Goal: Task Accomplishment & Management: Manage account settings

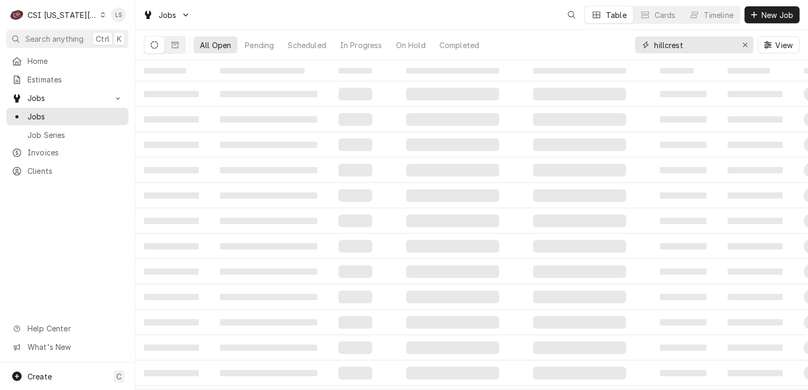
click at [698, 47] on input "hillcrest" at bounding box center [693, 44] width 79 height 17
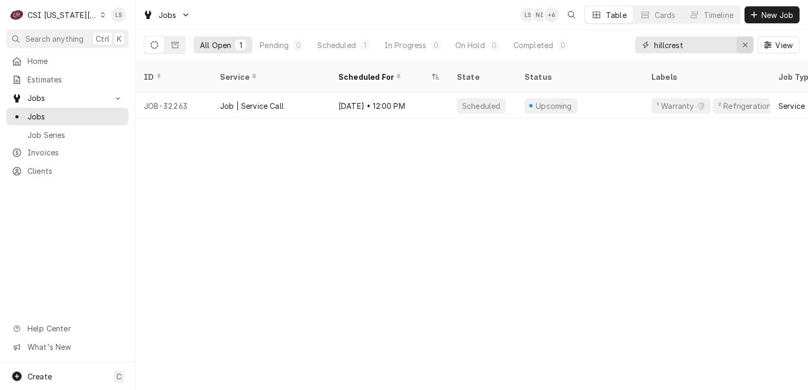
click at [738, 48] on button "Erase input" at bounding box center [745, 44] width 17 height 17
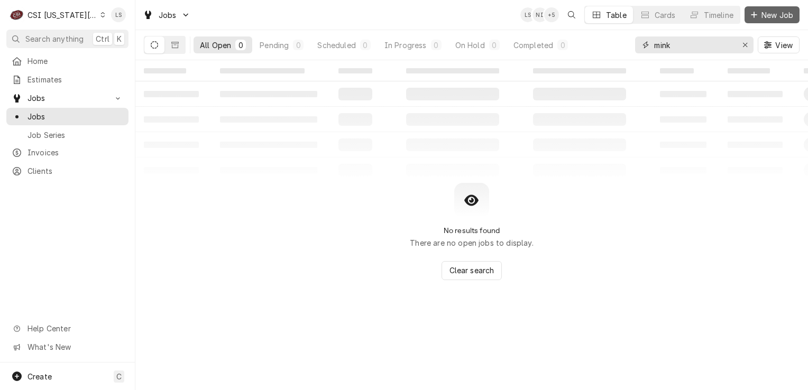
type input "mink"
click at [759, 10] on span "New Job" at bounding box center [777, 15] width 36 height 11
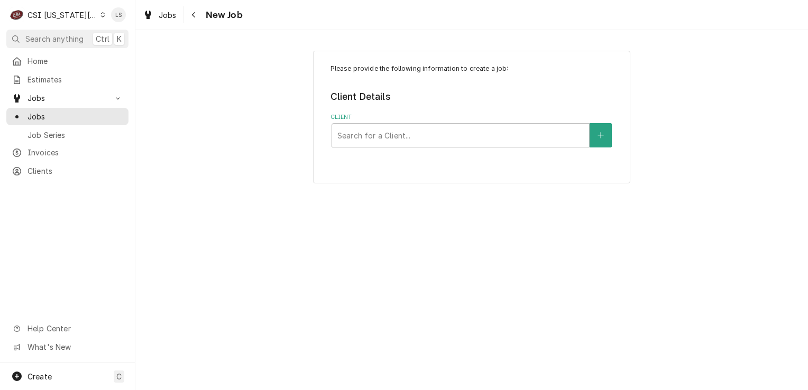
click at [379, 132] on div "Client" at bounding box center [460, 135] width 246 height 19
type input "2"
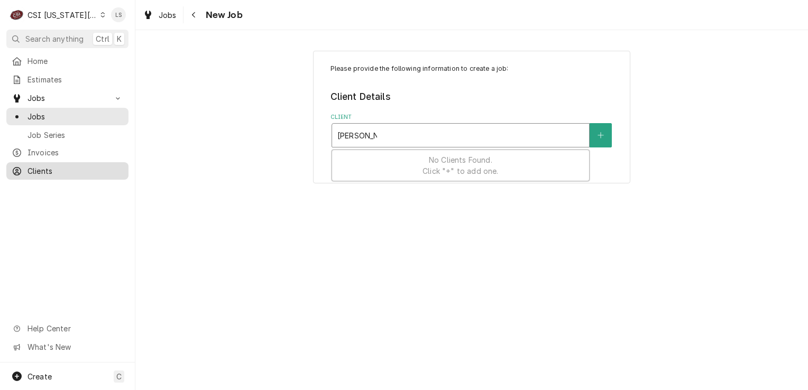
type input "minsky 221"
click at [40, 168] on span "Clients" at bounding box center [75, 170] width 96 height 11
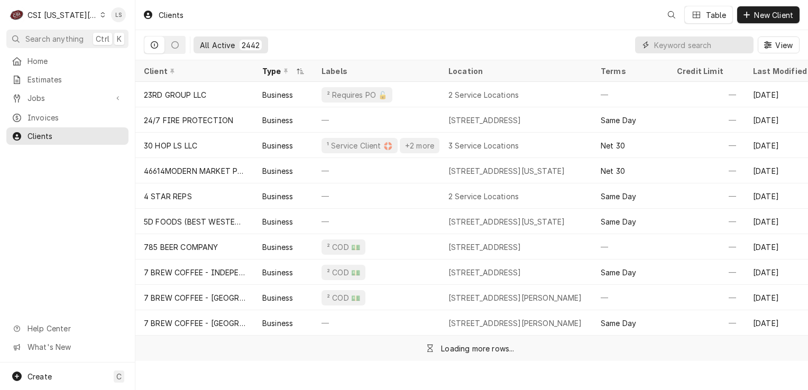
click at [721, 48] on input "Dynamic Content Wrapper" at bounding box center [701, 44] width 94 height 17
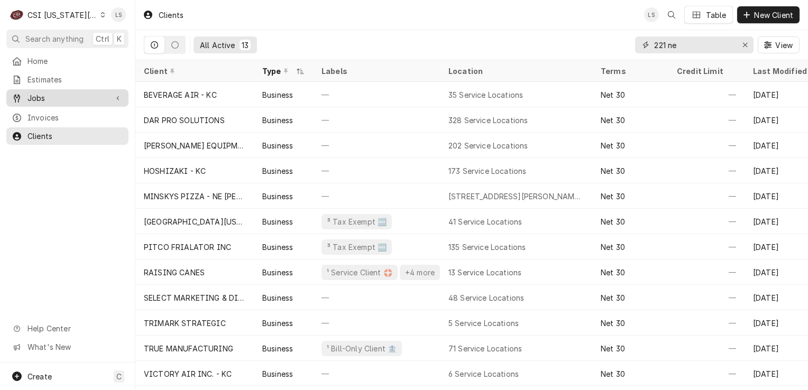
type input "221 ne"
click at [44, 94] on span "Jobs" at bounding box center [67, 98] width 80 height 11
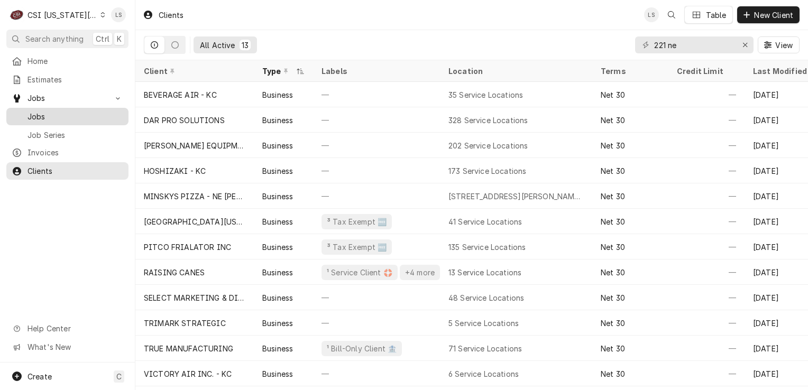
click at [47, 112] on span "Jobs" at bounding box center [75, 116] width 96 height 11
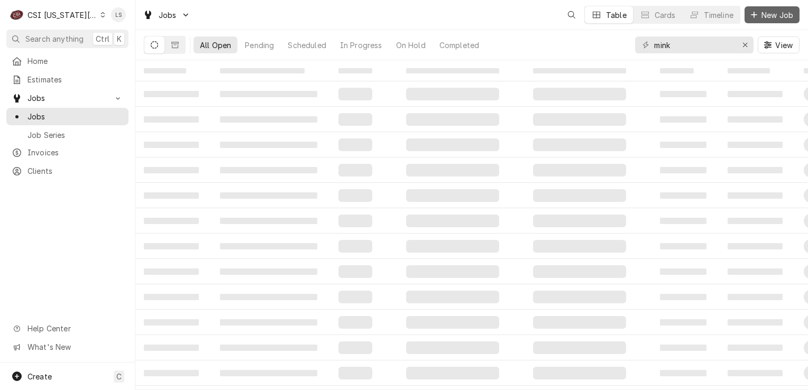
click at [764, 8] on button "New Job" at bounding box center [771, 14] width 55 height 17
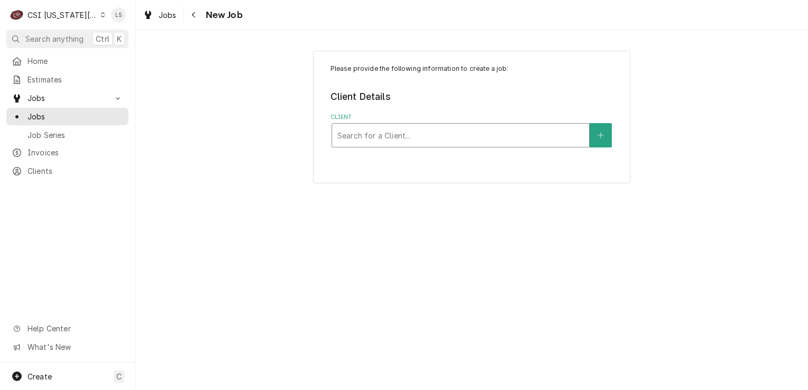
click at [379, 144] on div "Client" at bounding box center [460, 135] width 246 height 19
type input "mink pizza"
drag, startPoint x: 481, startPoint y: 136, endPoint x: 481, endPoint y: 143, distance: 6.3
click at [480, 140] on div "Client" at bounding box center [460, 135] width 246 height 19
type input "minsky pizza"
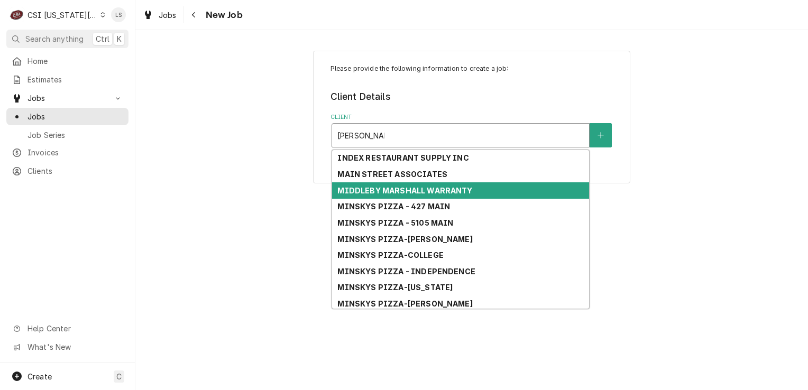
scroll to position [53, 0]
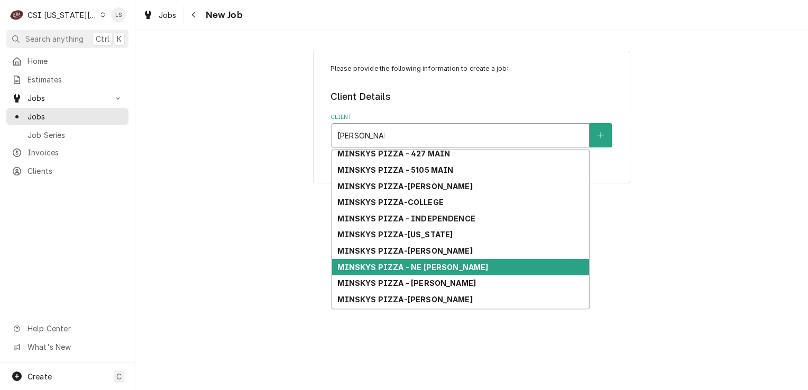
click at [419, 263] on strong "MINSKYS PIZZA - NE BARRY" at bounding box center [412, 267] width 151 height 9
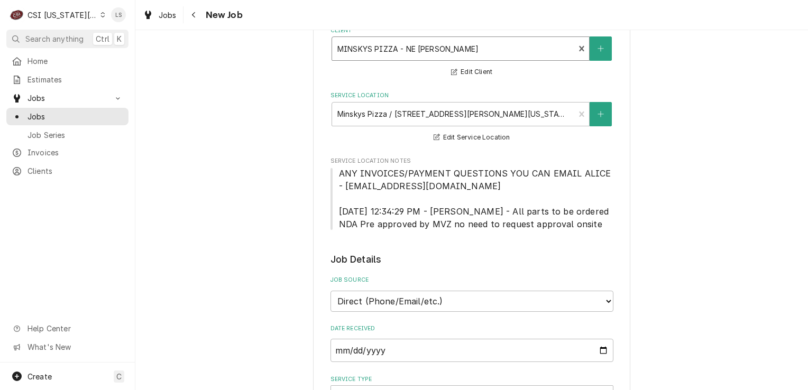
scroll to position [317, 0]
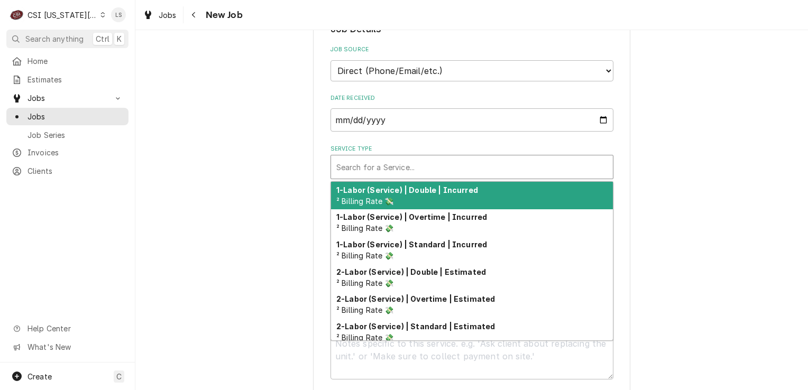
click at [372, 164] on div "Service Type" at bounding box center [471, 167] width 271 height 19
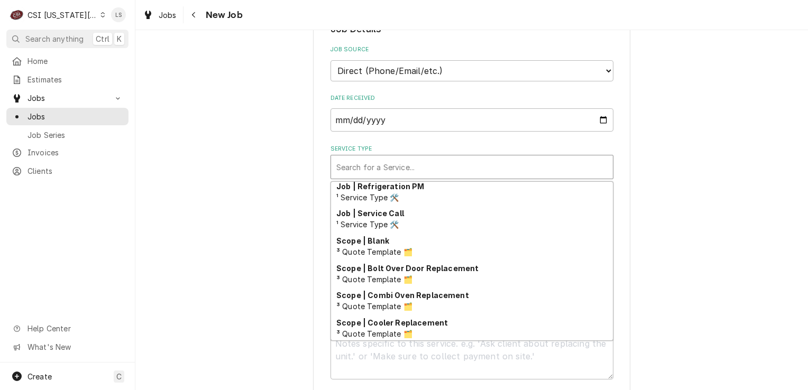
scroll to position [660, 0]
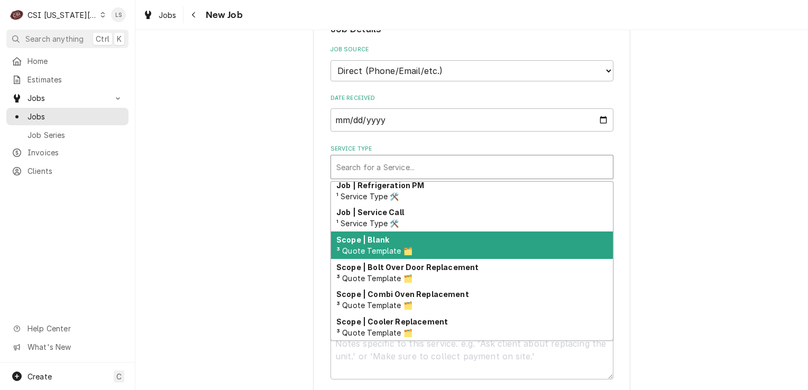
click at [393, 219] on span "¹ Service Type 🛠️" at bounding box center [367, 223] width 63 height 9
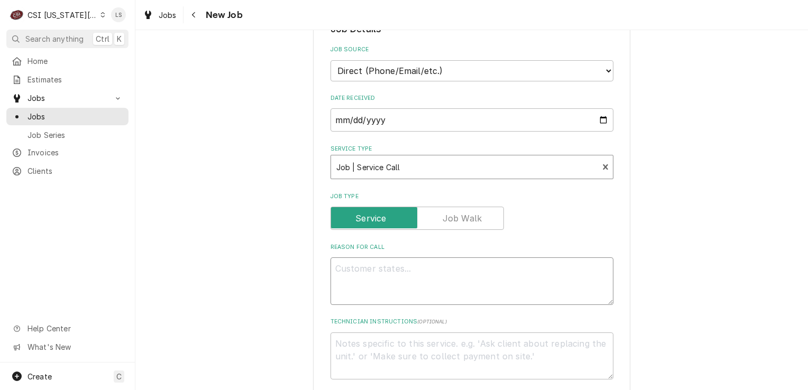
click at [385, 282] on textarea "Reason For Call" at bounding box center [471, 281] width 283 height 48
type textarea "x"
type textarea "F"
type textarea "x"
type textarea "Fr"
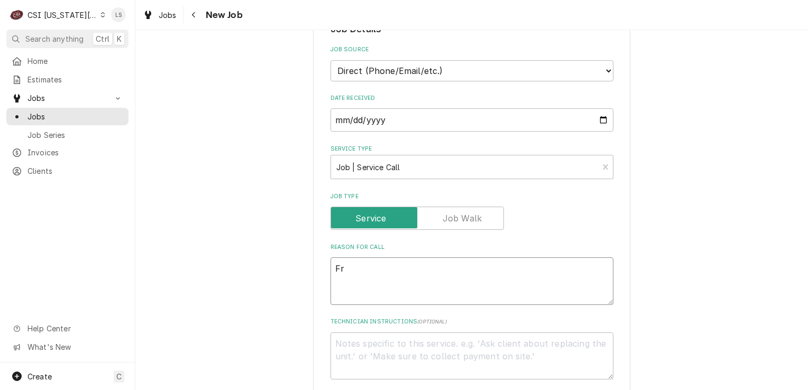
type textarea "x"
type textarea "Fry"
type textarea "x"
type textarea "Frye"
type textarea "x"
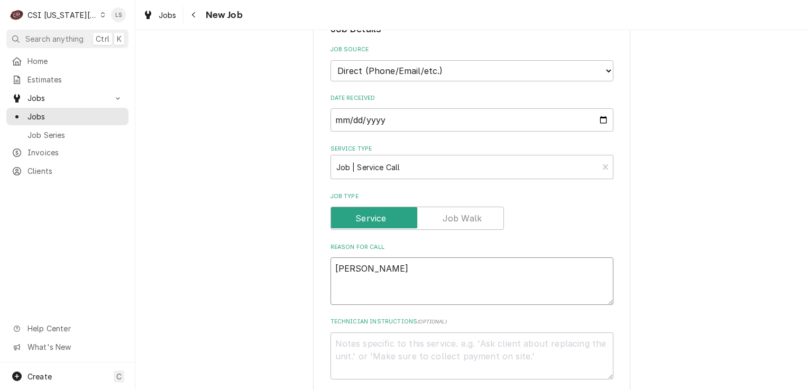
type textarea "Fryer"
type textarea "x"
type textarea "Fryer"
type textarea "x"
type textarea "Fryer -"
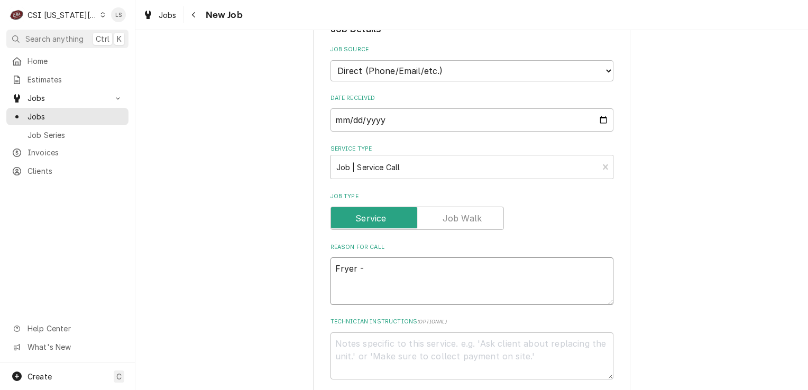
type textarea "x"
type textarea "Fryer -"
type textarea "x"
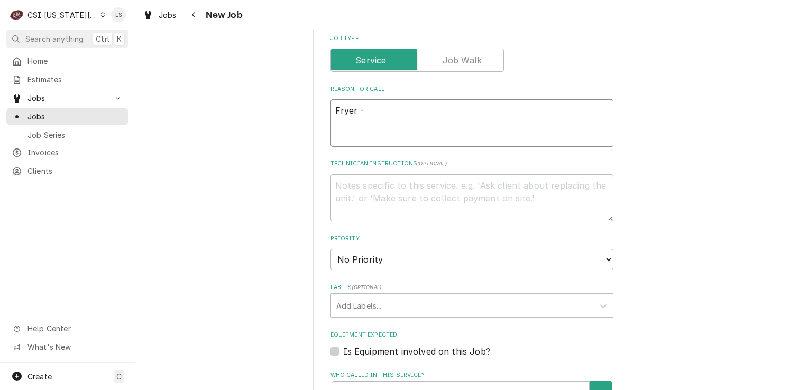
scroll to position [476, 0]
type textarea "Fryer -"
click at [372, 260] on select "No Priority Urgent High Medium Low" at bounding box center [471, 258] width 283 height 21
select select "2"
click at [330, 248] on select "No Priority Urgent High Medium Low" at bounding box center [471, 258] width 283 height 21
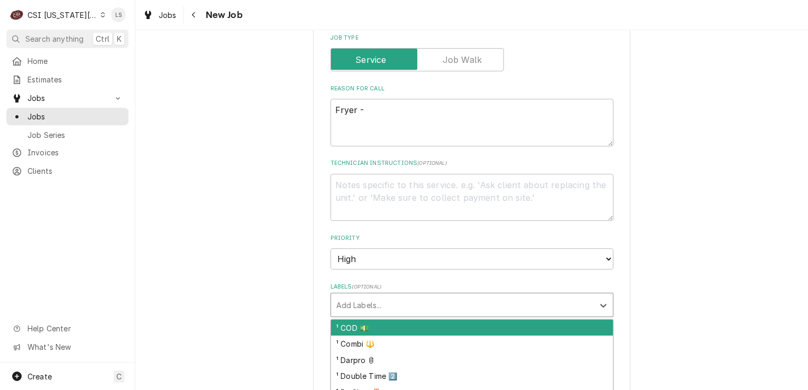
click at [351, 310] on div "Labels" at bounding box center [462, 305] width 252 height 19
type textarea "x"
type input "cook"
type textarea "x"
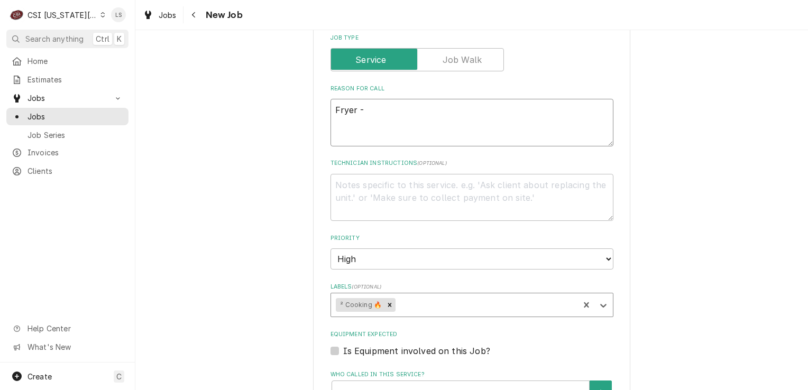
click at [422, 115] on textarea "Fryer -" at bounding box center [471, 123] width 283 height 48
type textarea "x"
type textarea "Fryer - t"
type textarea "x"
type textarea "Fryer - th"
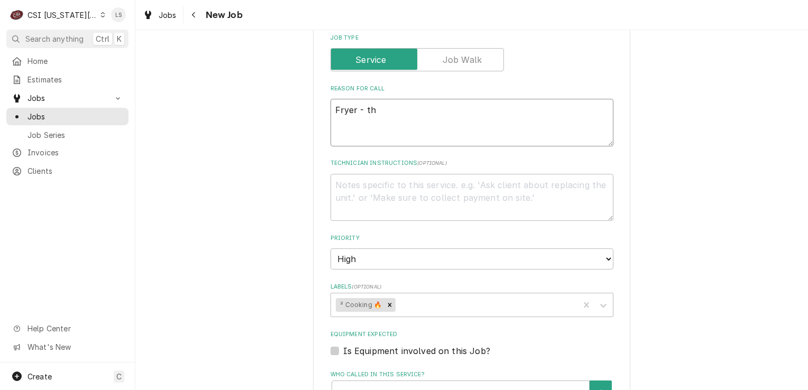
type textarea "x"
type textarea "Fryer - thi"
type textarea "x"
type textarea "Fryer - thinkg"
type textarea "x"
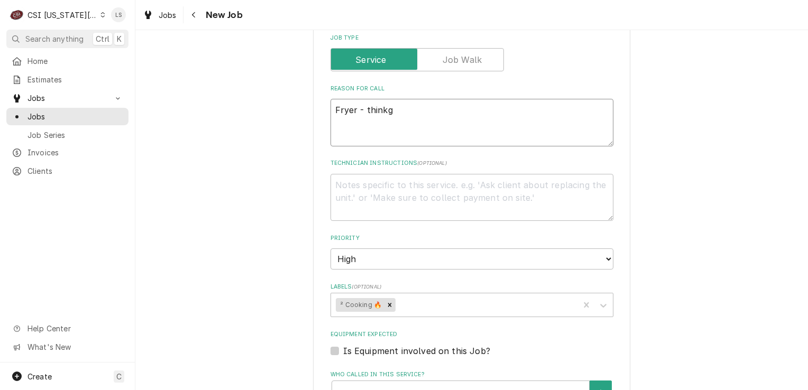
type textarea "Fryer - think"
type textarea "x"
type textarea "Fryer - thin"
type textarea "x"
type textarea "Fryer - think"
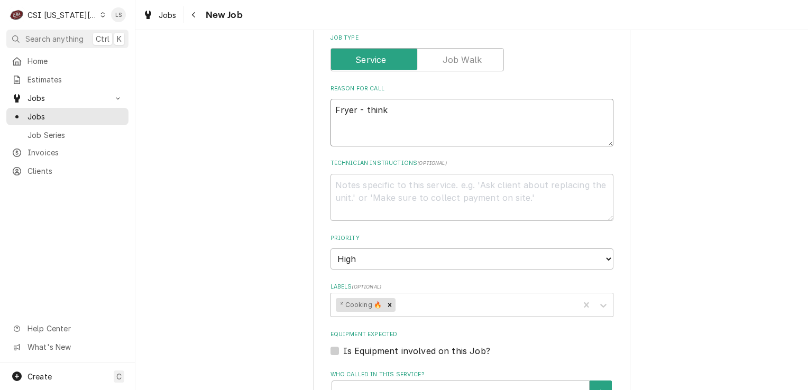
type textarea "x"
type textarea "Fryer - thinkg"
type textarea "x"
type textarea "Fryer - thinkgs"
type textarea "x"
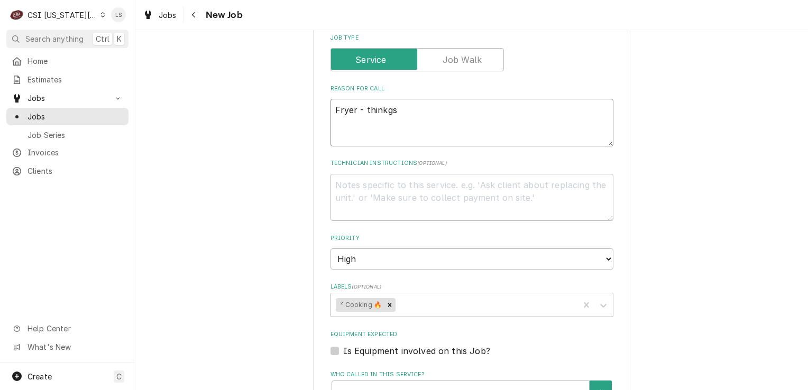
type textarea "Fryer - thinkgs"
type textarea "x"
type textarea "Fryer - thinkgs it"
type textarea "x"
type textarea "Fryer - thinkgs i"
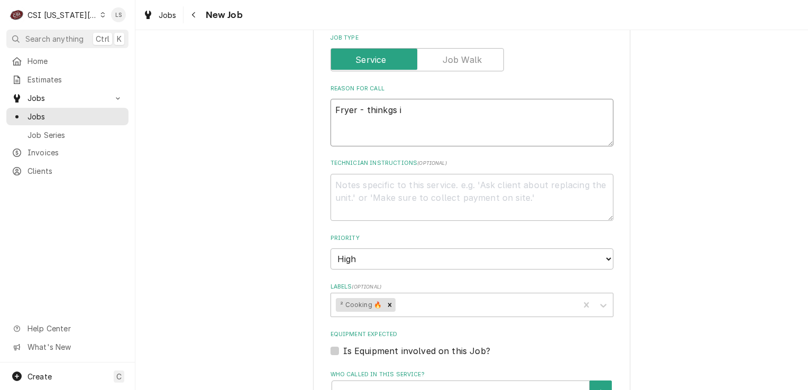
type textarea "x"
type textarea "Fryer - thinkgs"
type textarea "x"
type textarea "Fryer - thinkgs"
type textarea "x"
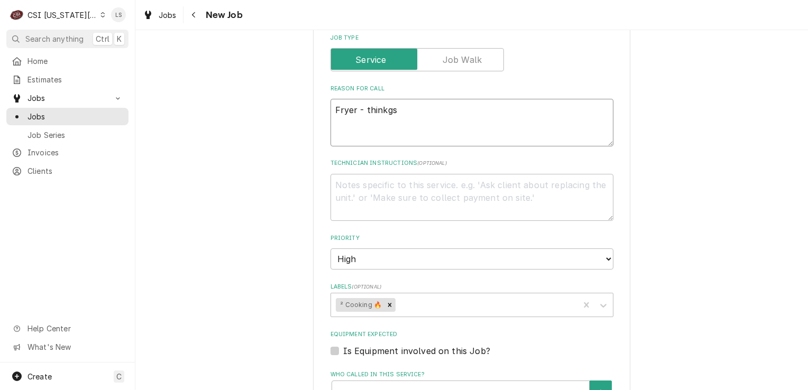
type textarea "Fryer - thinkg"
type textarea "x"
type textarea "Fryer - think"
type textarea "x"
type textarea "Fryer - thinks"
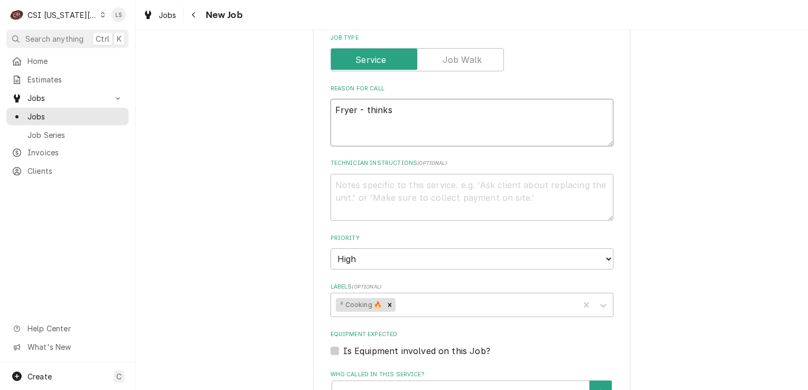
type textarea "x"
type textarea "Fryer - thinks"
type textarea "x"
type textarea "Fryer - thinks it"
type textarea "x"
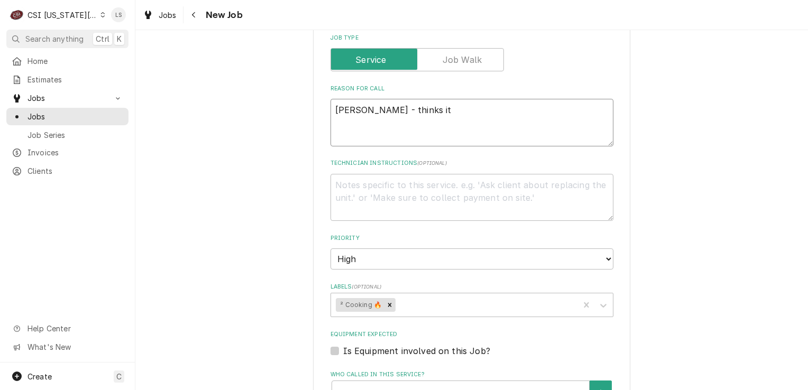
type textarea "Fryer - thinks its"
type textarea "x"
type textarea "Fryer - thinks itsa"
type textarea "x"
type textarea "Fryer - thinks itsa"
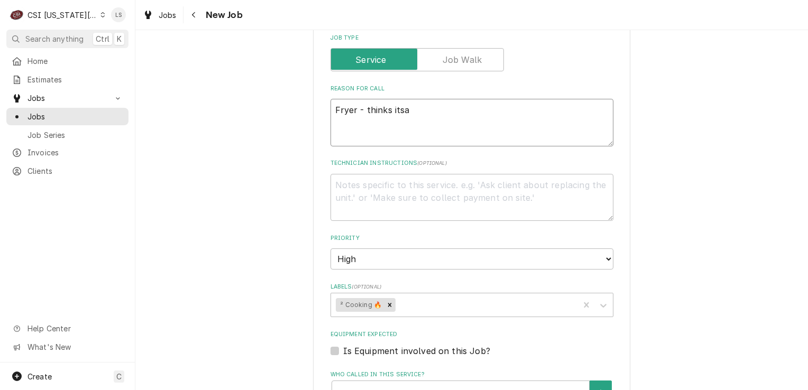
type textarea "x"
type textarea "Fryer - thinks itsa"
type textarea "x"
type textarea "Fryer - thinks its"
type textarea "x"
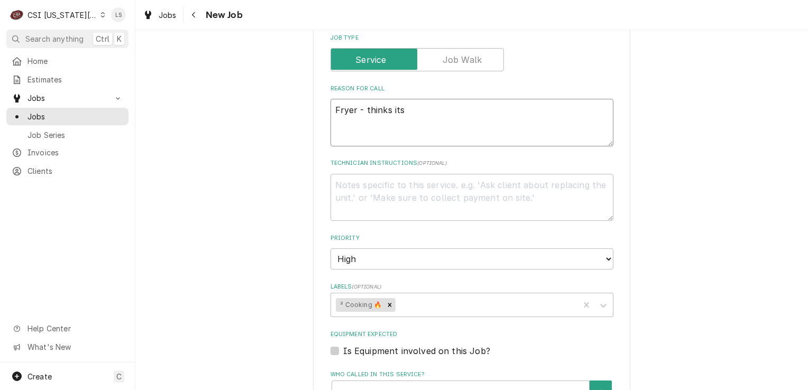
type textarea "Fryer - thinks its"
type textarea "x"
type textarea "Fryer - thinks its a"
type textarea "x"
type textarea "Fryer - thinks its a"
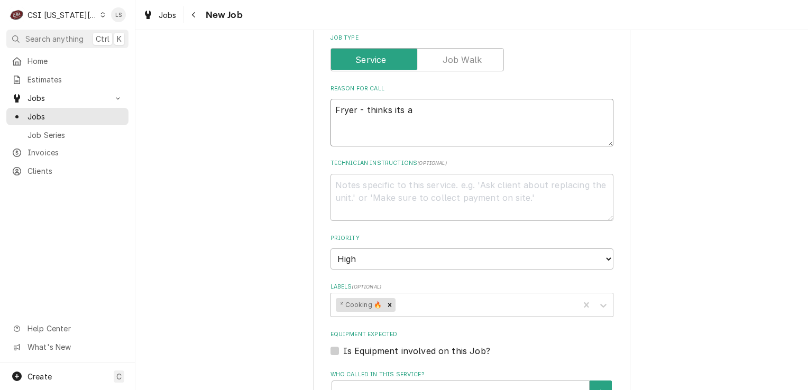
type textarea "x"
type textarea "Fryer - thinks its a f"
type textarea "x"
type textarea "Fryer - thinks its a fa"
type textarea "x"
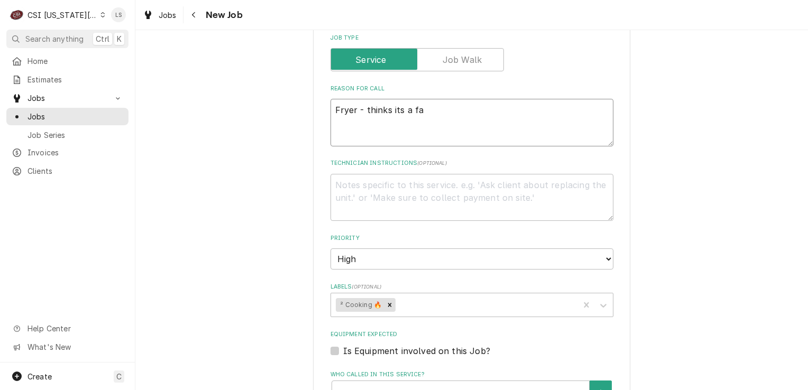
type textarea "Fryer - thinks its a fau"
type textarea "x"
type textarea "Fryer - thinks its a faul"
type textarea "x"
type textarea "Fryer - thinks its a fault"
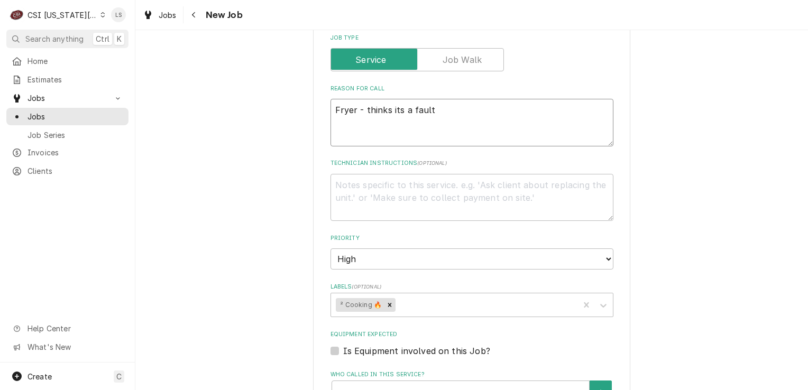
type textarea "x"
type textarea "Fryer - thinks its a faulty"
type textarea "x"
type textarea "Fryer - thinks its a faulty"
type textarea "x"
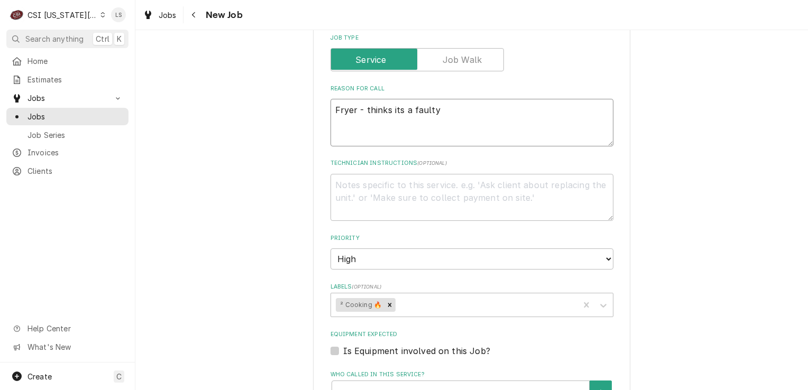
type textarea "Fryer - thinks its a faulty s"
type textarea "x"
type textarea "Fryer - thinks its a faulty sa"
type textarea "x"
type textarea "Fryer - thinks its a faulty saf"
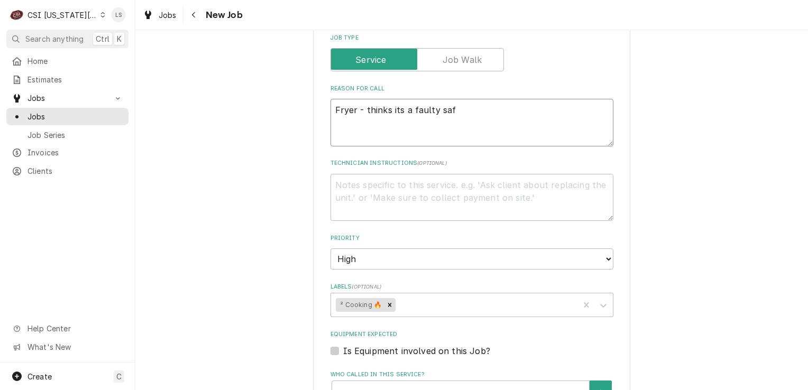
type textarea "x"
type textarea "Fryer - thinks its a faulty safe"
type textarea "x"
type textarea "Fryer - thinks its a faulty safet"
type textarea "x"
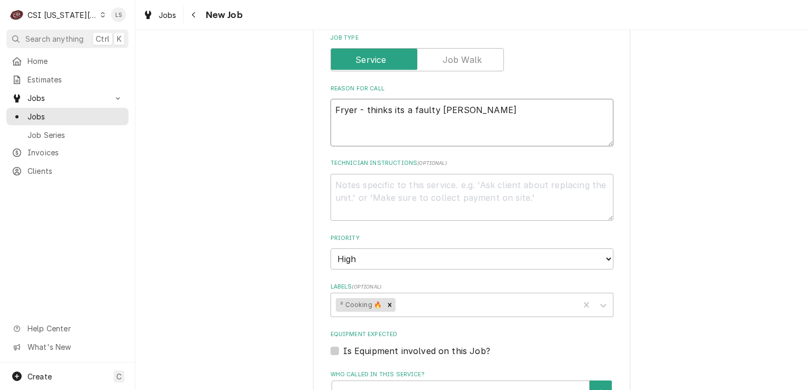
type textarea "Fryer - thinks its a faulty safety"
type textarea "x"
type textarea "Fryer - thinks its a faulty safety"
type textarea "x"
type textarea "Fryer - thinks its a faulty safety v"
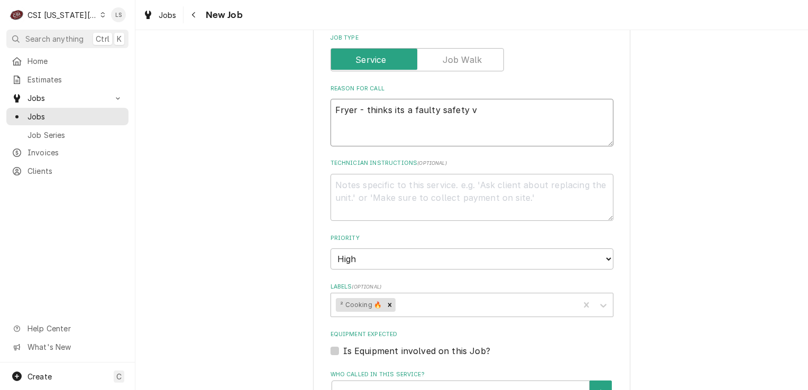
type textarea "x"
type textarea "Fryer - thinks its a faulty safety va"
type textarea "x"
type textarea "Fryer - thinks its a faulty safety val"
type textarea "x"
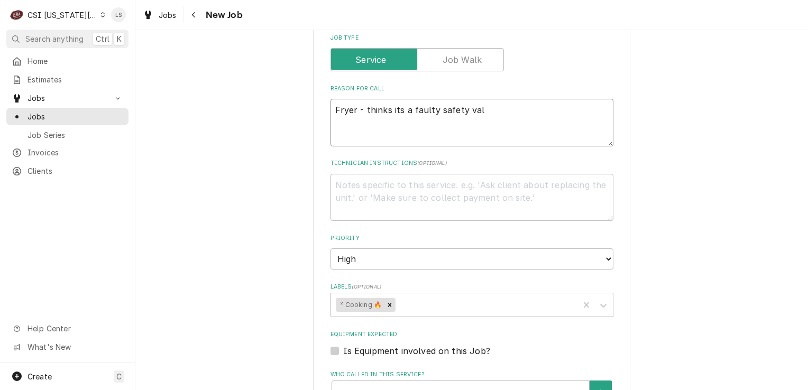
type textarea "Fryer - thinks its a faulty safety valv"
type textarea "x"
type textarea "Fryer - thinks its a faulty safety valve,"
type textarea "x"
type textarea "Fryer - thinks its a faulty safety valve,"
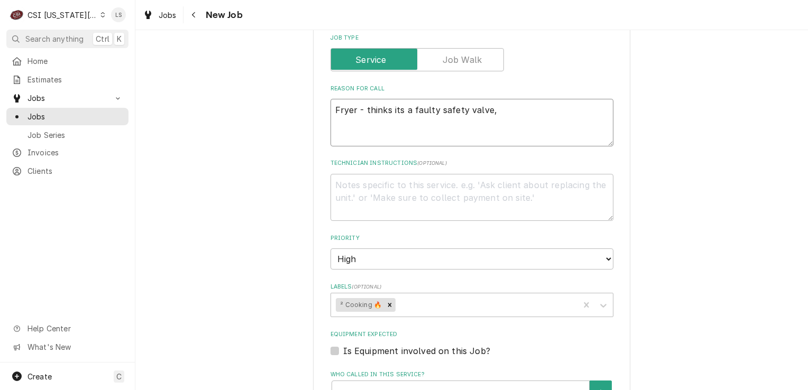
type textarea "x"
type textarea "Fryer - thinks its a faulty safety valve, ha"
type textarea "x"
type textarea "Fryer - thinks its a faulty safety valve, hav"
type textarea "x"
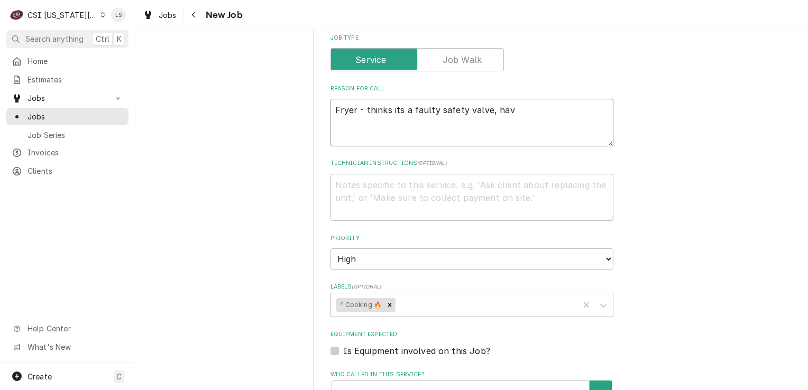
type textarea "Fryer - thinks its a faulty safety valve, havi"
type textarea "x"
type textarea "Fryer - thinks its a faulty safety valve, havin"
type textarea "x"
type textarea "Fryer - thinks its a faulty safety valve, having"
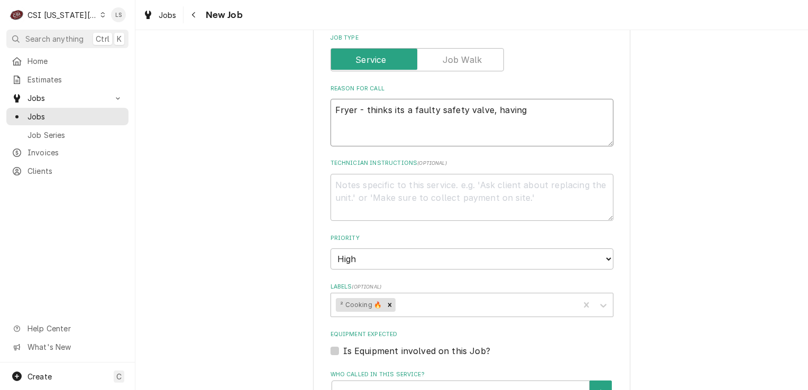
type textarea "x"
type textarea "Fryer - thinks its a faulty safety valve, having"
type textarea "x"
type textarea "Fryer - thinks its a faulty safety valve, having i"
type textarea "x"
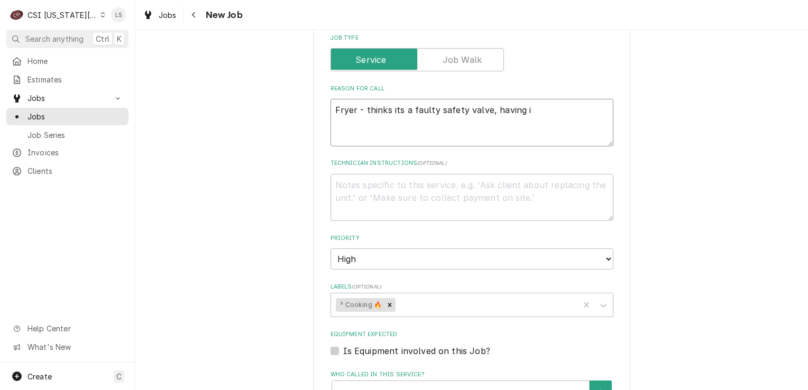
type textarea "Fryer - thinks its a faulty safety valve, having is"
type textarea "x"
type textarea "Fryer - thinks its a faulty safety valve, having iss"
type textarea "x"
type textarea "Fryer - thinks its a faulty safety valve, having issu"
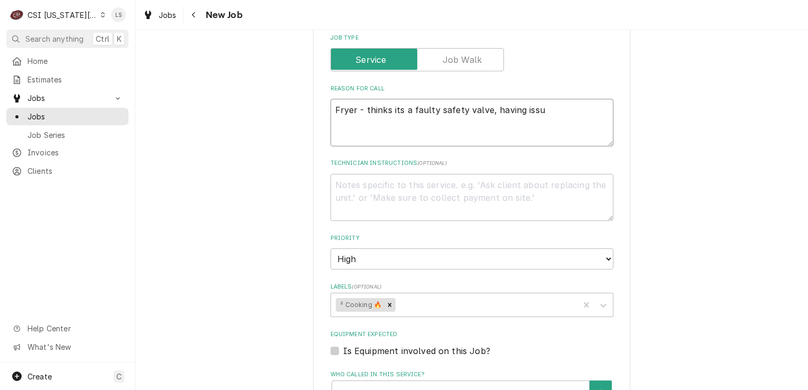
type textarea "x"
type textarea "Fryer - thinks its a faulty safety valve, having issue"
type textarea "x"
type textarea "Fryer - thinks its a faulty safety valve, having issues"
type textarea "x"
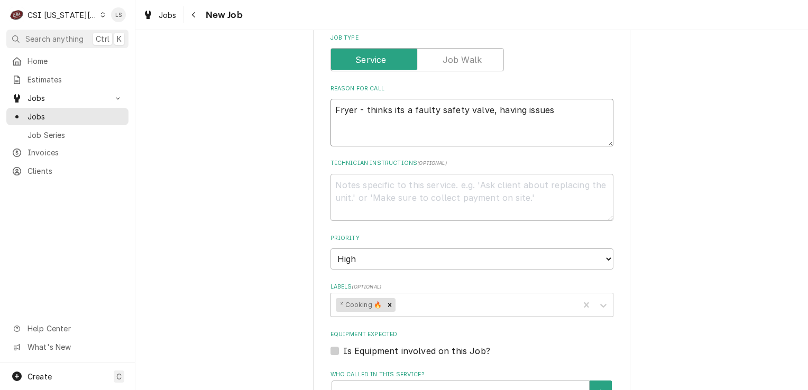
type textarea "Fryer - thinks its a faulty safety valve, having issues"
type textarea "x"
type textarea "Fryer - thinks its a faulty safety valve, having issues g"
type textarea "x"
type textarea "Fryer - thinks its a faulty safety valve, having issues ge"
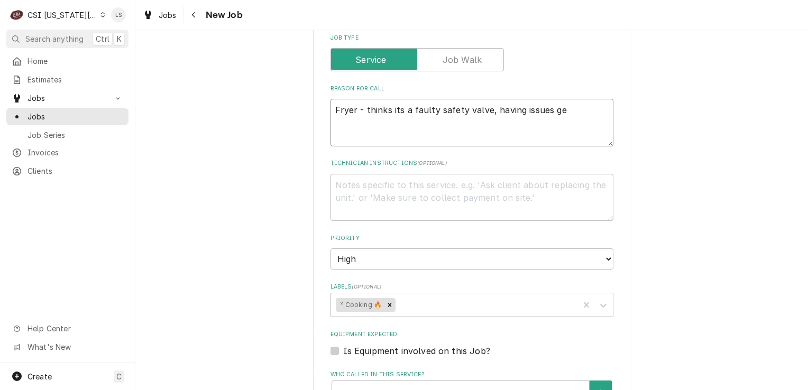
type textarea "x"
type textarea "Fryer - thinks its a faulty safety valve, having issues get"
type textarea "x"
type textarea "Fryer - thinks its a faulty safety valve, having issues gett"
type textarea "x"
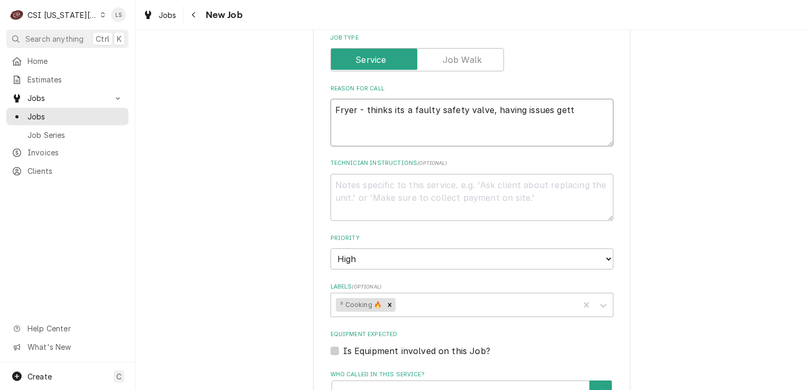
type textarea "Fryer - thinks its a faulty safety valve, having issues getti"
type textarea "x"
type textarea "Fryer - thinks its a faulty safety valve, having issues getting"
type textarea "x"
type textarea "Fryer - thinks its a faulty safety valve, having issues getting"
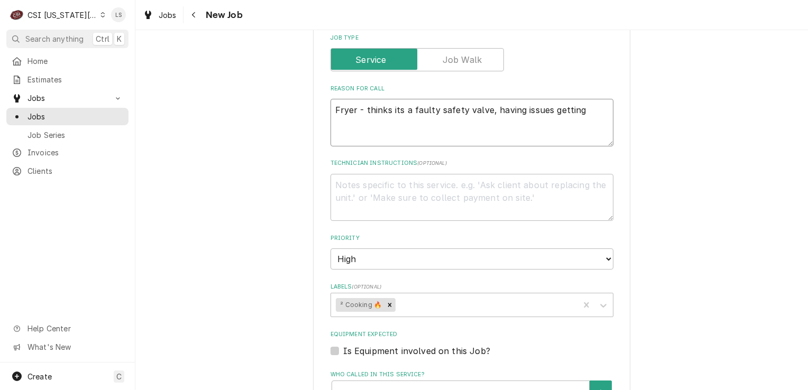
type textarea "x"
type textarea "Fryer - thinks its a faulty safety valve, having issues getting t"
type textarea "x"
type textarea "Fryer - thinks its a faulty safety valve, having issues getting th"
type textarea "x"
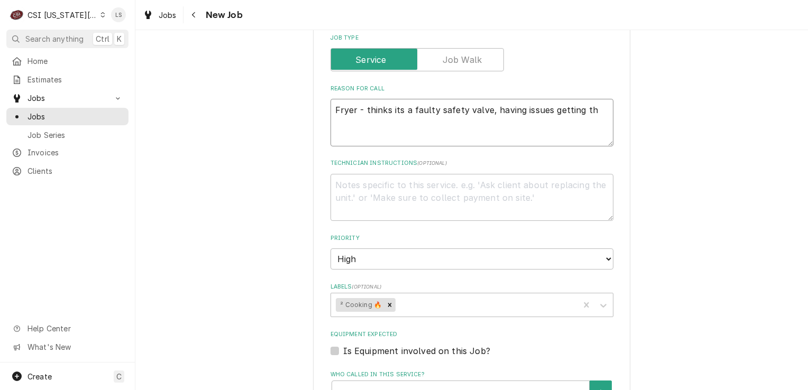
type textarea "Fryer - thinks its a faulty safety valve, having issues getting the"
type textarea "x"
type textarea "Fryer - thinks its a faulty safety valve, having issues getting the"
type textarea "x"
type textarea "Fryer - thinks its a faulty safety valve, having issues getting the o"
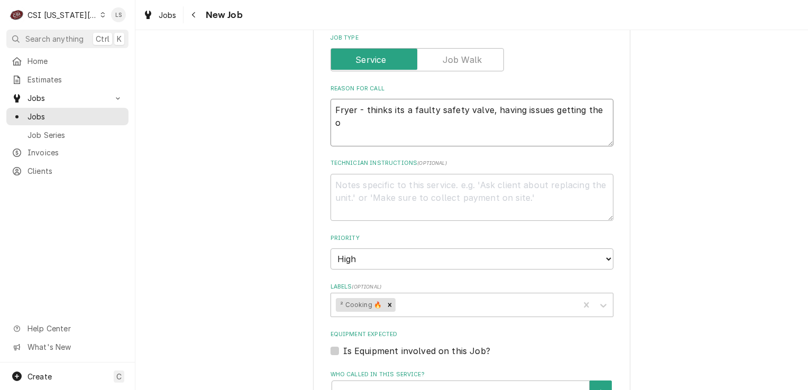
type textarea "x"
type textarea "Fryer - thinks its a faulty safety valve, having issues getting the oi"
type textarea "x"
type textarea "Fryer - thinks its a faulty safety valve, having issues getting the oil"
type textarea "x"
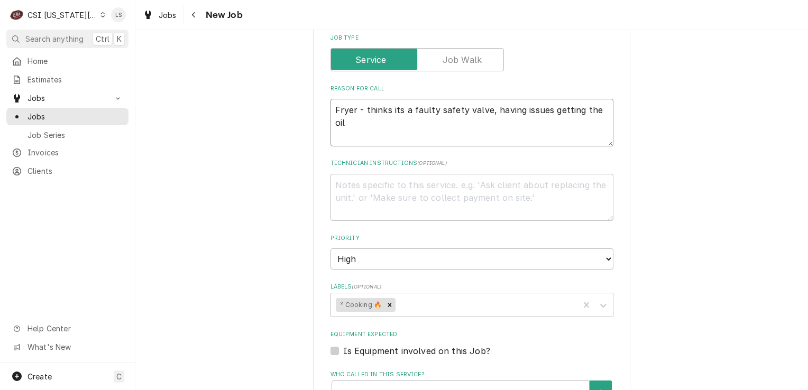
type textarea "Fryer - thinks its a faulty safety valve, having issues getting the oilo"
type textarea "x"
type textarea "Fryer - thinks its a faulty safety valve, having issues getting the oilot"
type textarea "x"
type textarea "Fryer - thinks its a faulty safety valve, having issues getting the oilot"
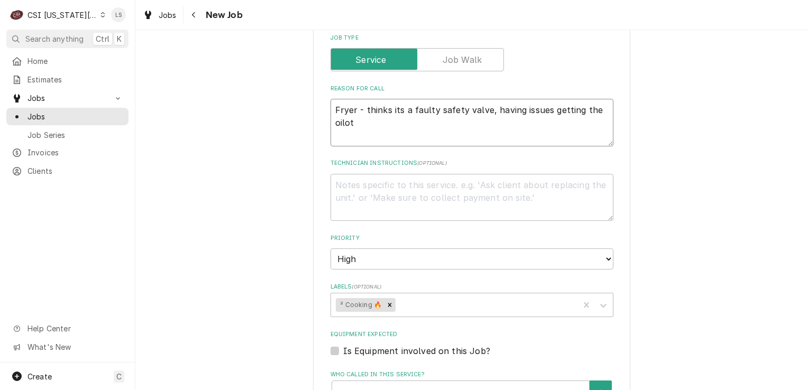
type textarea "x"
type textarea "Fryer - thinks its a faulty safety valve, having issues getting the oilot"
type textarea "x"
type textarea "Fryer - thinks its a faulty safety valve, having issues getting the oilo"
type textarea "x"
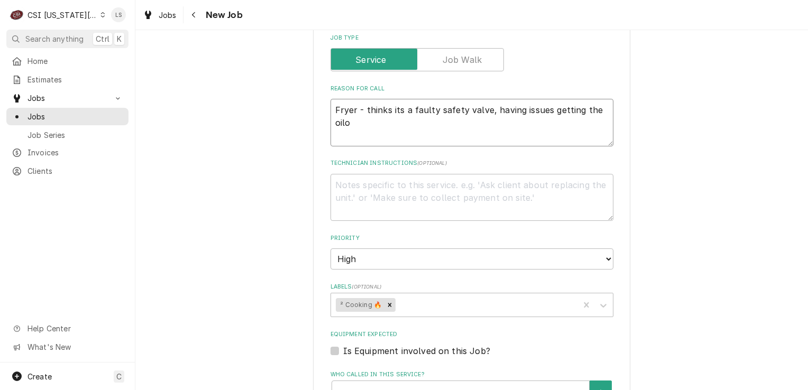
type textarea "Fryer - thinks its a faulty safety valve, having issues getting the oil"
type textarea "x"
type textarea "Fryer - thinks its a faulty safety valve, having issues getting the oi"
type textarea "x"
type textarea "Fryer - thinks its a faulty safety valve, having issues getting the o"
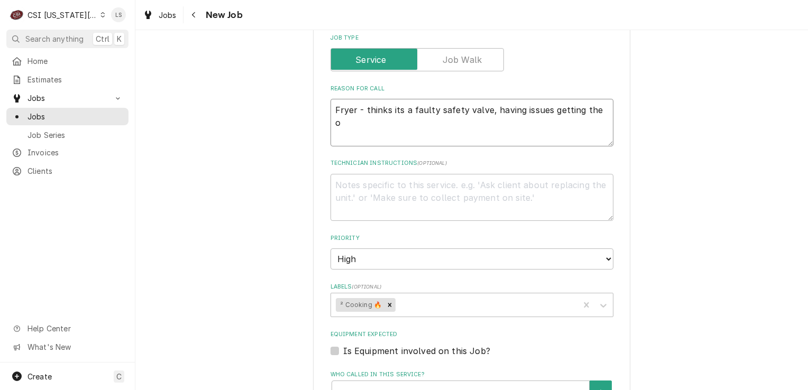
type textarea "x"
type textarea "Fryer - thinks its a faulty safety valve, having issues getting the"
type textarea "x"
type textarea "Fryer - thinks its a faulty safety valve, having issues getting the p"
type textarea "x"
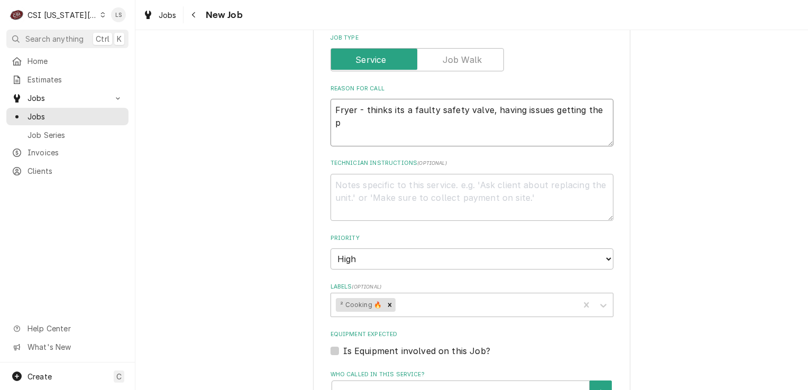
type textarea "Fryer - thinks its a faulty safety valve, having issues getting the pi"
type textarea "x"
type textarea "Fryer - thinks its a faulty safety valve, having issues getting the pil"
type textarea "x"
type textarea "Fryer - thinks its a faulty safety valve, having issues getting the pilo"
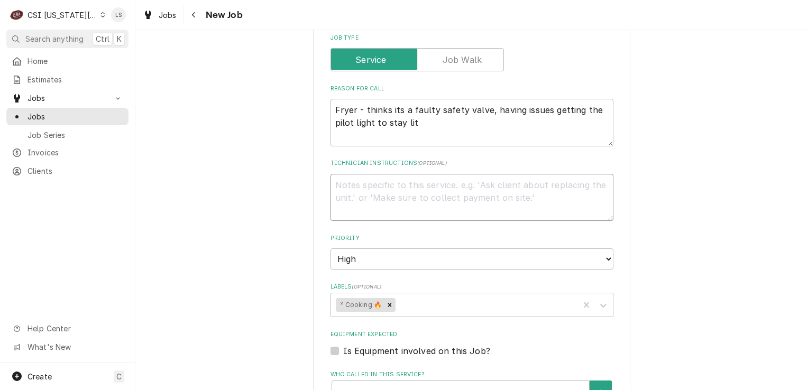
click at [421, 197] on textarea "Technician Instructions ( optional )" at bounding box center [471, 198] width 283 height 48
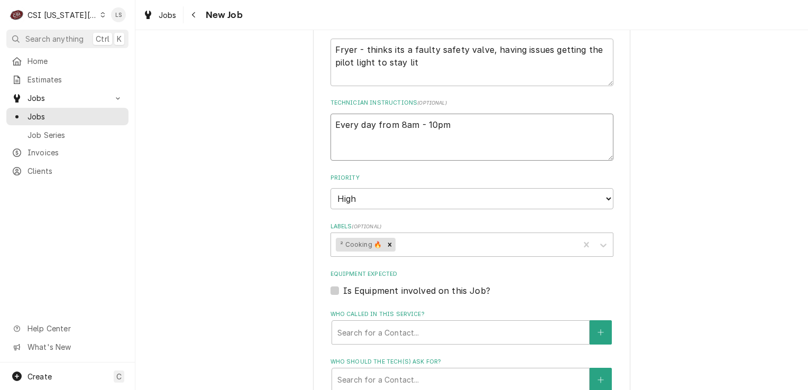
scroll to position [582, 0]
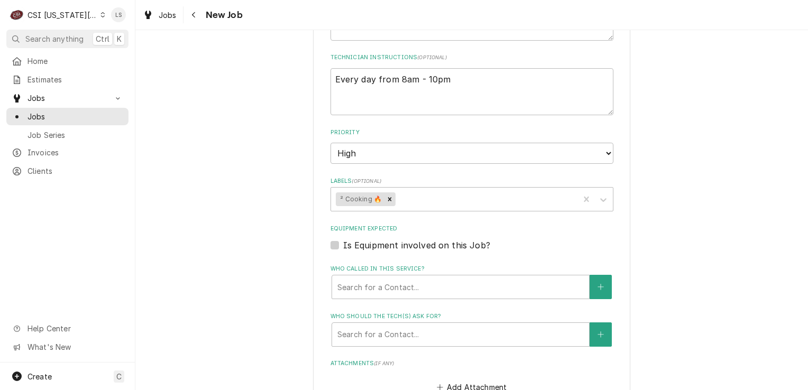
click at [343, 244] on label "Is Equipment involved on this Job?" at bounding box center [416, 245] width 147 height 13
click at [343, 244] on input "Equipment Expected" at bounding box center [484, 250] width 283 height 23
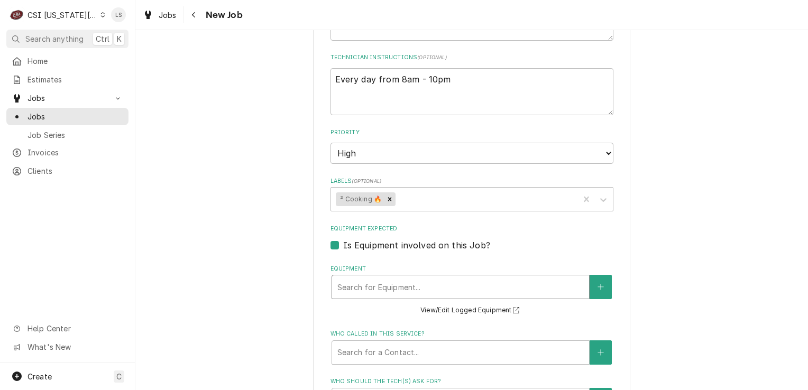
click at [357, 278] on div "Equipment" at bounding box center [460, 287] width 246 height 19
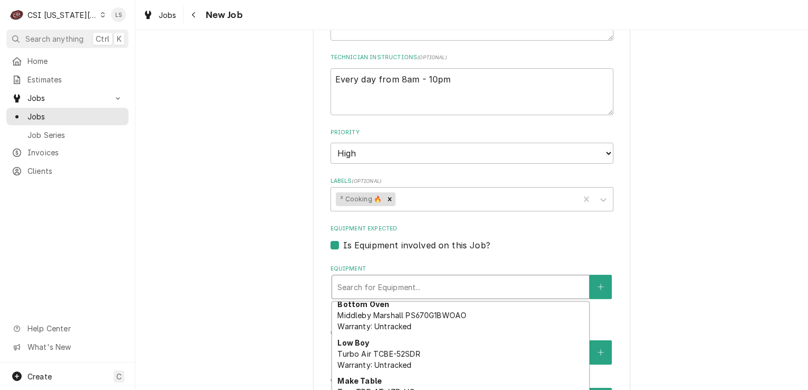
scroll to position [102, 0]
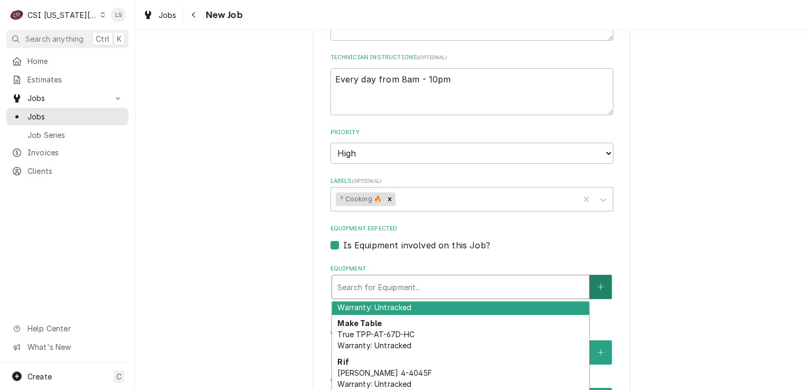
click at [603, 275] on button "Equipment" at bounding box center [601, 287] width 22 height 24
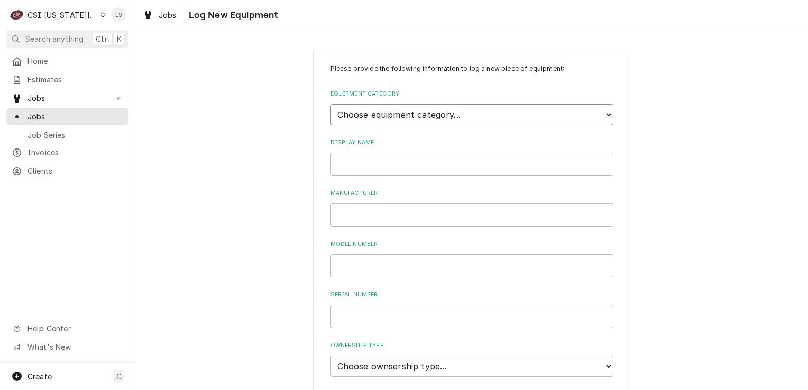
click at [379, 109] on select "Choose equipment category... Cooking Equipment Fryers Ice Machines Ovens and Ra…" at bounding box center [471, 114] width 283 height 21
click at [330, 104] on select "Choose equipment category... Cooking Equipment Fryers Ice Machines Ovens and Ra…" at bounding box center [471, 114] width 283 height 21
click at [372, 113] on select "Choose equipment category... Cooking Equipment Fryers Ice Machines Ovens and Ra…" at bounding box center [471, 114] width 283 height 21
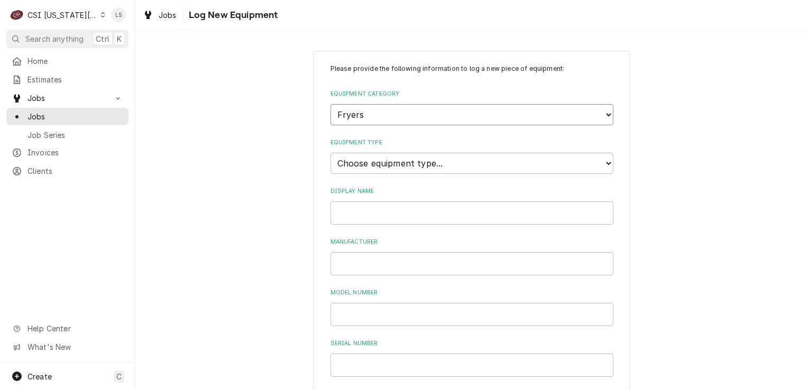
click at [330, 104] on select "Choose equipment category... Cooking Equipment Fryers Ice Machines Ovens and Ra…" at bounding box center [471, 114] width 283 height 21
click at [362, 208] on input "Display Name" at bounding box center [471, 212] width 283 height 23
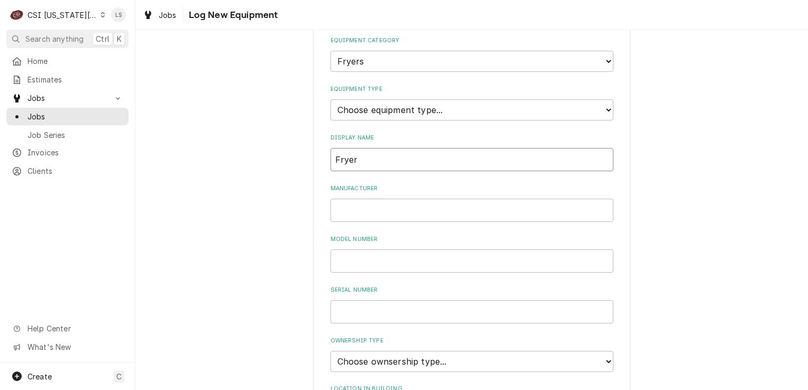
scroll to position [106, 0]
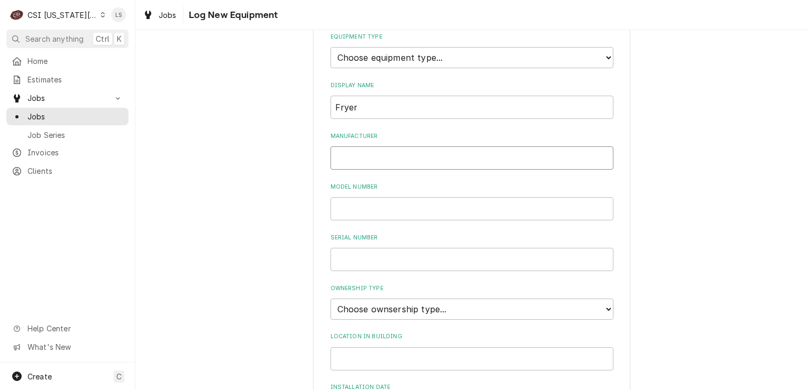
click at [347, 157] on input "Manufacturer" at bounding box center [471, 157] width 283 height 23
click at [365, 299] on select "Choose ownsership type... Unknown Owned Leased Rented" at bounding box center [471, 309] width 283 height 21
click at [330, 299] on select "Choose ownsership type... Unknown Owned Leased Rented" at bounding box center [471, 309] width 283 height 21
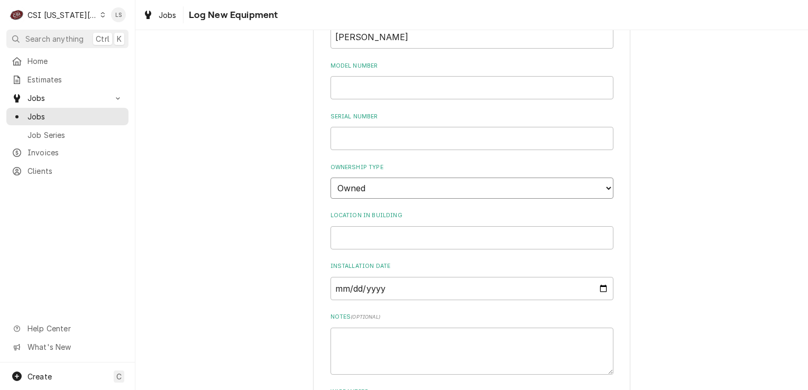
scroll to position [159, 0]
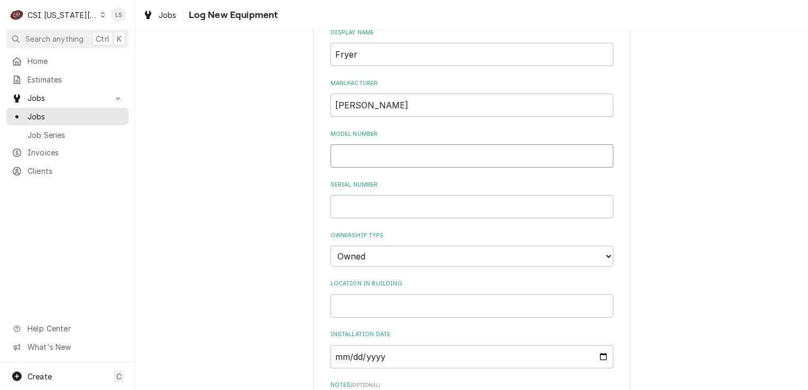
click at [355, 157] on input "Model Number" at bounding box center [471, 155] width 283 height 23
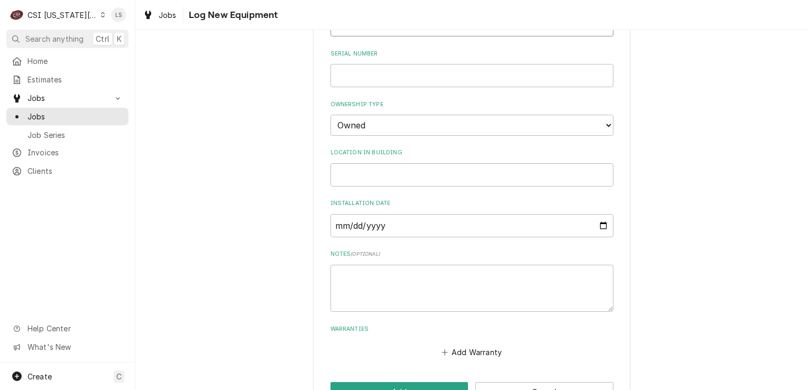
scroll to position [320, 0]
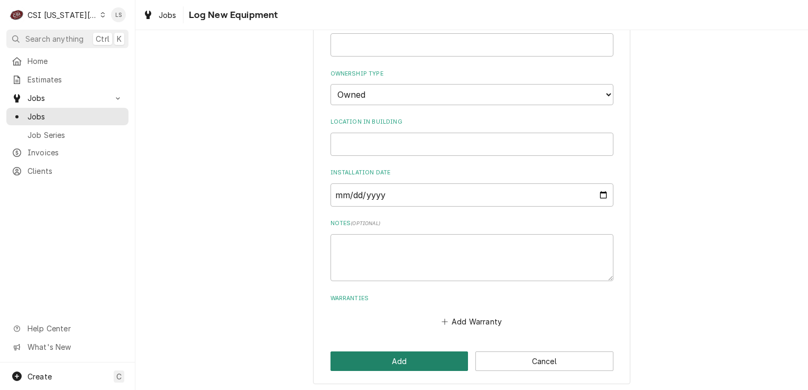
click at [421, 361] on button "Add" at bounding box center [399, 362] width 138 height 20
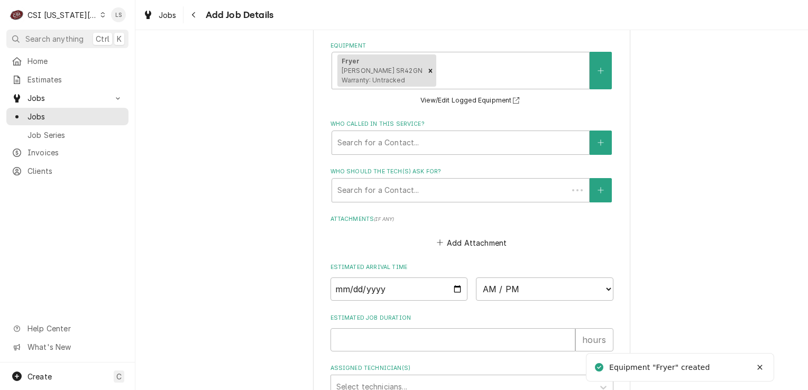
scroll to position [846, 0]
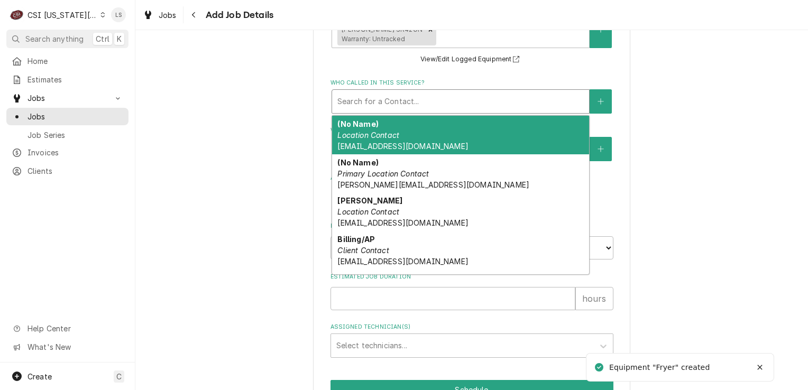
click at [351, 102] on div "Who called in this service?" at bounding box center [460, 101] width 246 height 19
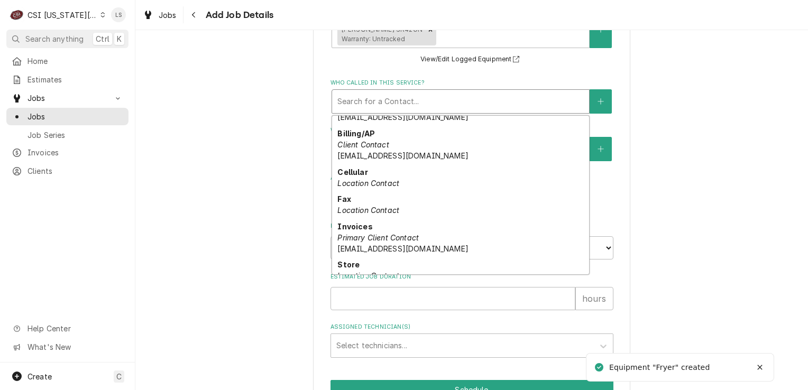
scroll to position [126, 0]
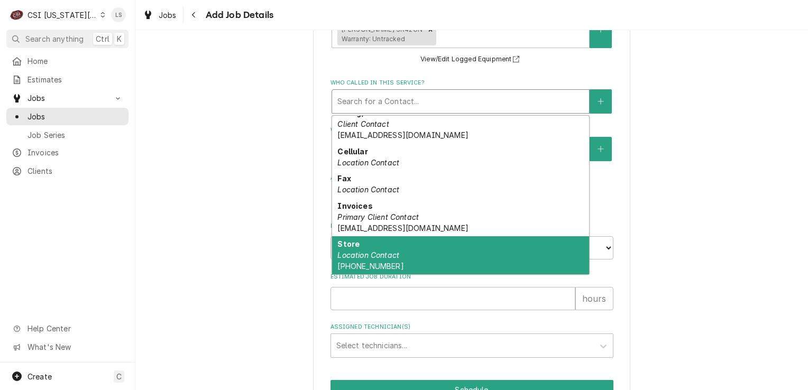
click at [407, 248] on div "Store Location Contact (816) 436-8818" at bounding box center [460, 255] width 257 height 39
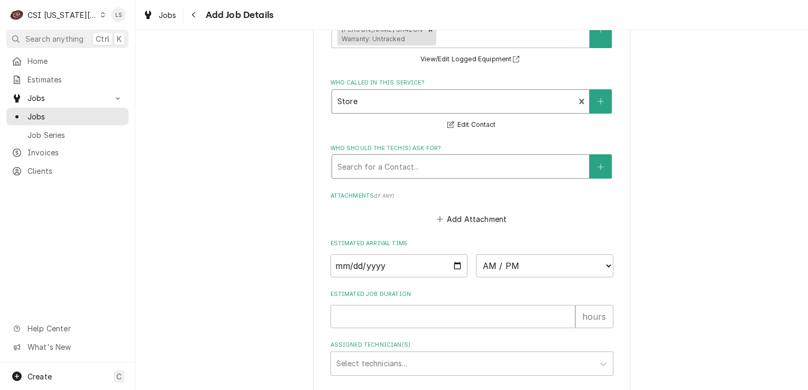
click at [381, 166] on div "Who should the tech(s) ask for?" at bounding box center [460, 166] width 246 height 19
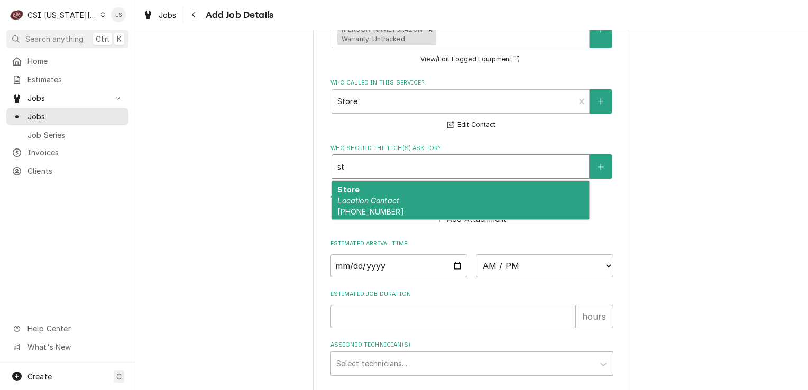
click at [372, 190] on div "Store Location Contact (816) 436-8818" at bounding box center [460, 200] width 257 height 39
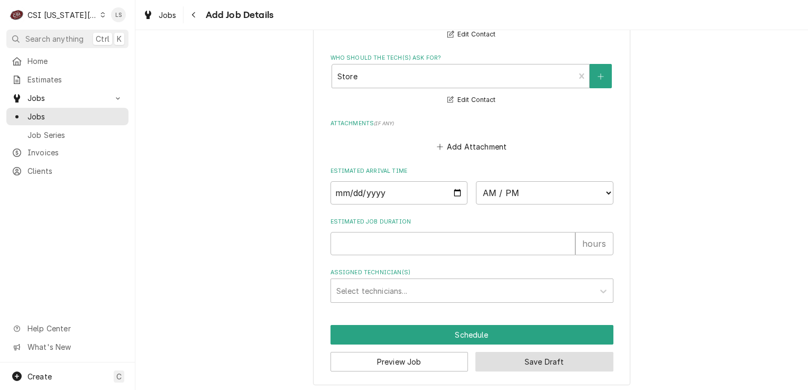
drag, startPoint x: 527, startPoint y: 358, endPoint x: 217, endPoint y: 251, distance: 327.4
click at [520, 359] on button "Save Draft" at bounding box center [544, 362] width 138 height 20
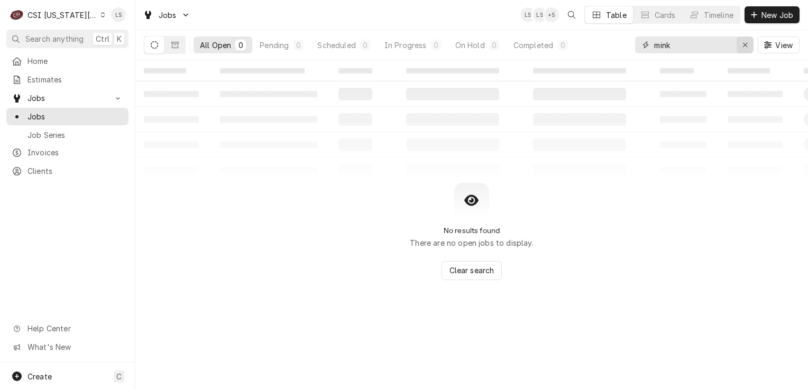
click at [744, 43] on icon "Erase input" at bounding box center [745, 44] width 6 height 7
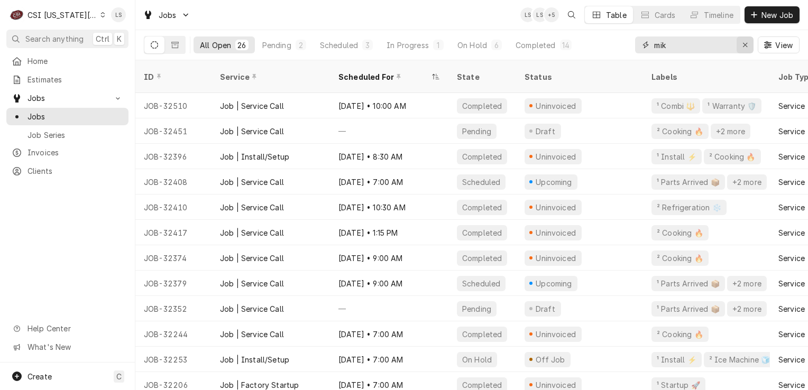
type input "mik"
click at [744, 48] on icon "Erase input" at bounding box center [745, 44] width 6 height 7
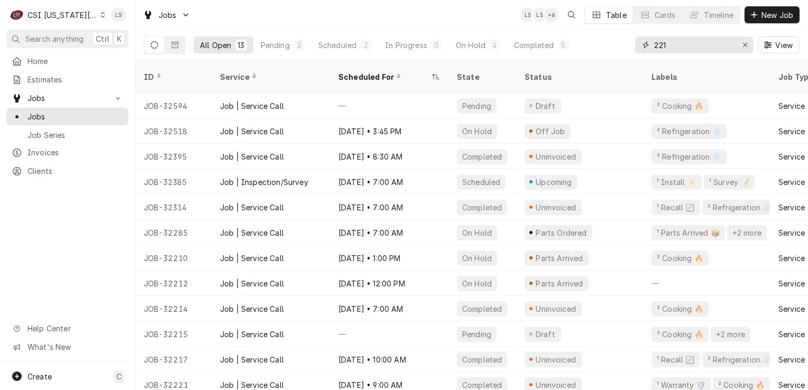
type input "221"
click at [743, 42] on icon "Erase input" at bounding box center [745, 44] width 6 height 7
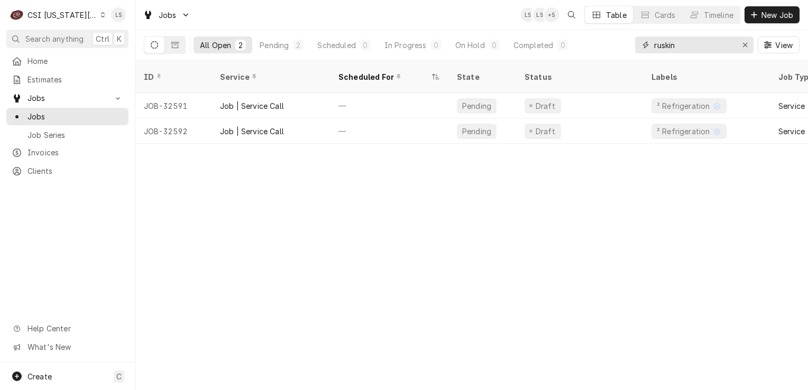
type input "ruskin"
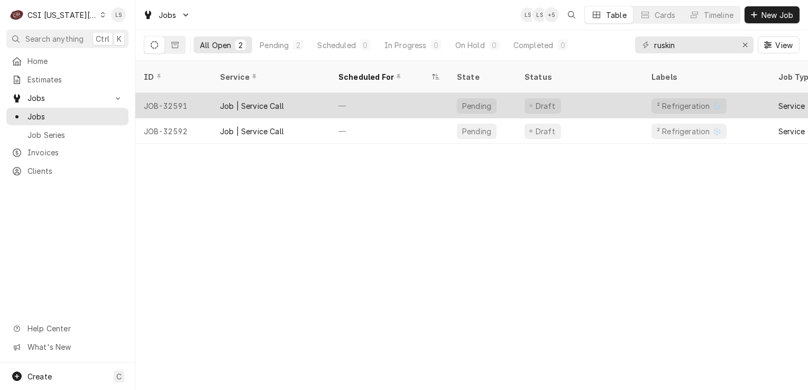
click at [162, 93] on div "JOB-32591" at bounding box center [173, 105] width 76 height 25
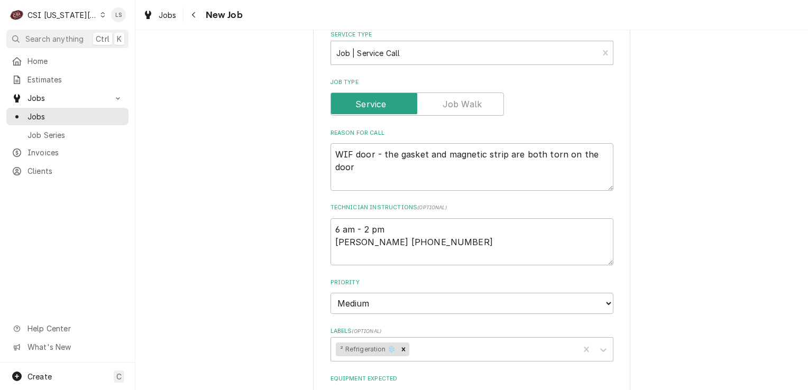
scroll to position [529, 0]
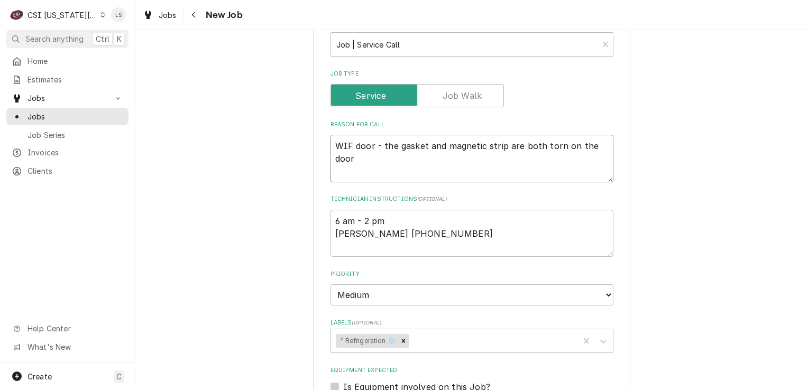
click at [346, 145] on textarea "WIF door - the gasket and magnetic strip are both torn on the door" at bounding box center [471, 159] width 283 height 48
type textarea "x"
type textarea "WI door - the gasket and magnetic strip are both torn on the door"
type textarea "x"
type textarea "WIC door - the gasket and magnetic strip are both torn on the door"
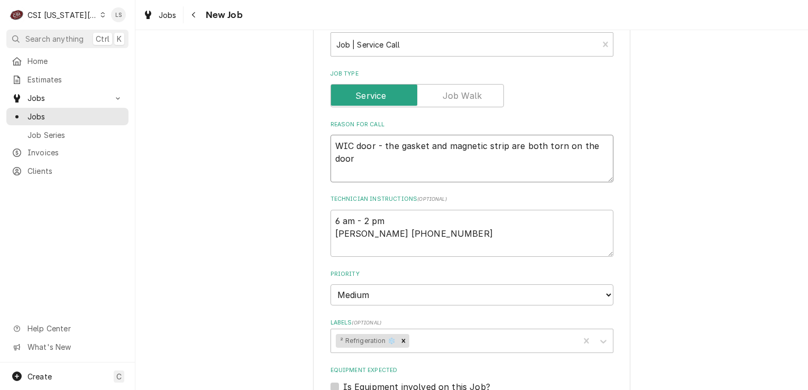
type textarea "x"
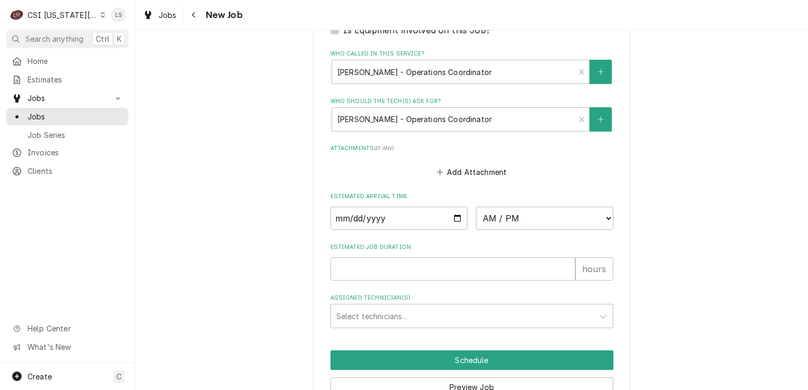
scroll to position [938, 0]
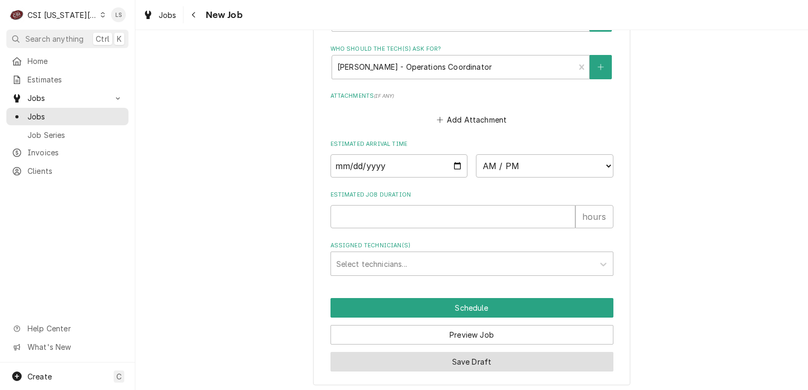
type textarea "WIC door - the gasket and magnetic strip are both torn on the door"
click at [450, 362] on button "Save Draft" at bounding box center [471, 362] width 283 height 20
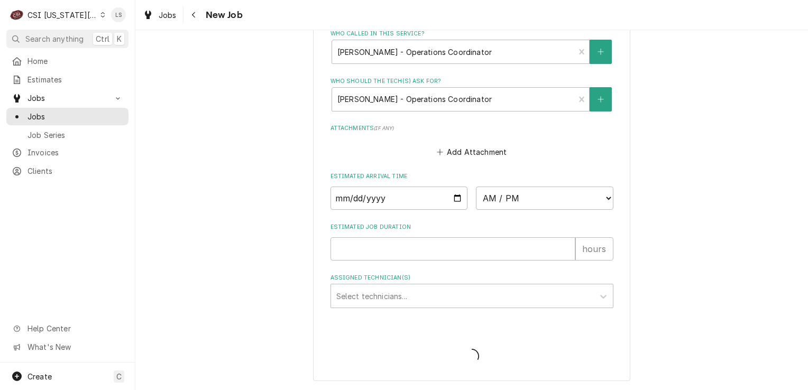
scroll to position [902, 0]
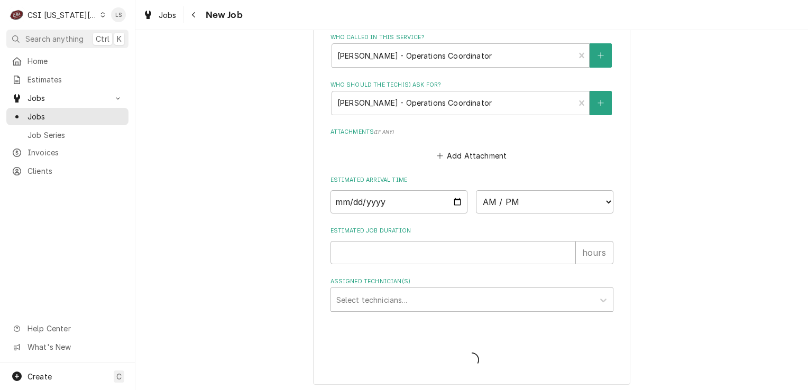
type textarea "x"
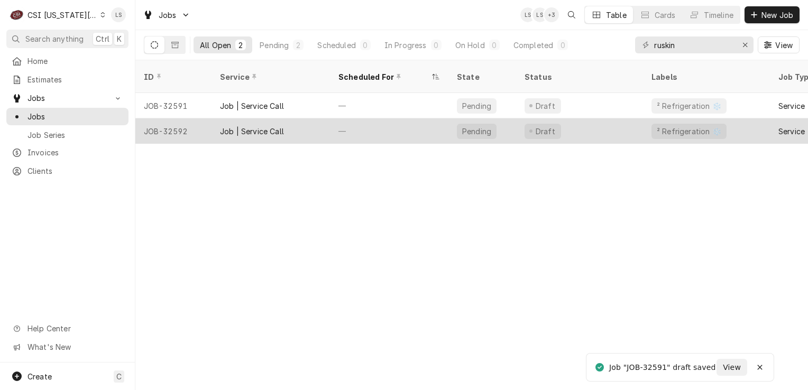
click at [170, 118] on div "JOB-32592" at bounding box center [173, 130] width 76 height 25
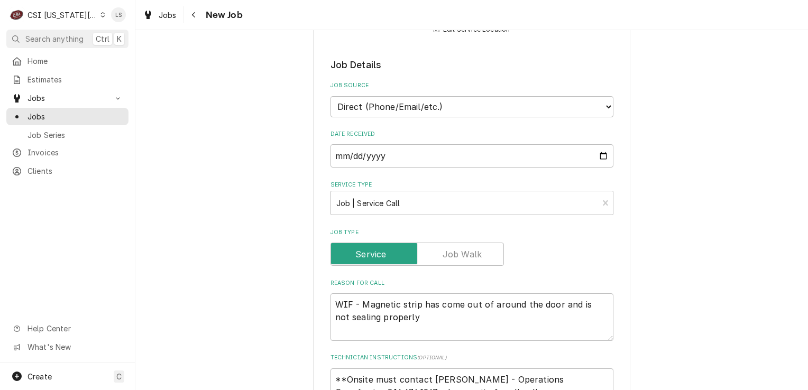
scroll to position [476, 0]
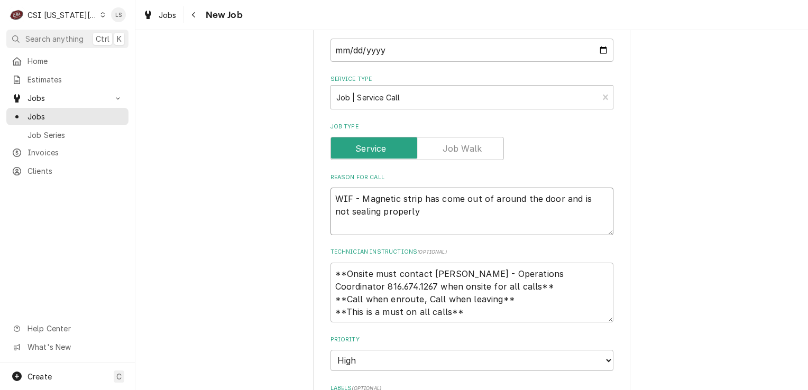
click at [347, 200] on textarea "WIF - Magnetic strip has come out of around the door and is not sealing properly" at bounding box center [471, 212] width 283 height 48
type textarea "x"
type textarea "WI - Magnetic strip has come out of around the door and is not sealing properly"
type textarea "x"
type textarea "WIC - Magnetic strip has come out of around the door and is not sealing properly"
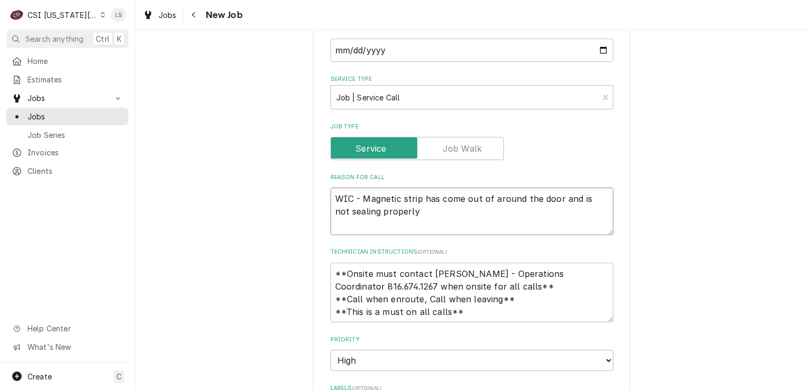
type textarea "x"
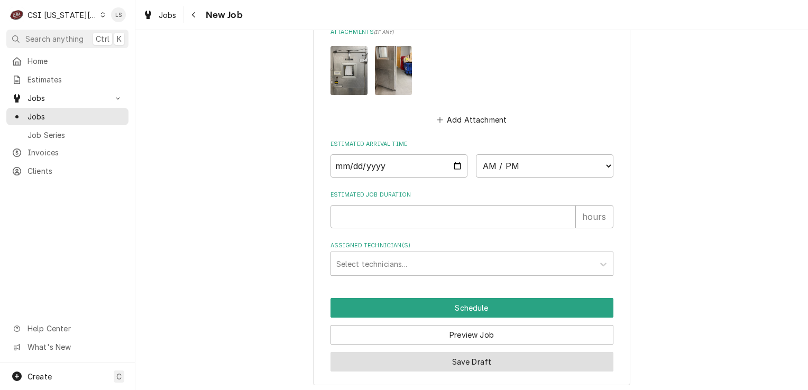
type textarea "WIC - Magnetic strip has come out of around the door and is not sealing properly"
drag, startPoint x: 453, startPoint y: 360, endPoint x: 458, endPoint y: 390, distance: 30.2
click at [453, 361] on button "Save Draft" at bounding box center [471, 362] width 283 height 20
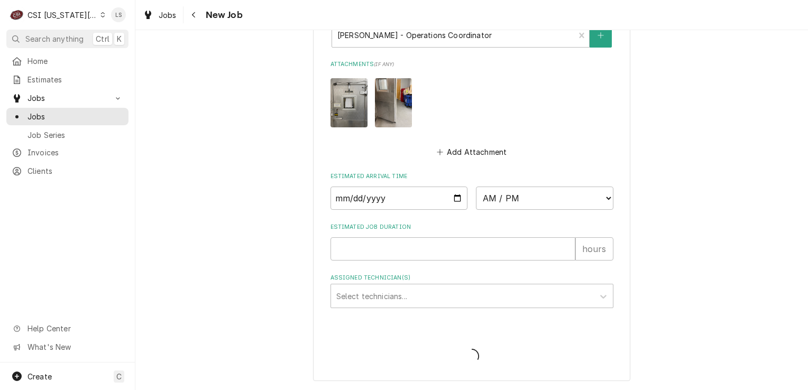
scroll to position [1057, 0]
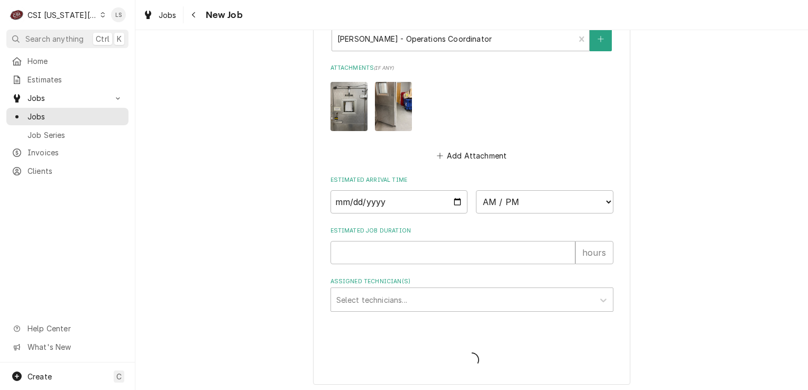
type textarea "x"
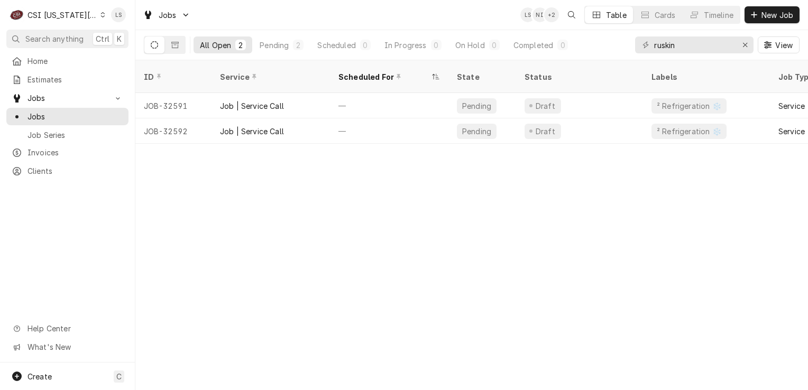
click at [96, 14] on div "C CSI Kansas City" at bounding box center [57, 14] width 102 height 21
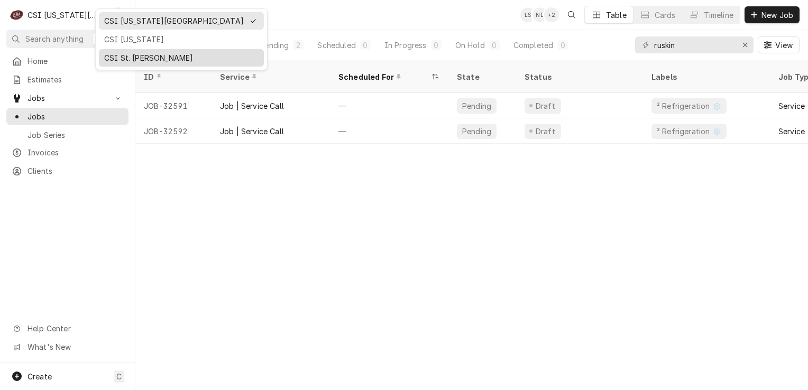
click at [121, 54] on div "CSI St. [PERSON_NAME]" at bounding box center [181, 57] width 154 height 11
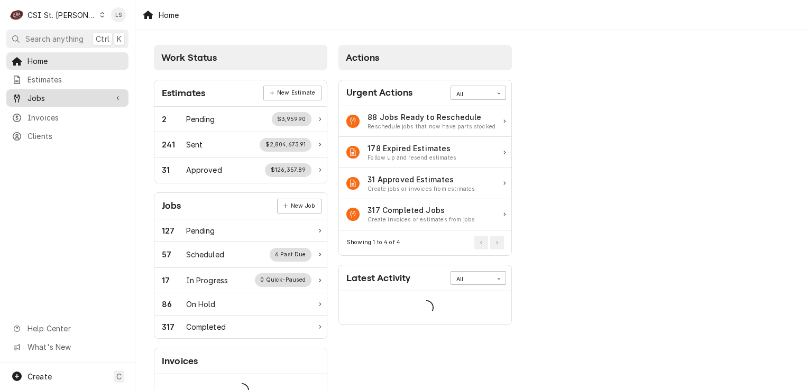
click at [56, 93] on span "Jobs" at bounding box center [67, 98] width 80 height 11
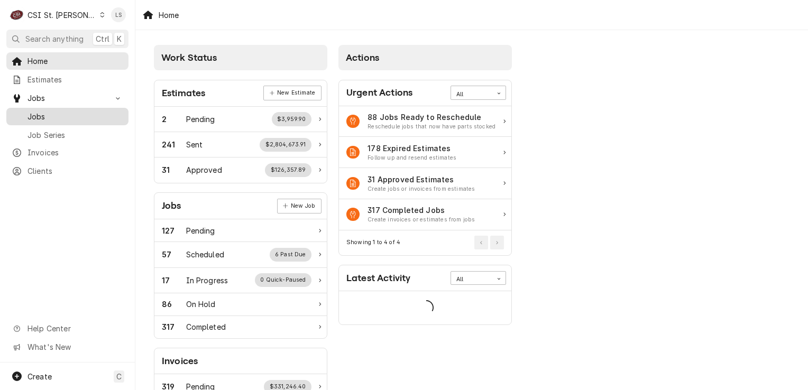
click at [50, 111] on span "Jobs" at bounding box center [75, 116] width 96 height 11
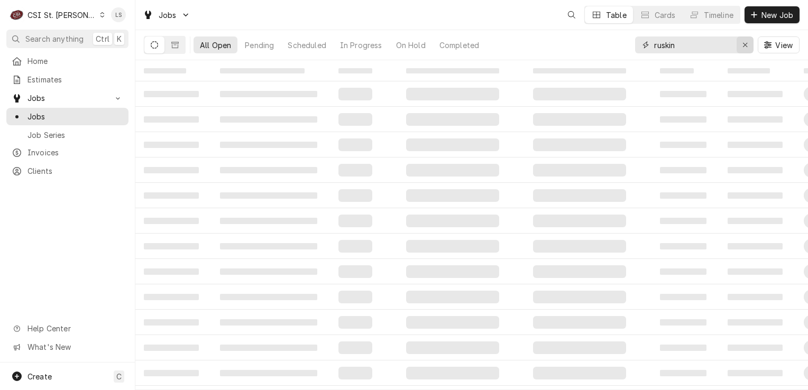
click at [747, 45] on icon "Erase input" at bounding box center [745, 44] width 6 height 7
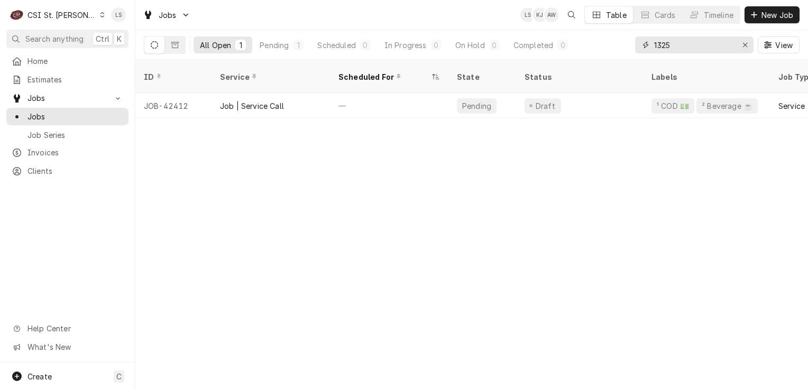
type input "1325"
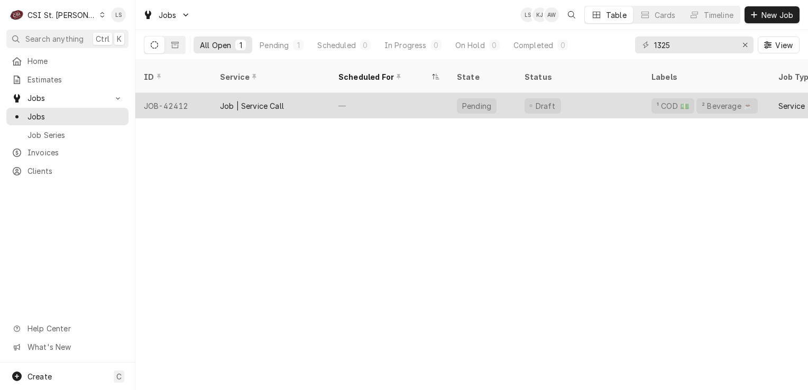
click at [195, 94] on div "JOB-42412" at bounding box center [173, 105] width 76 height 25
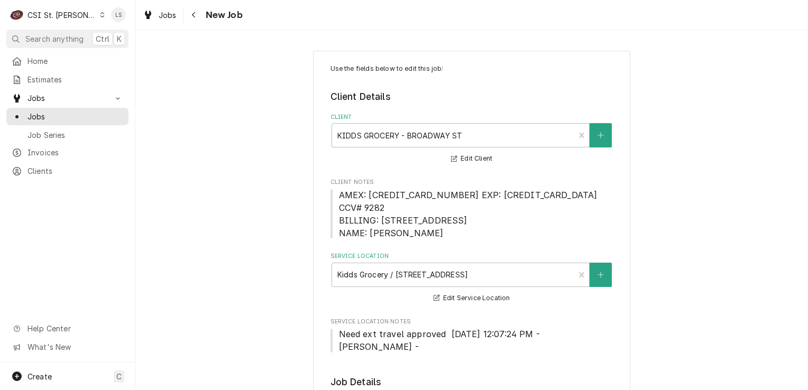
type textarea "x"
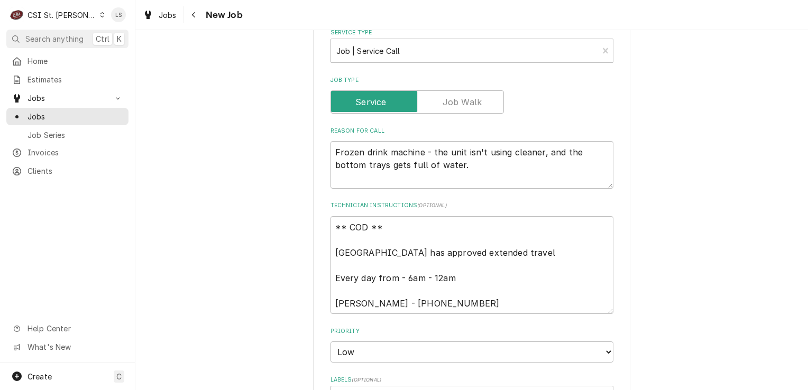
scroll to position [476, 0]
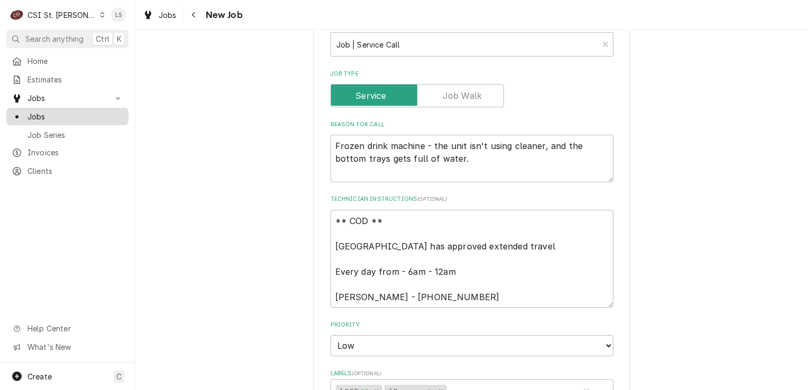
click at [71, 120] on link "Jobs" at bounding box center [67, 116] width 122 height 17
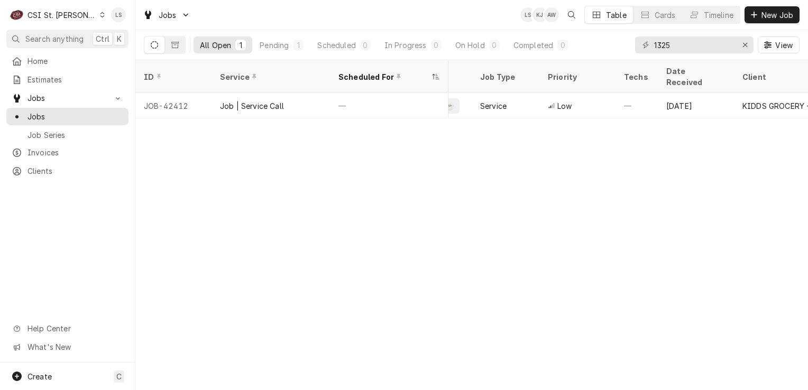
scroll to position [0, 420]
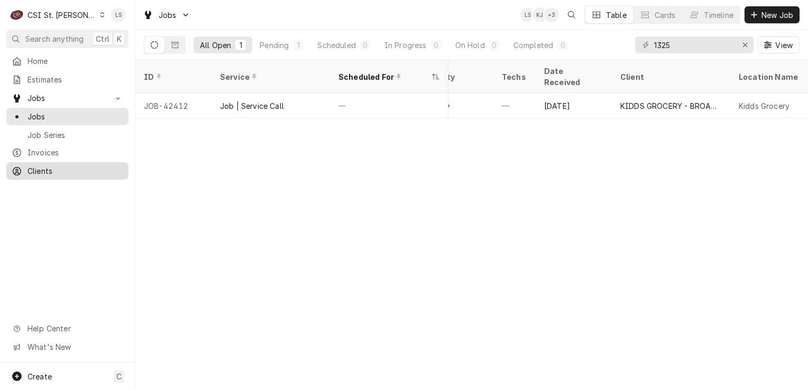
click at [64, 170] on span "Clients" at bounding box center [75, 170] width 96 height 11
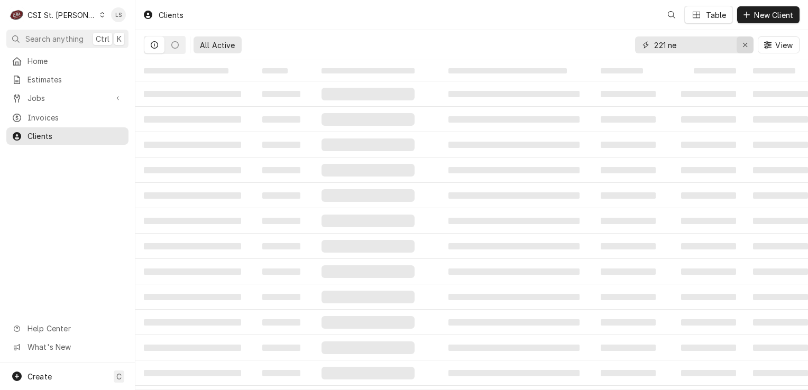
click at [744, 50] on button "Erase input" at bounding box center [745, 44] width 17 height 17
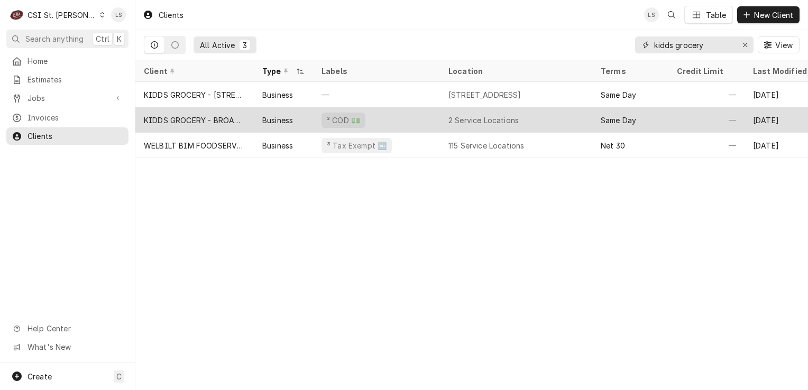
type input "kidds grocery"
click at [262, 111] on div "Business" at bounding box center [283, 119] width 59 height 25
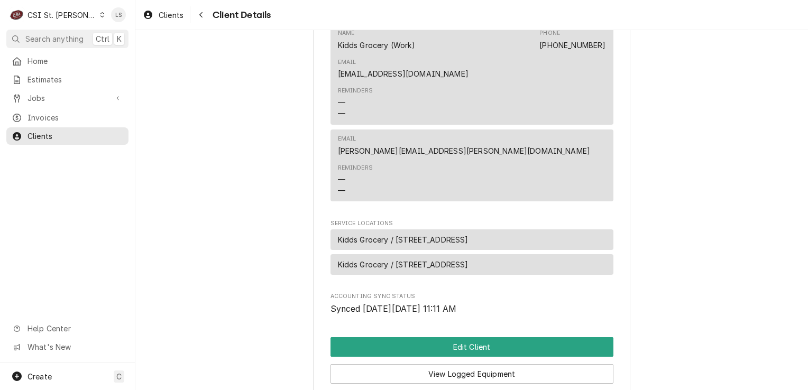
scroll to position [476, 0]
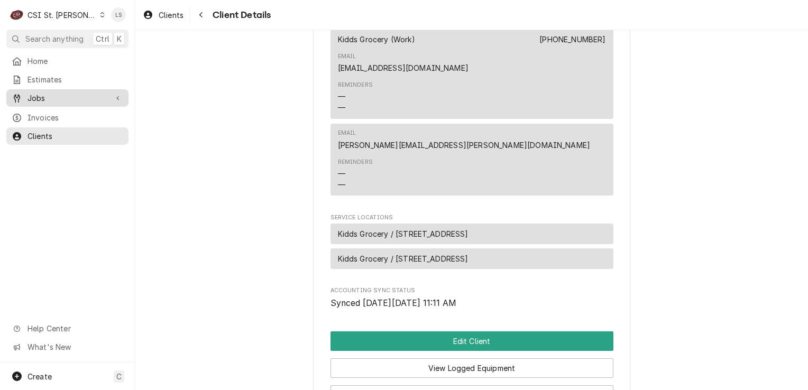
click at [53, 89] on link "Jobs" at bounding box center [67, 97] width 122 height 17
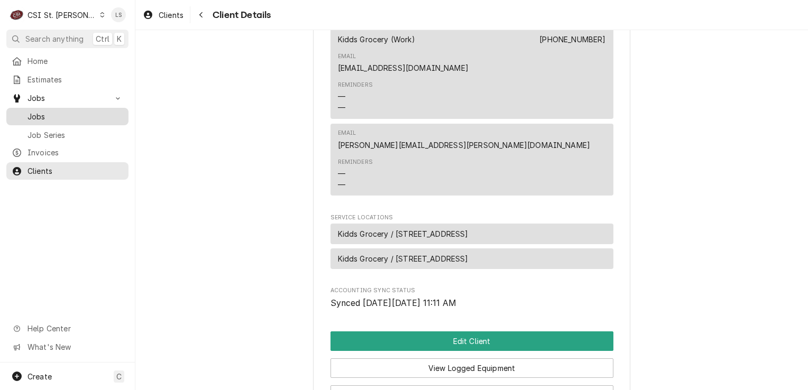
click at [55, 111] on span "Jobs" at bounding box center [75, 116] width 96 height 11
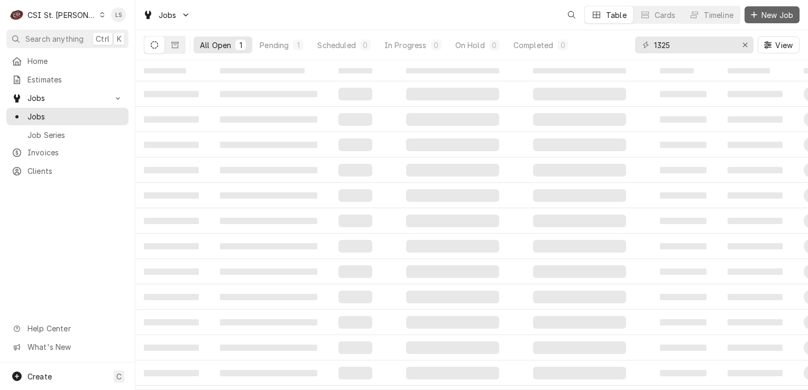
click at [775, 14] on span "New Job" at bounding box center [777, 15] width 36 height 11
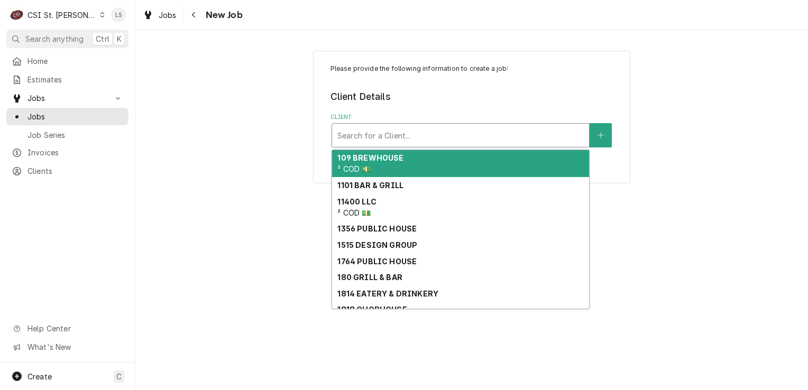
click at [378, 133] on div "Client" at bounding box center [460, 135] width 246 height 19
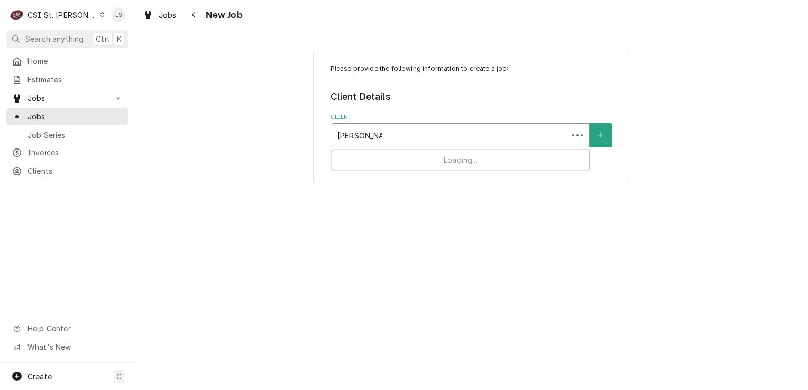
type input "kidds groc"
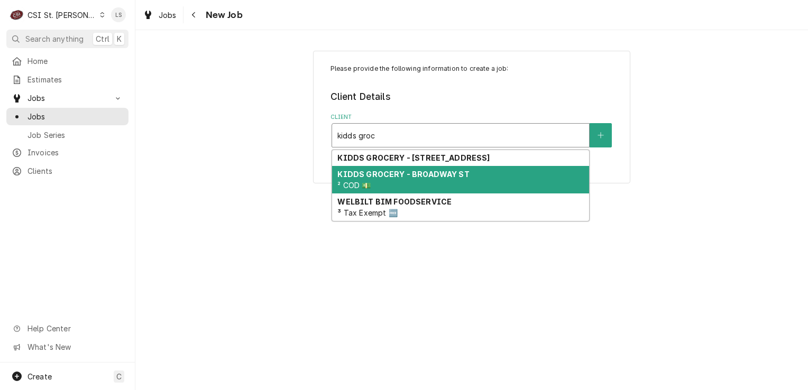
click at [389, 176] on strong "KIDDS GROCERY - BROADWAY ST" at bounding box center [403, 174] width 132 height 9
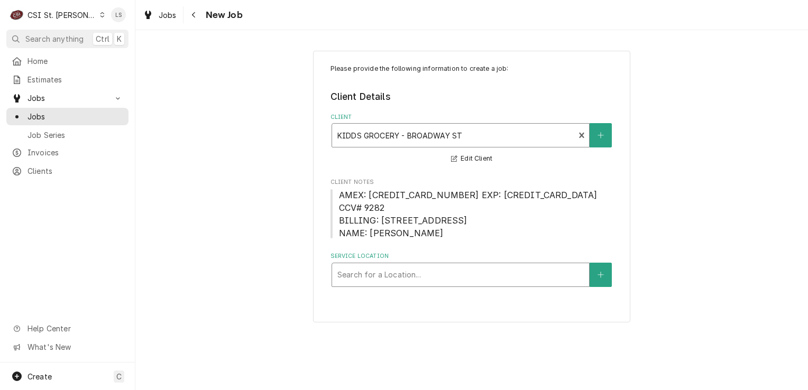
click at [431, 265] on div "Service Location" at bounding box center [460, 274] width 246 height 19
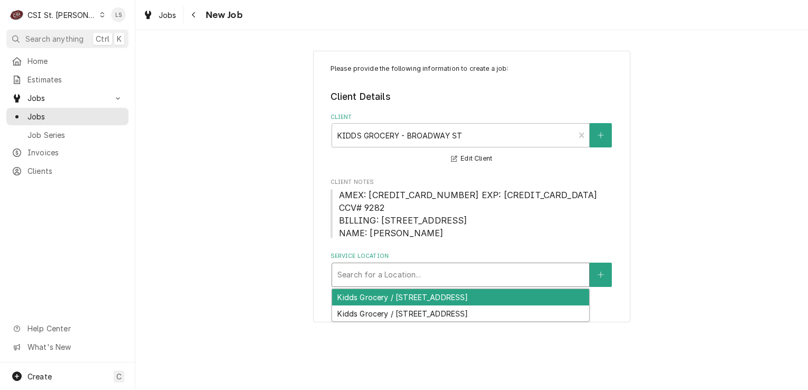
click at [419, 289] on div "Kidds Grocery / 103 N Kingshighway St, Cape Girardeau, MO 63701" at bounding box center [460, 297] width 257 height 16
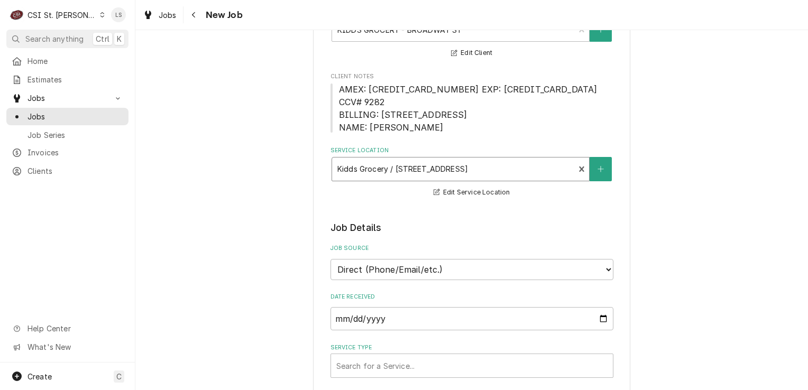
scroll to position [264, 0]
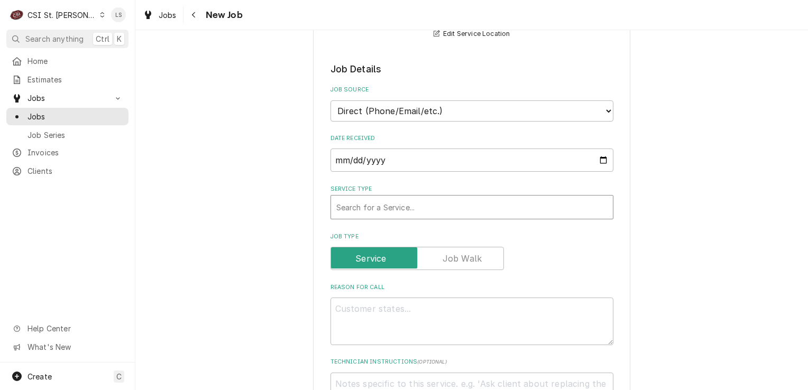
click at [378, 198] on div "Service Type" at bounding box center [471, 207] width 271 height 19
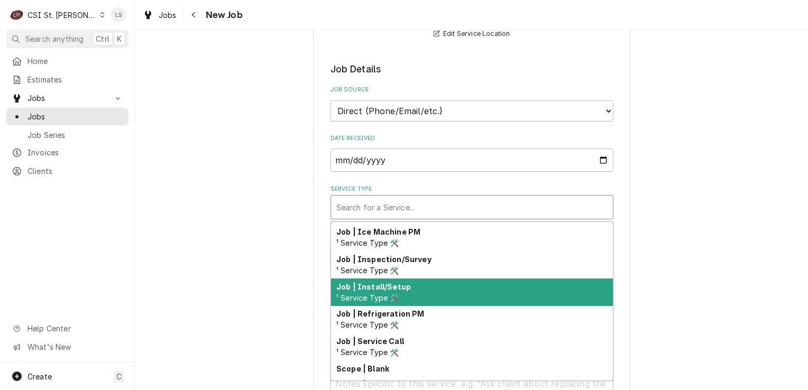
scroll to position [605, 0]
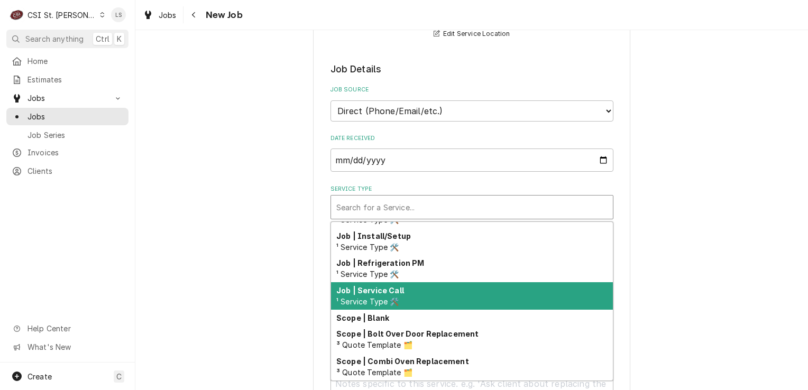
click at [384, 297] on span "¹ Service Type 🛠️" at bounding box center [367, 301] width 63 height 9
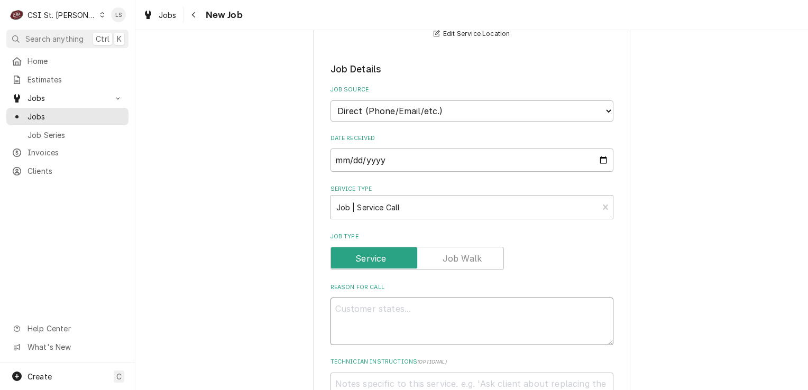
click at [379, 301] on textarea "Reason For Call" at bounding box center [471, 322] width 283 height 48
type textarea "x"
type textarea "F"
type textarea "x"
type textarea "Fr"
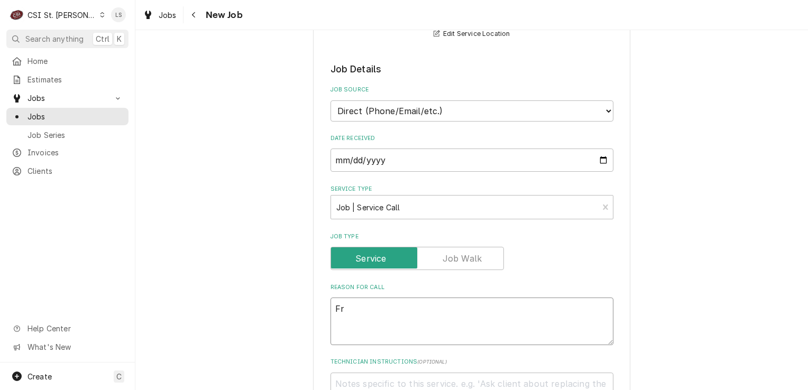
type textarea "x"
type textarea "Fro"
type textarea "x"
type textarea "Froz"
type textarea "x"
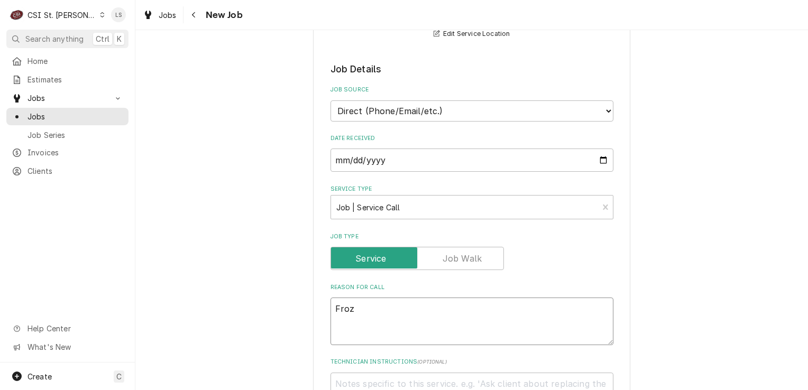
type textarea "Froze"
type textarea "x"
type textarea "Frozen"
type textarea "x"
type textarea "Frozen"
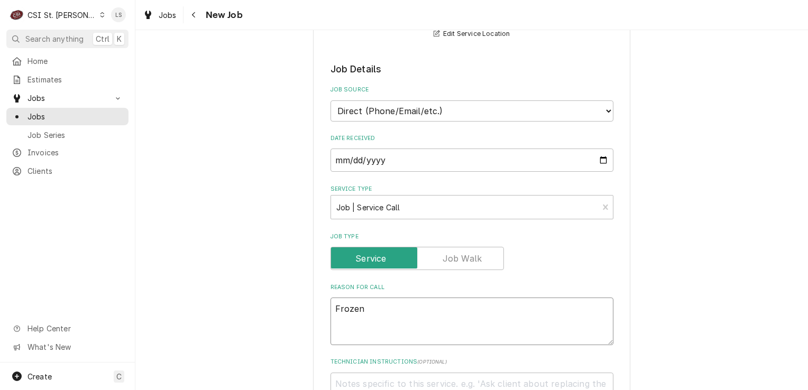
type textarea "x"
type textarea "Frozen d"
type textarea "x"
type textarea "Frozen dr"
type textarea "x"
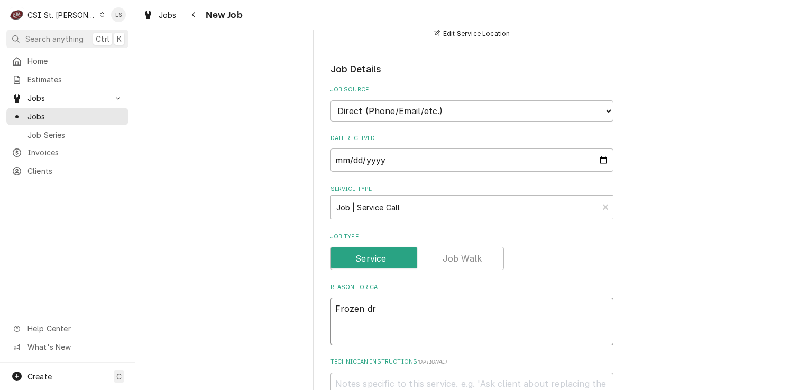
type textarea "Frozen dri"
type textarea "x"
type textarea "Frozen drin"
type textarea "x"
type textarea "Frozen drink"
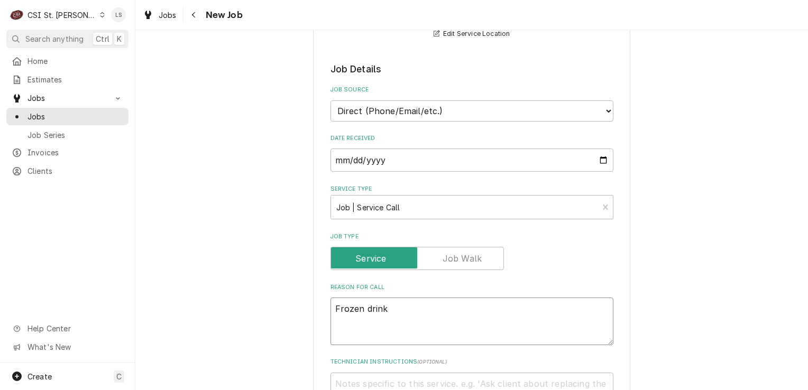
type textarea "x"
type textarea "Frozen drink"
type textarea "x"
type textarea "Frozen drink m"
type textarea "x"
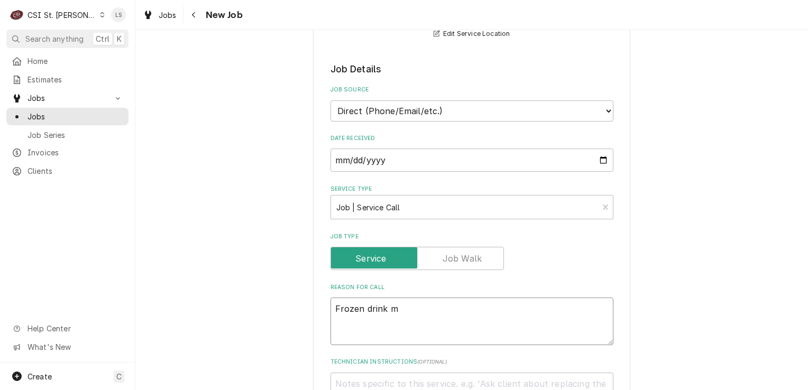
type textarea "Frozen drink ma"
type textarea "x"
type textarea "Frozen drink mac"
type textarea "x"
type textarea "Frozen drink mach"
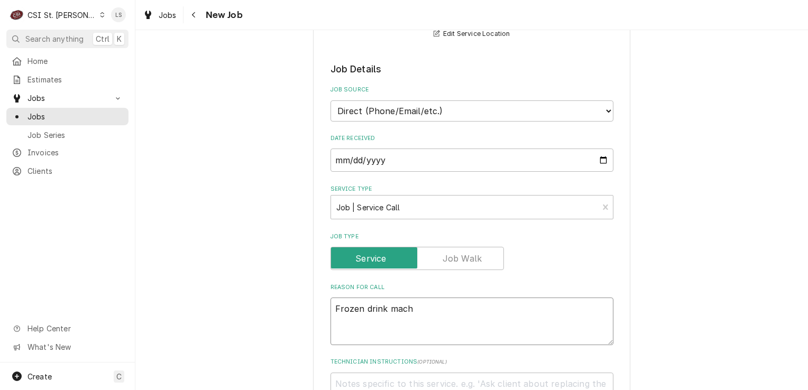
type textarea "x"
type textarea "Frozen drink machi"
type textarea "x"
type textarea "Frozen drink machin"
type textarea "x"
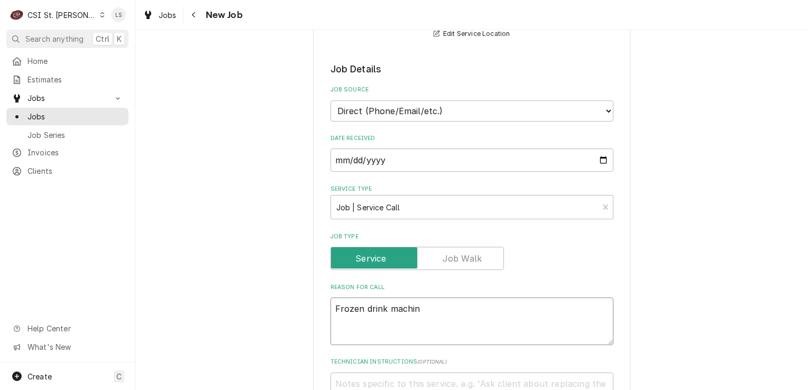
type textarea "Frozen drink machine"
type textarea "x"
type textarea "Frozen drink machine"
type textarea "x"
type textarea "Frozen drink machine -"
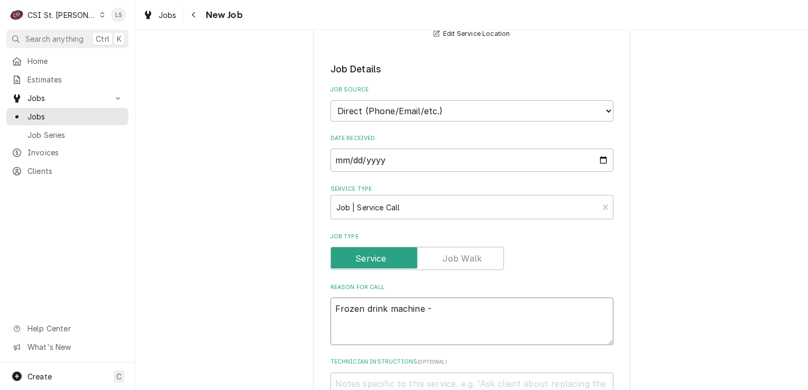
type textarea "x"
type textarea "Frozen drink machine -"
type textarea "x"
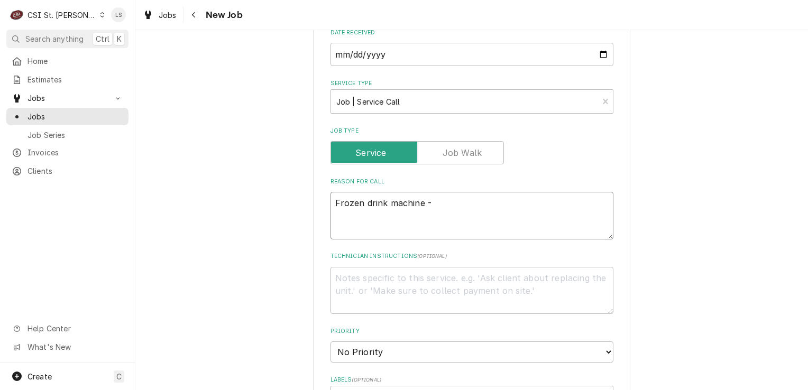
scroll to position [423, 0]
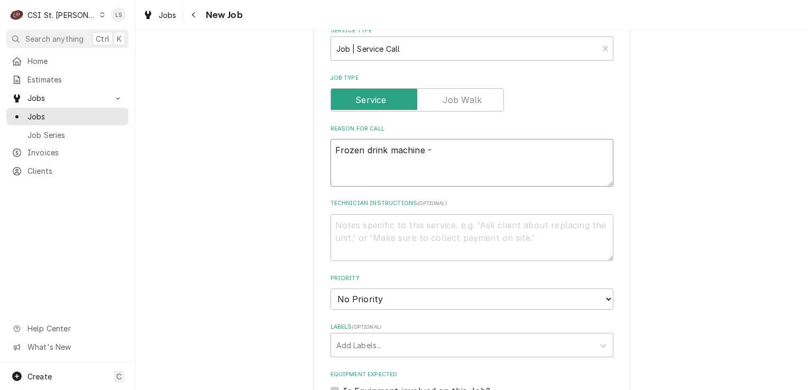
type textarea "Frozen drink machine -"
click at [354, 290] on select "No Priority Urgent High Medium Low" at bounding box center [471, 299] width 283 height 21
select select "4"
click at [330, 289] on select "No Priority Urgent High Medium Low" at bounding box center [471, 299] width 283 height 21
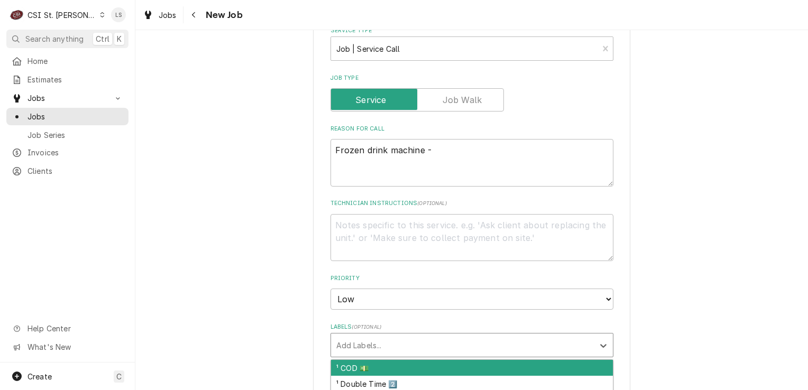
click at [348, 336] on div "Labels" at bounding box center [462, 345] width 252 height 19
type textarea "x"
type input "bev"
type textarea "x"
type input "cod"
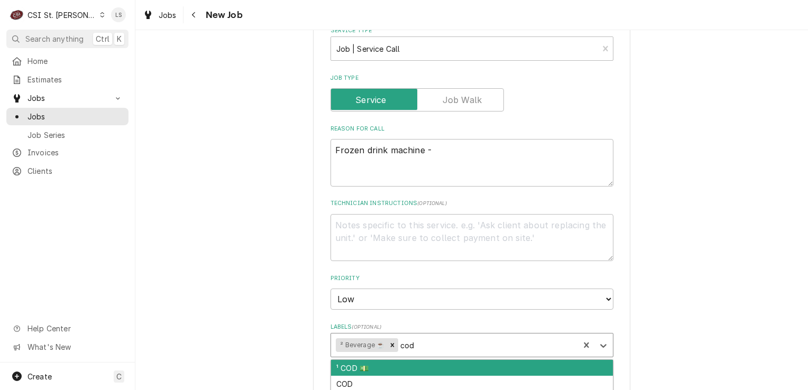
type textarea "x"
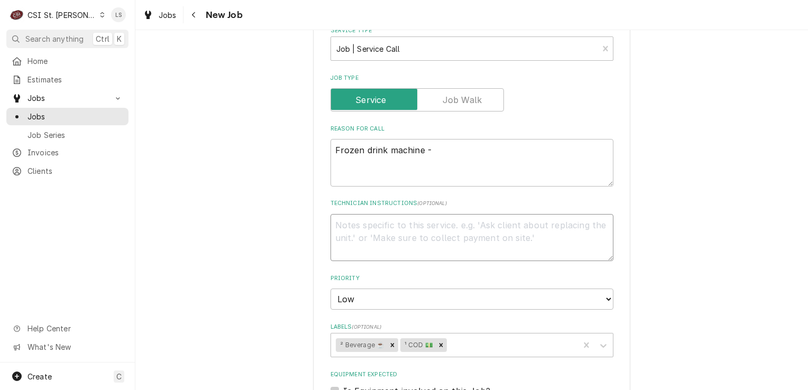
click at [375, 228] on textarea "Technician Instructions ( optional )" at bounding box center [471, 238] width 283 height 48
type textarea "x"
type textarea "*"
type textarea "x"
type textarea "**"
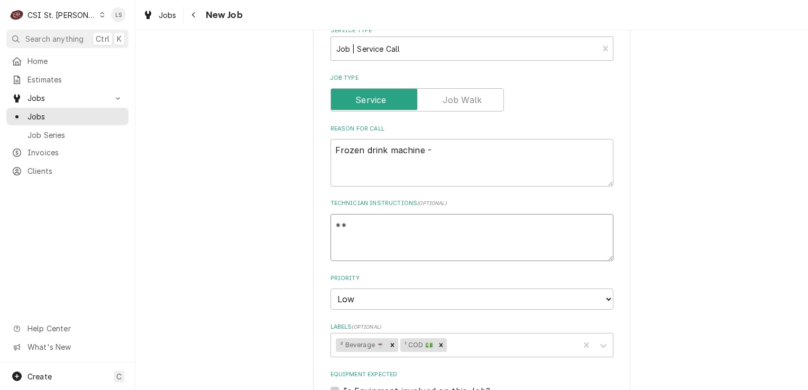
type textarea "x"
type textarea "**"
type textarea "x"
type textarea "** C"
type textarea "x"
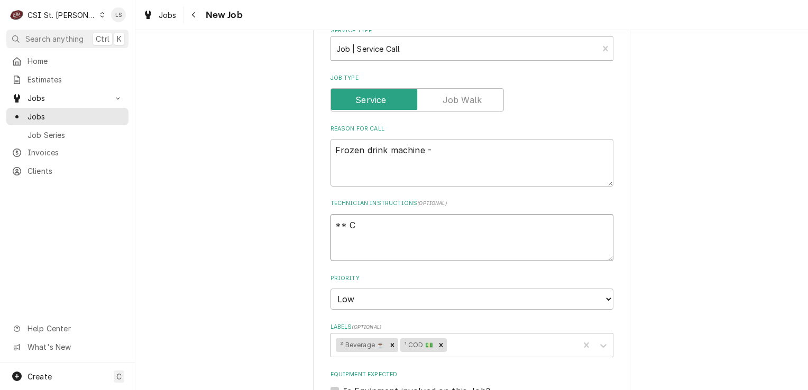
type textarea "** CO"
type textarea "x"
type textarea "** COD"
type textarea "x"
type textarea "** COD"
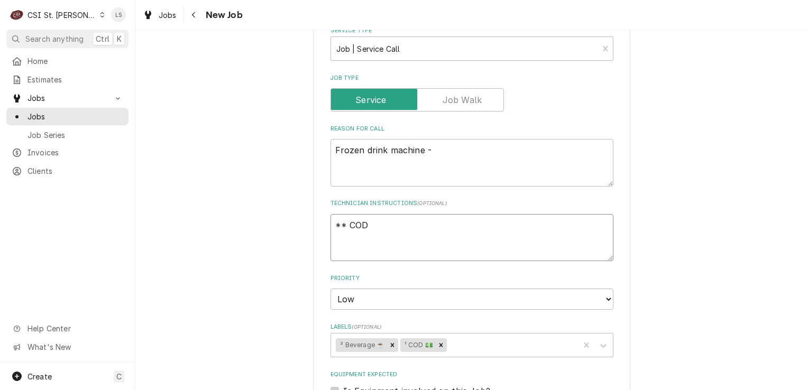
type textarea "x"
type textarea "** COD *"
type textarea "x"
type textarea "** COD **"
type textarea "x"
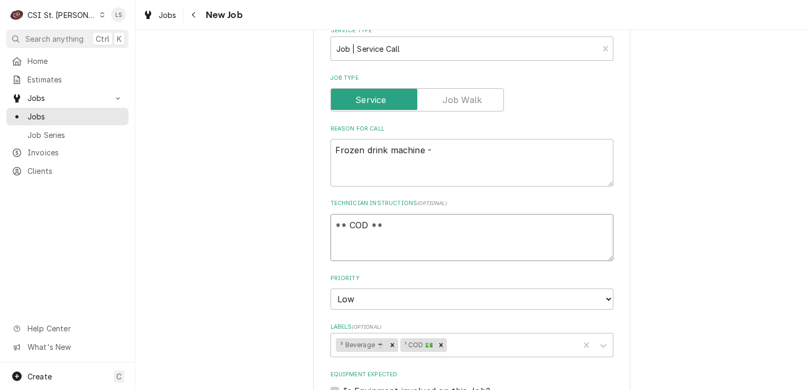
type textarea "** COD **"
click at [442, 139] on textarea "Frozen drink machine -" at bounding box center [471, 163] width 283 height 48
type textarea "x"
type textarea "Frozen drink machine - o"
type textarea "x"
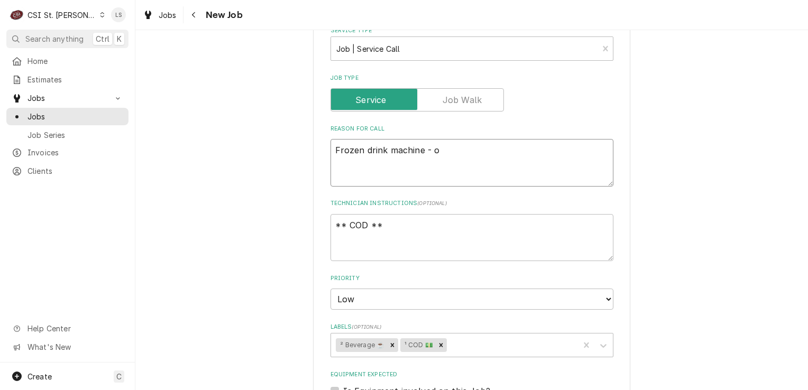
type textarea "Frozen drink machine - on"
type textarea "x"
type textarea "Frozen drink machine - one"
type textarea "x"
type textarea "Frozen drink machine - one"
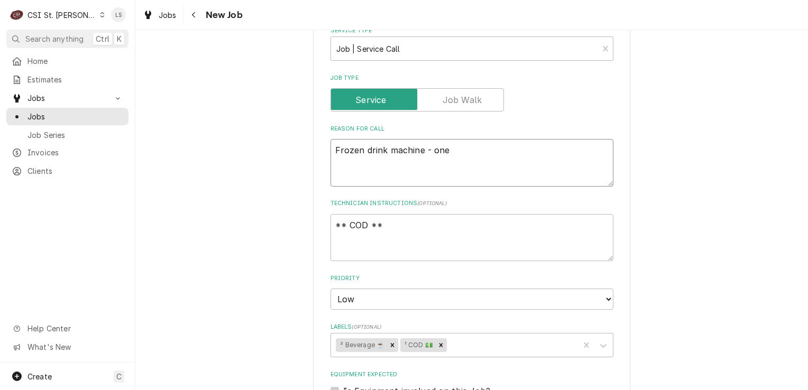
type textarea "x"
type textarea "Frozen drink machine - one s"
type textarea "x"
type textarea "Frozen drink machine - one si"
type textarea "x"
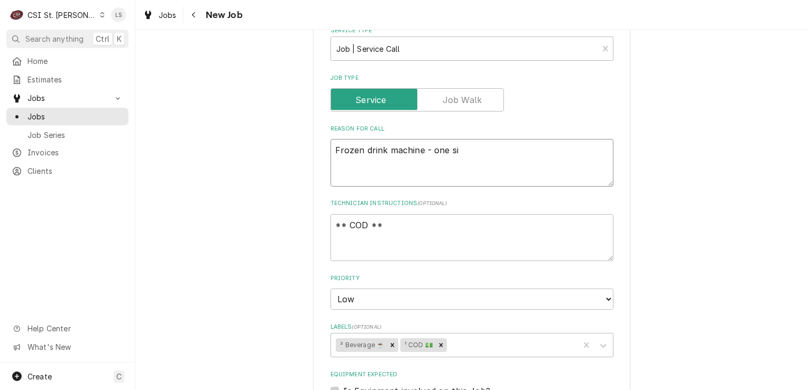
type textarea "Frozen drink machine - one sid"
type textarea "x"
type textarea "Frozen drink machine - one side"
type textarea "x"
type textarea "Frozen drink machine - one side"
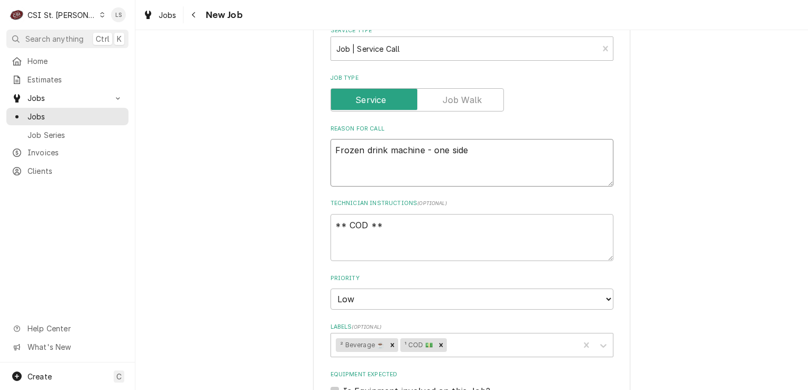
type textarea "x"
type textarea "Frozen drink machine - one side i"
type textarea "x"
type textarea "Frozen drink machine - one side is"
type textarea "x"
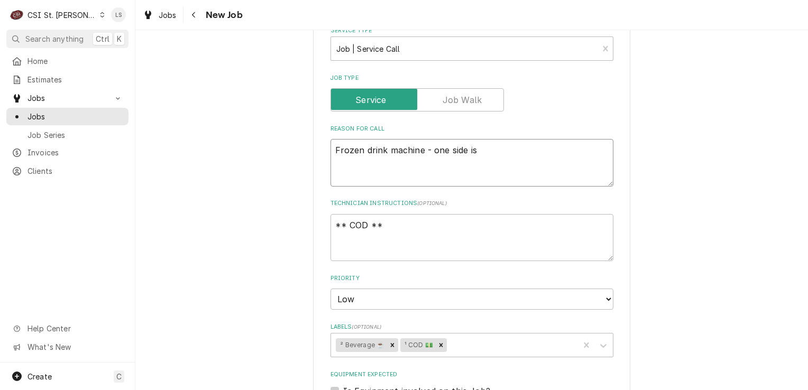
type textarea "Frozen drink machine - one side is"
type textarea "x"
type textarea "Frozen drink machine - one side is n"
type textarea "x"
type textarea "Frozen drink machine - one side is no"
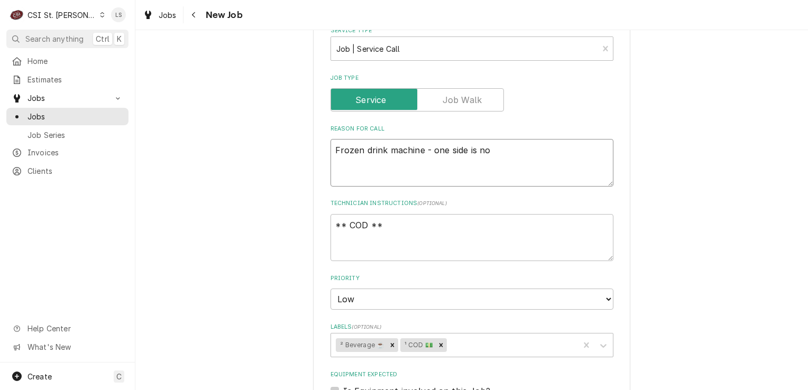
type textarea "x"
type textarea "Frozen drink machine - one side is not"
type textarea "x"
type textarea "Frozen drink machine - one side is not"
type textarea "x"
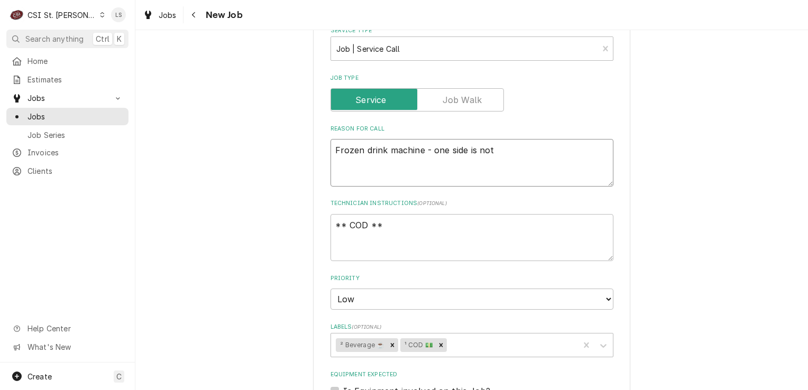
type textarea "Frozen drink machine - one side is not b"
type textarea "x"
type textarea "Frozen drink machine - one side is not bl"
type textarea "x"
type textarea "Frozen drink machine - one side is not ble"
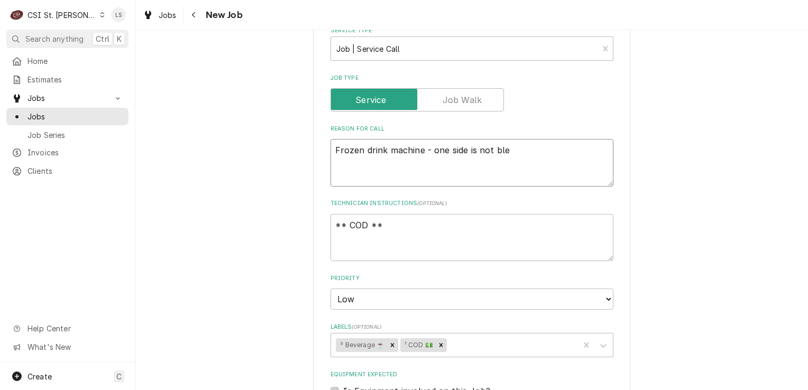
type textarea "x"
type textarea "Frozen drink machine - one side is not blen"
type textarea "x"
type textarea "Frozen drink machine - one side is not blendi"
type textarea "x"
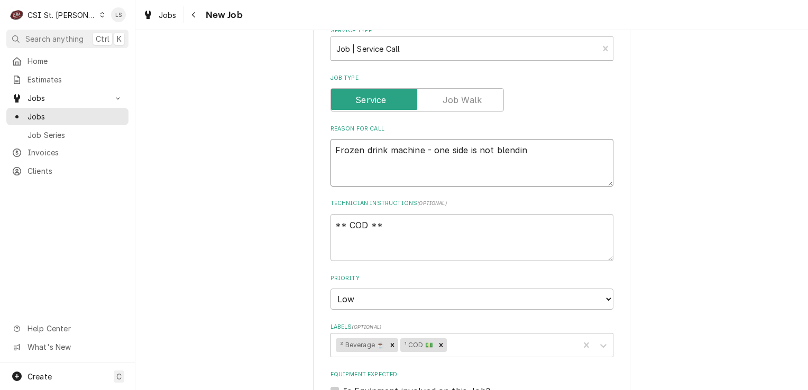
type textarea "Frozen drink machine - one side is not blending"
type textarea "x"
type textarea "Frozen drink machine - one side is not blending"
type textarea "x"
type textarea "Frozen drink machine - one side is not blending a"
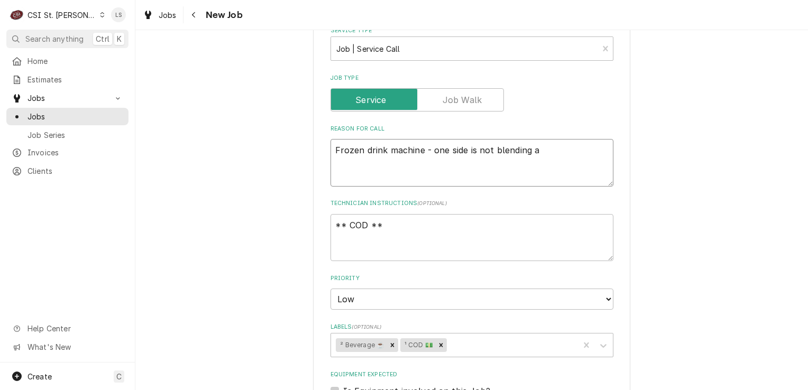
type textarea "x"
type textarea "Frozen drink machine - one side is not blending at"
type textarea "x"
type textarea "Frozen drink machine - one side is not blending at a"
type textarea "x"
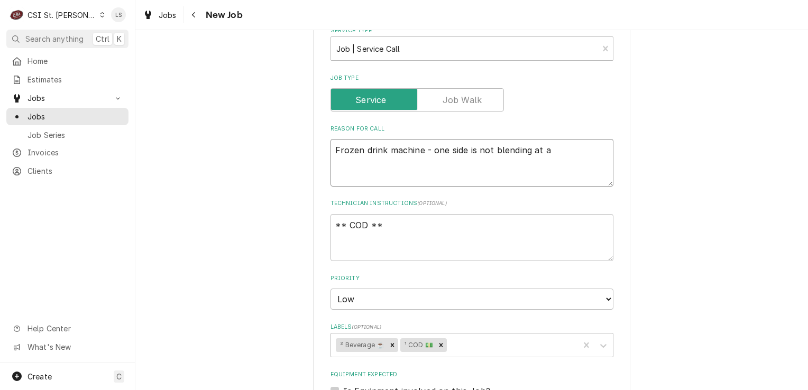
type textarea "Frozen drink machine - one side is not blending at al"
type textarea "x"
type textarea "Frozen drink machine - one side is not blending at all"
type textarea "x"
type textarea "Frozen drink machine - one side is not blending at all"
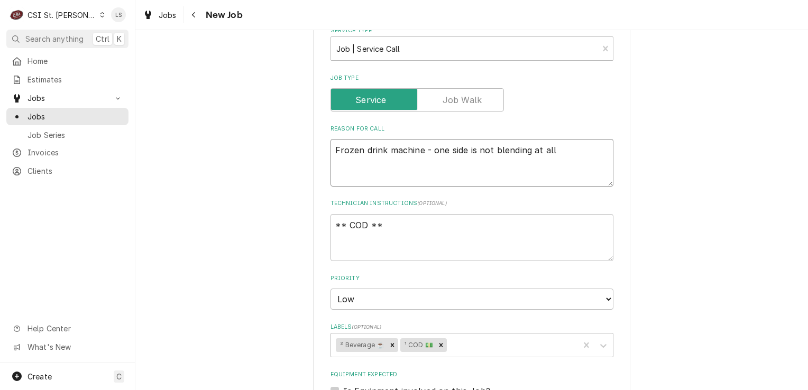
type textarea "x"
type textarea "Frozen drink machine - one side is not blending at all an"
type textarea "x"
type textarea "Frozen drink machine - one side is not blending at all and"
type textarea "x"
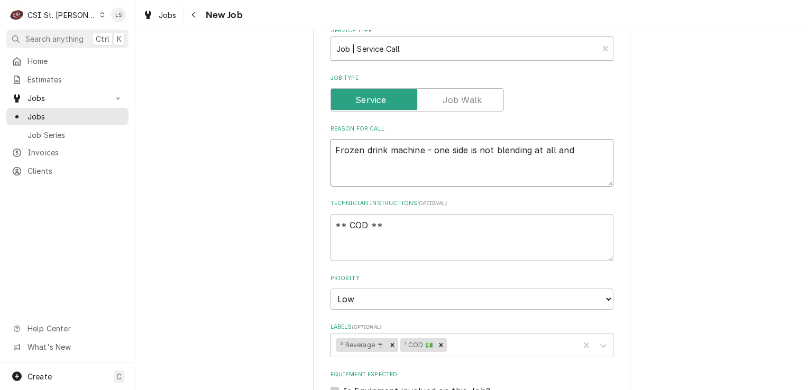
type textarea "Frozen drink machine - one side is not blending at all and"
type textarea "x"
type textarea "Frozen drink machine - one side is not blending at all and o"
type textarea "x"
type textarea "Frozen drink machine - one side is not blending at all and ot"
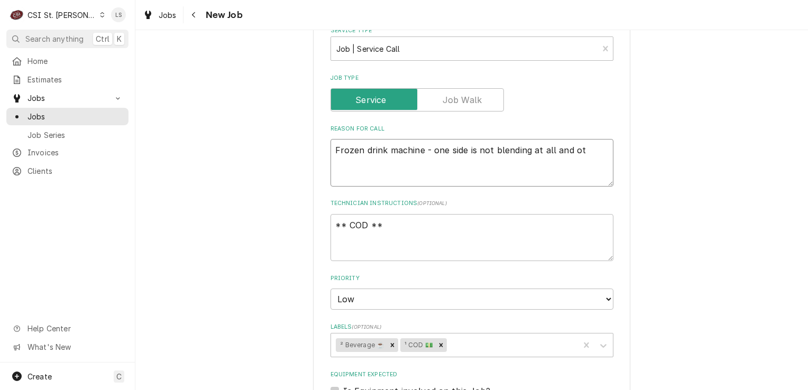
type textarea "x"
type textarea "Frozen drink machine - one side is not blending at all and othe"
type textarea "x"
type textarea "Frozen drink machine - one side is not blending at all and other"
type textarea "x"
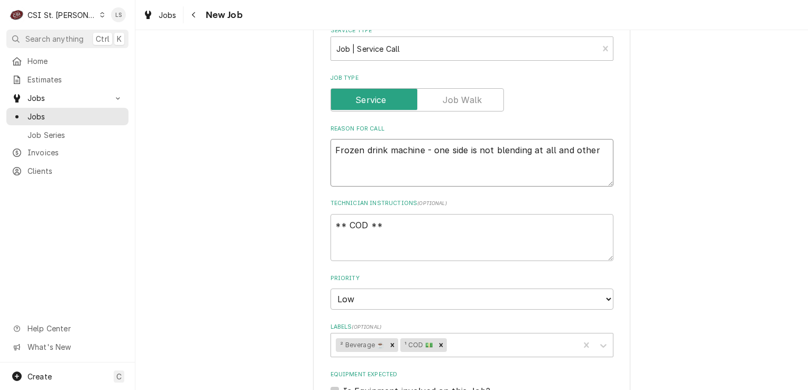
type textarea "Frozen drink machine - one side is not blending at all and other"
type textarea "x"
type textarea "Frozen drink machine - one side is not blending at all and other s"
type textarea "x"
type textarea "Frozen drink machine - one side is not blending at all and other si"
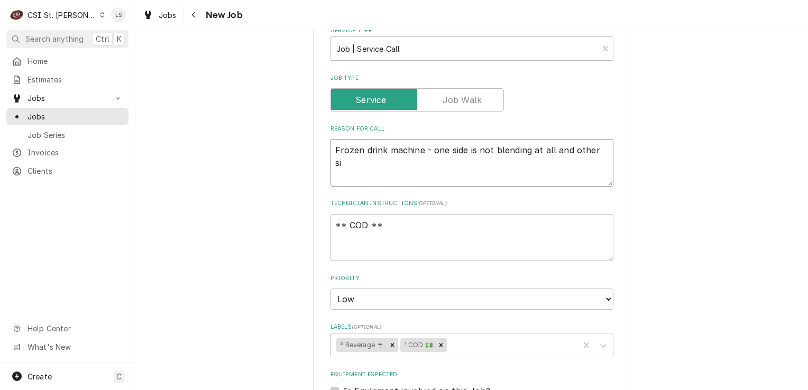
type textarea "x"
type textarea "Frozen drink machine - one side is not blending at all and other sid"
type textarea "x"
type textarea "Frozen drink machine - one side is not blending at all and other side"
type textarea "x"
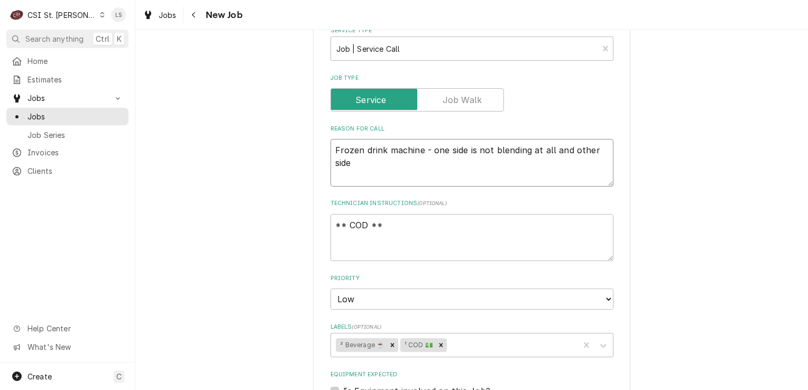
type textarea "Frozen drink machine - one side is not blending at all and other side"
type textarea "x"
type textarea "Frozen drink machine - one side is not blending at all and other side i"
type textarea "x"
type textarea "Frozen drink machine - one side is not blending at all and other side is"
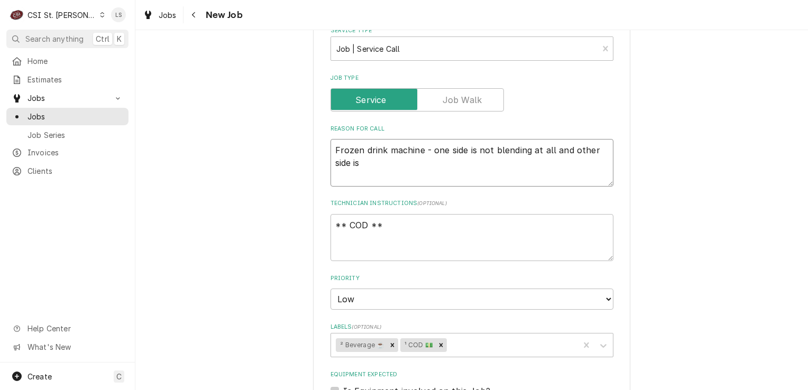
type textarea "x"
type textarea "Frozen drink machine - one side is not blending at all and other side is"
type textarea "x"
type textarea "Frozen drink machine - one side is not blending at all and other side is n"
type textarea "x"
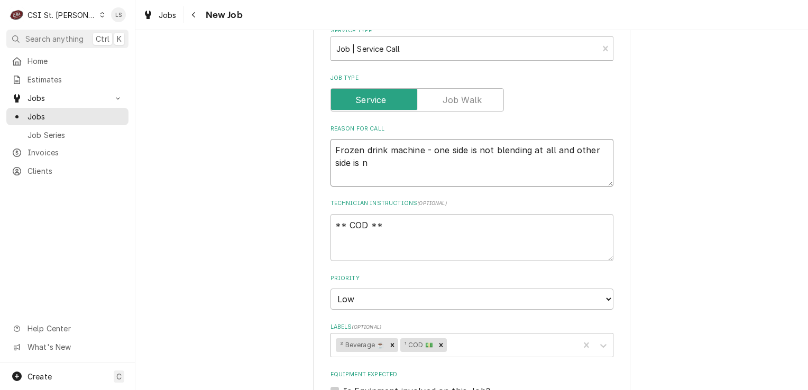
type textarea "Frozen drink machine - one side is not blending at all and other side is no"
type textarea "x"
type textarea "Frozen drink machine - one side is not blending at all and other side is not"
type textarea "x"
type textarea "Frozen drink machine - one side is not blending at all and other side is not p"
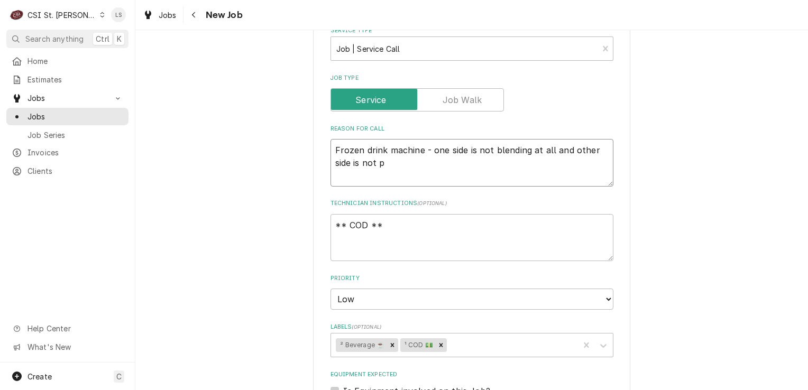
type textarea "x"
type textarea "Frozen drink machine - one side is not blending at all and other side is not pr"
type textarea "x"
type textarea "Frozen drink machine - one side is not blending at all and other side is not pro"
type textarea "x"
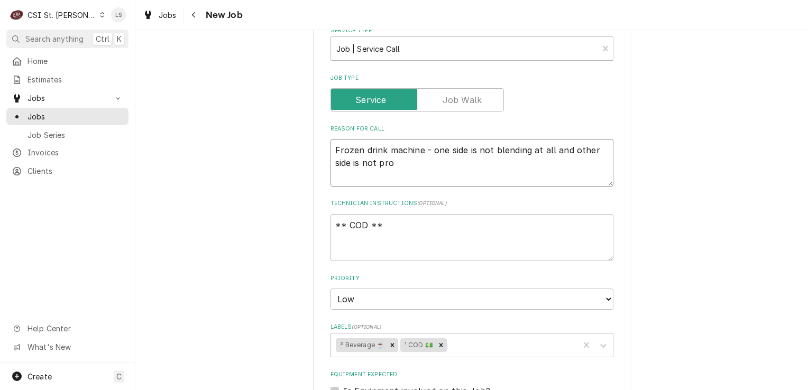
type textarea "Frozen drink machine - one side is not blending at all and other side is not pr…"
type textarea "x"
type textarea "Frozen drink machine - one side is not blending at all and other side is not pr…"
type textarea "x"
type textarea "Frozen drink machine - one side is not blending at all and other side is not pr…"
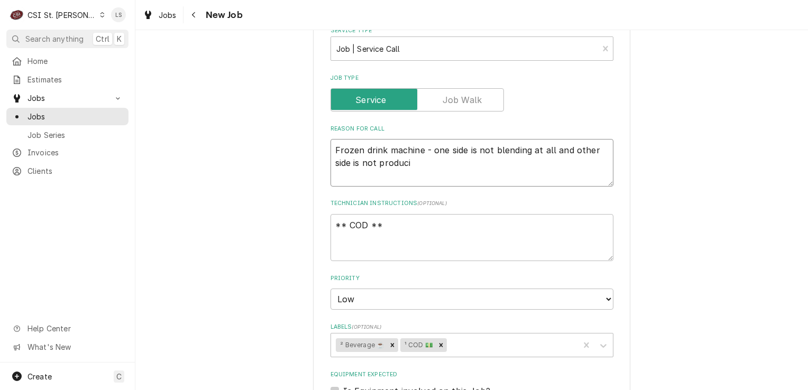
type textarea "x"
type textarea "Frozen drink machine - one side is not blending at all and other side is not pr…"
type textarea "x"
type textarea "Frozen drink machine - one side is not blending at all and other side is not pr…"
type textarea "x"
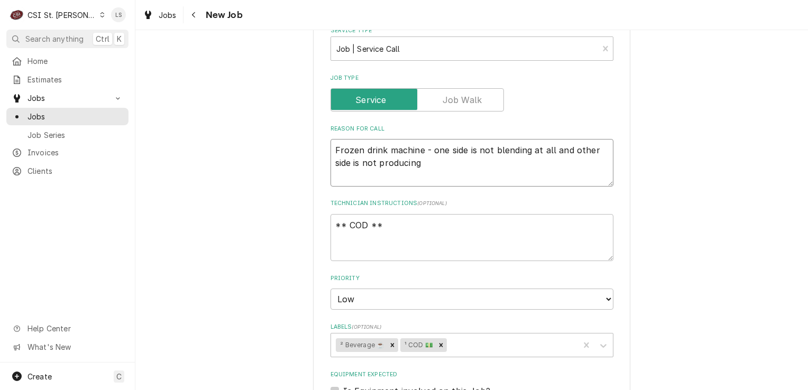
type textarea "Frozen drink machine - one side is not blending at all and other side is not pr…"
type textarea "x"
type textarea "Frozen drink machine - one side is not blending at all and other side is not pr…"
type textarea "x"
type textarea "Frozen drink machine - one side is not blending at all and other side is not pr…"
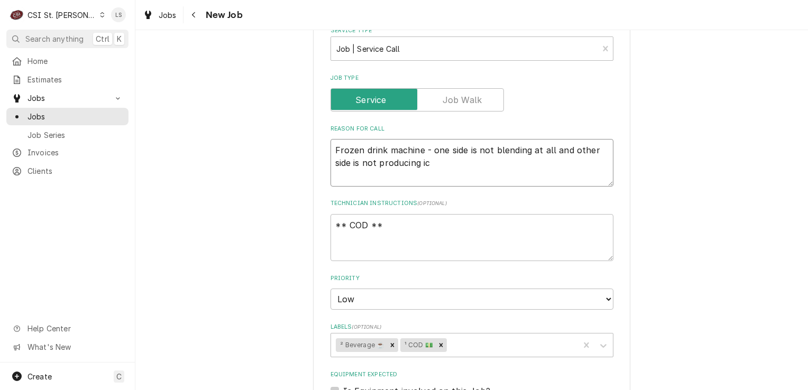
type textarea "x"
type textarea "Frozen drink machine - one side is not blending at all and other side is not pr…"
type textarea "x"
type textarea "Frozen drink machine - one side is not blending at all and other side is not pr…"
type textarea "x"
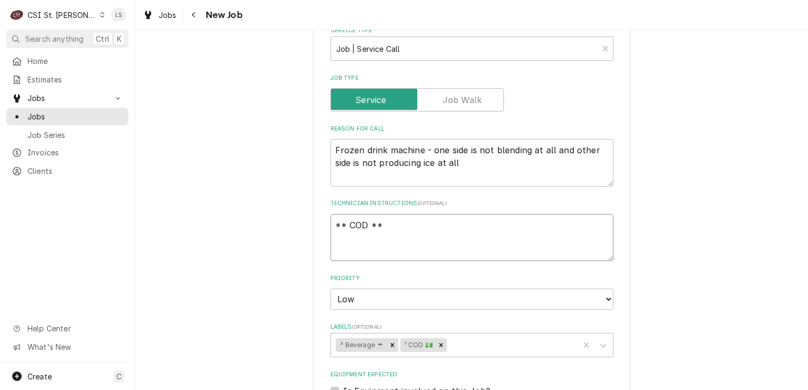
click at [349, 242] on textarea "** COD **" at bounding box center [471, 238] width 283 height 48
click at [387, 214] on textarea "** COD **" at bounding box center [471, 238] width 283 height 48
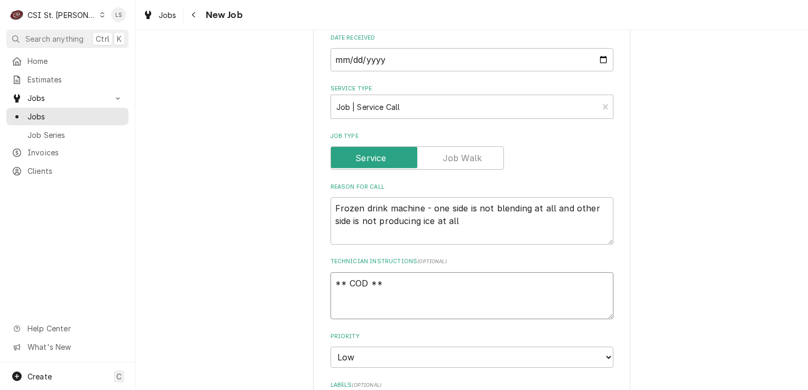
scroll to position [476, 0]
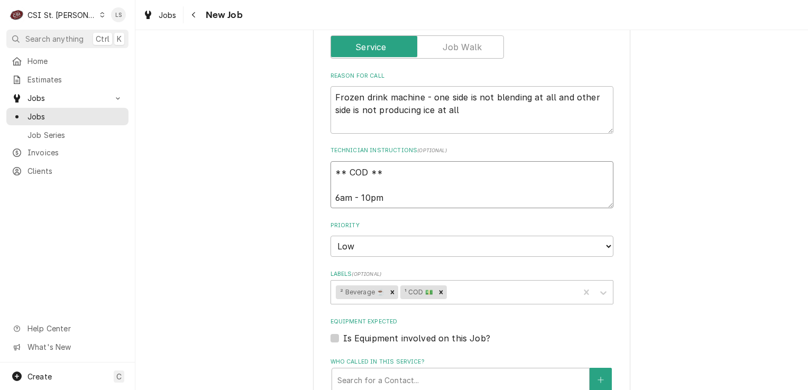
click at [330, 180] on textarea "** COD ** 6am - 10pm" at bounding box center [471, 185] width 283 height 48
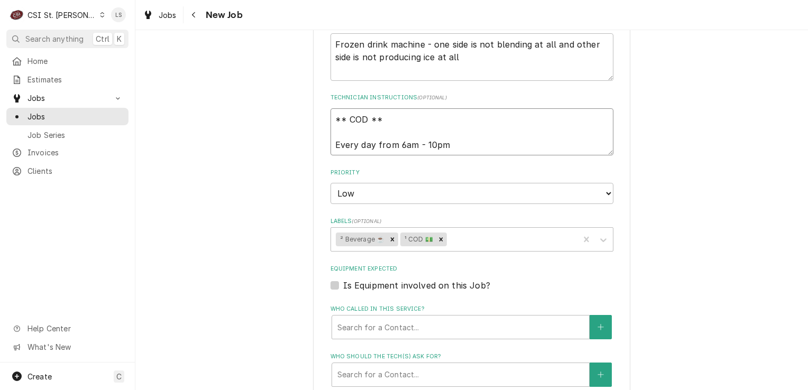
scroll to position [634, 0]
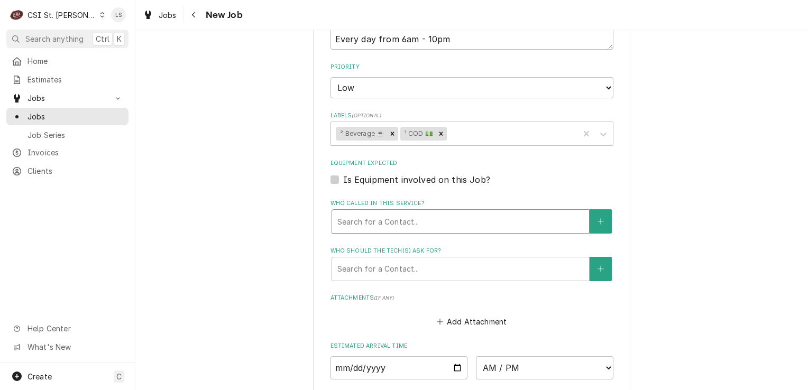
click at [366, 212] on div "Who called in this service?" at bounding box center [460, 221] width 246 height 19
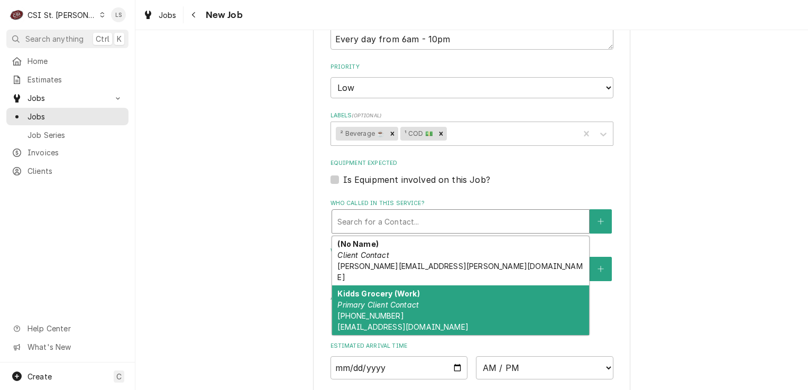
click at [472, 286] on div "Kidds Grocery (Work) Primary Client Contact (573) 335-1462 disiebert@sbcglobal.…" at bounding box center [460, 311] width 257 height 50
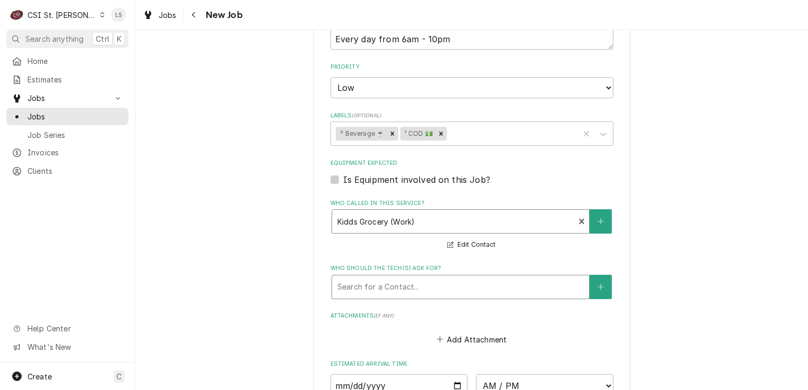
click at [389, 278] on div "Who should the tech(s) ask for?" at bounding box center [460, 287] width 246 height 19
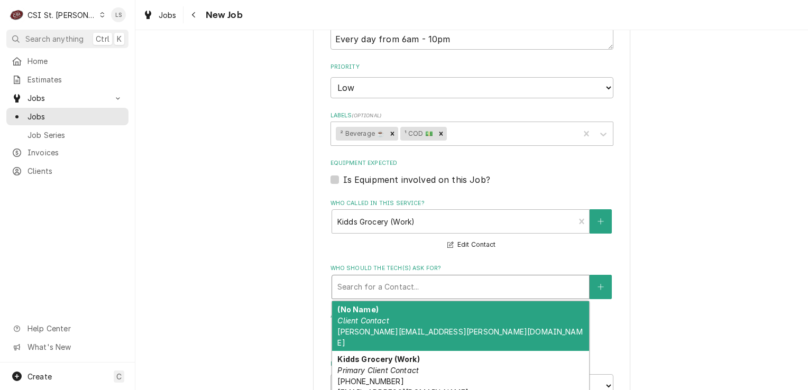
click at [389, 355] on strong "Kidds Grocery (Work)" at bounding box center [378, 359] width 82 height 9
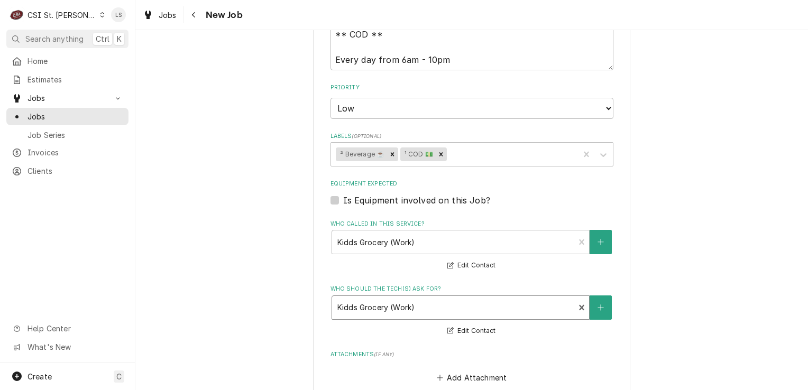
scroll to position [687, 0]
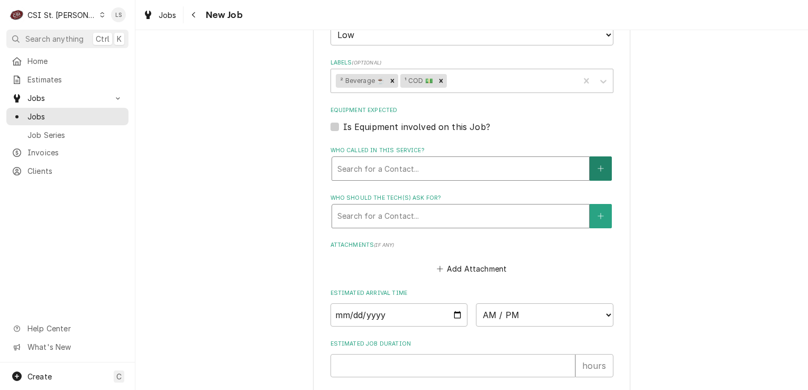
click at [597, 165] on icon "Create New Contact" at bounding box center [600, 168] width 6 height 7
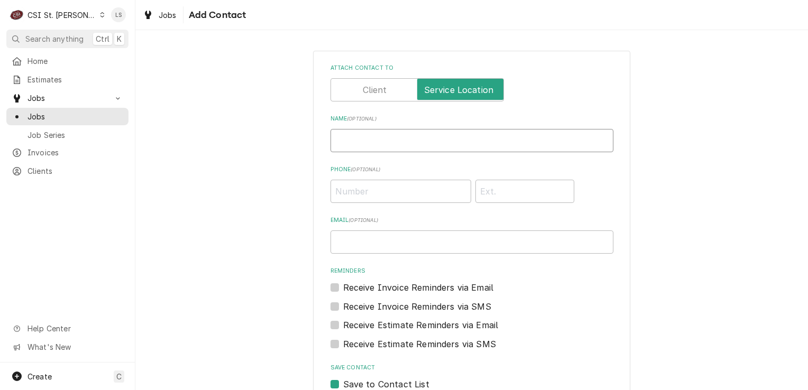
click at [361, 140] on input "Name ( optional )" at bounding box center [471, 140] width 283 height 23
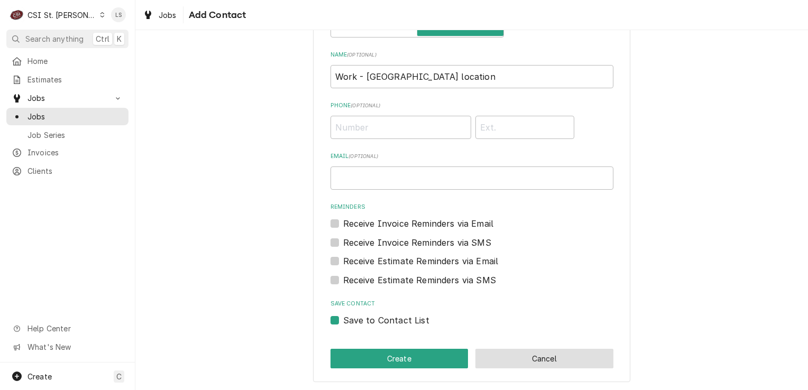
click at [505, 352] on button "Cancel" at bounding box center [544, 359] width 138 height 20
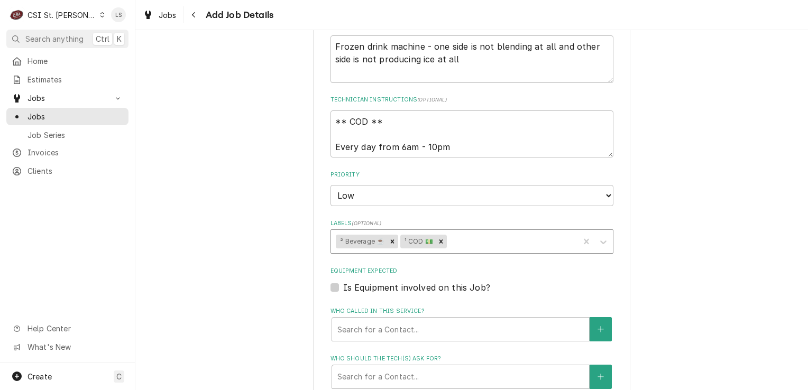
scroll to position [529, 0]
click at [599, 324] on icon "Create New Contact" at bounding box center [600, 327] width 6 height 7
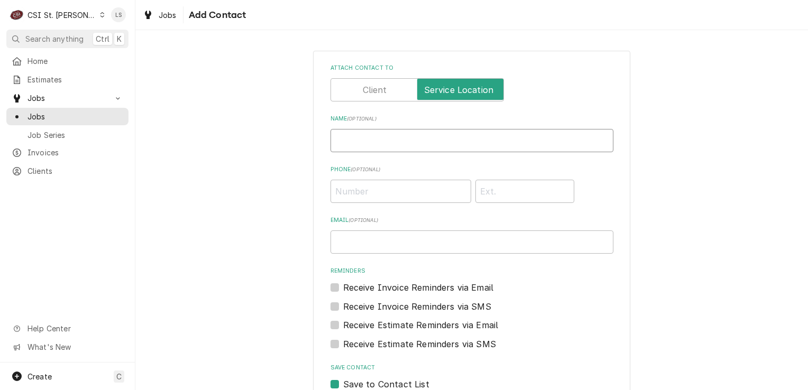
click at [382, 142] on input "Name ( optional )" at bounding box center [471, 140] width 283 height 23
click at [342, 193] on input "Phone ( optional )" at bounding box center [400, 191] width 141 height 23
click at [368, 237] on input "Email ( optional )" at bounding box center [471, 242] width 283 height 23
click at [357, 245] on input "Email ( optional )" at bounding box center [471, 242] width 283 height 23
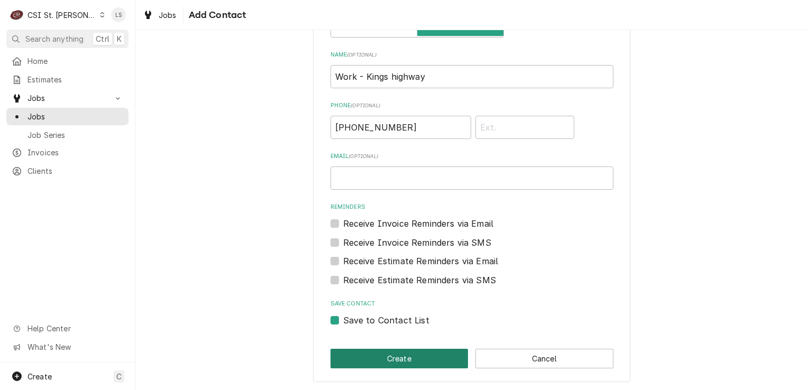
click at [383, 356] on button "Create" at bounding box center [399, 359] width 138 height 20
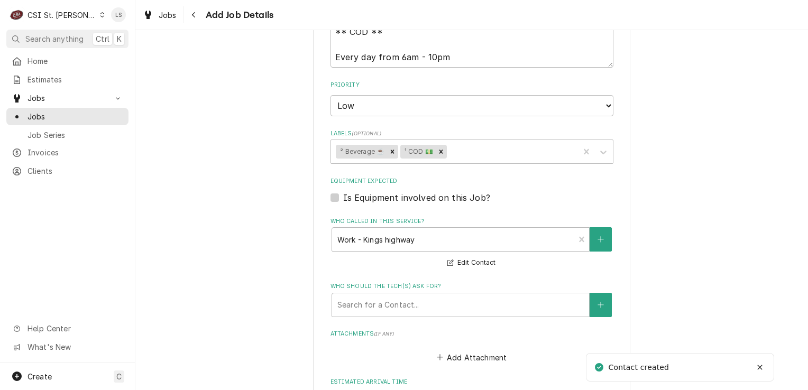
scroll to position [634, 0]
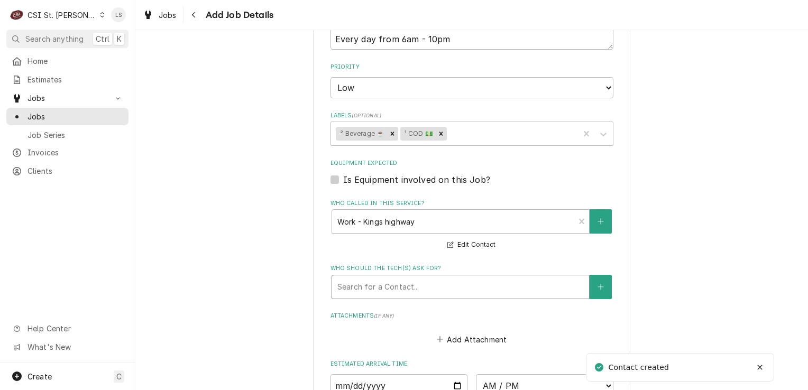
click at [358, 278] on div "Who should the tech(s) ask for?" at bounding box center [460, 287] width 246 height 19
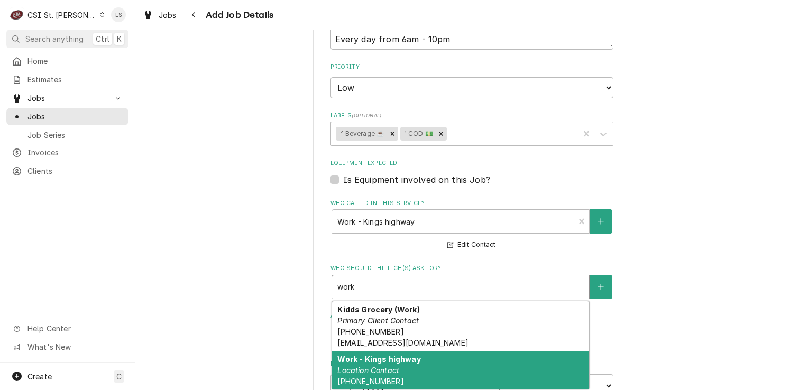
click at [382, 366] on em "Location Contact" at bounding box center [368, 370] width 62 height 9
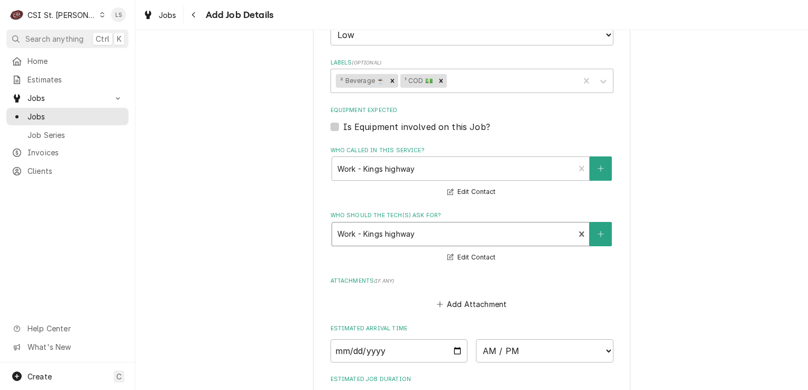
scroll to position [833, 0]
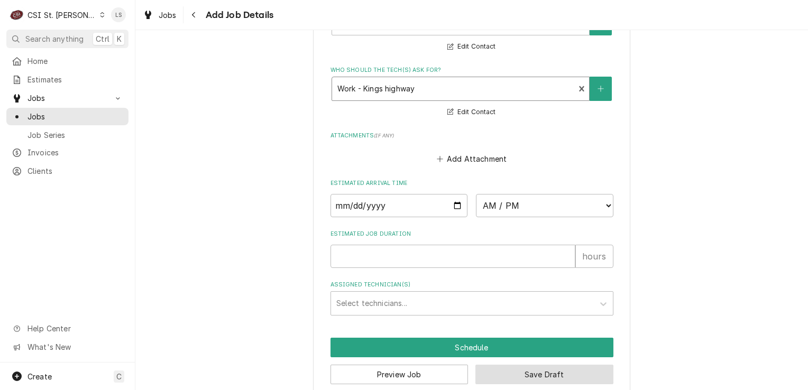
click at [536, 365] on button "Save Draft" at bounding box center [544, 375] width 138 height 20
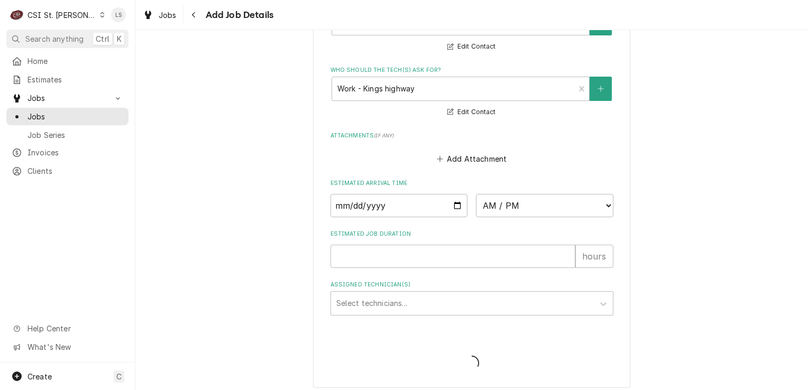
scroll to position [823, 0]
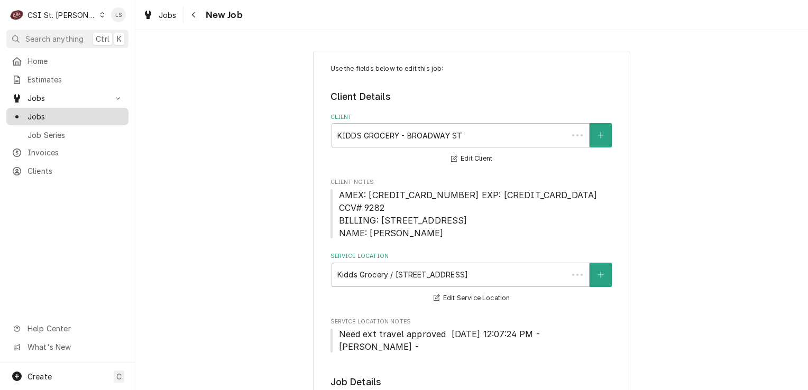
click at [59, 115] on span "Jobs" at bounding box center [75, 116] width 96 height 11
type textarea "x"
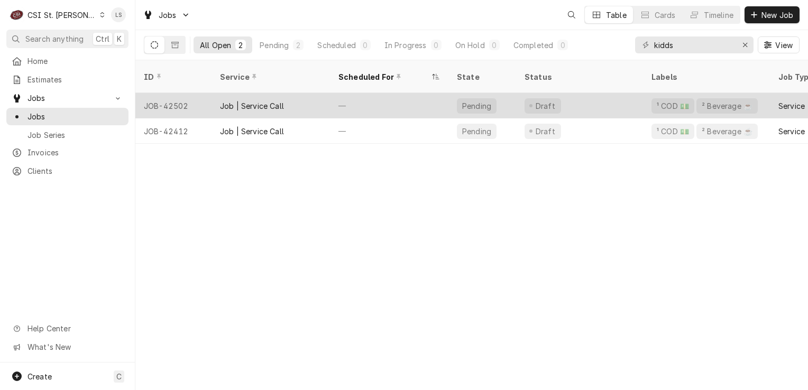
click at [162, 93] on div "JOB-42502" at bounding box center [173, 105] width 76 height 25
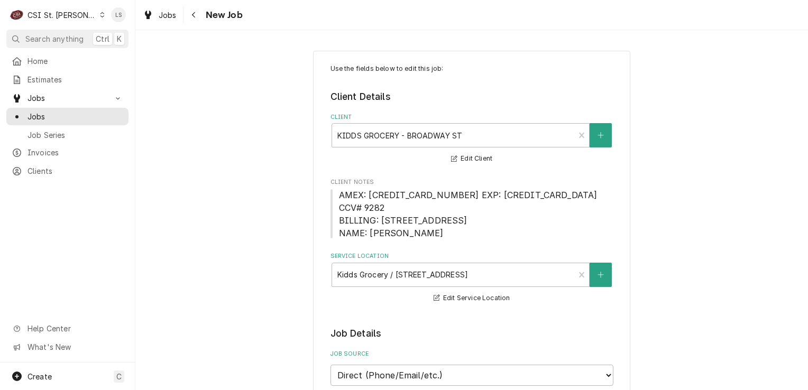
type textarea "x"
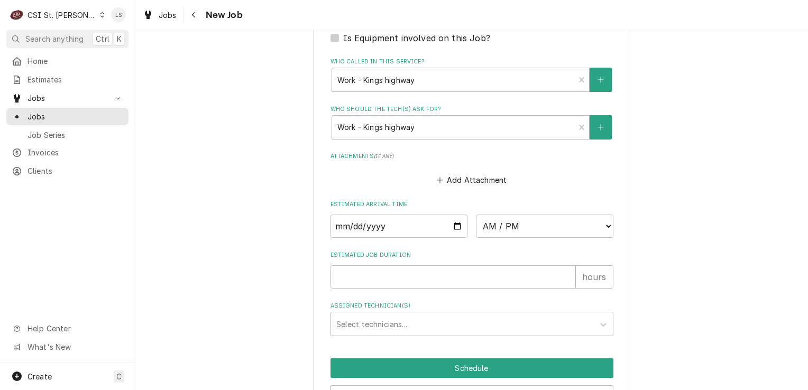
scroll to position [718, 0]
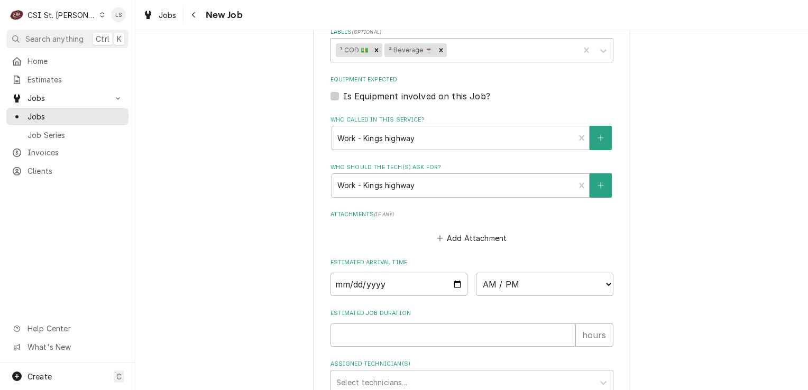
click at [343, 90] on label "Is Equipment involved on this Job?" at bounding box center [416, 96] width 147 height 13
click at [343, 90] on input "Equipment Expected" at bounding box center [484, 101] width 283 height 23
checkbox input "true"
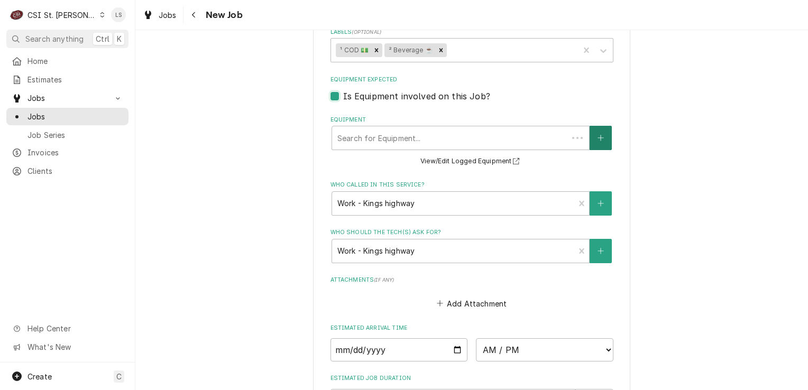
type textarea "x"
click at [604, 126] on button "Equipment" at bounding box center [601, 138] width 22 height 24
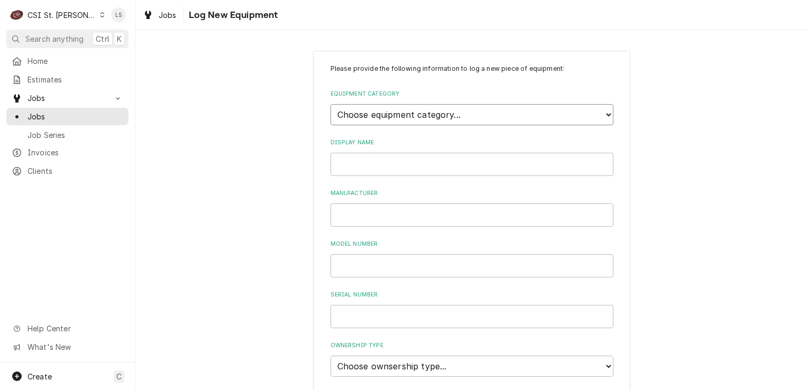
click at [415, 113] on select "Choose equipment category... Cooking Equipment Fryers Ice Machines Ovens and Ra…" at bounding box center [471, 114] width 283 height 21
select select "9"
click at [330, 104] on select "Choose equipment category... Cooking Equipment Fryers Ice Machines Ovens and Ra…" at bounding box center [471, 114] width 283 height 21
click at [360, 165] on select "Choose equipment type... Bar Blender Coffee Grinder Coffee Maker Coffee Urn Fro…" at bounding box center [471, 163] width 283 height 21
select select "81"
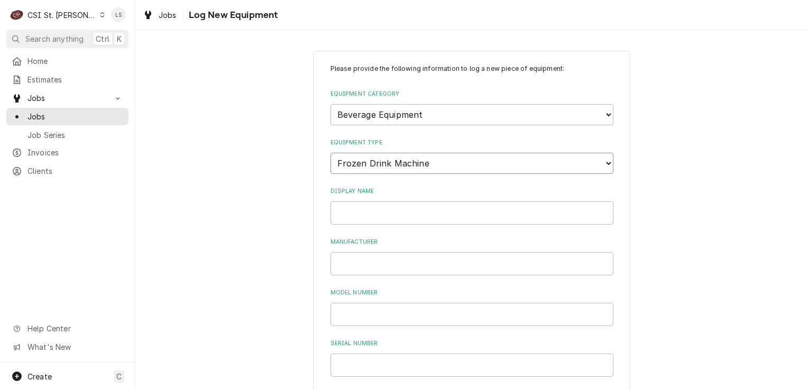
click at [330, 153] on select "Choose equipment type... Bar Blender Coffee Grinder Coffee Maker Coffee Urn Fro…" at bounding box center [471, 163] width 283 height 21
click at [344, 214] on input "Display Name" at bounding box center [471, 212] width 283 height 23
type input "Frozen Drink Machine"
click at [353, 269] on input "Manufacturer" at bounding box center [471, 263] width 283 height 23
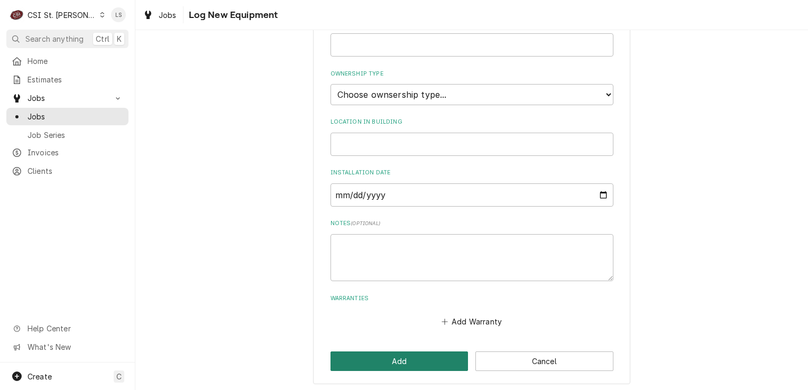
type input "Multiplex"
click at [389, 355] on button "Add" at bounding box center [399, 362] width 138 height 20
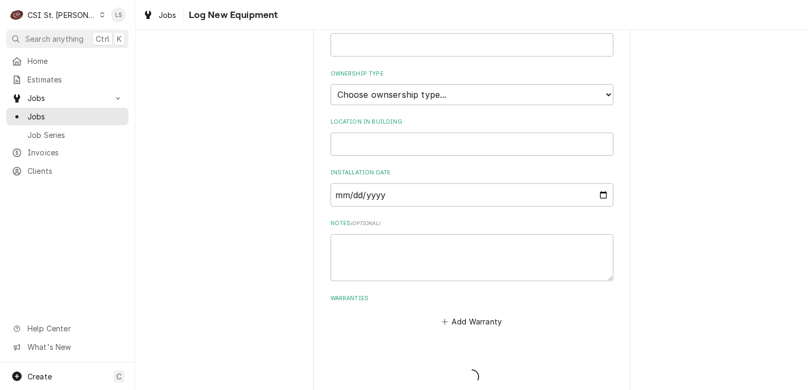
scroll to position [338, 0]
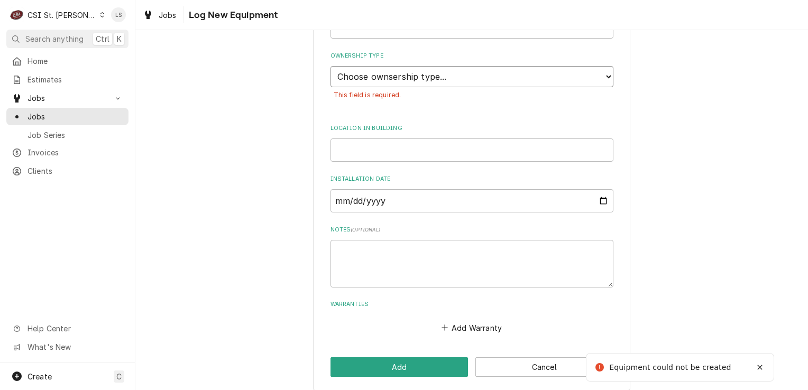
drag, startPoint x: 366, startPoint y: 80, endPoint x: 365, endPoint y: 85, distance: 5.4
click at [366, 80] on select "Choose ownsership type... Unknown Owned Leased Rented" at bounding box center [471, 76] width 283 height 21
select select "1"
click at [330, 66] on select "Choose ownsership type... Unknown Owned Leased Rented" at bounding box center [471, 76] width 283 height 21
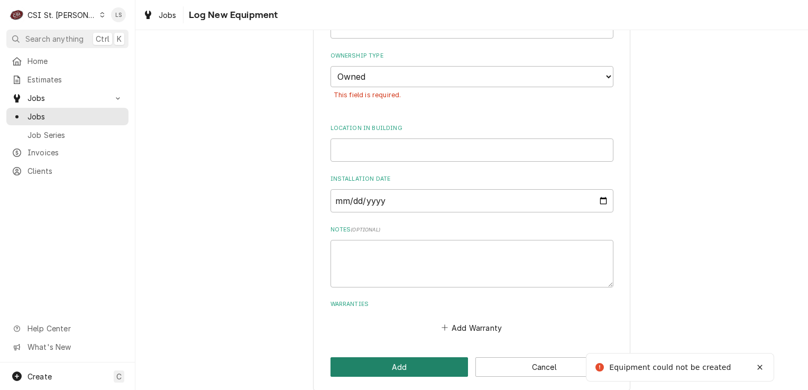
click at [378, 361] on button "Add" at bounding box center [399, 367] width 138 height 20
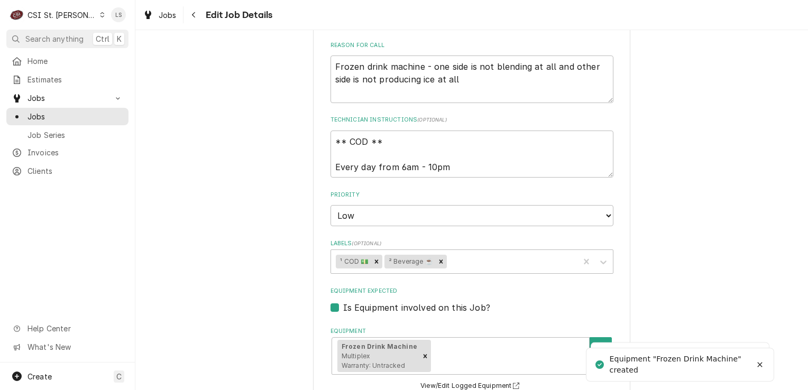
scroll to position [401, 0]
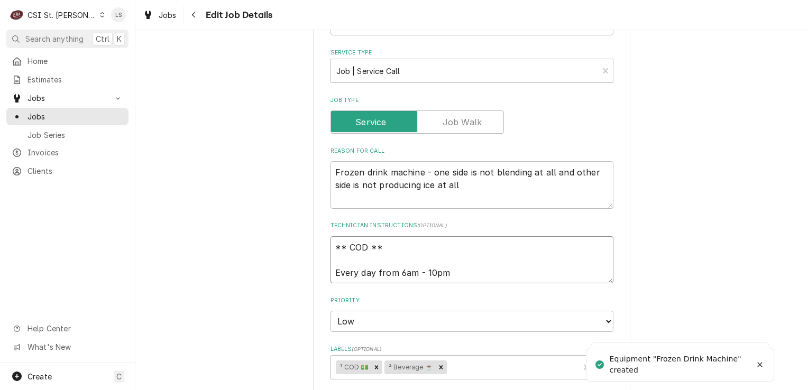
click at [453, 260] on textarea "** COD ** Every day from 6am - 10pm" at bounding box center [471, 260] width 283 height 48
type textarea "x"
type textarea "** COD ** Every day from 6am - 10pm"
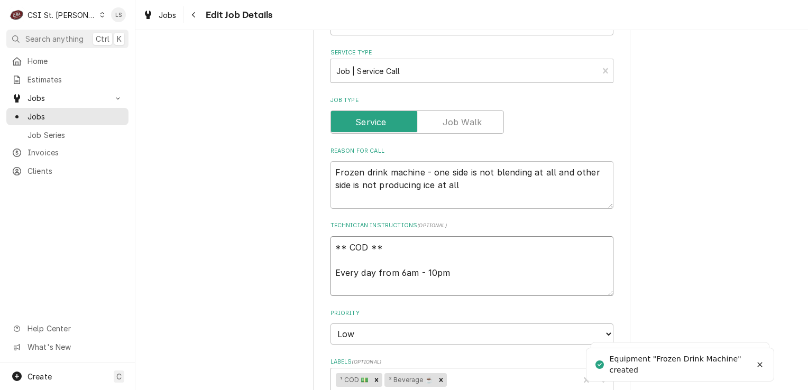
type textarea "x"
type textarea "** COD ** Every day from 6am - 10pm W"
type textarea "x"
type textarea "** COD ** Every day from 6am - 10pm Wo"
type textarea "x"
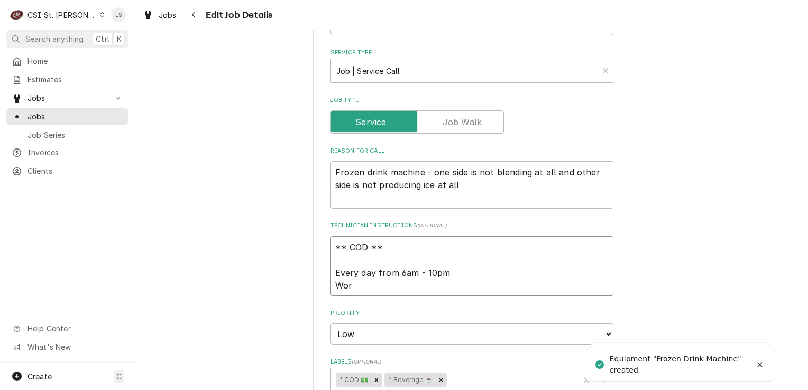
type textarea "** COD ** Every day from 6am - 10pm Work"
type textarea "x"
type textarea "** COD ** Every day from 6am - 10pm Work:"
type textarea "x"
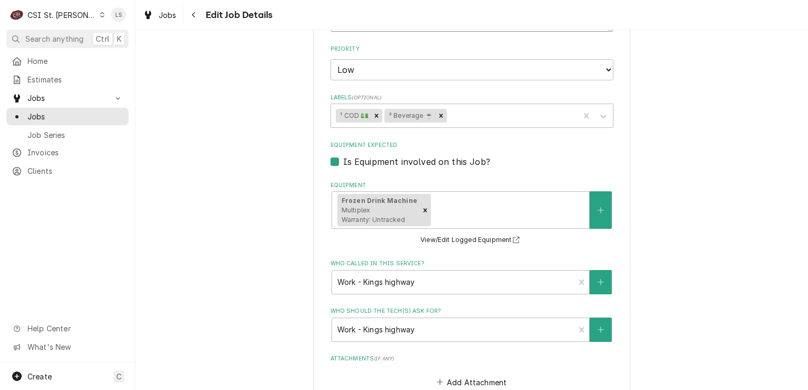
scroll to position [771, 0]
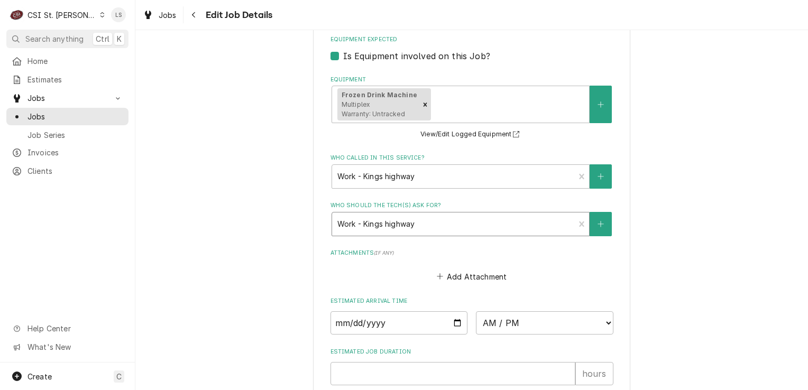
type textarea "** COD ** Every day from 6am - 10pm Work:"
click at [385, 215] on div "Who should the tech(s) ask for?" at bounding box center [453, 224] width 232 height 19
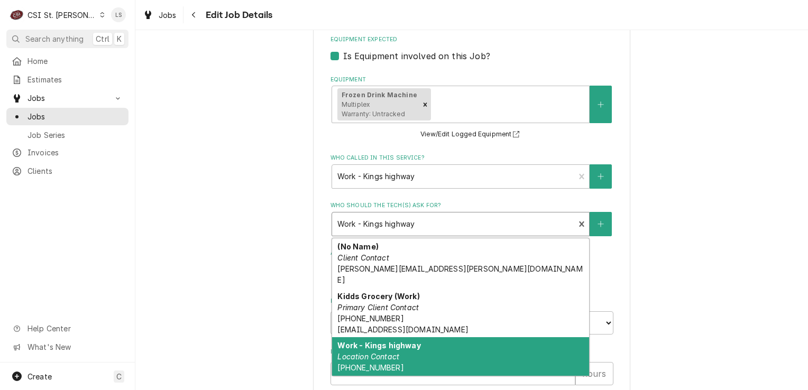
click at [393, 339] on div "Work - Kings highway Location Contact (573) 651-4656" at bounding box center [460, 356] width 257 height 39
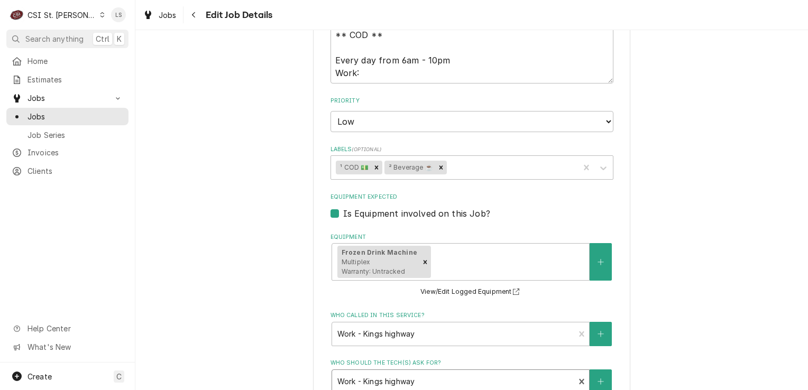
scroll to position [559, 0]
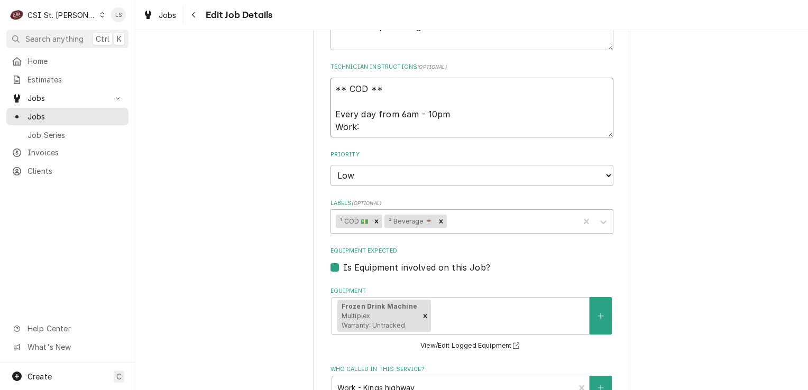
click at [382, 111] on textarea "** COD ** Every day from 6am - 10pm Work:" at bounding box center [471, 108] width 283 height 60
type textarea "x"
type textarea "** COD ** Every day from 6am - 10pm Work:"
type textarea "x"
type textarea "** COD ** Every day from 6am - 10pm Work: 5"
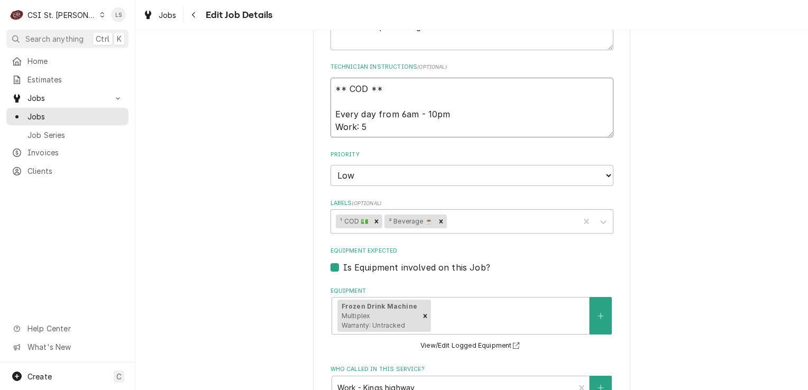
type textarea "x"
type textarea "** COD ** Every day from 6am - 10pm Work: 57"
type textarea "x"
type textarea "** COD ** Every day from 6am - 10pm Work: 573"
type textarea "x"
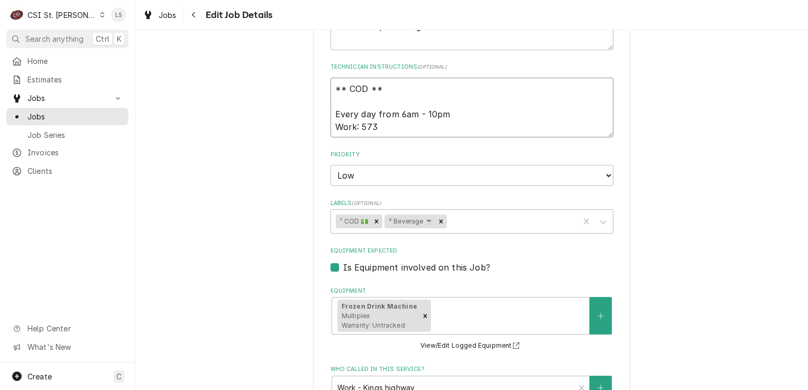
type textarea "** COD ** Every day from 6am - 10pm Work: 573-"
type textarea "x"
type textarea "** COD ** Every day from 6am - 10pm Work: 573-6"
type textarea "x"
type textarea "** COD ** Every day from 6am - 10pm Work: 573-65"
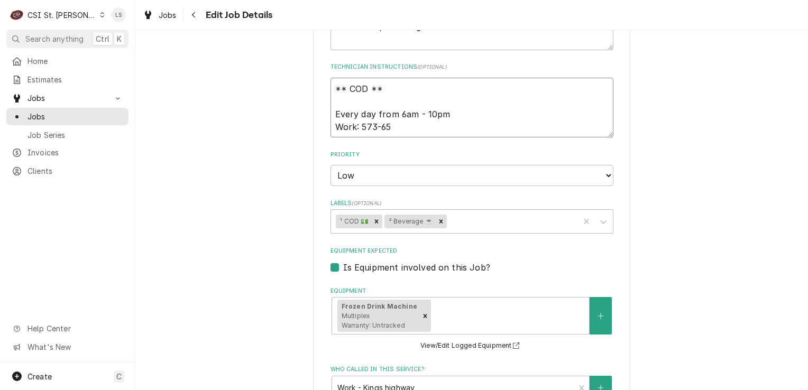
type textarea "x"
type textarea "** COD ** Every day from 6am - 10pm Work: 573-651"
type textarea "x"
type textarea "** COD ** Every day from 6am - 10pm Work: 573-651-"
type textarea "x"
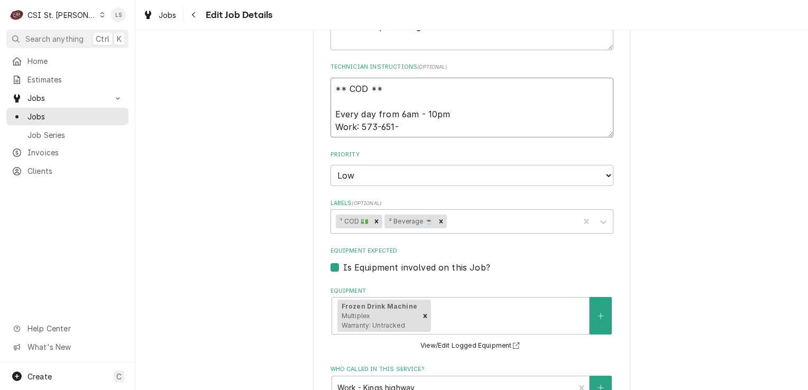
type textarea "** COD ** Every day from 6am - 10pm Work: 573-651-4"
type textarea "x"
type textarea "** COD ** Every day from 6am - 10pm Work: 573-651-46"
type textarea "x"
type textarea "** COD ** Every day from 6am - 10pm Work: 573-651-465"
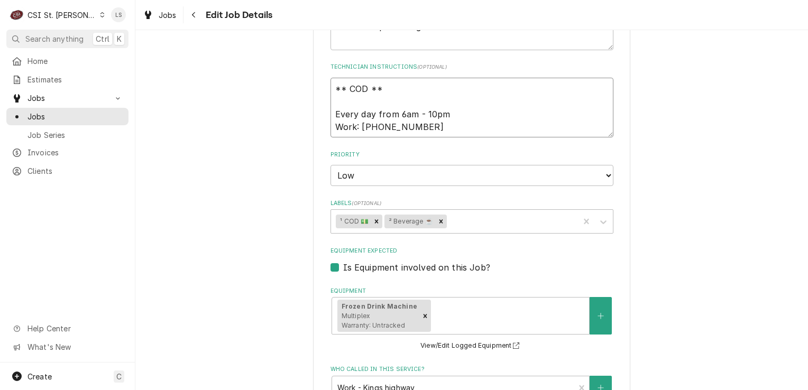
type textarea "x"
type textarea "** COD ** Every day from 6am - 10pm Work: 573-651-4656"
type textarea "x"
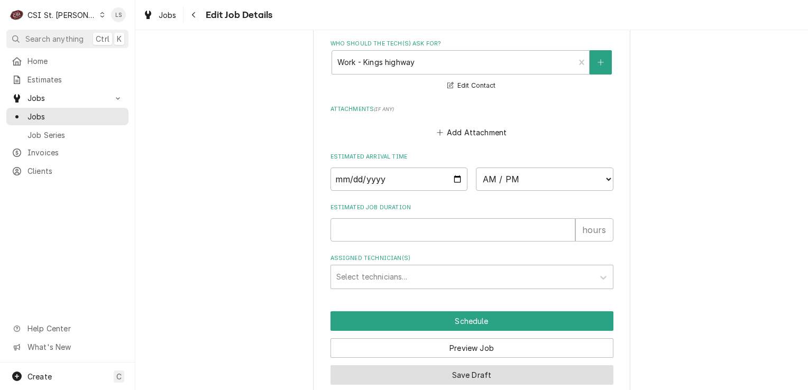
type textarea "** COD ** Every day from 6am - 10pm Work: 573-651-4656"
click at [419, 365] on button "Save Draft" at bounding box center [471, 375] width 283 height 20
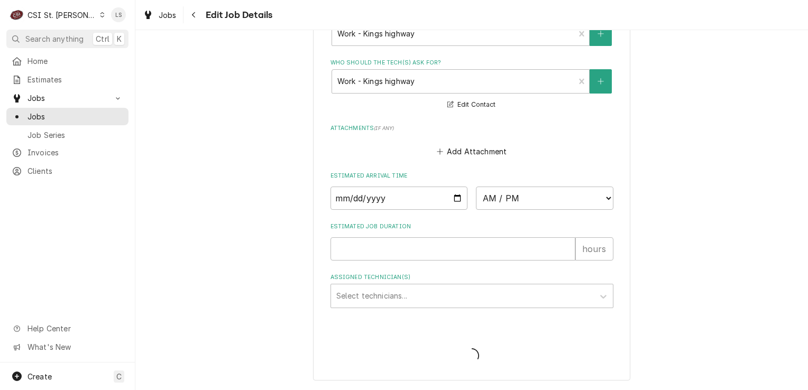
scroll to position [897, 0]
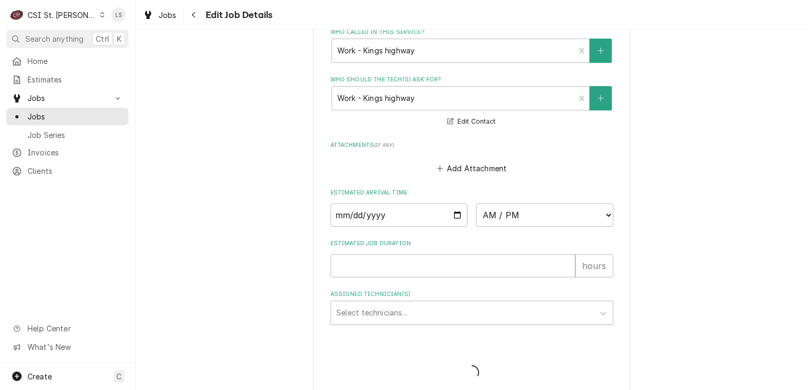
type textarea "x"
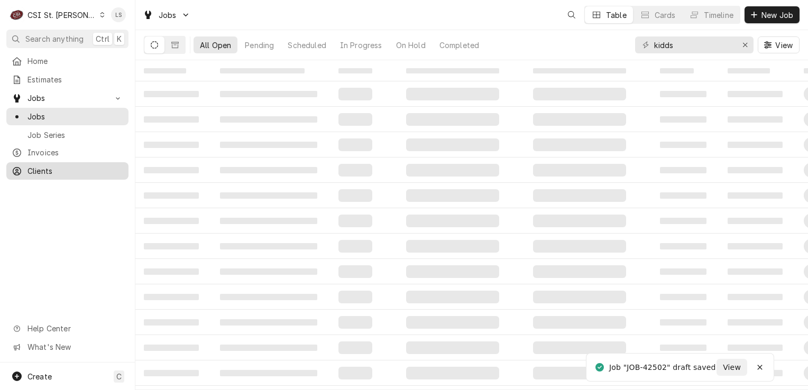
click at [60, 172] on div "Clients" at bounding box center [67, 170] width 118 height 13
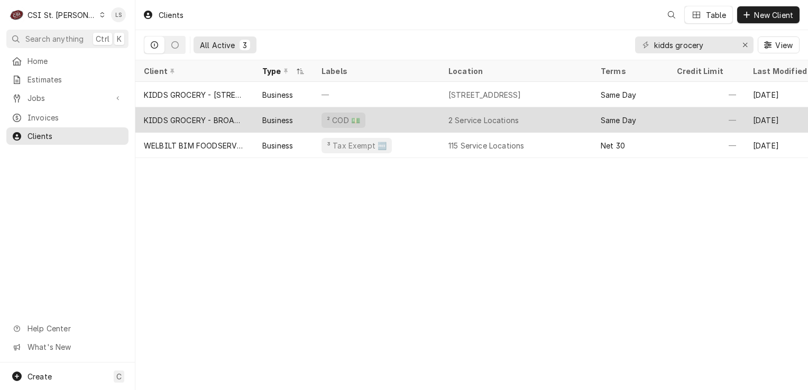
click at [207, 116] on div "KIDDS GROCERY - BROADWAY ST" at bounding box center [195, 120] width 102 height 11
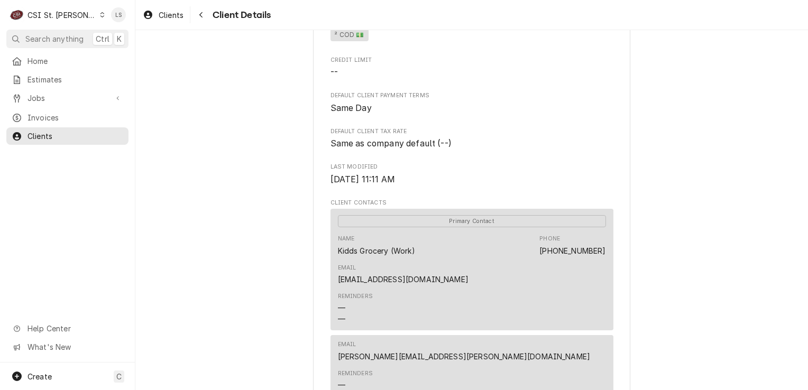
scroll to position [476, 0]
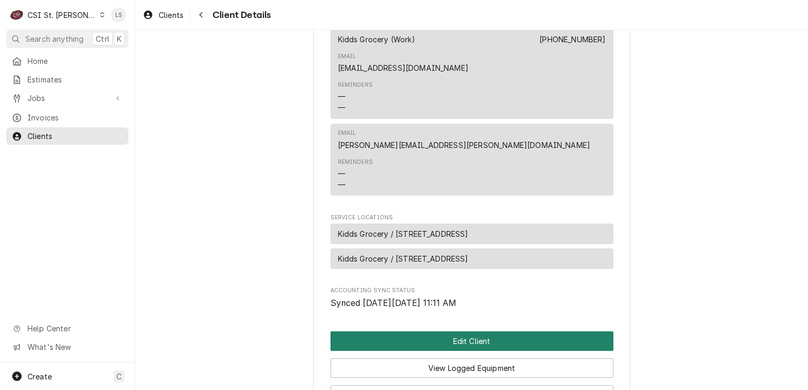
click at [456, 332] on button "Edit Client" at bounding box center [471, 342] width 283 height 20
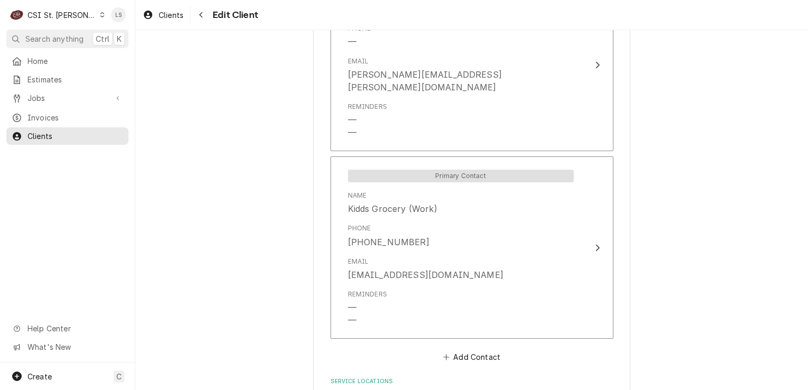
scroll to position [899, 0]
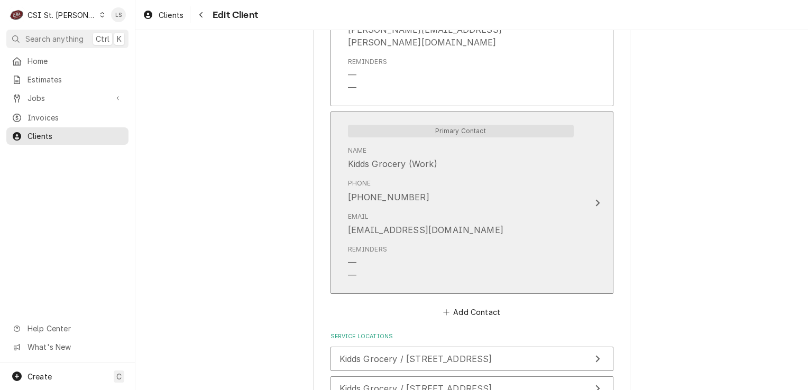
click at [404, 224] on div "[EMAIL_ADDRESS][DOMAIN_NAME]" at bounding box center [425, 230] width 155 height 13
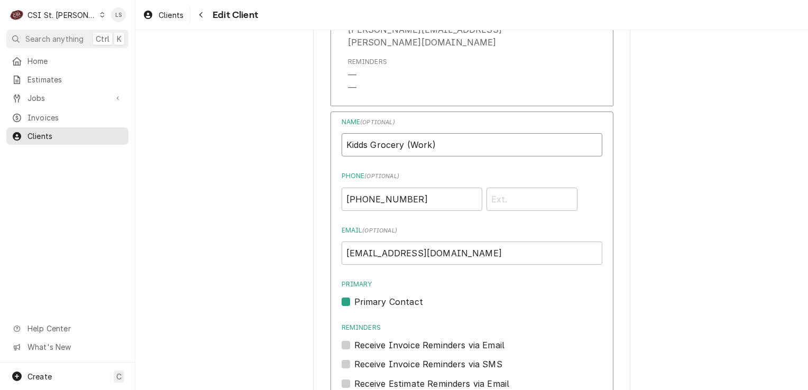
drag, startPoint x: 408, startPoint y: 130, endPoint x: 355, endPoint y: 131, distance: 52.9
click at [398, 134] on input "Work)" at bounding box center [472, 144] width 261 height 23
type input "Work - [GEOGRAPHIC_DATA] location"
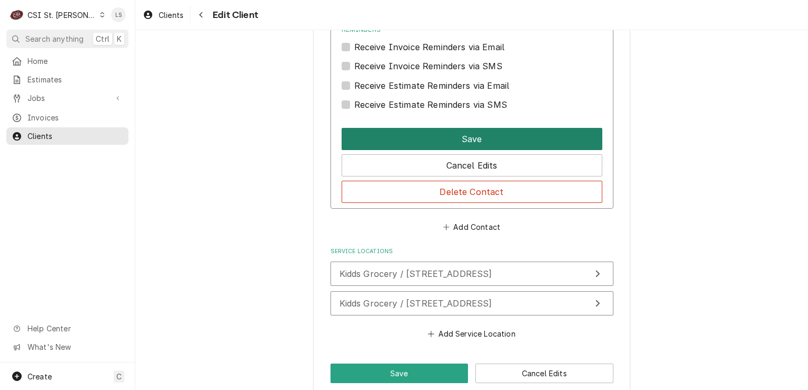
click at [458, 132] on button "Save" at bounding box center [472, 139] width 261 height 22
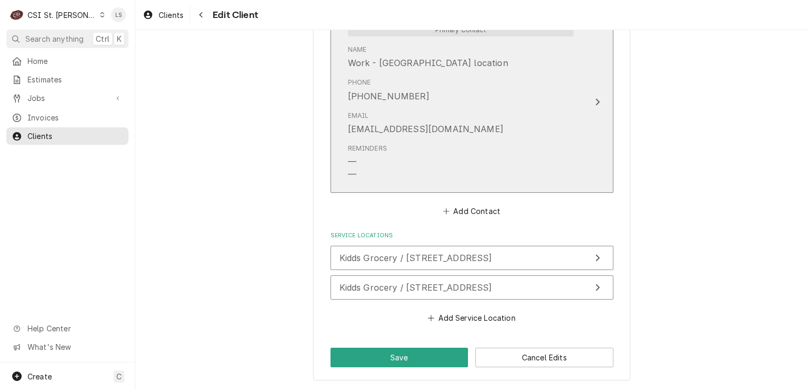
scroll to position [984, 0]
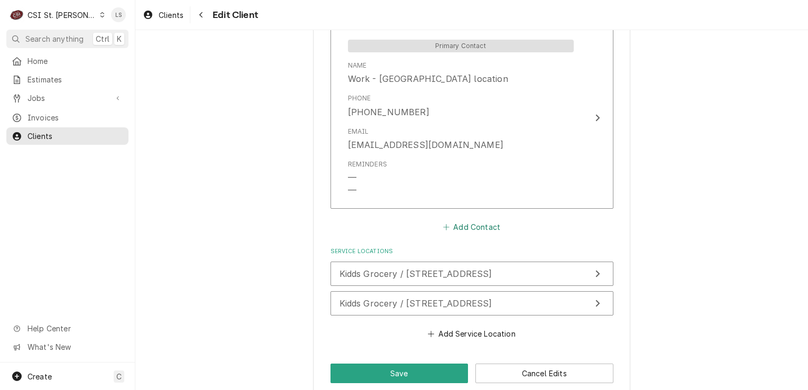
click at [453, 220] on button "Add Contact" at bounding box center [471, 227] width 61 height 15
type textarea "x"
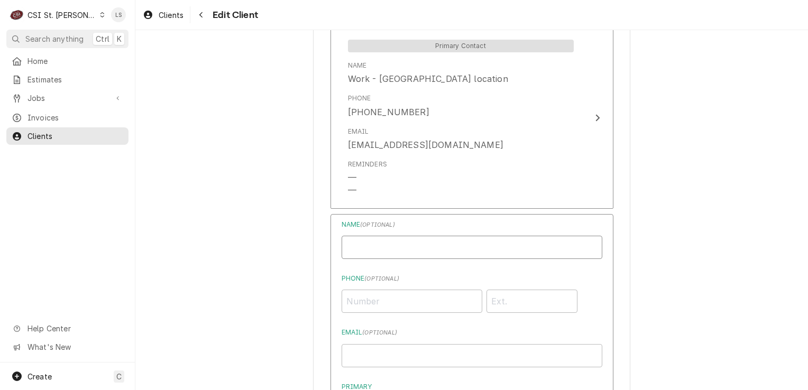
click at [382, 237] on input "Business Name" at bounding box center [472, 247] width 261 height 23
type input "Work - Kings highway"
type input "[PHONE_NUMBER]"
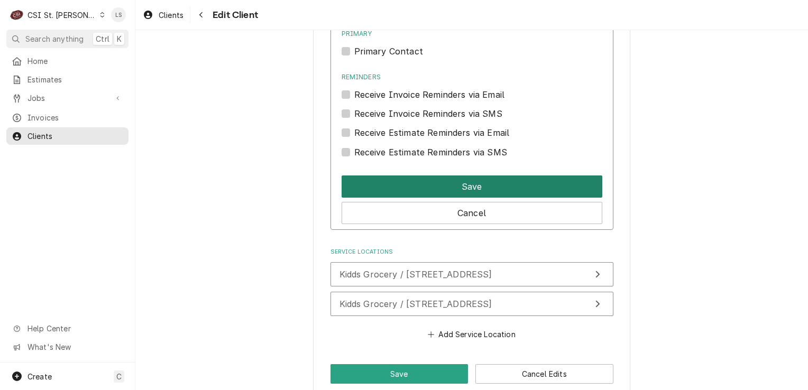
click at [371, 176] on button "Save" at bounding box center [472, 187] width 261 height 22
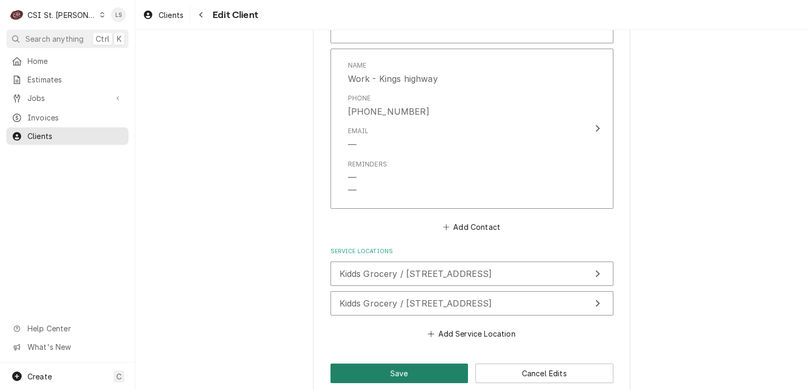
click at [376, 364] on button "Save" at bounding box center [399, 374] width 138 height 20
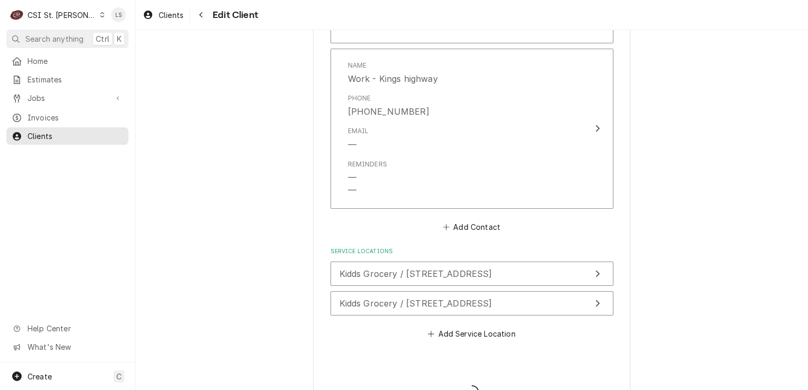
type textarea "x"
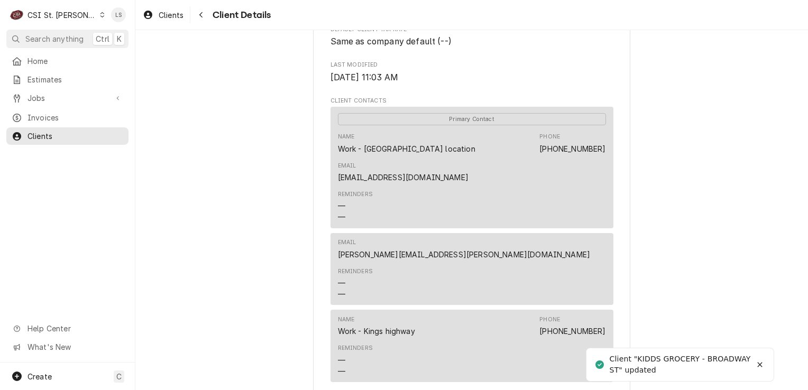
scroll to position [264, 0]
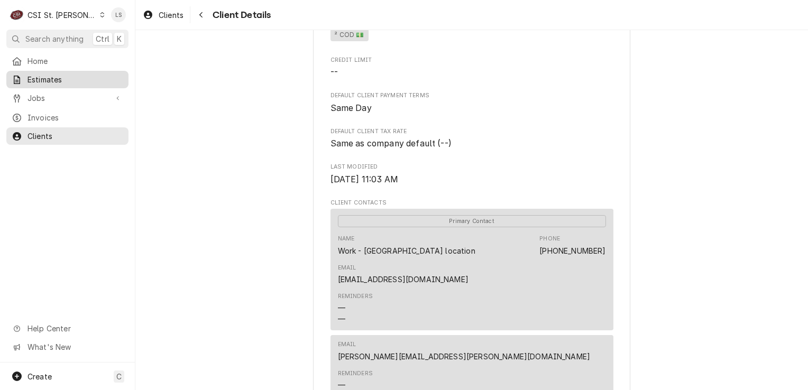
click at [67, 74] on span "Estimates" at bounding box center [75, 79] width 96 height 11
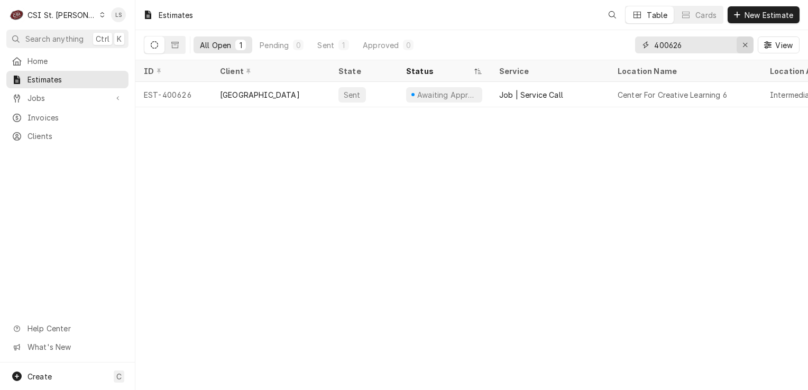
click at [742, 45] on icon "Erase input" at bounding box center [745, 44] width 6 height 7
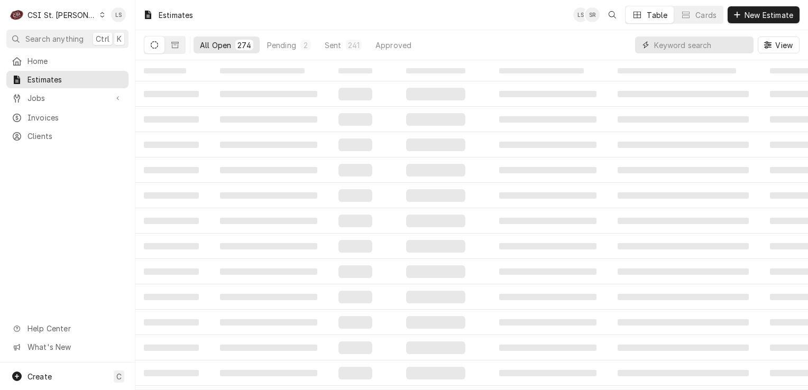
paste input "400653"
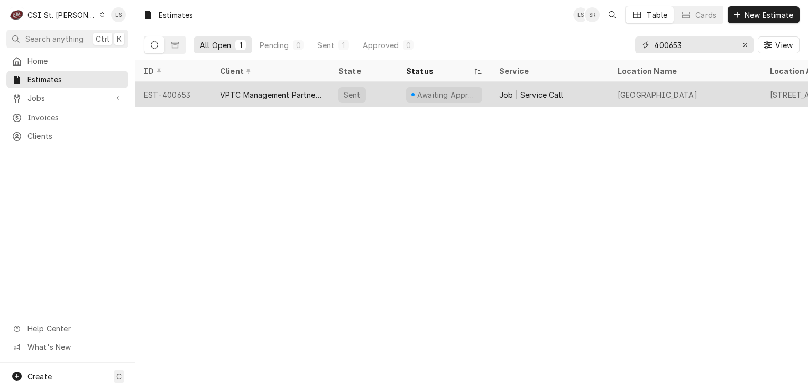
type input "400653"
click at [172, 99] on div "EST-400653" at bounding box center [173, 94] width 76 height 25
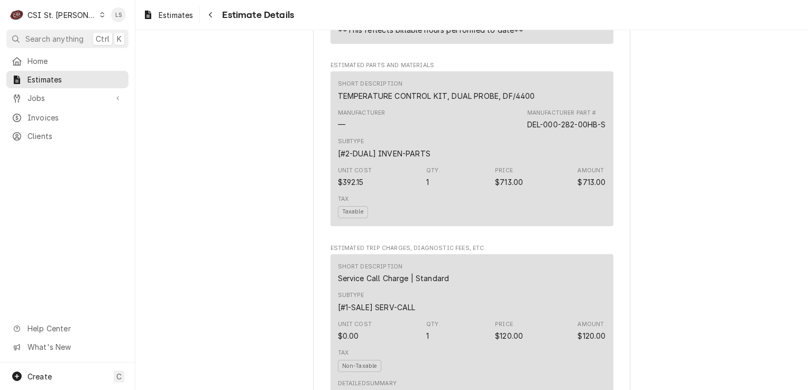
scroll to position [1216, 0]
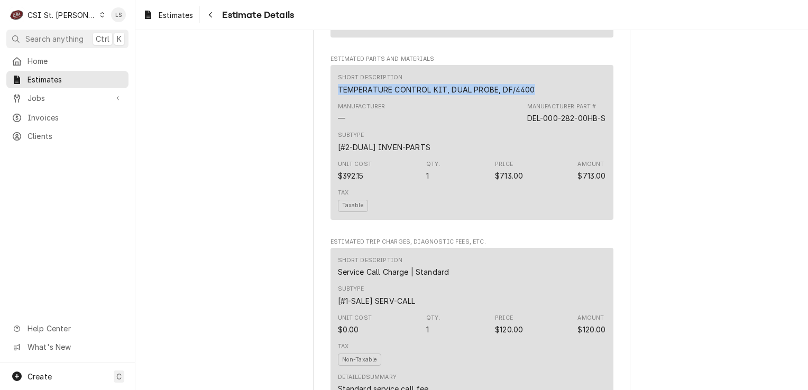
drag, startPoint x: 539, startPoint y: 126, endPoint x: 327, endPoint y: 124, distance: 212.0
click at [330, 124] on div "Short Description TEMPERATURE CONTROL KIT, DUAL PROBE, DF/4400 Manufacturer — M…" at bounding box center [471, 142] width 283 height 155
copy div "TEMPERATURE CONTROL KIT, DUAL PROBE, DF/4400"
drag, startPoint x: 570, startPoint y: 152, endPoint x: 516, endPoint y: 151, distance: 53.9
click at [516, 151] on div "Short Description TEMPERATURE CONTROL KIT, DUAL PROBE, DF/4400 Manufacturer — M…" at bounding box center [471, 142] width 283 height 155
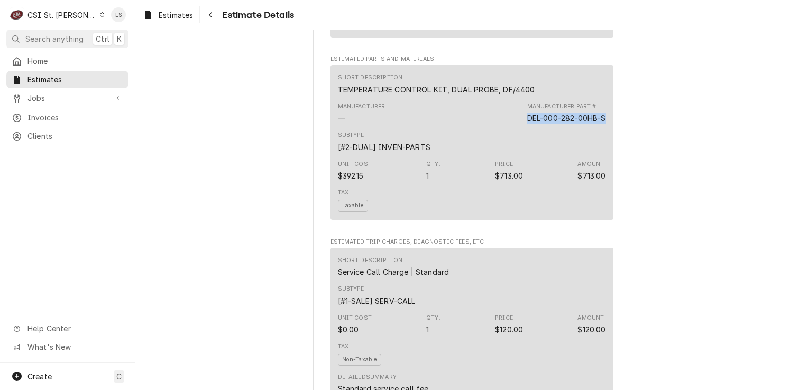
copy div "DEL-000-282-00HB-S"
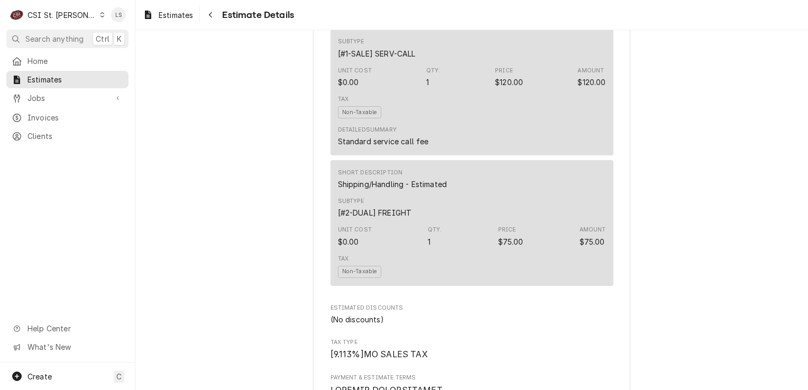
scroll to position [1480, 0]
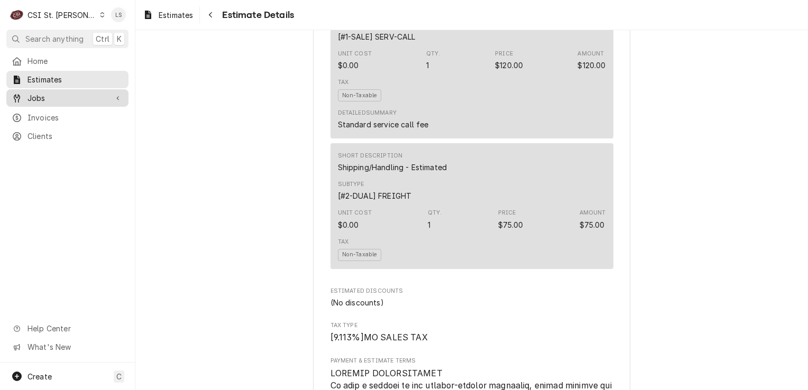
click at [91, 93] on span "Jobs" at bounding box center [67, 98] width 80 height 11
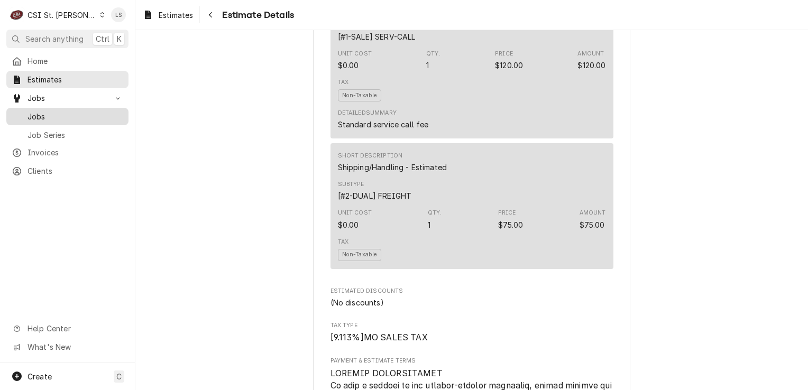
click at [61, 111] on span "Jobs" at bounding box center [75, 116] width 96 height 11
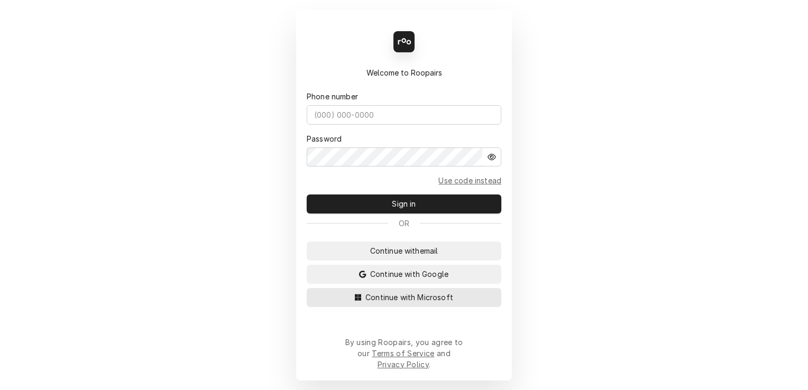
click at [452, 303] on span "Continue with Microsoft" at bounding box center [409, 297] width 92 height 11
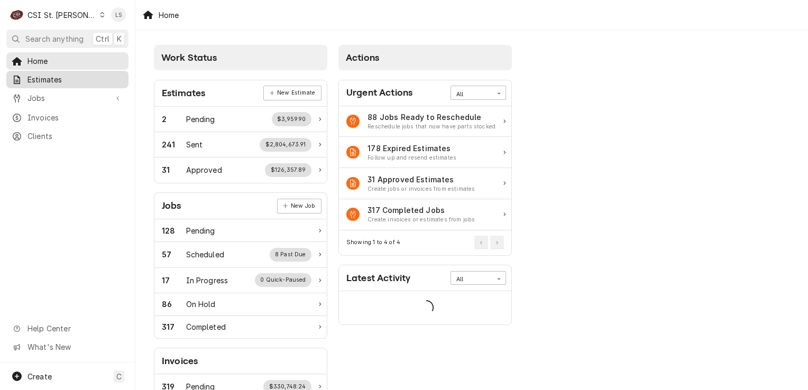
click at [32, 75] on span "Estimates" at bounding box center [75, 79] width 96 height 11
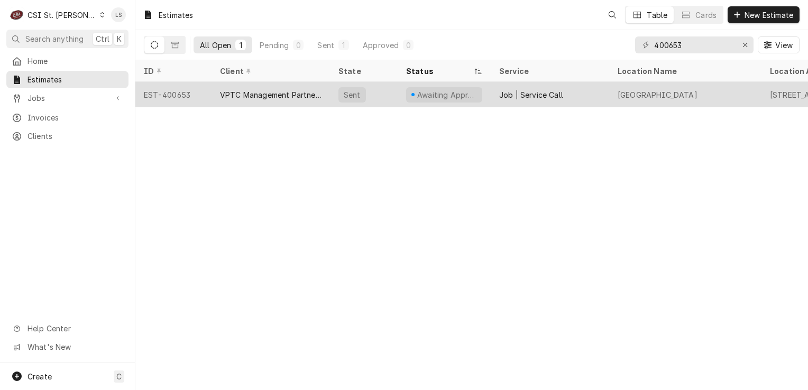
click at [176, 97] on div "EST-400653" at bounding box center [173, 94] width 76 height 25
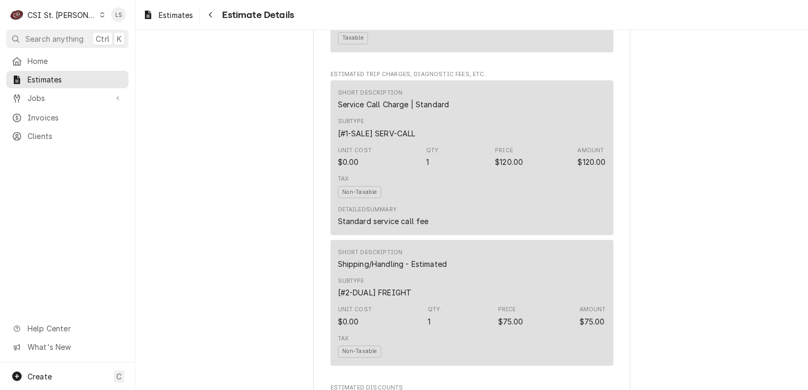
scroll to position [2251, 0]
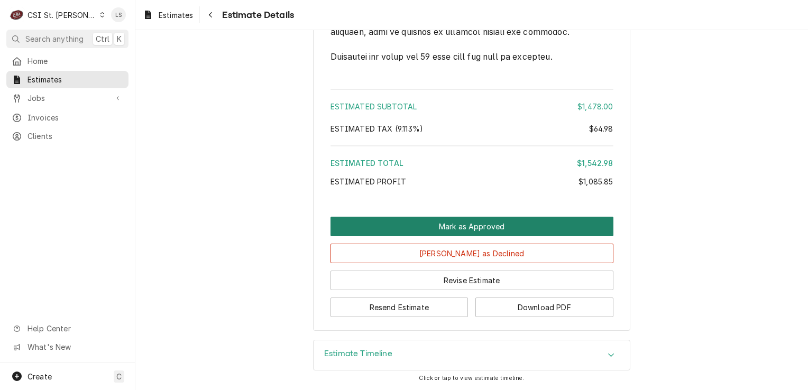
click at [499, 228] on button "Mark as Approved" at bounding box center [471, 227] width 283 height 20
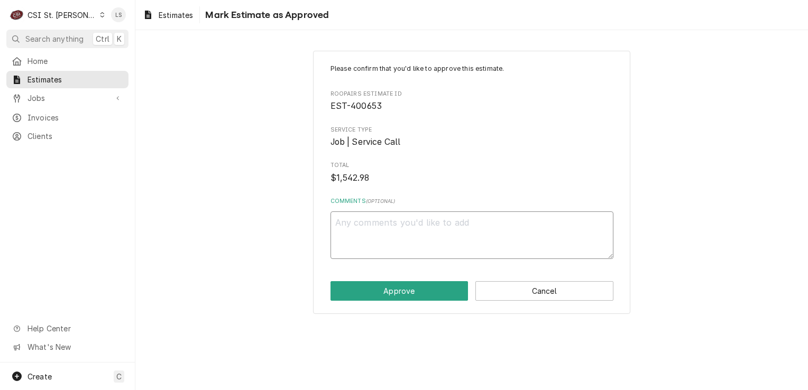
click at [438, 240] on textarea "Comments ( optional )" at bounding box center [471, 235] width 283 height 48
type textarea "x"
type textarea "A"
type textarea "x"
type textarea "Ap"
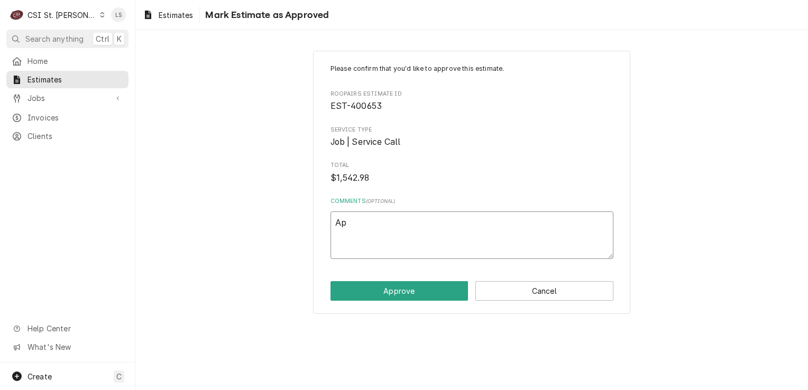
type textarea "x"
type textarea "App"
type textarea "x"
type textarea "Appr"
type textarea "x"
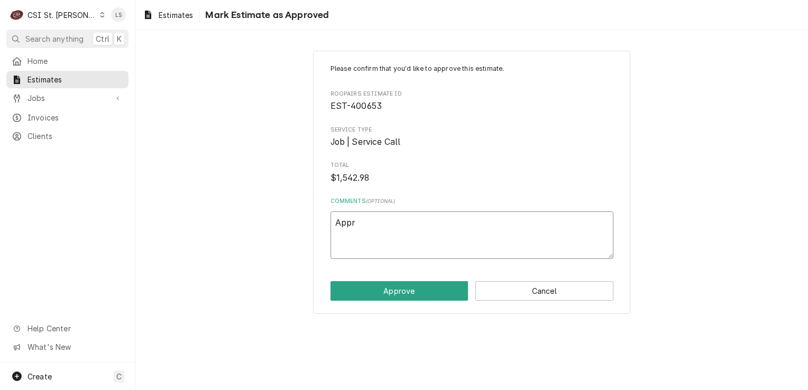
type textarea "Appro"
type textarea "x"
type textarea "Approv"
type textarea "x"
type textarea "Approve"
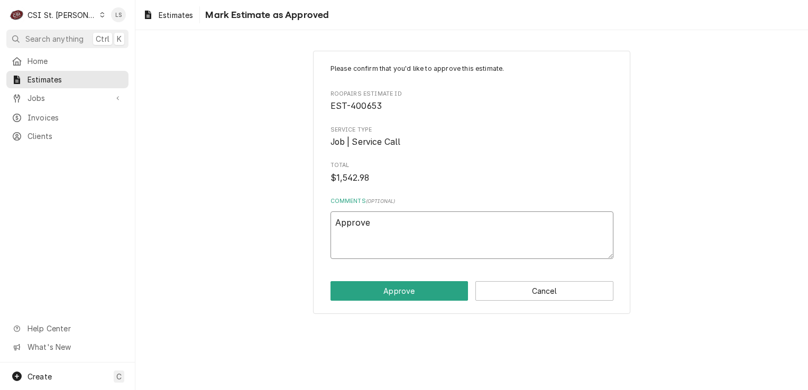
type textarea "x"
type textarea "Approved"
type textarea "x"
type textarea "Approved"
type textarea "x"
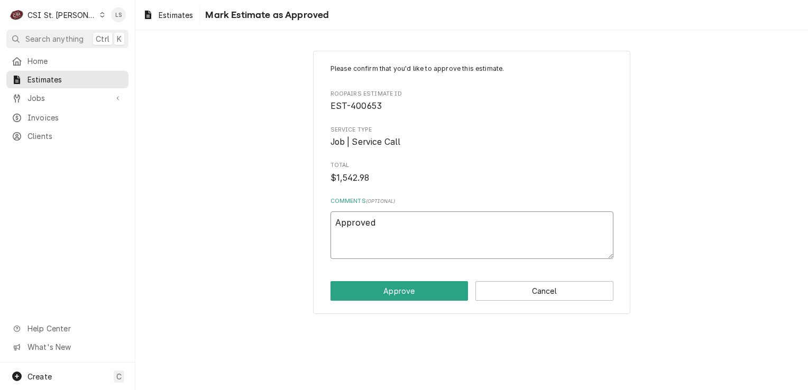
type textarea "Approved v"
type textarea "x"
type textarea "Approved vi"
type textarea "x"
type textarea "Approved via"
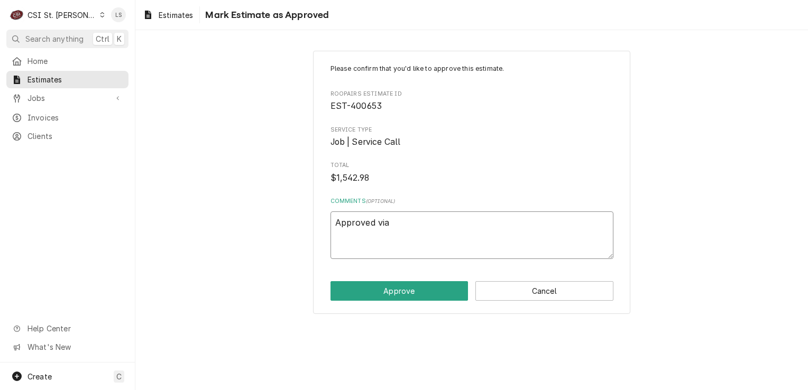
type textarea "x"
type textarea "Approved via"
type textarea "x"
type textarea "Approved via em"
type textarea "x"
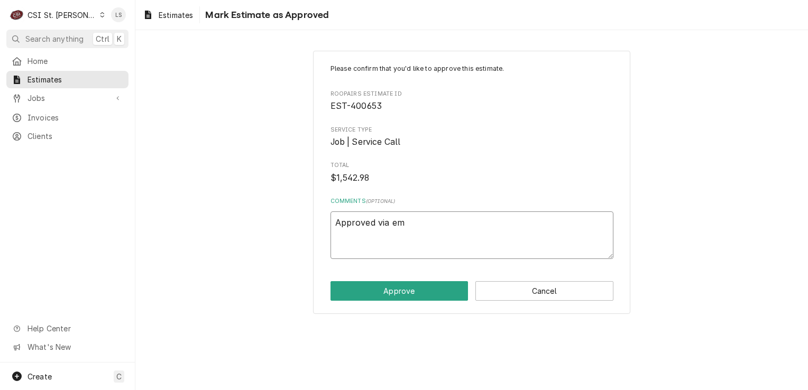
type textarea "Approved via ema"
type textarea "x"
type textarea "Approved via emai"
type textarea "x"
type textarea "Approved via email"
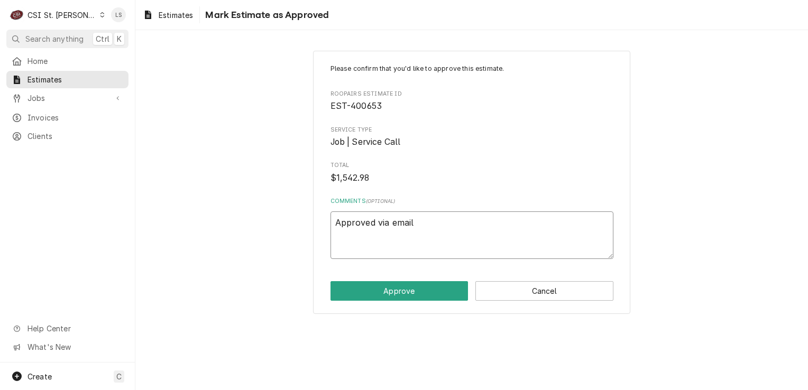
type textarea "x"
type textarea "Approved via email."
type textarea "x"
type textarea "Approved via email."
click at [422, 288] on button "Approve" at bounding box center [399, 291] width 138 height 20
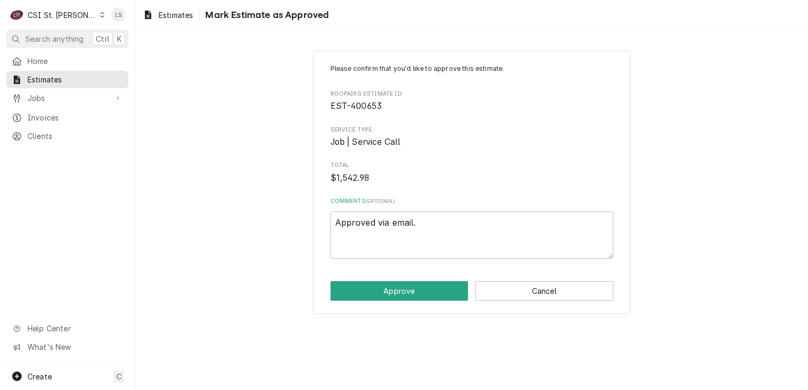
type textarea "x"
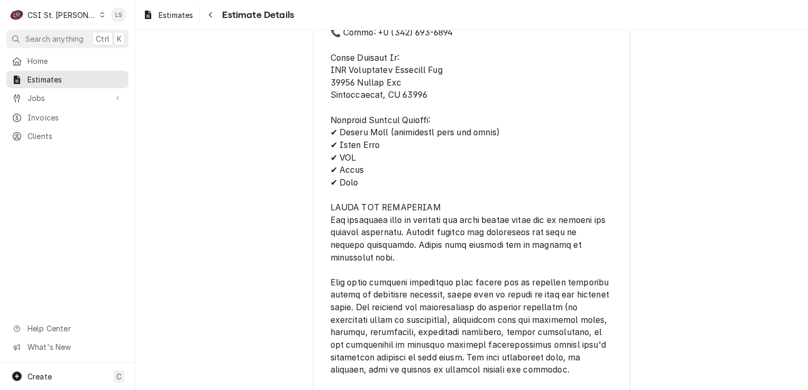
scroll to position [2260, 0]
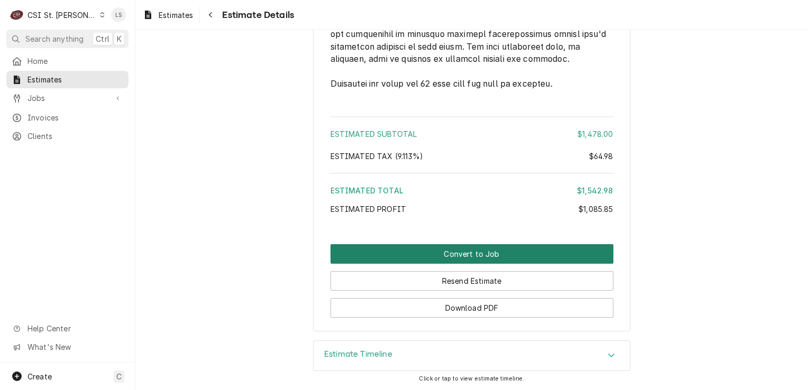
click at [476, 254] on button "Convert to Job" at bounding box center [471, 254] width 283 height 20
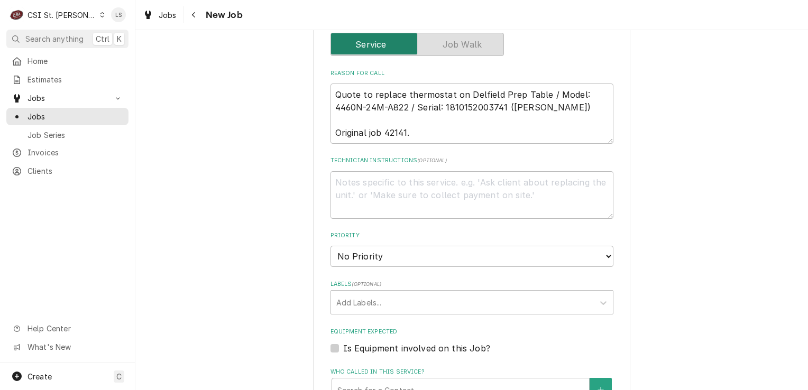
scroll to position [476, 0]
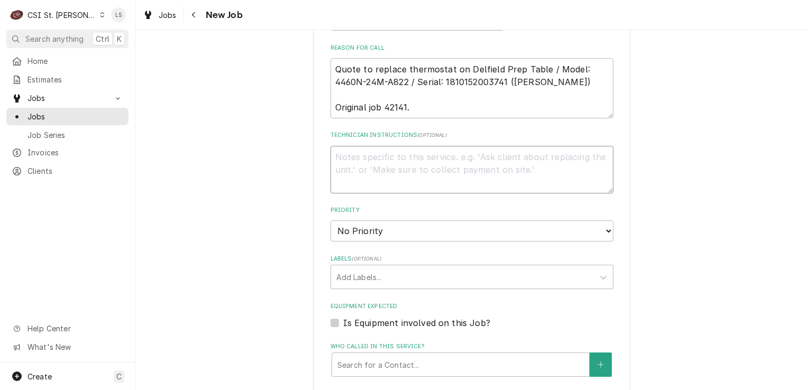
paste textarea "TEMPERATURE CONTROL KIT, DUAL PROBE, DF/4400"
type textarea "x"
type textarea "TEMPERATURE CONTROL KIT, DUAL PROBE, DF/4400"
type textarea "x"
type textarea "TEMPERATURE CONTROL KIT, DUAL PROBE, DF/4400"
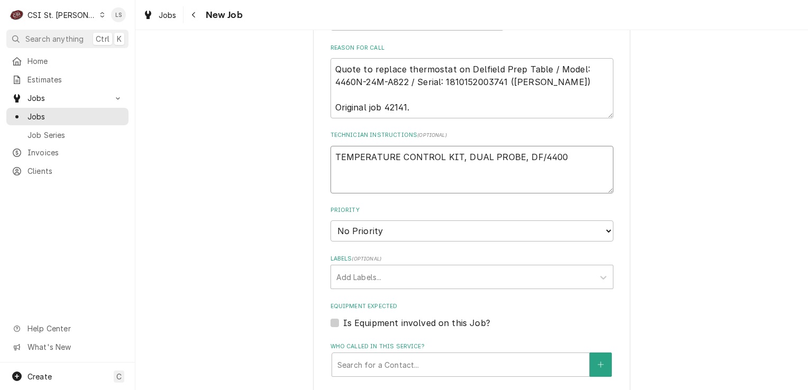
type textarea "x"
type textarea "TEMPERATURE CONTROL KIT, DUAL PROBE, DF/4400 -"
type textarea "x"
type textarea "TEMPERATURE CONTROL KIT, DUAL PROBE, DF/4400 -"
paste textarea "DEL-000-282-00HB-S"
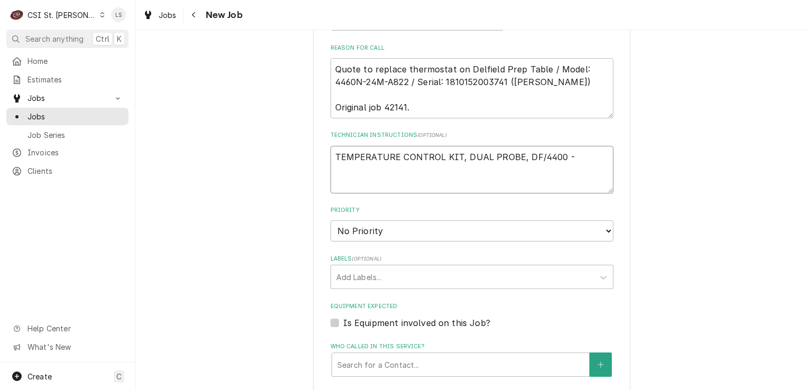
type textarea "x"
type textarea "TEMPERATURE CONTROL KIT, DUAL PROBE, DF/4400 - DEL-000-282-00HB-S"
type textarea "x"
type textarea "TEMPERATURE CONTROL KIT, DUAL PROBE, DF/4400 - DEL-000-282-00HB-S"
type textarea "x"
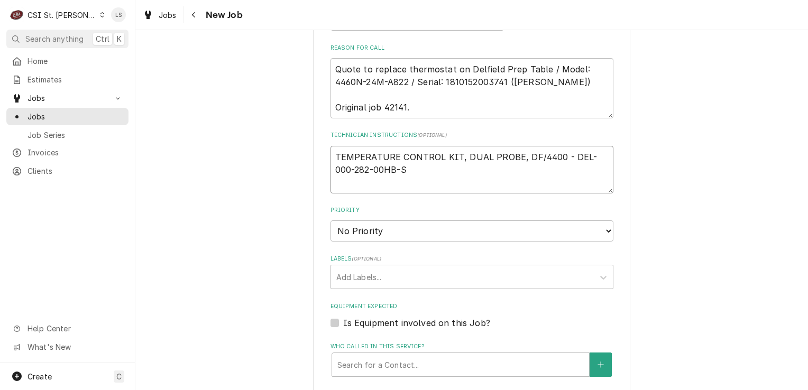
type textarea "TEMPERATURE CONTROL KIT, DUAL PROBE, DF/4400 - DEL-000-282-00HB-S -"
type textarea "x"
type textarea "TEMPERATURE CONTROL KIT, DUAL PROBE, DF/4400 - DEL-000-282-00HB-S -"
type textarea "x"
type textarea "TEMPERATURE CONTROL KIT, DUAL PROBE, DF/4400 - DEL-000-282-00HB-S - q"
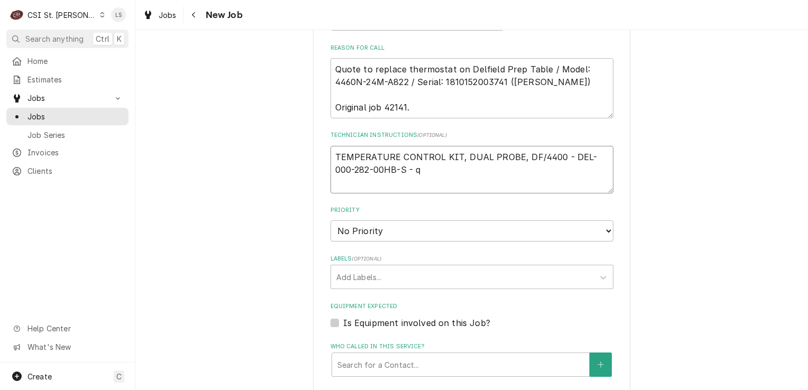
type textarea "x"
type textarea "TEMPERATURE CONTROL KIT, DUAL PROBE, DF/4400 - DEL-000-282-00HB-S - qt"
type textarea "x"
type textarea "TEMPERATURE CONTROL KIT, DUAL PROBE, DF/4400 - DEL-000-282-00HB-S - qty"
type textarea "x"
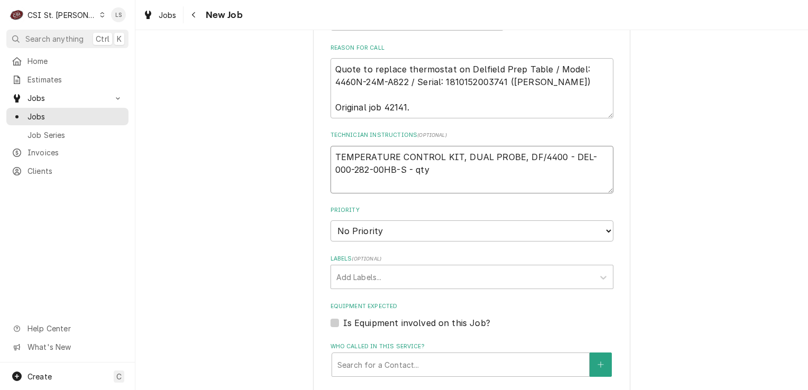
type textarea "TEMPERATURE CONTROL KIT, DUAL PROBE, DF/4400 - DEL-000-282-00HB-S - qty"
type textarea "x"
type textarea "TEMPERATURE CONTROL KIT, DUAL PROBE, DF/4400 - DEL-000-282-00HB-S - qty 1"
type textarea "x"
type textarea "TEMPERATURE CONTROL KIT, DUAL PROBE, DF/4400 - DEL-000-282-00HB-S - qty 1"
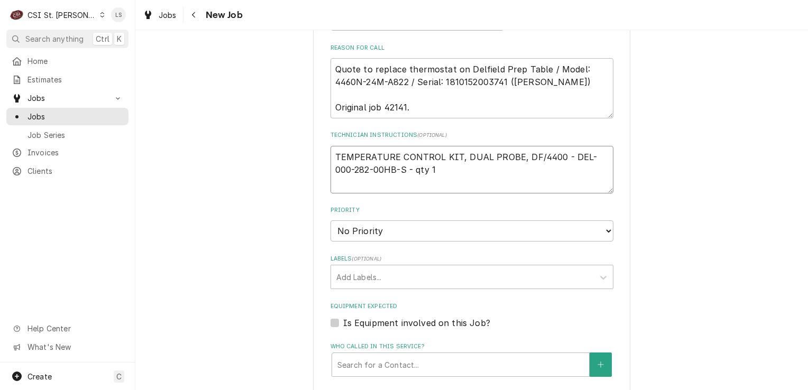
type textarea "x"
type textarea "TEMPERATURE CONTROL KIT, DUAL PROBE, DF/4400 - DEL-000-282-00HB-S - qty 1"
click at [332, 150] on textarea "TEMPERATURE CONTROL KIT, DUAL PROBE, DF/4400 - DEL-000-282-00HB-S - qty 1" at bounding box center [471, 170] width 283 height 48
type textarea "x"
type textarea "TEMPERATURE CONTROL KIT, DUAL PROBE, DF/4400 - DEL-000-282-00HB-S - qty 1"
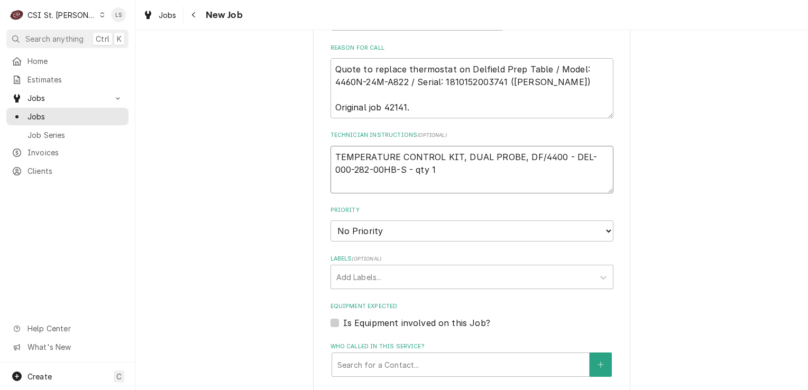
type textarea "x"
type textarea "TEMPERATURE CONTROL KIT, DUAL PROBE, DF/4400 - DEL-000-282-00HB-S - qty 1"
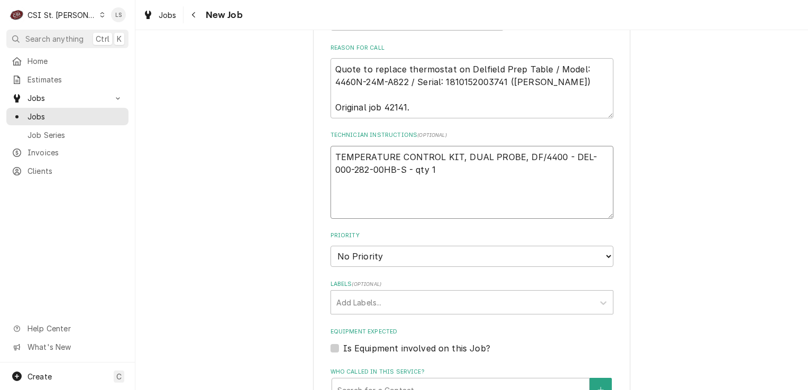
click at [332, 150] on textarea "TEMPERATURE CONTROL KIT, DUAL PROBE, DF/4400 - DEL-000-282-00HB-S - qty 1" at bounding box center [471, 182] width 283 height 73
click at [351, 210] on textarea "TEMPERATURE CONTROL KIT, DUAL PROBE, DF/4400 - DEL-000-282-00HB-S - qty 1" at bounding box center [471, 182] width 283 height 73
type textarea "x"
type textarea "TEMPERATURE CONTROL KIT, DUAL PROBE, DF/4400 - DEL-000-282-00HB-S - qty 1"
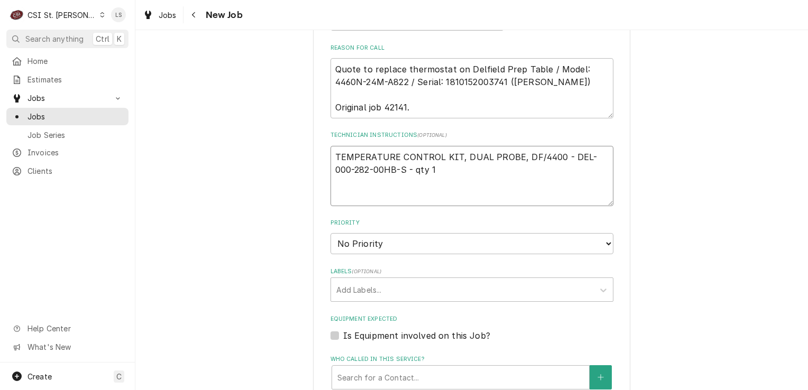
click at [363, 157] on textarea "TEMPERATURE CONTROL KIT, DUAL PROBE, DF/4400 - DEL-000-282-00HB-S - qty 1" at bounding box center [471, 176] width 283 height 60
type textarea "x"
type textarea "e TEMPERATURE CONTROL KIT, DUAL PROBE, DF/4400 - DEL-000-282-00HB-S - qty 1"
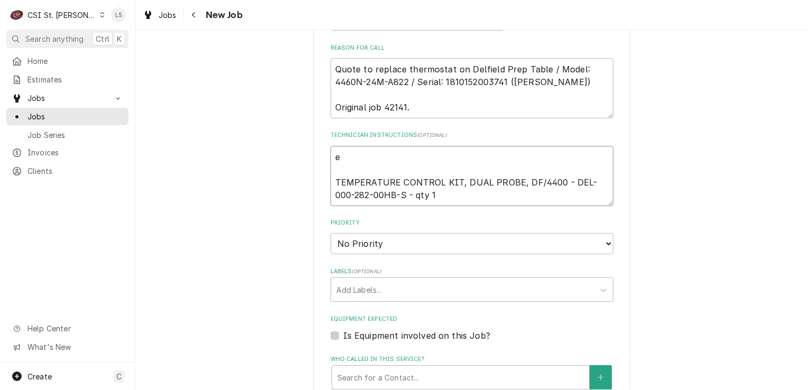
type textarea "x"
type textarea "ema TEMPERATURE CONTROL KIT, DUAL PROBE, DF/4400 - DEL-000-282-00HB-S - qty 1"
type textarea "x"
type textarea "emai TEMPERATURE CONTROL KIT, DUAL PROBE, DF/4400 - DEL-000-282-00HB-S - qty 1"
type textarea "x"
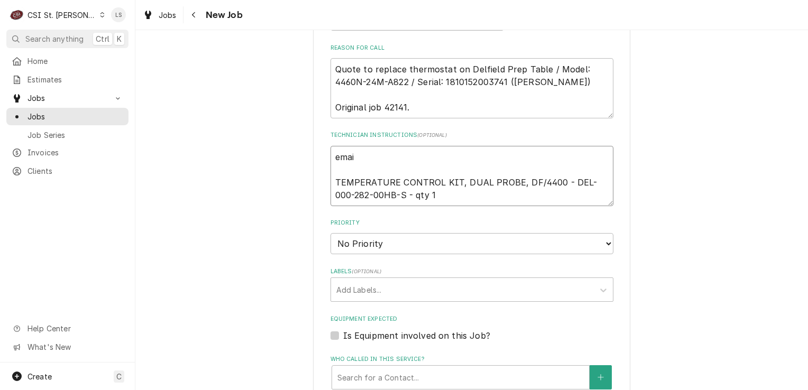
type textarea "email TEMPERATURE CONTROL KIT, DUAL PROBE, DF/4400 - DEL-000-282-00HB-S - qty 1"
type textarea "x"
type textarea "emaile TEMPERATURE CONTROL KIT, DUAL PROBE, DF/4400 - DEL-000-282-00HB-S - qty 1"
type textarea "x"
type textarea "emaile d TEMPERATURE CONTROL KIT, DUAL PROBE, DF/4400 - DEL-000-282-00HB-S - qt…"
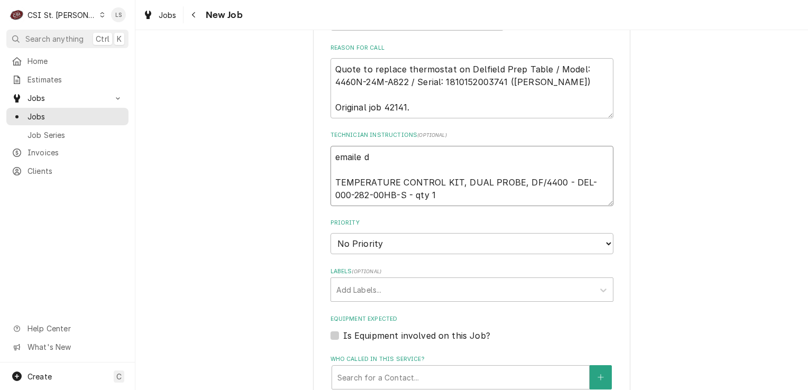
type textarea "x"
type textarea "emaile dp TEMPERATURE CONTROL KIT, DUAL PROBE, DF/4400 - DEL-000-282-00HB-S - q…"
type textarea "x"
type textarea "emaile dpa TEMPERATURE CONTROL KIT, DUAL PROBE, DF/4400 - DEL-000-282-00HB-S - …"
type textarea "x"
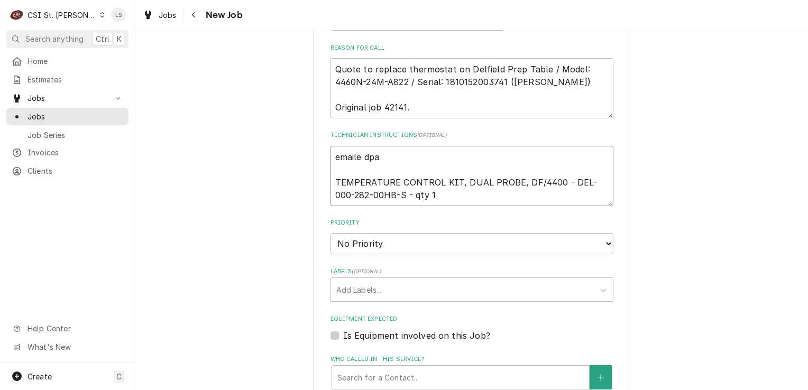
type textarea "emaile dp TEMPERATURE CONTROL KIT, DUAL PROBE, DF/4400 - DEL-000-282-00HB-S - q…"
type textarea "x"
type textarea "emaile d TEMPERATURE CONTROL KIT, DUAL PROBE, DF/4400 - DEL-000-282-00HB-S - qt…"
type textarea "x"
type textarea "emaile TEMPERATURE CONTROL KIT, DUAL PROBE, DF/4400 - DEL-000-282-00HB-S - qty 1"
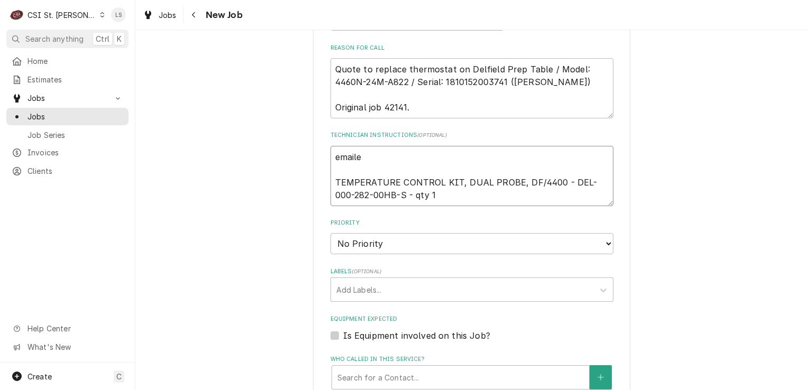
type textarea "x"
type textarea "emaile TEMPERATURE CONTROL KIT, DUAL PROBE, DF/4400 - DEL-000-282-00HB-S - qty 1"
type textarea "x"
type textarea "emailed TEMPERATURE CONTROL KIT, DUAL PROBE, DF/4400 - DEL-000-282-00HB-S - qty…"
type textarea "x"
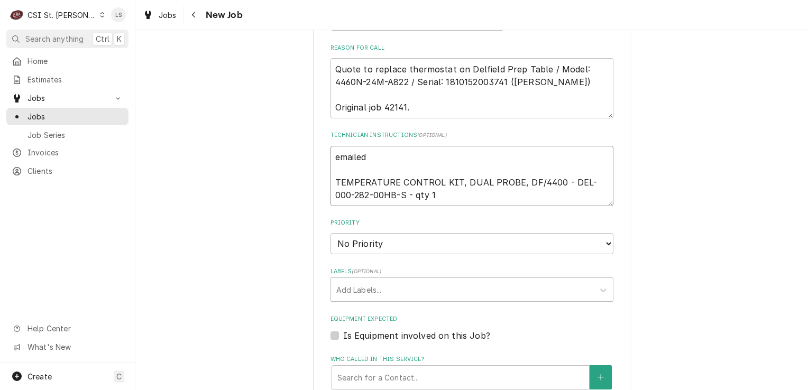
type textarea "emailed TEMPERATURE CONTROL KIT, DUAL PROBE, DF/4400 - DEL-000-282-00HB-S - qty…"
type textarea "x"
type textarea "emailed p TEMPERATURE CONTROL KIT, DUAL PROBE, DF/4400 - DEL-000-282-00HB-S - q…"
type textarea "x"
type textarea "emailed pa TEMPERATURE CONTROL KIT, DUAL PROBE, DF/4400 - DEL-000-282-00HB-S - …"
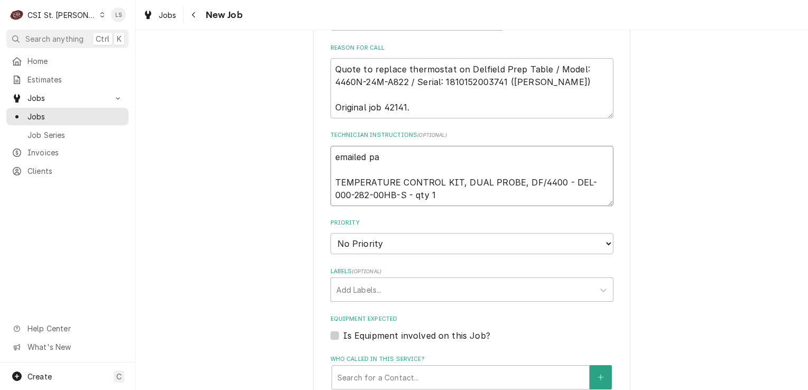
type textarea "x"
type textarea "emailed par TEMPERATURE CONTROL KIT, DUAL PROBE, DF/4400 - DEL-000-282-00HB-S -…"
type textarea "x"
type textarea "emailed part TEMPERATURE CONTROL KIT, DUAL PROBE, DF/4400 - DEL-000-282-00HB-S …"
type textarea "x"
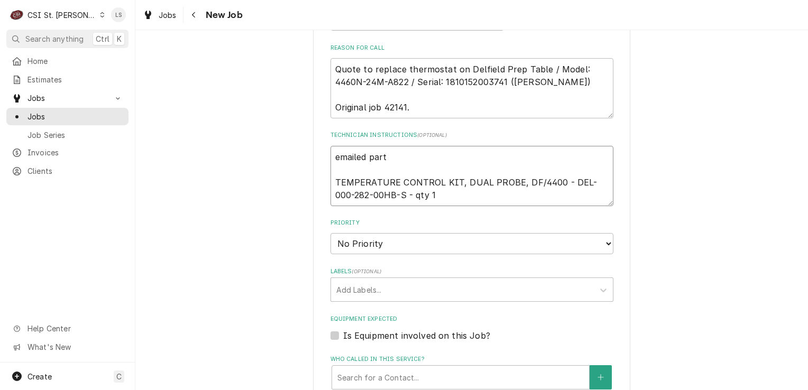
type textarea "emailed parts TEMPERATURE CONTROL KIT, DUAL PROBE, DF/4400 - DEL-000-282-00HB-S…"
type textarea "x"
type textarea "emailed parts, TEMPERATURE CONTROL KIT, DUAL PROBE, DF/4400 - DEL-000-282-00HB-…"
type textarea "x"
type textarea "emailed parts, a TEMPERATURE CONTROL KIT, DUAL PROBE, DF/4400 - DEL-000-282-00H…"
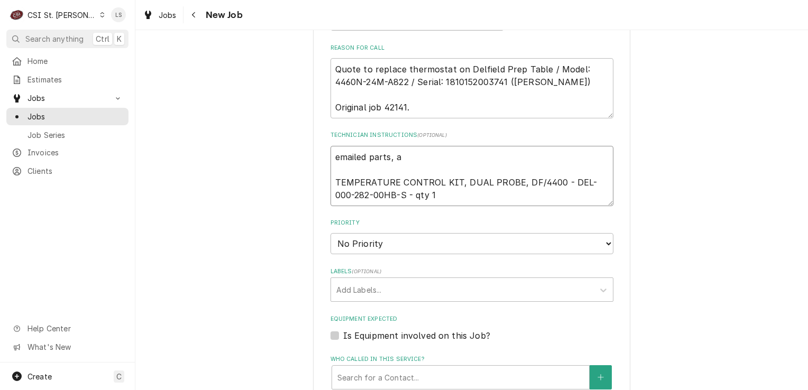
type textarea "x"
type textarea "emailed parts, aw TEMPERATURE CONTROL KIT, DUAL PROBE, DF/4400 - DEL-000-282-00…"
type textarea "x"
type textarea "emailed parts, awa TEMPERATURE CONTROL KIT, DUAL PROBE, DF/4400 - DEL-000-282-0…"
type textarea "x"
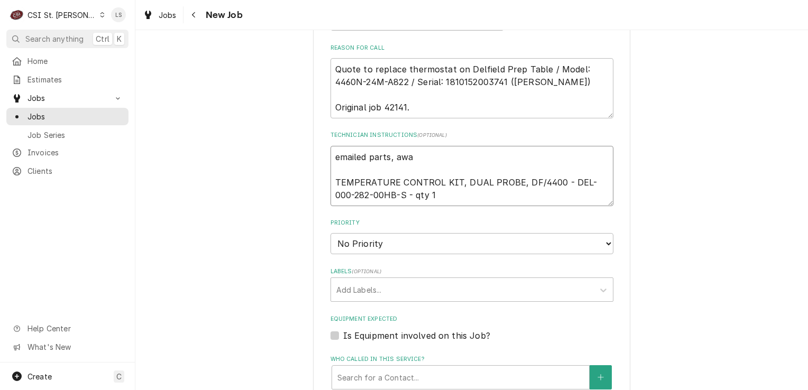
type textarea "emailed parts, awan TEMPERATURE CONTROL KIT, DUAL PROBE, DF/4400 - DEL-000-282-…"
type textarea "x"
type textarea "emailed parts, awand TEMPERATURE CONTROL KIT, DUAL PROBE, DF/4400 - DEL-000-282…"
type textarea "x"
type textarea "emailed parts, awand TEMPERATURE CONTROL KIT, DUAL PROBE, DF/4400 - DEL-000-282…"
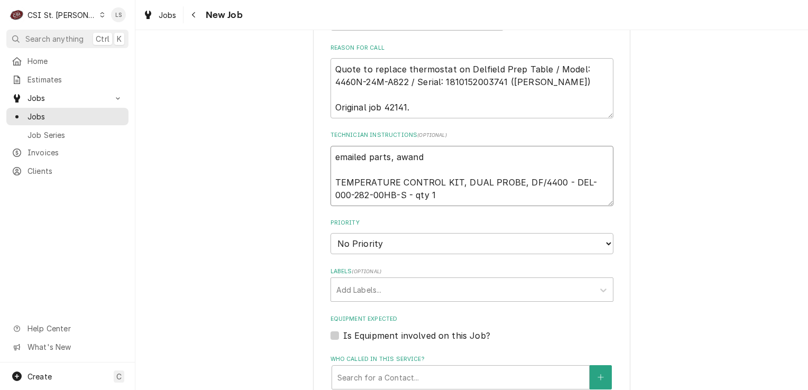
type textarea "x"
type textarea "emailed parts, awand TEMPERATURE CONTROL KIT, DUAL PROBE, DF/4400 - DEL-000-282…"
type textarea "x"
type textarea "emailed parts, awan TEMPERATURE CONTROL KIT, DUAL PROBE, DF/4400 - DEL-000-282-…"
type textarea "x"
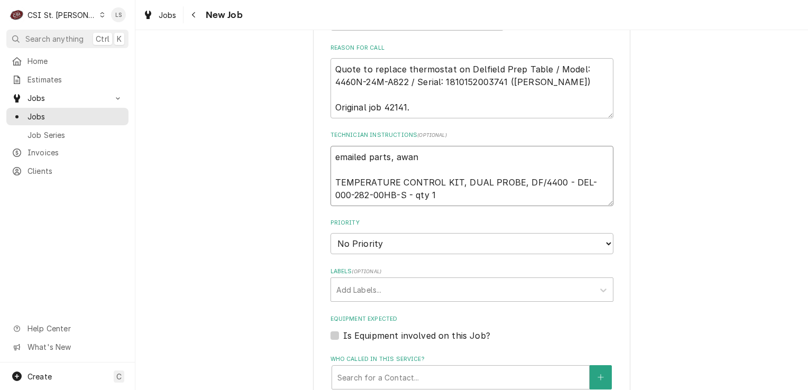
type textarea "emailed parts, awa TEMPERATURE CONTROL KIT, DUAL PROBE, DF/4400 - DEL-000-282-0…"
type textarea "x"
type textarea "emailed parts, aw TEMPERATURE CONTROL KIT, DUAL PROBE, DF/4400 - DEL-000-282-00…"
type textarea "x"
type textarea "emailed parts, aw a TEMPERATURE CONTROL KIT, DUAL PROBE, DF/4400 - DEL-000-282-…"
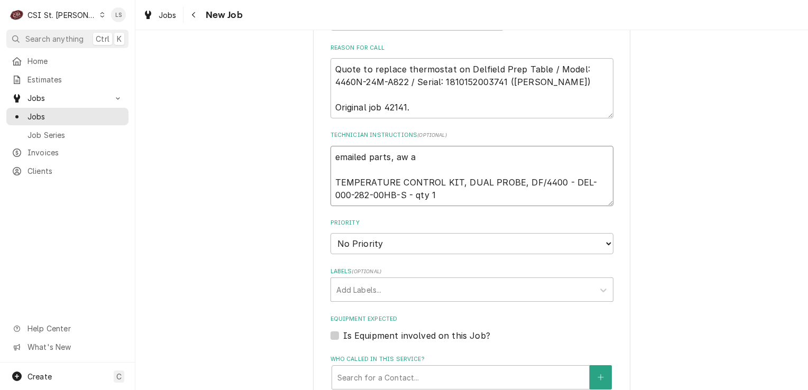
type textarea "x"
type textarea "emailed parts, aw an TEMPERATURE CONTROL KIT, DUAL PROBE, DF/4400 - DEL-000-282…"
type textarea "x"
type textarea "emailed parts, aw and TEMPERATURE CONTROL KIT, DUAL PROBE, DF/4400 - DEL-000-28…"
type textarea "x"
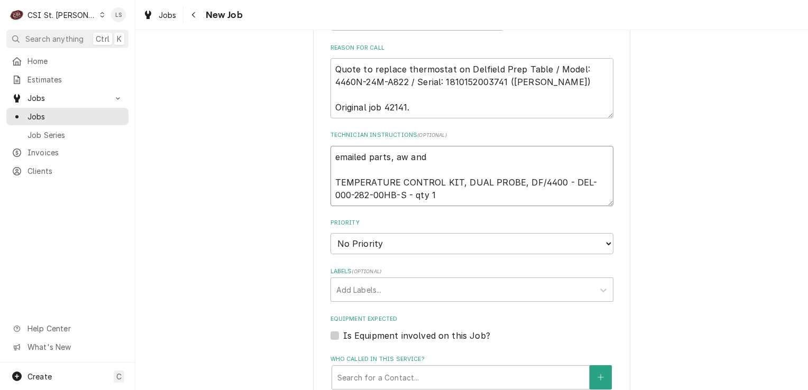
type textarea "emailed parts, aw and TEMPERATURE CONTROL KIT, DUAL PROBE, DF/4400 - DEL-000-28…"
type textarea "x"
type textarea "emailed parts, aw and s TEMPERATURE CONTROL KIT, DUAL PROBE, DF/4400 - DEL-000-…"
type textarea "x"
type textarea "emailed parts, aw and sr TEMPERATURE CONTROL KIT, DUAL PROBE, DF/4400 - DEL-000…"
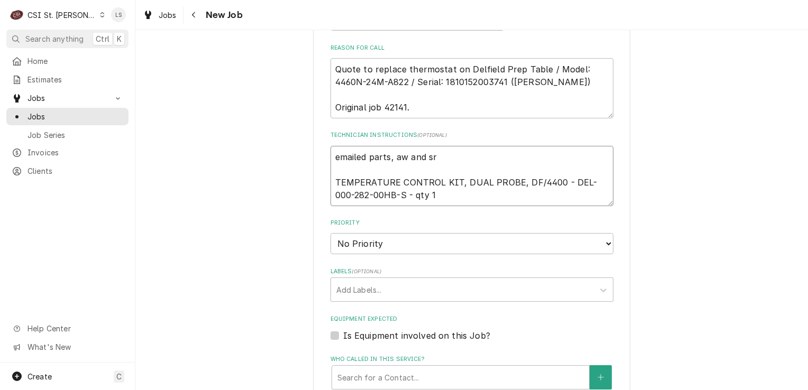
type textarea "x"
type textarea "emailed parts, aw and sr TEMPERATURE CONTROL KIT, DUAL PROBE, DF/4400 - DEL-000…"
type textarea "x"
type textarea "emailed parts, aw and sr to TEMPERATURE CONTROL KIT, DUAL PROBE, DF/4400 - DEL-…"
type textarea "x"
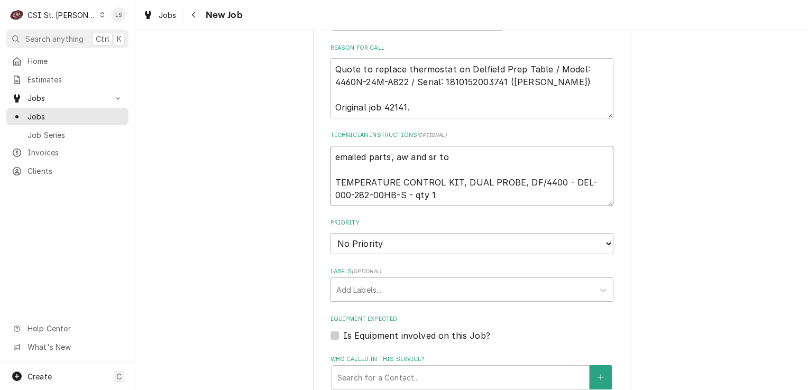
type textarea "emailed parts, aw and sr to TEMPERATURE CONTROL KIT, DUAL PROBE, DF/4400 - DEL-…"
type textarea "x"
type textarea "emailed parts, aw and sr to or TEMPERATURE CONTROL KIT, DUAL PROBE, DF/4400 - D…"
type textarea "x"
type textarea "emailed parts, aw and sr to ord TEMPERATURE CONTROL KIT, DUAL PROBE, DF/4400 - …"
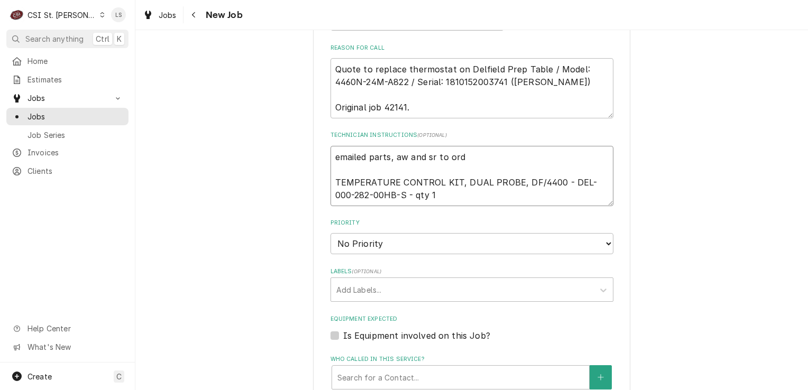
type textarea "x"
type textarea "emailed parts, aw and sr to orde TEMPERATURE CONTROL KIT, DUAL PROBE, DF/4400 -…"
type textarea "x"
type textarea "emailed parts, aw and sr to order TEMPERATURE CONTROL KIT, DUAL PROBE, DF/4400 …"
type textarea "x"
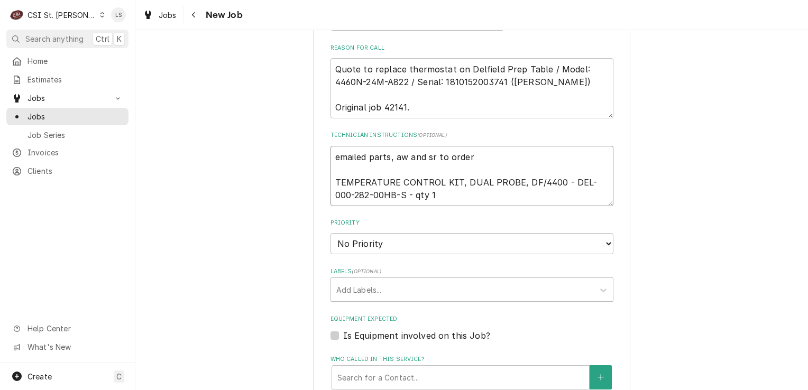
type textarea "emailed parts, aw and sr to order TEMPERATURE CONTROL KIT, DUAL PROBE, DF/4400 …"
type textarea "x"
type textarea "emailed parts, aw and sr to order - TEMPERATURE CONTROL KIT, DUAL PROBE, DF/440…"
type textarea "x"
type textarea "emailed parts, aw and sr to order - TEMPERATURE CONTROL KIT, DUAL PROBE, DF/440…"
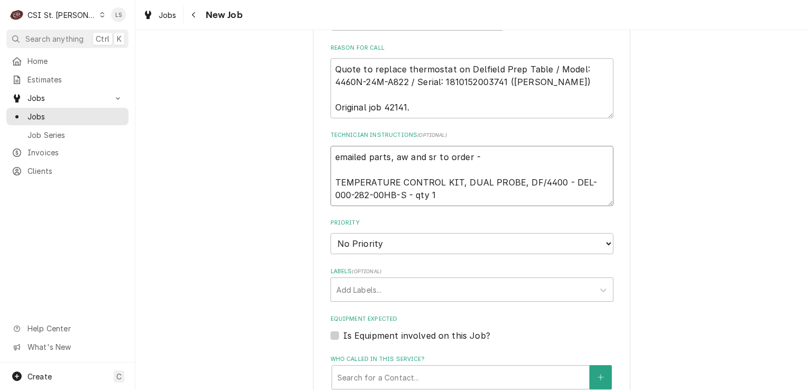
type textarea "x"
type textarea "emailed parts, aw and sr to order - 9 TEMPERATURE CONTROL KIT, DUAL PROBE, DF/4…"
type textarea "x"
type textarea "emailed parts, aw and sr to order - 9/ TEMPERATURE CONTROL KIT, DUAL PROBE, DF/…"
type textarea "x"
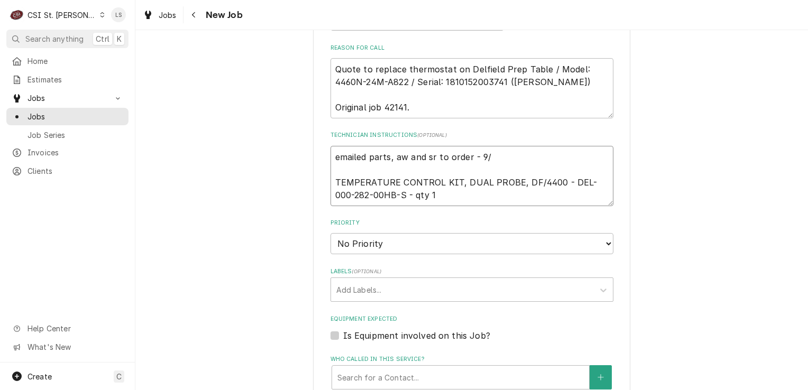
type textarea "emailed parts, aw and sr to order - 9/4 TEMPERATURE CONTROL KIT, DUAL PROBE, DF…"
type textarea "x"
type textarea "emailed parts, aw and sr to order - 9/4 TEMPERATURE CONTROL KIT, DUAL PROBE, DF…"
type textarea "x"
type textarea "emailed parts, aw and sr to order - 9/4 - TEMPERATURE CONTROL KIT, DUAL PROBE, …"
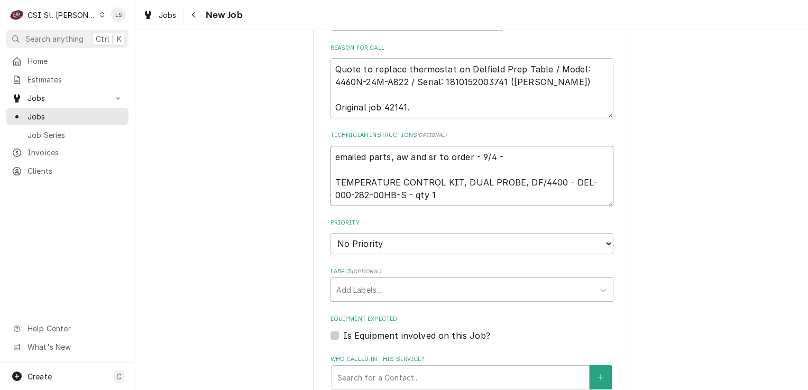
type textarea "x"
type textarea "emailed parts, aw and sr to order - 9/4 - TEMPERATURE CONTROL KIT, DUAL PROBE, …"
type textarea "x"
type textarea "emailed parts, aw and sr to order - 9/4 - L TEMPERATURE CONTROL KIT, DUAL PROBE…"
type textarea "x"
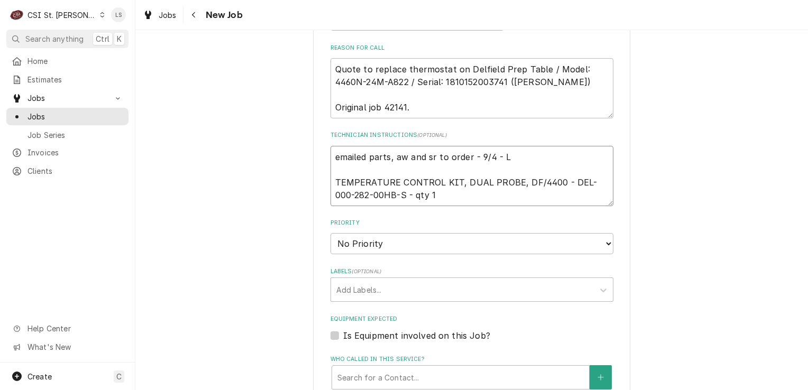
type textarea "emailed parts, aw and sr to order - 9/4 - LS TEMPERATURE CONTROL KIT, DUAL PROB…"
type textarea "x"
type textarea "emailed parts, aw and sr to order - 9/4 - LS TEMPERATURE CONTROL KIT, DUAL PROB…"
click at [340, 246] on select "No Priority Urgent High Medium Low" at bounding box center [471, 243] width 283 height 21
select select "4"
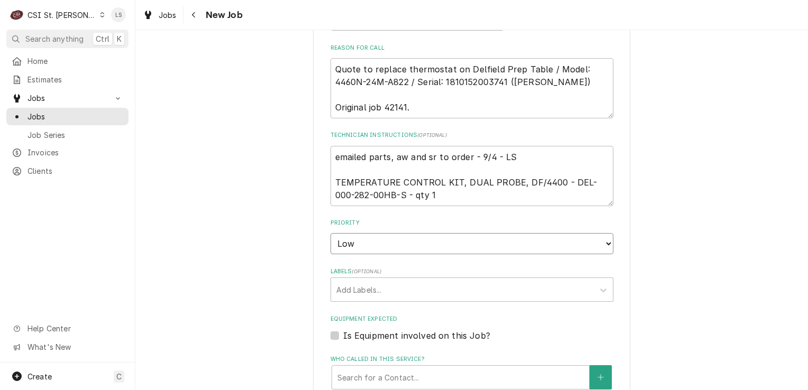
click at [330, 233] on select "No Priority Urgent High Medium Low" at bounding box center [471, 243] width 283 height 21
type textarea "x"
click at [347, 284] on div "Labels" at bounding box center [462, 289] width 252 height 19
type input "r"
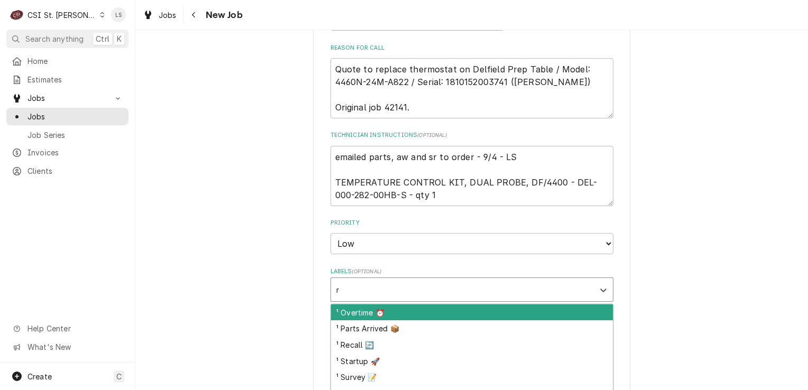
type textarea "x"
type input "ref"
type textarea "x"
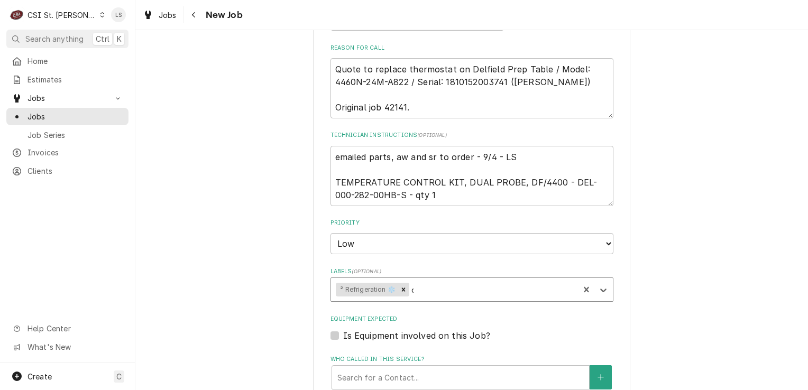
type input "qu"
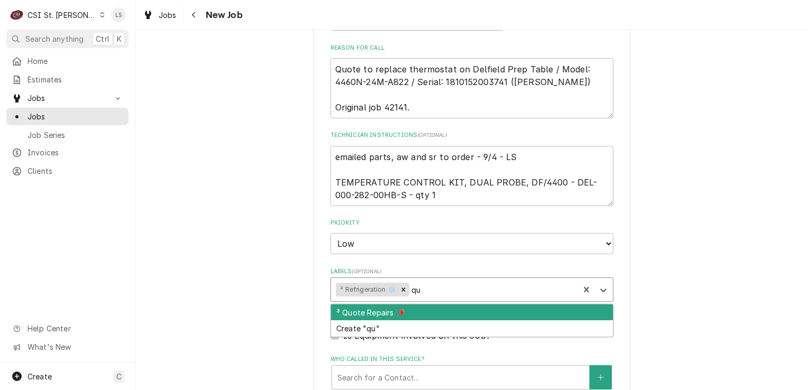
type textarea "x"
type input "awa"
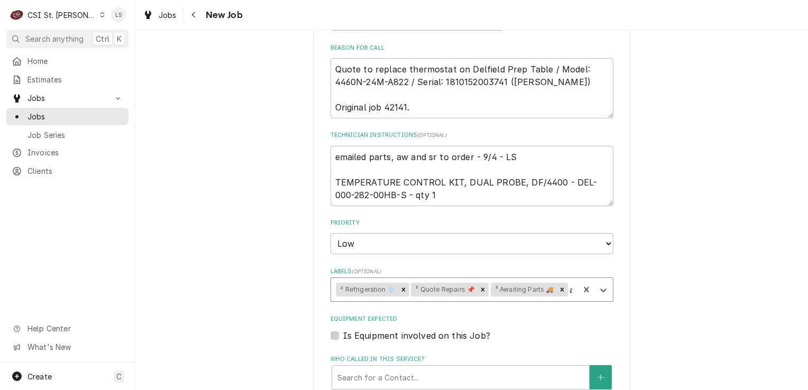
type textarea "x"
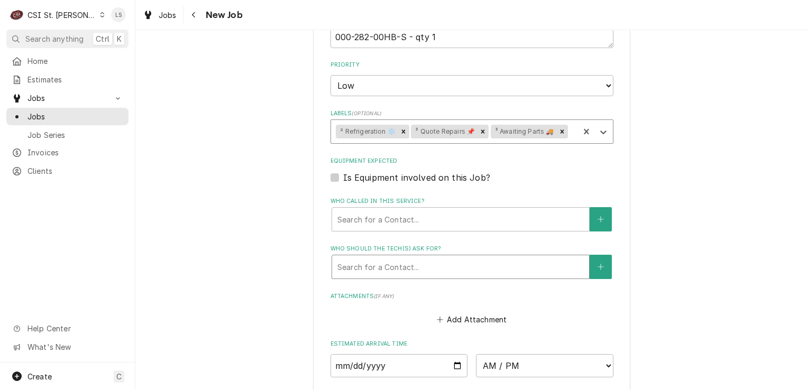
scroll to position [634, 0]
click at [364, 220] on div "Who called in this service?" at bounding box center [460, 218] width 246 height 19
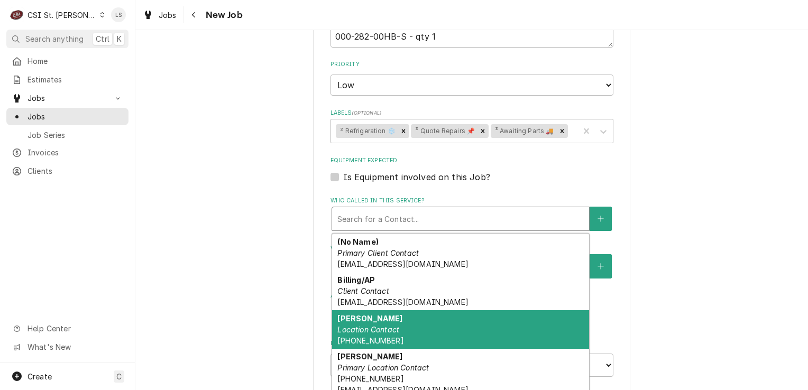
click at [382, 314] on strong "Cherone Baker" at bounding box center [369, 318] width 65 height 9
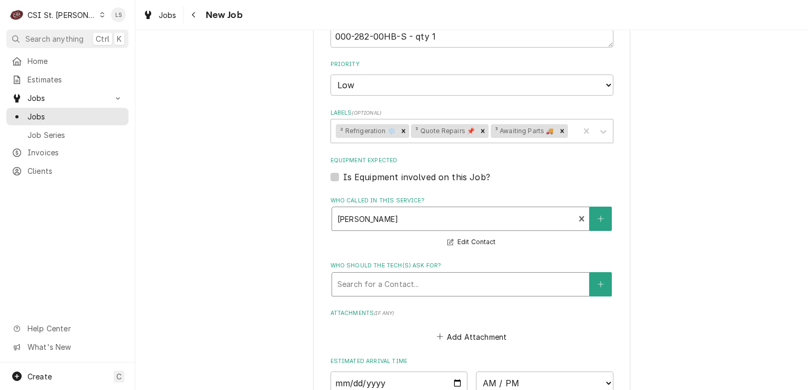
click at [365, 287] on div "Who should the tech(s) ask for?" at bounding box center [460, 284] width 246 height 19
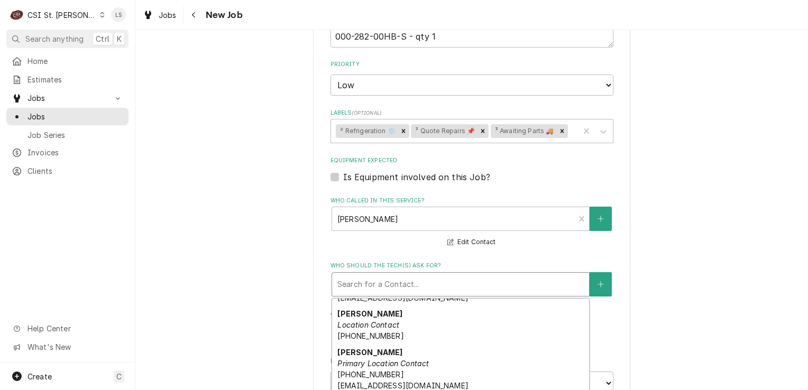
scroll to position [70, 0]
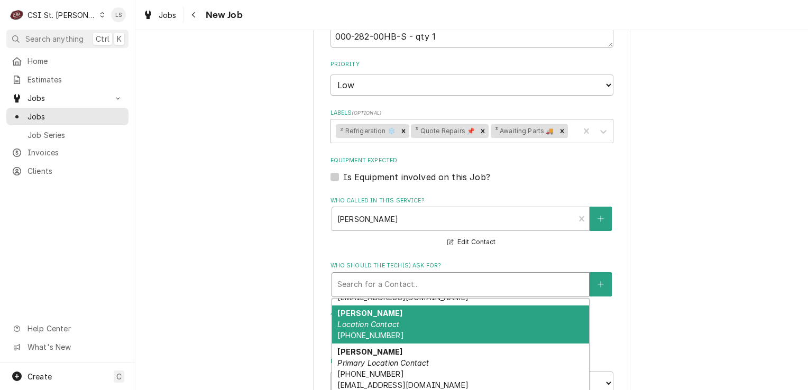
click at [364, 321] on em "Location Contact" at bounding box center [368, 324] width 62 height 9
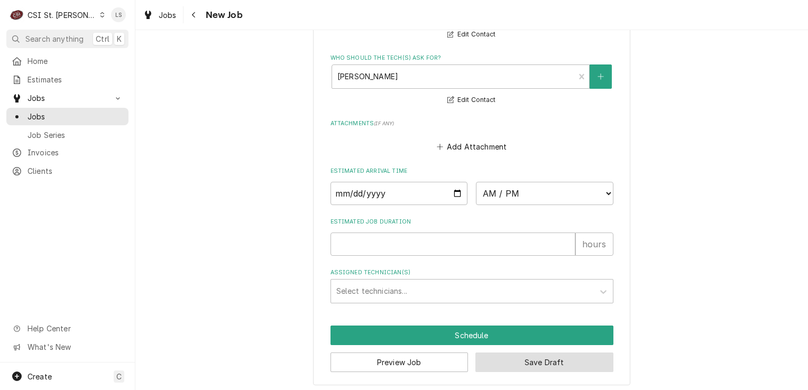
click at [499, 356] on button "Save Draft" at bounding box center [544, 363] width 138 height 20
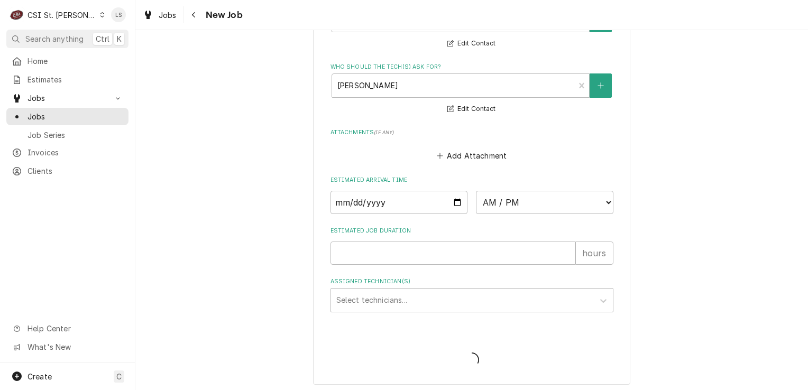
type textarea "x"
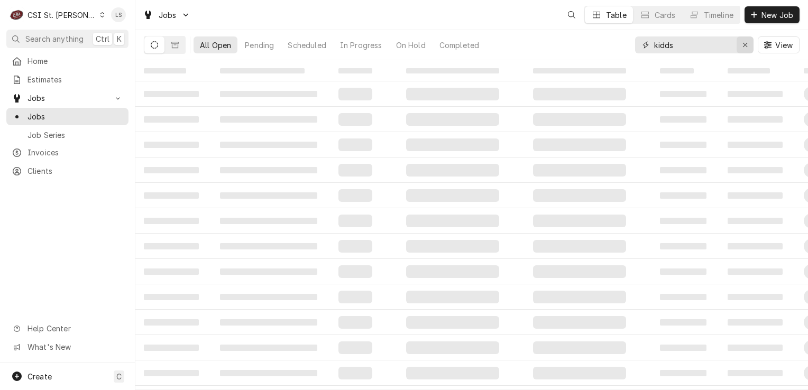
click at [745, 50] on button "Erase input" at bounding box center [745, 44] width 17 height 17
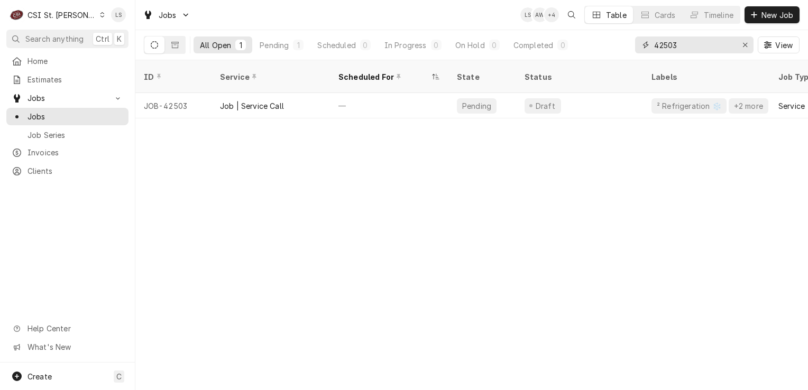
type input "42503"
click at [99, 17] on div "Dynamic Content Wrapper" at bounding box center [102, 14] width 6 height 7
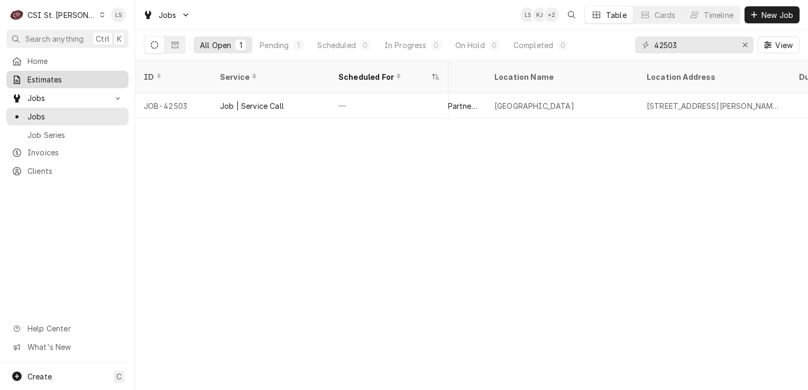
click at [63, 79] on html "C CSI [GEOGRAPHIC_DATA] LS Search anything Ctrl K Home Estimates Jobs Jobs Job …" at bounding box center [404, 195] width 808 height 390
click at [56, 78] on span "Estimates" at bounding box center [75, 79] width 96 height 11
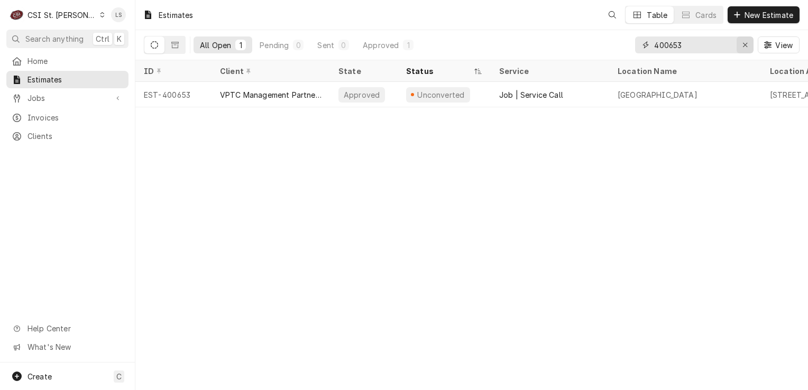
click at [744, 42] on icon "Erase input" at bounding box center [745, 44] width 6 height 7
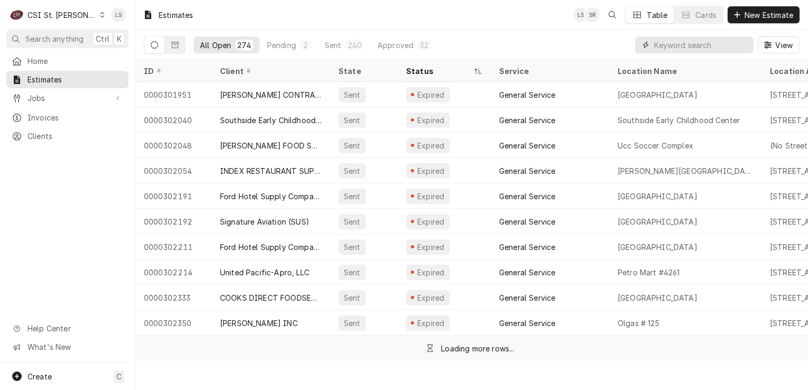
paste input "400687"
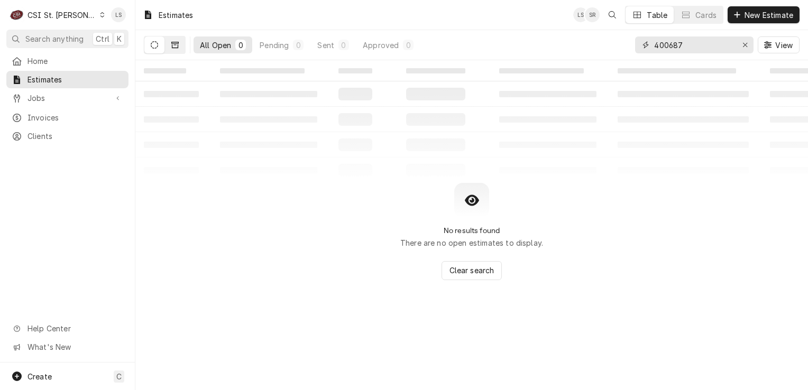
type input "400687"
click at [175, 48] on icon "Dynamic Content Wrapper" at bounding box center [174, 44] width 7 height 7
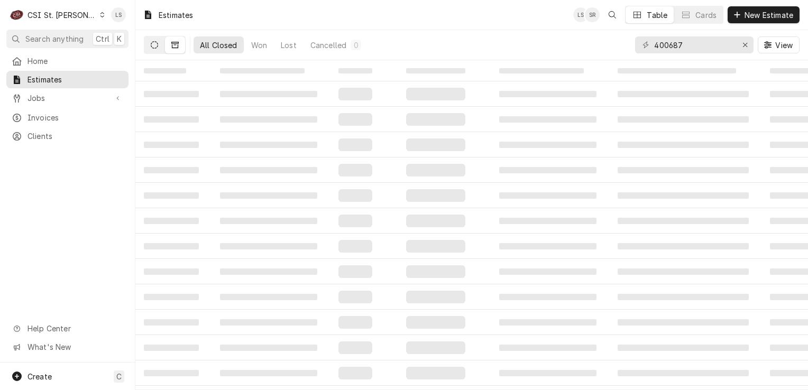
click at [146, 44] on button "Dynamic Content Wrapper" at bounding box center [154, 44] width 20 height 17
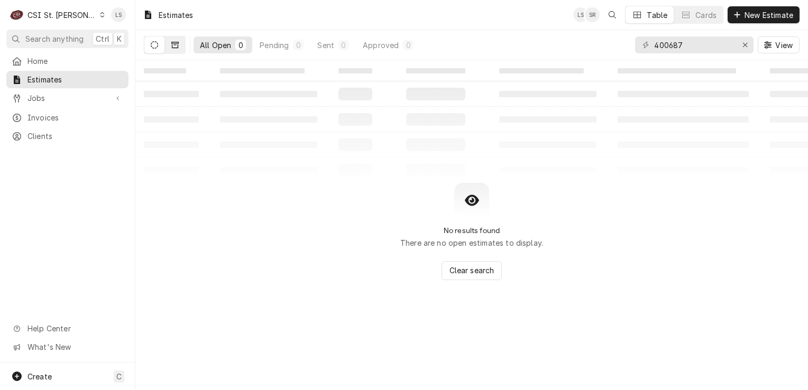
click at [182, 42] on button "Dynamic Content Wrapper" at bounding box center [175, 44] width 20 height 17
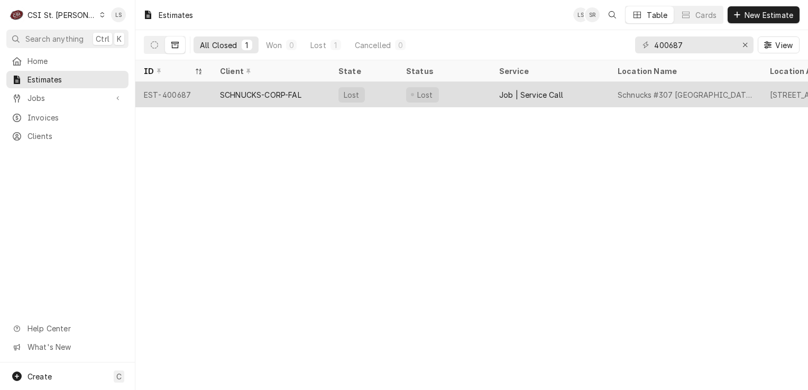
click at [165, 95] on div "EST-400687" at bounding box center [173, 94] width 76 height 25
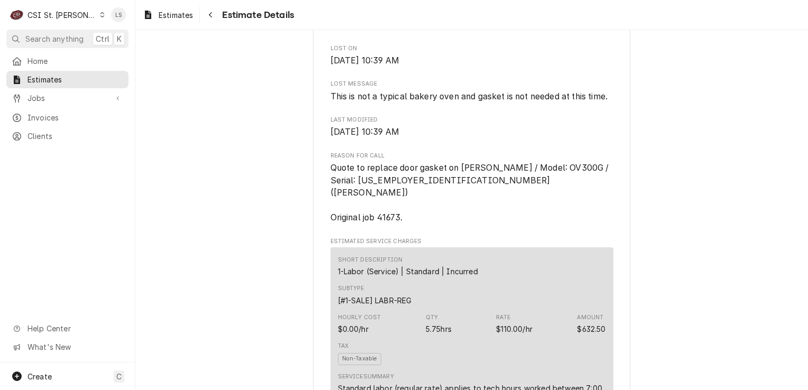
scroll to position [634, 0]
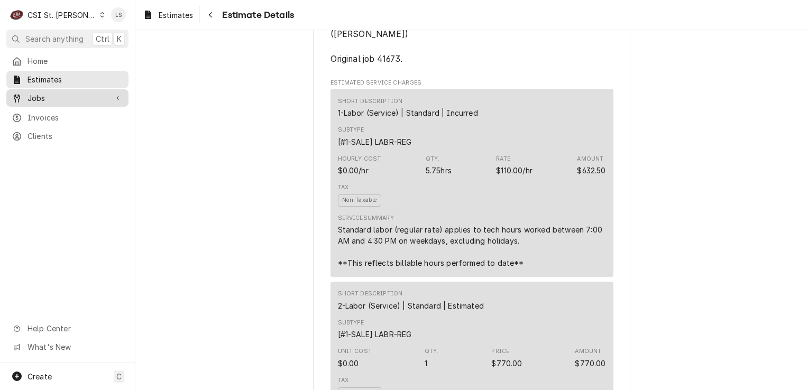
click at [28, 95] on span "Jobs" at bounding box center [67, 98] width 80 height 11
click at [40, 102] on link "Jobs" at bounding box center [67, 97] width 122 height 17
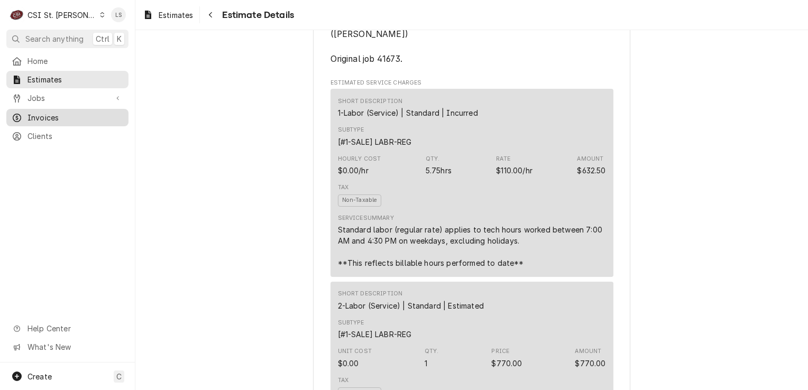
click at [43, 111] on div "Invoices" at bounding box center [67, 117] width 118 height 13
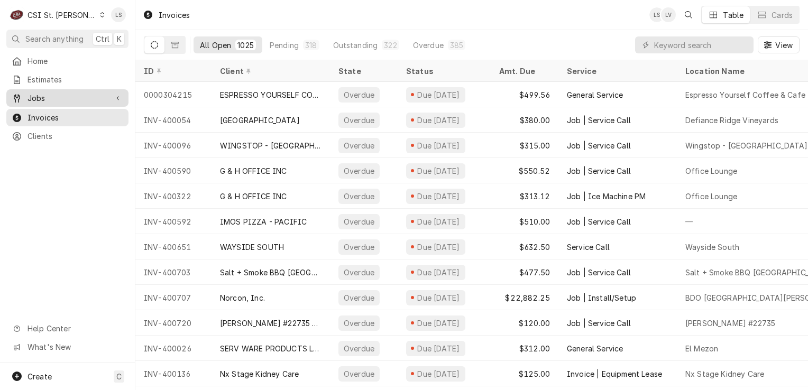
click at [67, 93] on span "Jobs" at bounding box center [67, 98] width 80 height 11
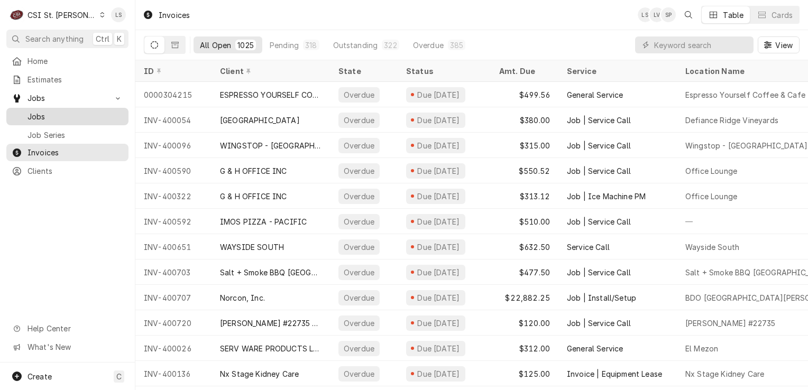
click at [56, 111] on span "Jobs" at bounding box center [75, 116] width 96 height 11
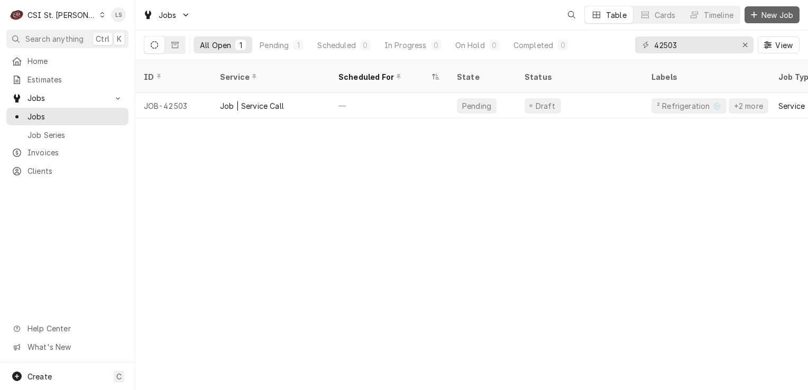
click at [767, 16] on span "New Job" at bounding box center [777, 15] width 36 height 11
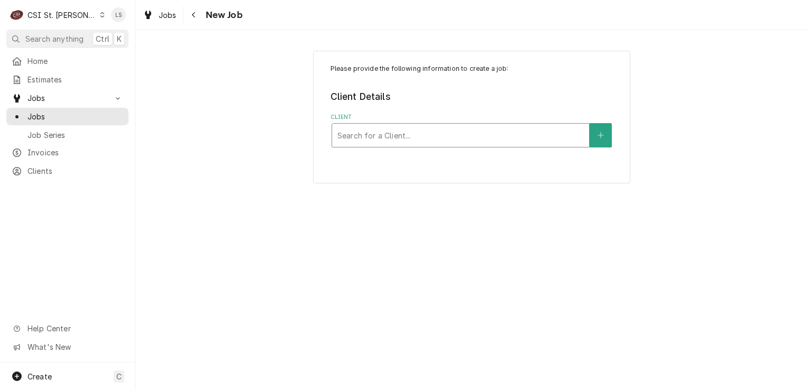
click at [374, 140] on div "Client" at bounding box center [460, 135] width 246 height 19
type input "freddys"
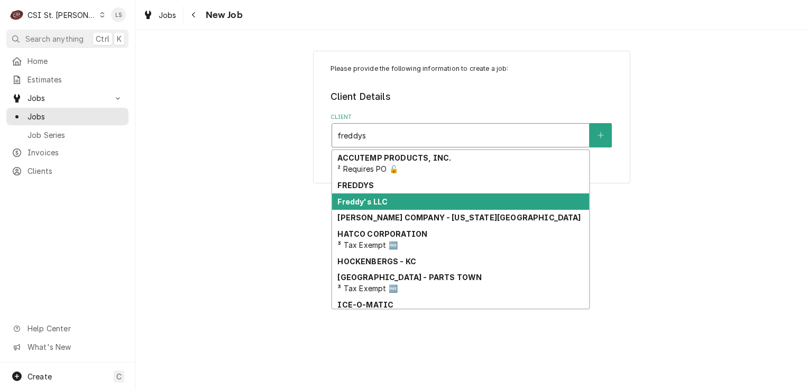
click at [400, 205] on div "Freddy's LLC" at bounding box center [460, 202] width 257 height 16
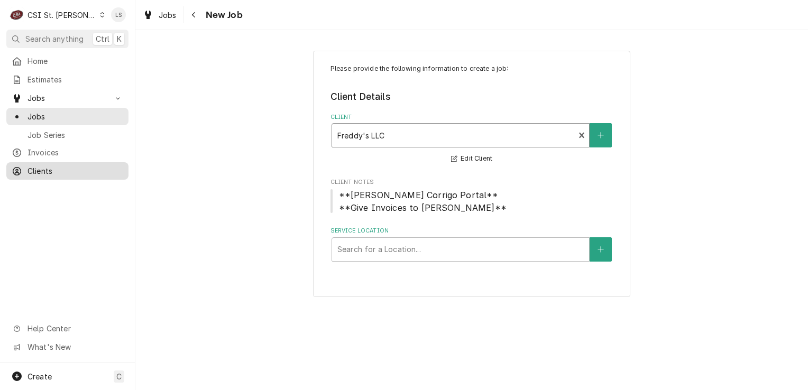
click at [57, 170] on span "Clients" at bounding box center [75, 170] width 96 height 11
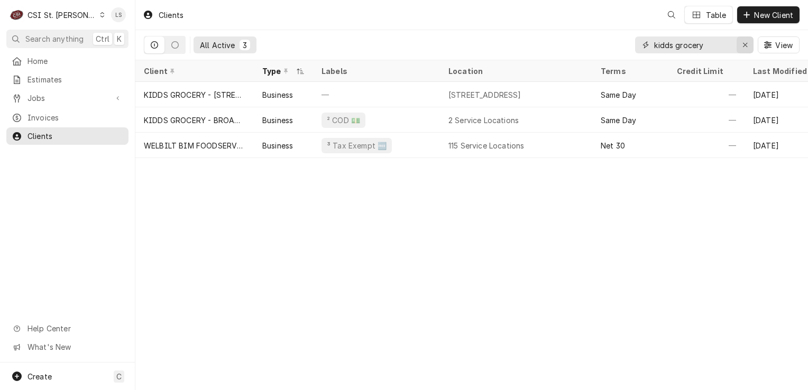
click at [743, 46] on icon "Erase input" at bounding box center [745, 45] width 4 height 4
type input "1822"
click at [745, 45] on icon "Erase input" at bounding box center [745, 45] width 4 height 4
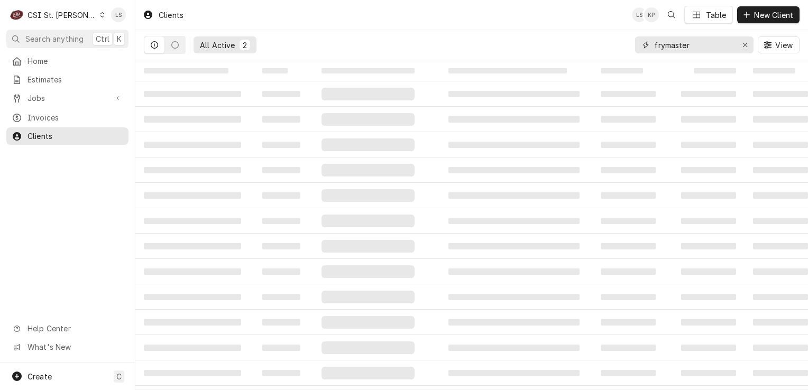
type input "frymaster"
click at [100, 15] on icon "Dynamic Content Wrapper" at bounding box center [102, 14] width 5 height 5
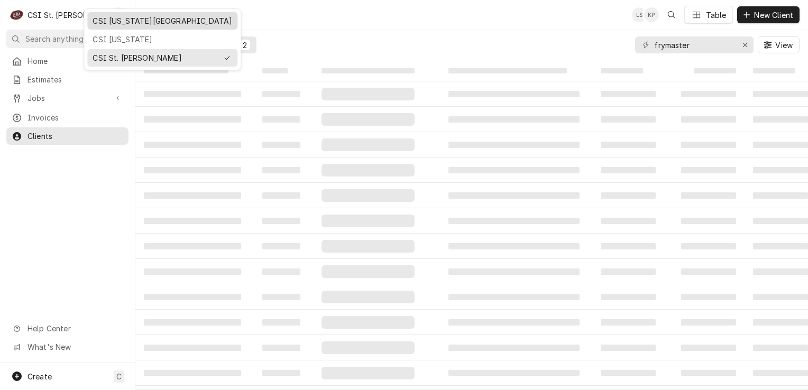
click at [105, 21] on div "CSI [US_STATE][GEOGRAPHIC_DATA]" at bounding box center [163, 20] width 140 height 11
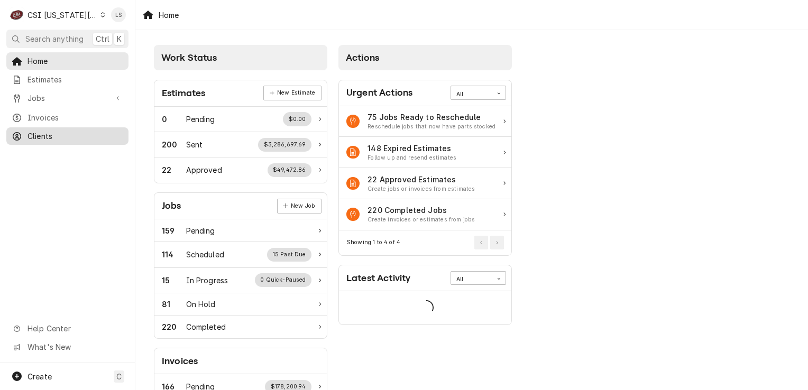
click at [56, 133] on span "Clients" at bounding box center [75, 136] width 96 height 11
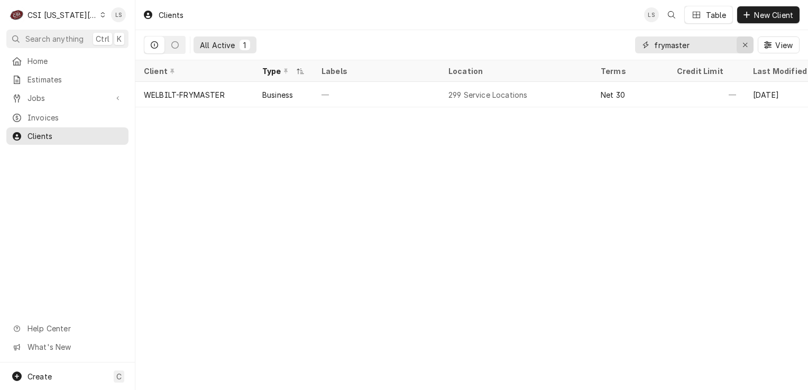
click at [742, 47] on icon "Erase input" at bounding box center [745, 44] width 6 height 7
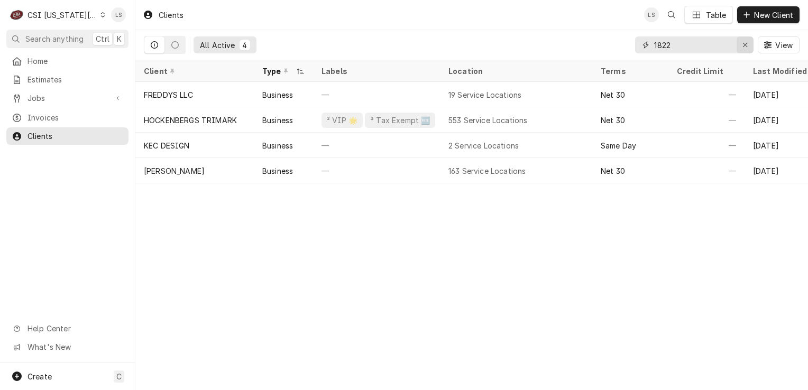
type input "1822"
click at [748, 45] on div "Erase input" at bounding box center [745, 45] width 11 height 11
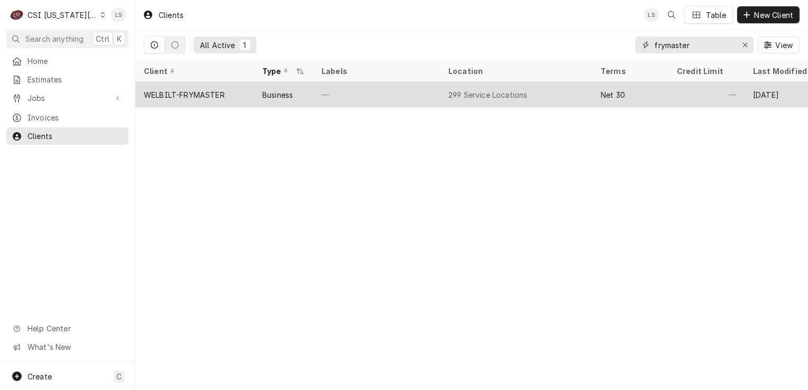
type input "frymaster"
click at [201, 96] on div "WELBILT-FRYMASTER" at bounding box center [184, 94] width 81 height 11
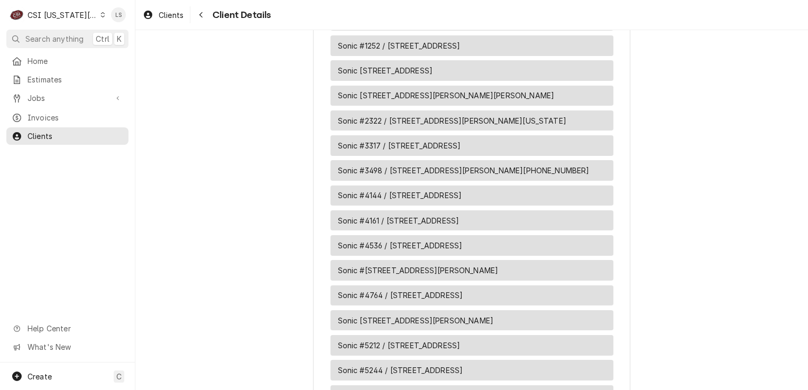
scroll to position [9120, 0]
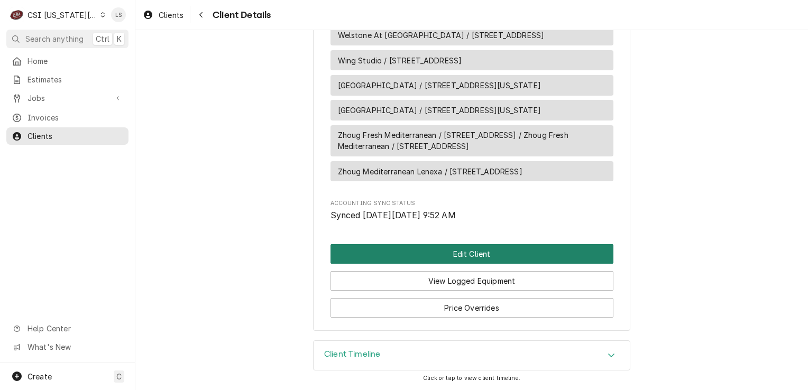
click at [476, 255] on button "Edit Client" at bounding box center [471, 254] width 283 height 20
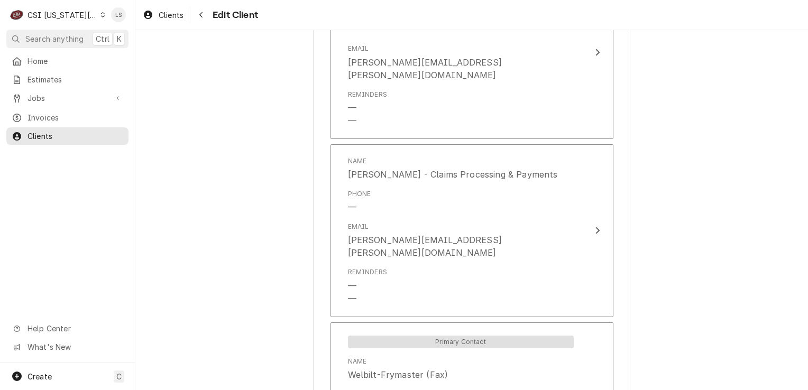
scroll to position [2371, 0]
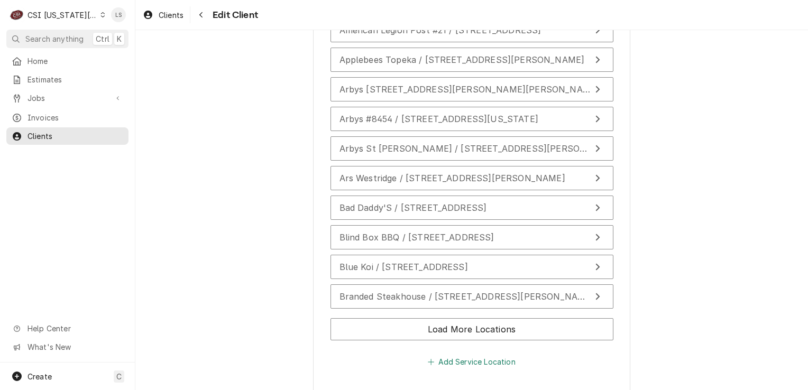
click at [482, 355] on button "Add Service Location" at bounding box center [471, 362] width 91 height 15
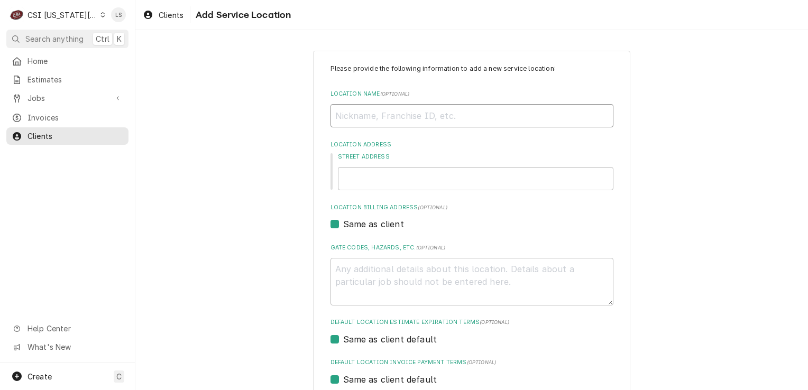
click at [362, 121] on input "Location Name ( optional )" at bounding box center [471, 115] width 283 height 23
type textarea "x"
type input "F"
type textarea "x"
type input "Fr"
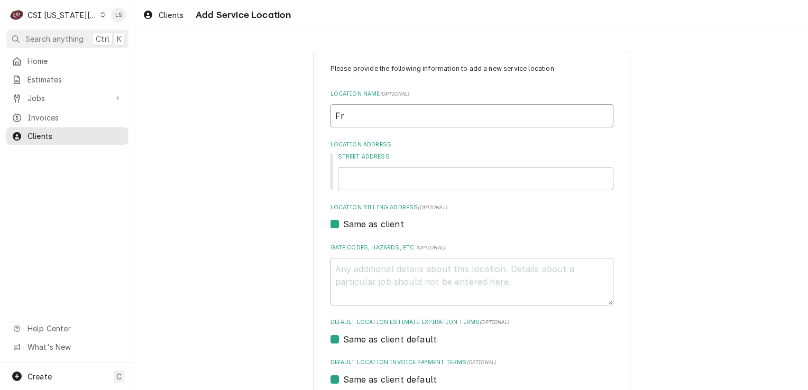
type textarea "x"
type input "Frd"
type textarea "x"
type input "Frdd"
type textarea "x"
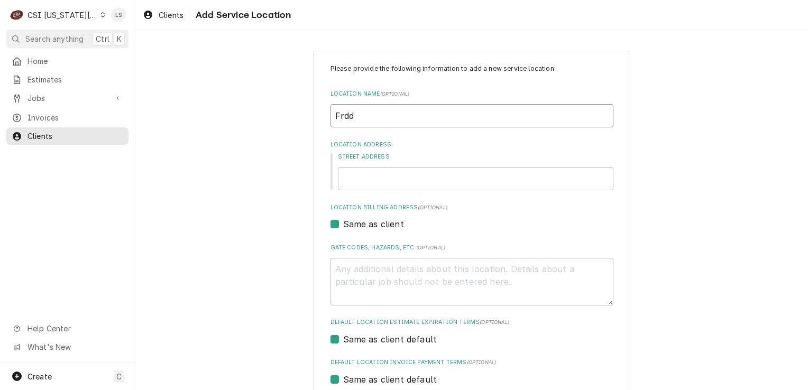
type input "Frd"
type textarea "x"
type input "Fr"
type textarea "x"
type input "Fre"
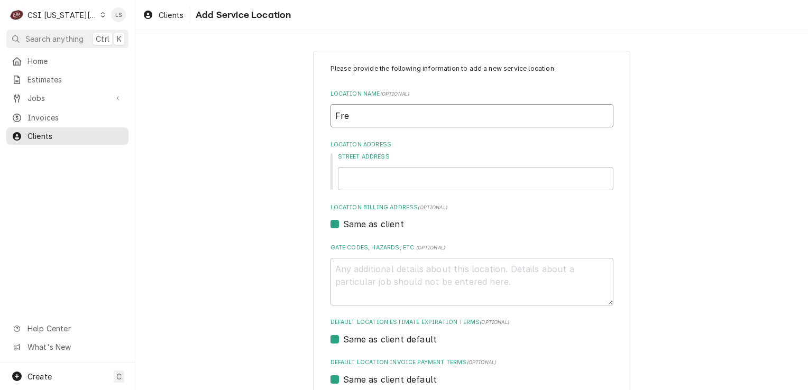
type textarea "x"
type input "[PERSON_NAME]"
type textarea "x"
type input "Fredd"
type textarea "x"
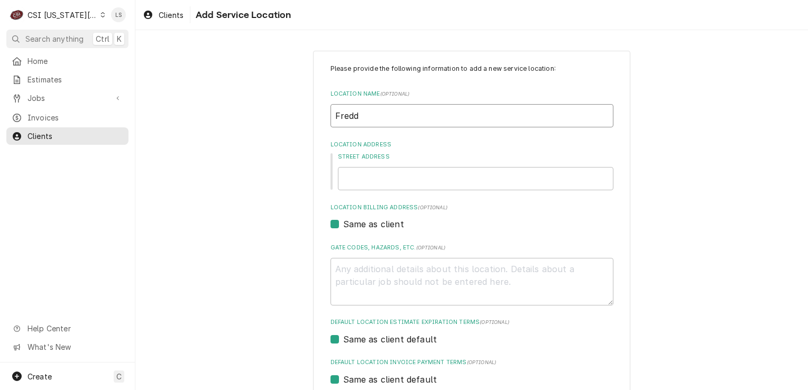
type input "[PERSON_NAME]"
type textarea "x"
type input "Freddys"
click at [67, 135] on span "Clients" at bounding box center [75, 136] width 96 height 11
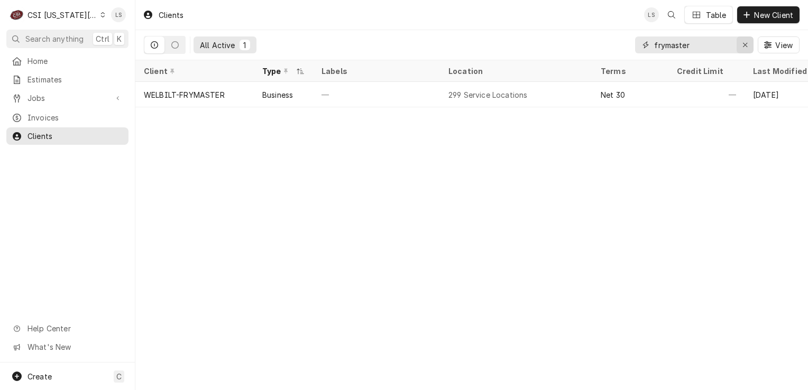
click at [743, 43] on icon "Erase input" at bounding box center [745, 45] width 4 height 4
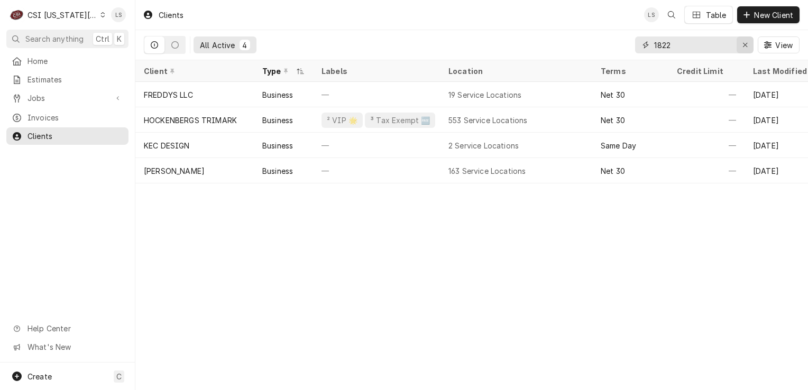
type input "1822"
click at [747, 48] on icon "Erase input" at bounding box center [745, 44] width 6 height 7
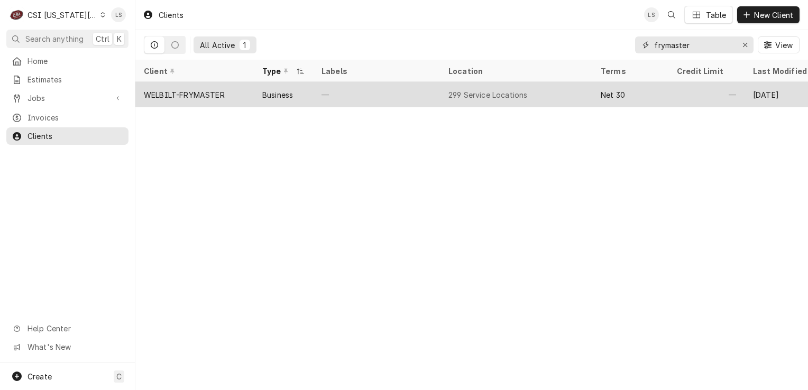
type input "frymaster"
click at [164, 95] on div "WELBILT-FRYMASTER" at bounding box center [184, 94] width 81 height 11
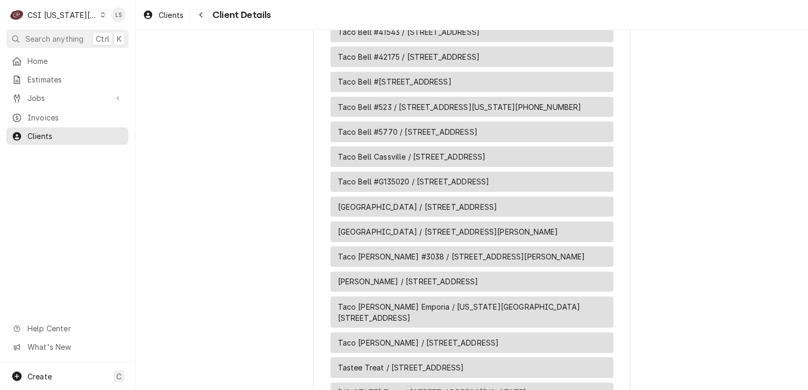
scroll to position [9120, 0]
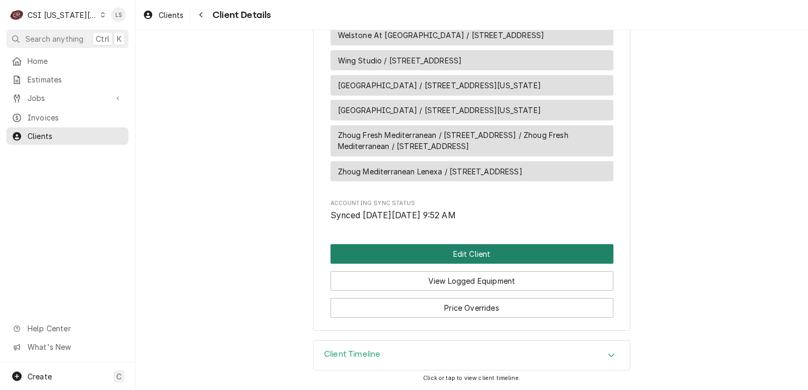
click at [493, 256] on button "Edit Client" at bounding box center [471, 254] width 283 height 20
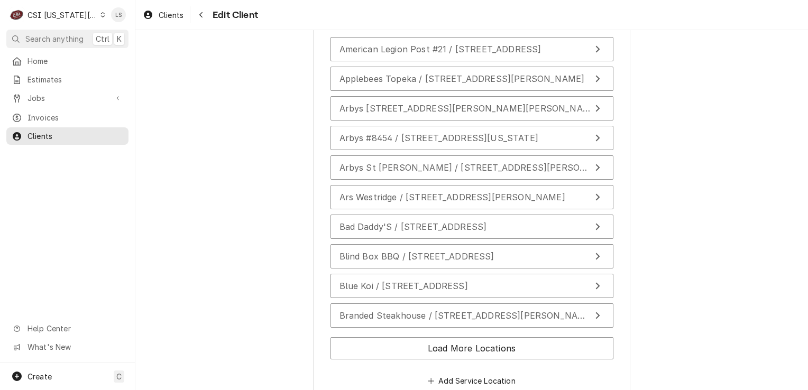
scroll to position [2371, 0]
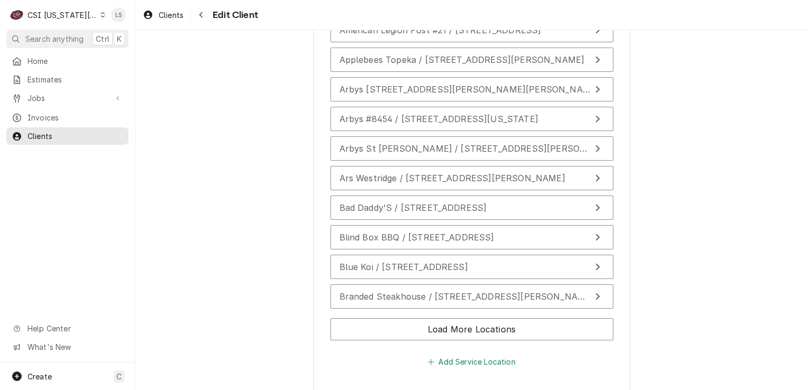
click at [468, 355] on button "Add Service Location" at bounding box center [471, 362] width 91 height 15
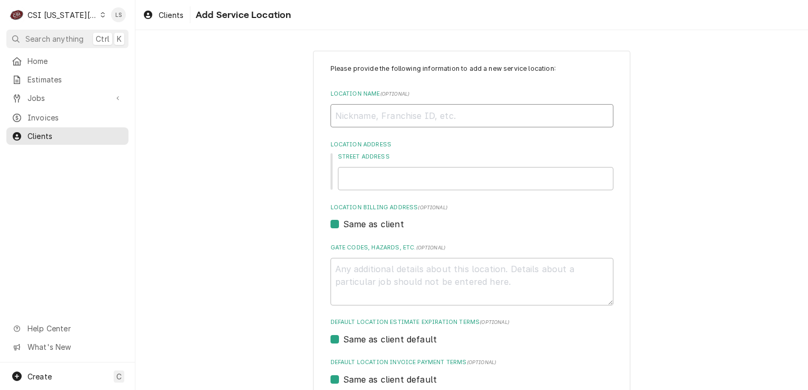
click at [354, 118] on input "Location Name ( optional )" at bounding box center [471, 115] width 283 height 23
type textarea "x"
type input "F"
type textarea "x"
type input "Fr"
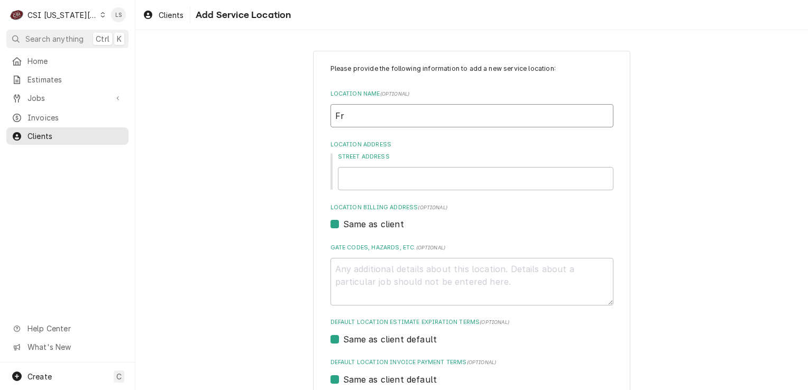
type textarea "x"
type input "Fre"
type textarea "x"
type input "Fred"
type textarea "x"
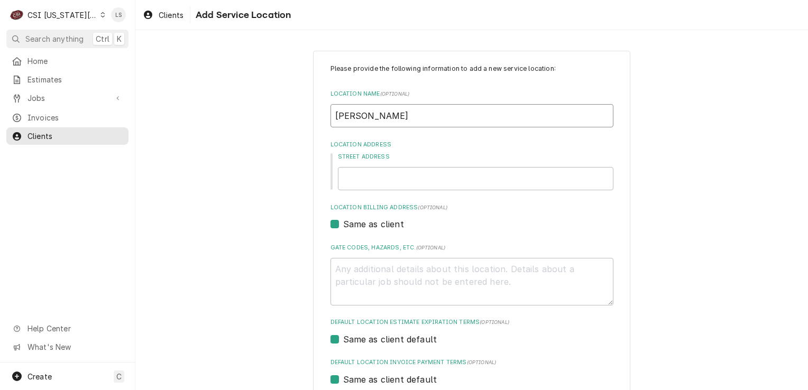
type input "Fredd"
type textarea "x"
type input "Freddy"
type textarea "x"
type input "Freddys"
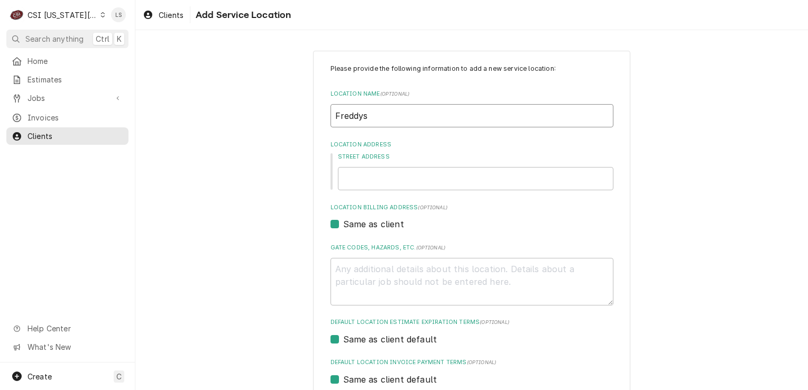
type textarea "x"
type input "Freddys"
type textarea "x"
type input "Freddys B"
type textarea "x"
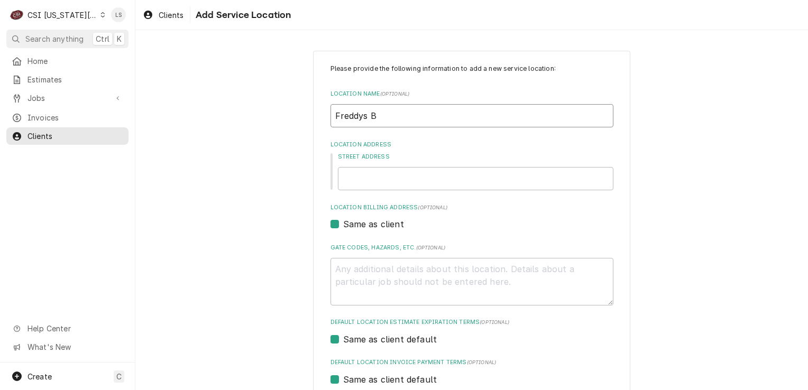
type input "Freddys Be"
type textarea "x"
type input "Freddys Bel"
type textarea "x"
type input "Freddys Belto"
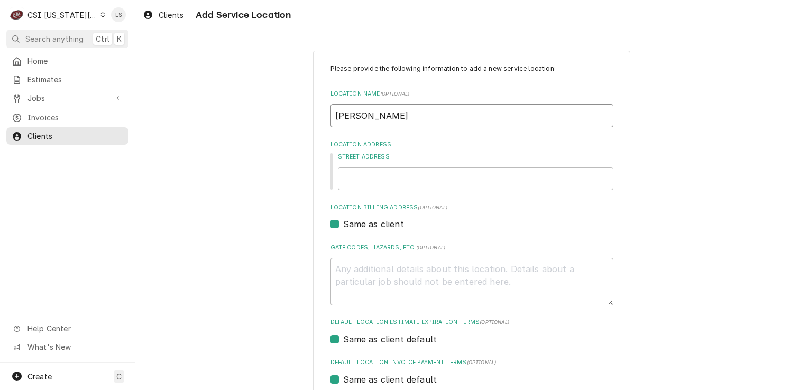
type textarea "x"
type input "Freddys Belton"
click at [394, 179] on input "Street Address" at bounding box center [475, 178] width 275 height 23
type textarea "x"
type input "8"
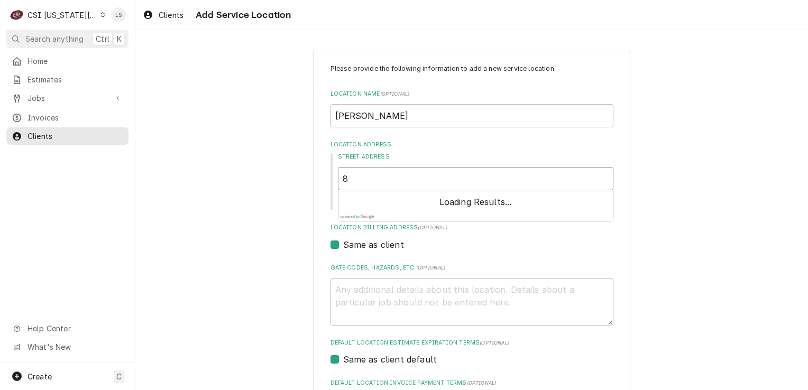
type textarea "x"
type input "1"
type textarea "x"
type input "18"
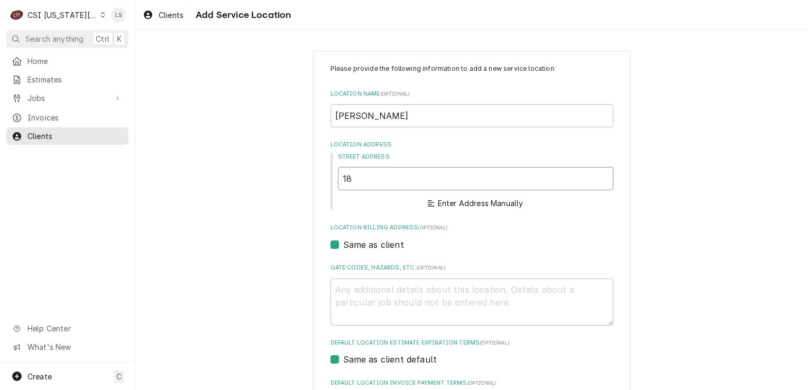
type textarea "x"
type input "182"
type textarea "x"
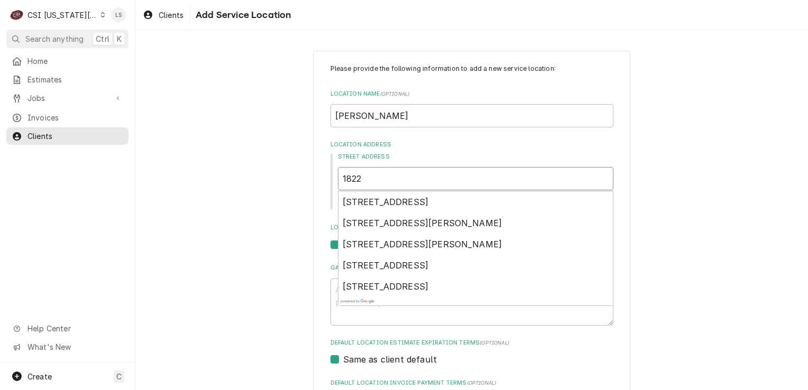
type input "1822"
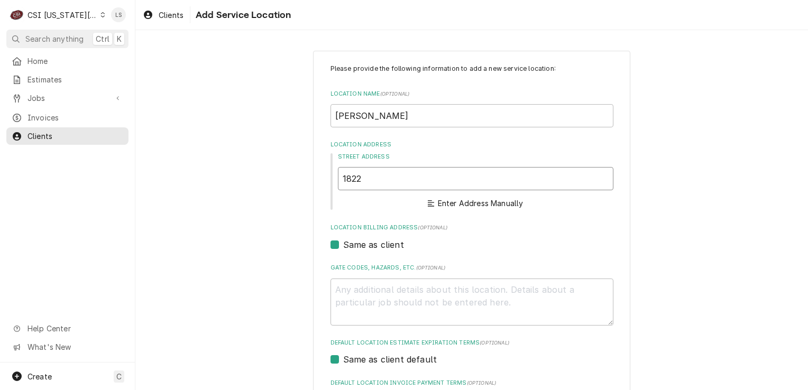
type textarea "x"
type input "1822"
type textarea "x"
type input "1822 e"
type textarea "x"
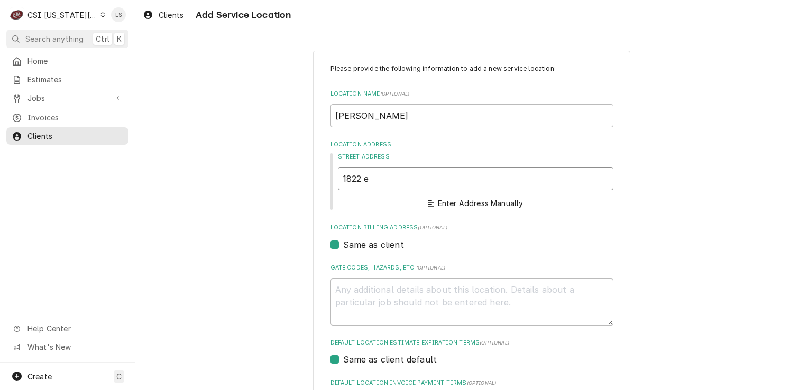
type input "1822 e n"
type textarea "x"
type input "1822 e no"
type textarea "x"
type input "1822 e nor"
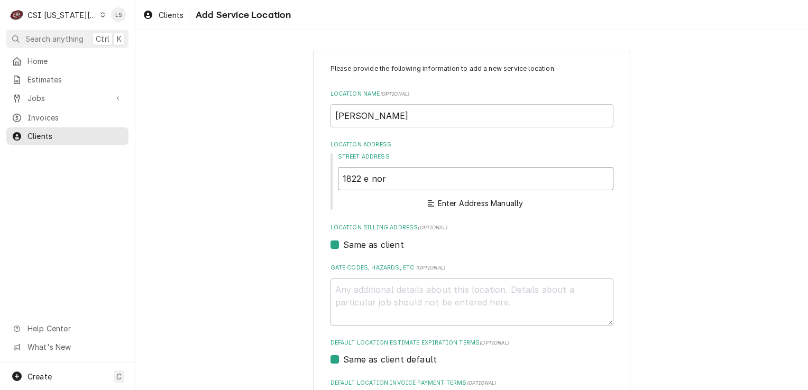
type textarea "x"
type input "1822 e north"
type textarea "x"
type input "1822 e north"
type textarea "x"
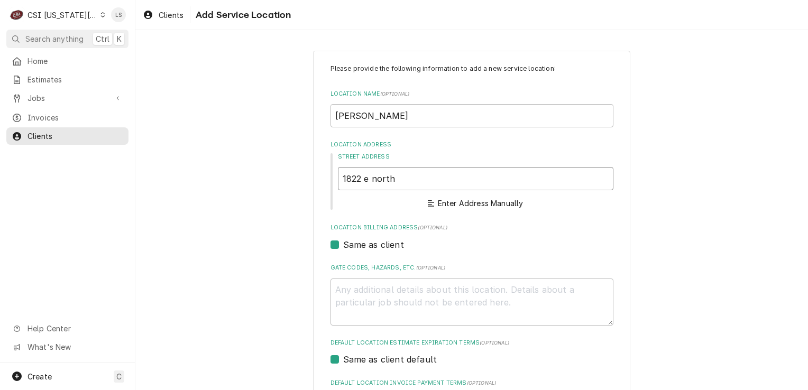
type input "1822 e north a"
type textarea "x"
type input "1822 e north av"
type textarea "x"
type input "1822 e north ave"
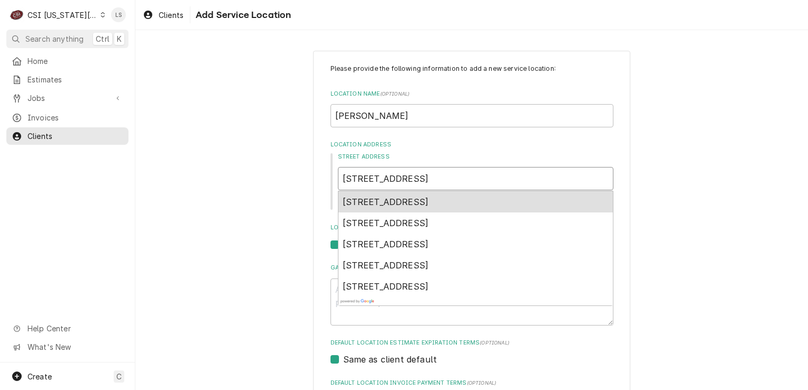
click at [491, 207] on div "1822 East North Avenue, Belton, MO, USA" at bounding box center [475, 201] width 274 height 21
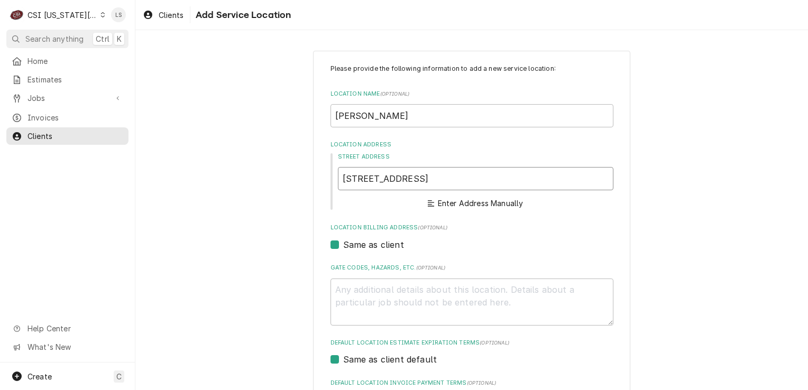
type textarea "x"
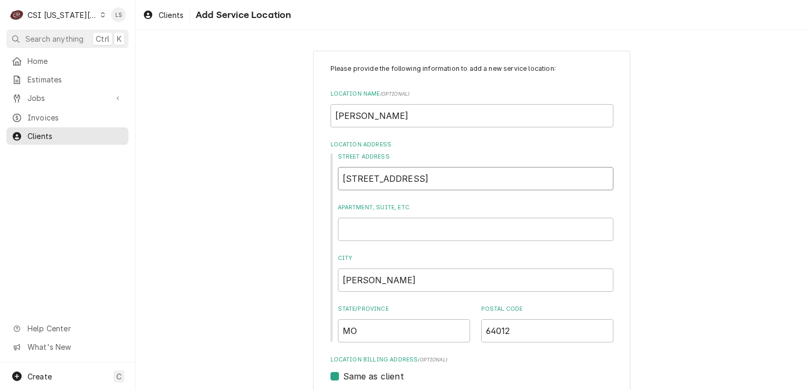
scroll to position [53, 0]
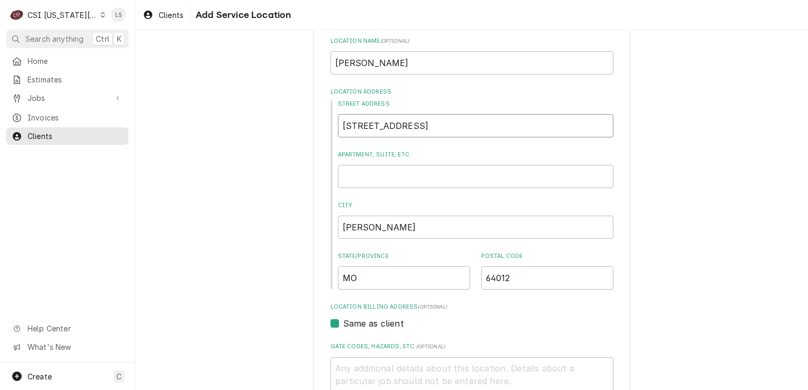
type input "1822 E North Ave"
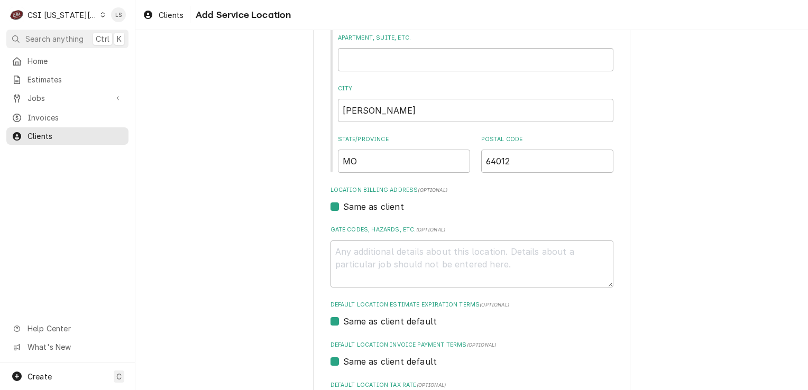
scroll to position [299, 0]
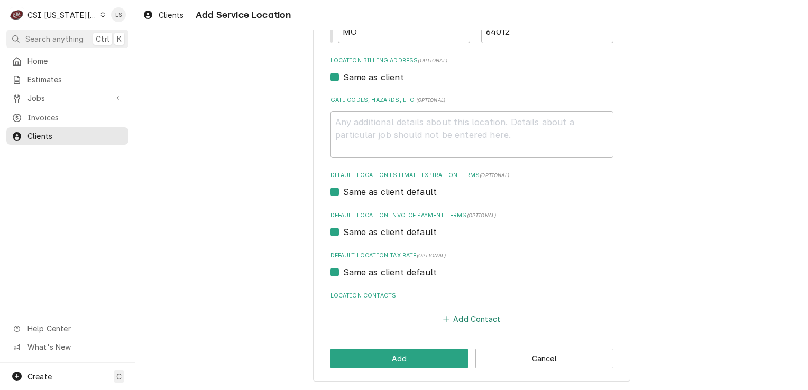
click at [464, 319] on button "Add Contact" at bounding box center [471, 319] width 61 height 15
type textarea "x"
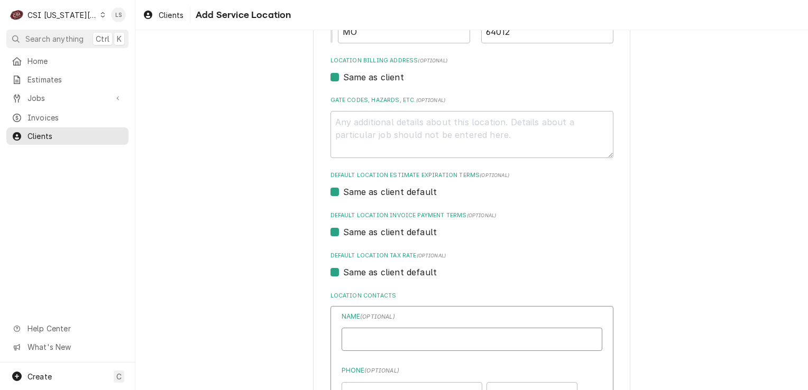
click at [426, 342] on input "Location Name ( optional )" at bounding box center [472, 339] width 261 height 23
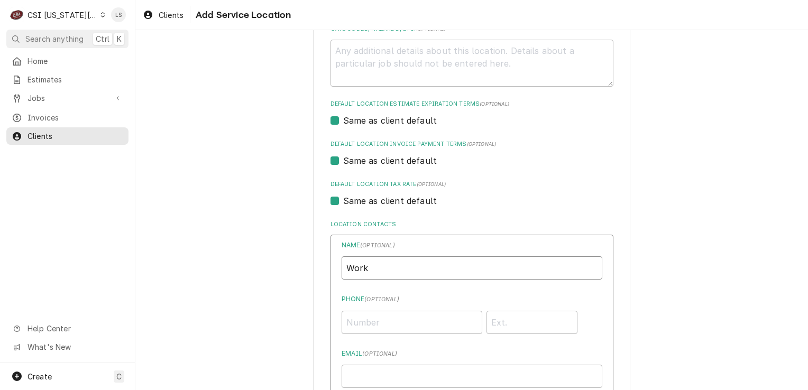
scroll to position [511, 0]
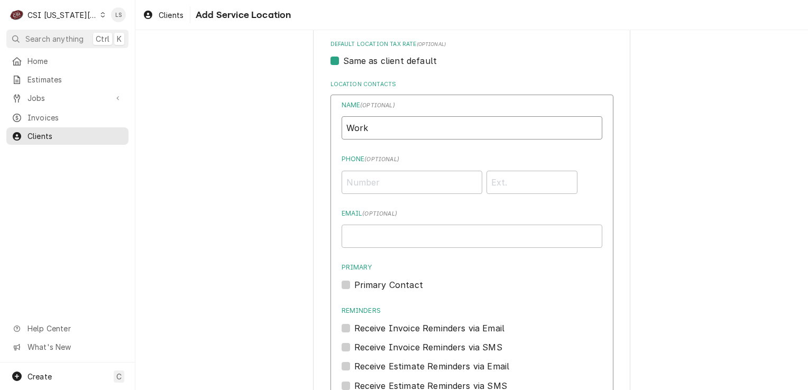
type input "Work"
paste input "(816) 425-5735"
type input "(816) 425-5735"
click at [354, 283] on label "Primary Contact" at bounding box center [388, 285] width 69 height 13
click at [354, 283] on input "Primary" at bounding box center [484, 290] width 261 height 23
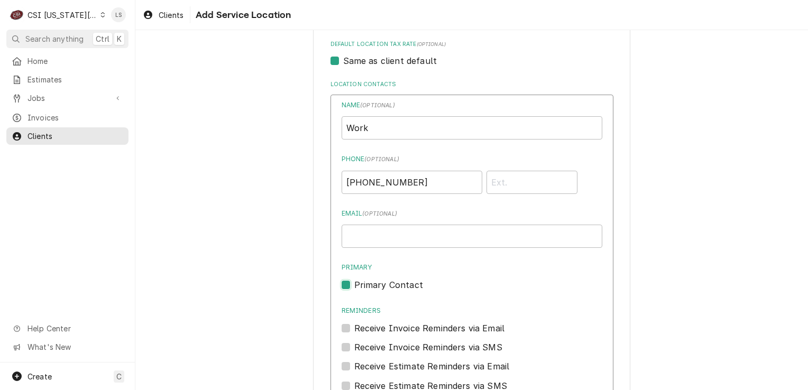
checkbox input "true"
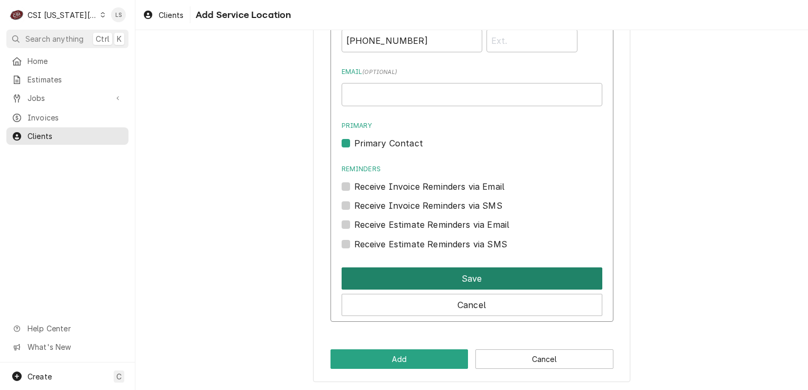
click at [430, 288] on button "Save" at bounding box center [472, 279] width 261 height 22
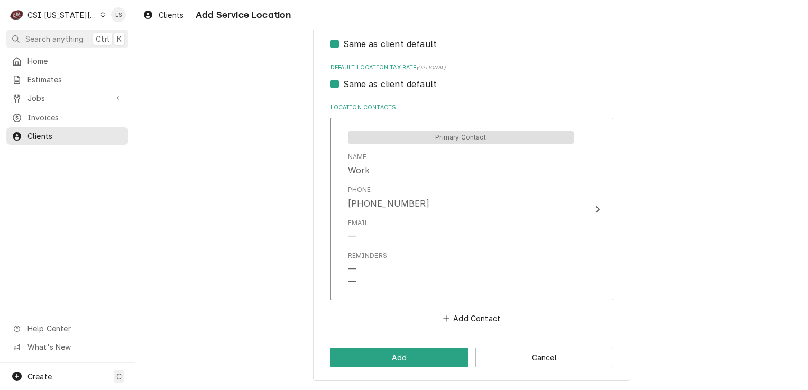
scroll to position [486, 0]
click at [425, 356] on button "Add" at bounding box center [399, 359] width 138 height 20
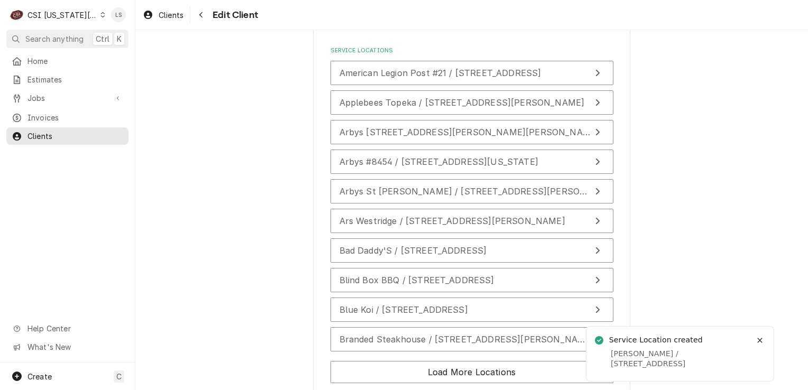
scroll to position [2371, 0]
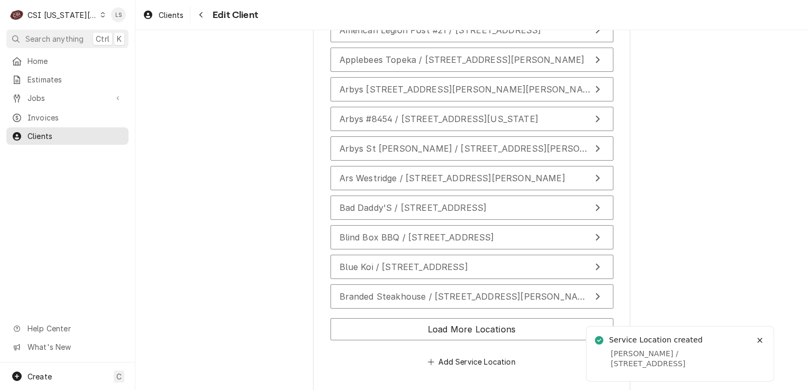
type textarea "x"
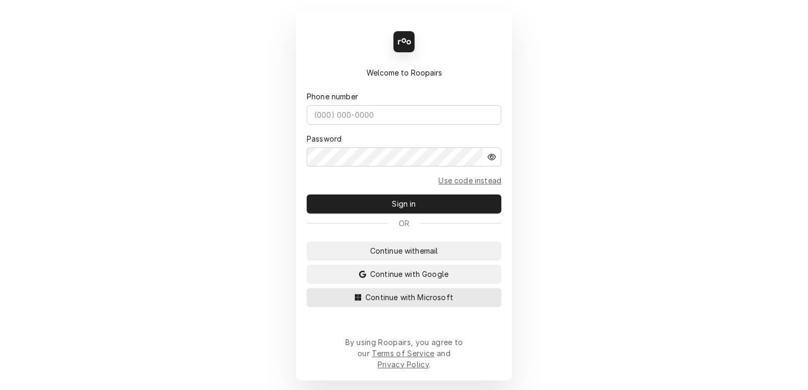
click at [431, 303] on span "Continue with Microsoft" at bounding box center [409, 297] width 92 height 11
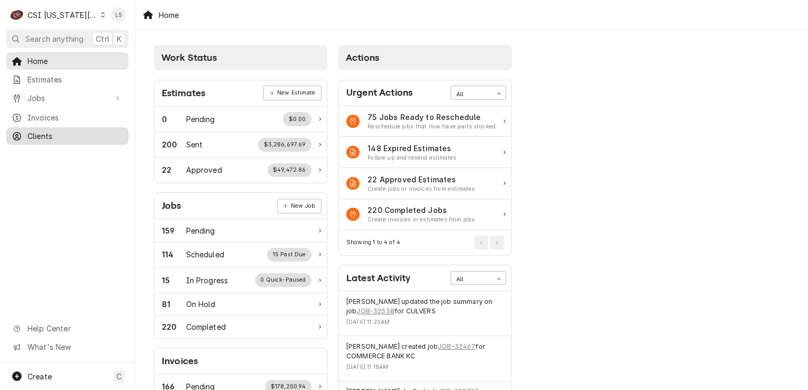
click at [51, 134] on span "Clients" at bounding box center [75, 136] width 96 height 11
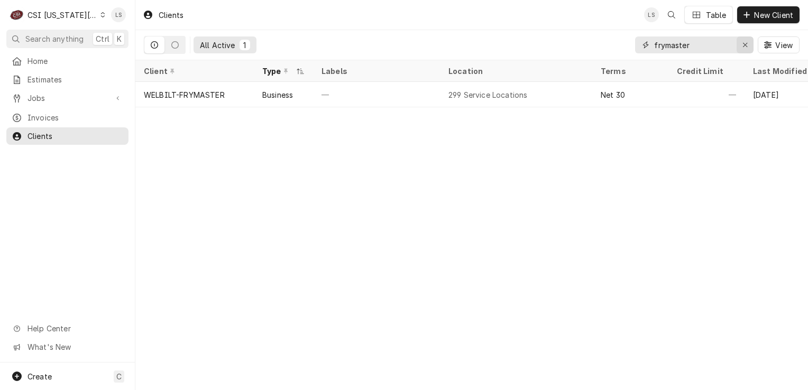
click at [742, 49] on div "Erase input" at bounding box center [745, 45] width 11 height 11
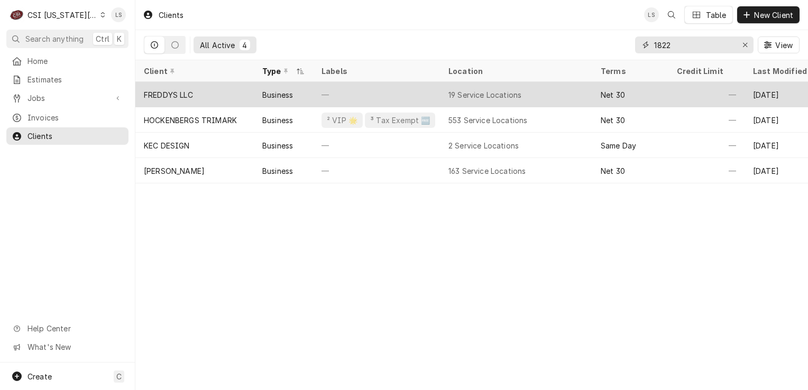
type input "1822"
click at [198, 90] on div "FREDDYS LLC" at bounding box center [194, 94] width 118 height 25
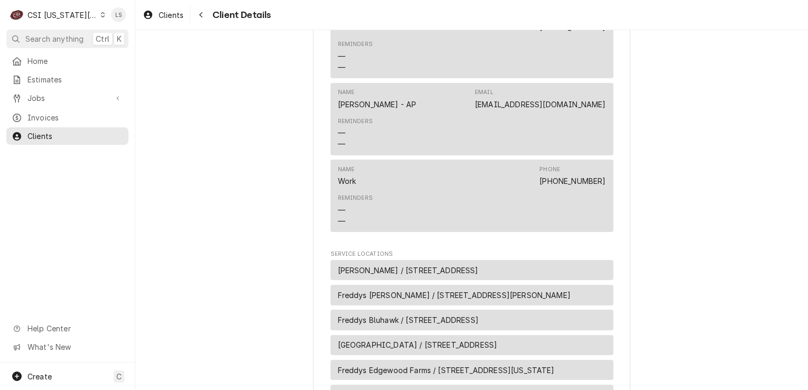
scroll to position [582, 0]
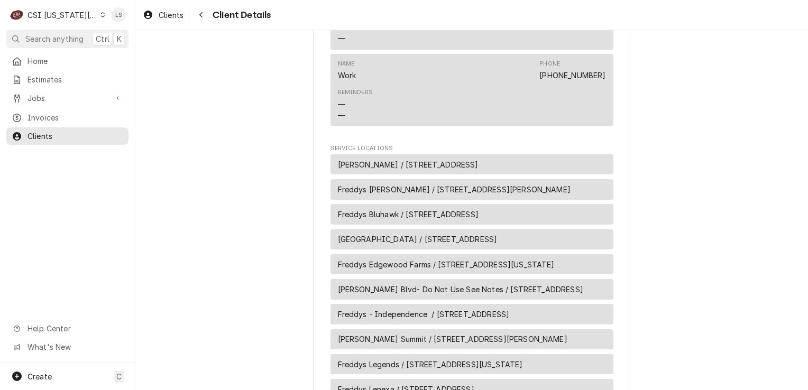
drag, startPoint x: 391, startPoint y: 171, endPoint x: 383, endPoint y: 171, distance: 7.4
click at [391, 172] on div "[PERSON_NAME] / [STREET_ADDRESS]" at bounding box center [471, 164] width 283 height 21
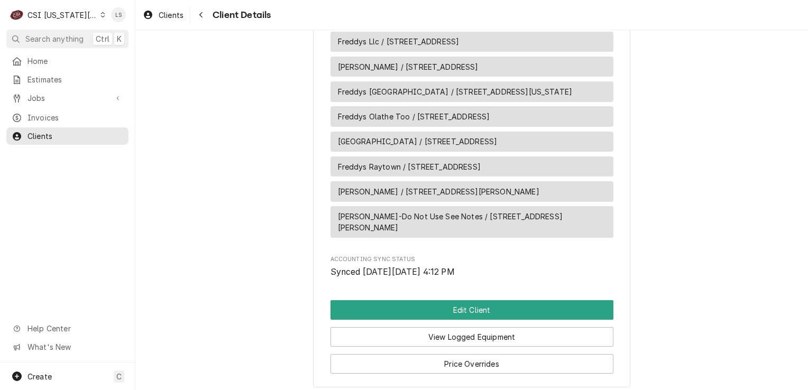
scroll to position [1066, 0]
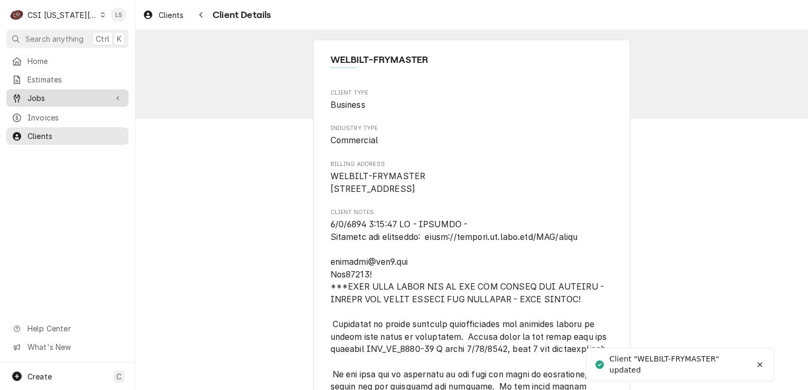
click at [51, 94] on span "Jobs" at bounding box center [67, 98] width 80 height 11
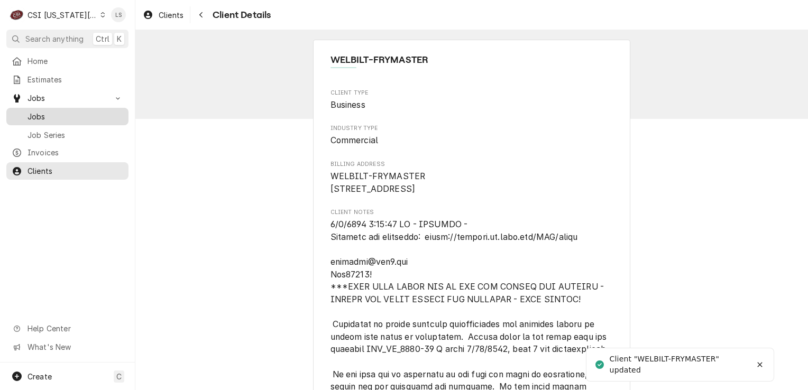
click at [41, 117] on span "Jobs" at bounding box center [75, 116] width 96 height 11
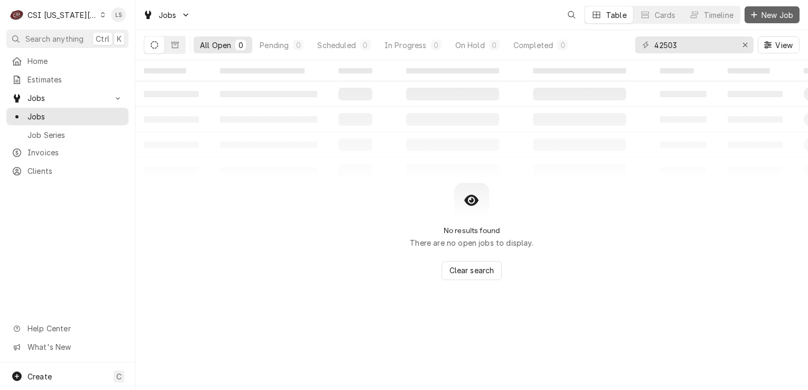
click at [768, 14] on span "New Job" at bounding box center [777, 15] width 36 height 11
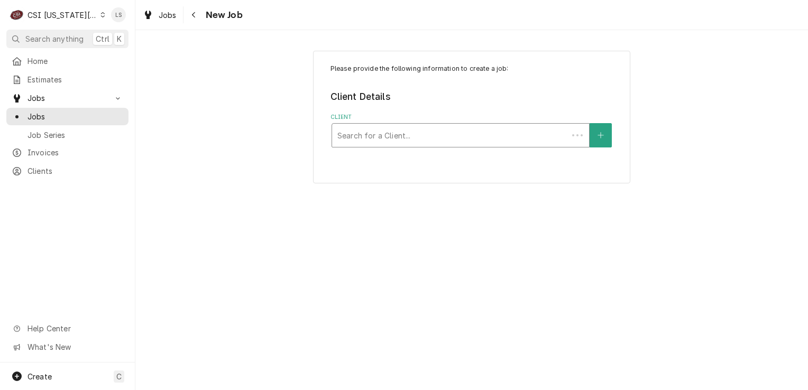
click at [392, 140] on div "Client" at bounding box center [449, 135] width 225 height 19
type input "frymaster"
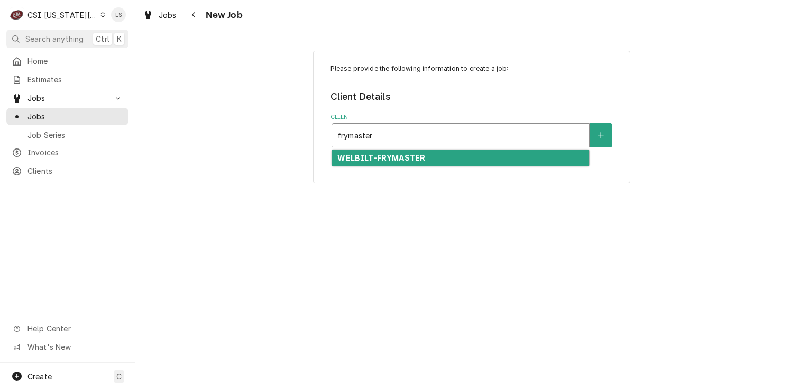
click at [397, 161] on strong "WELBILT-FRYMASTER" at bounding box center [381, 157] width 88 height 9
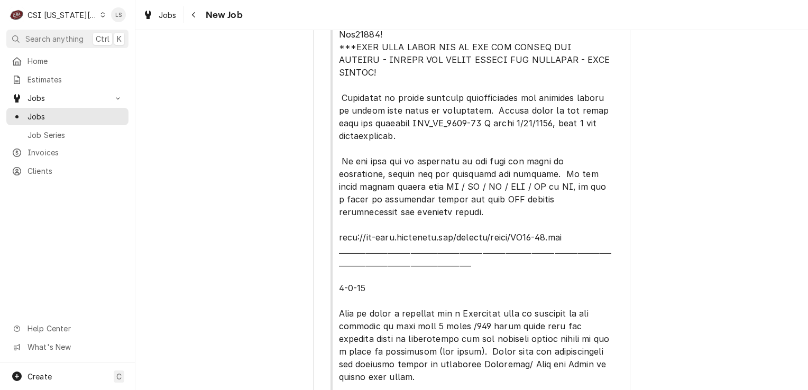
scroll to position [385, 0]
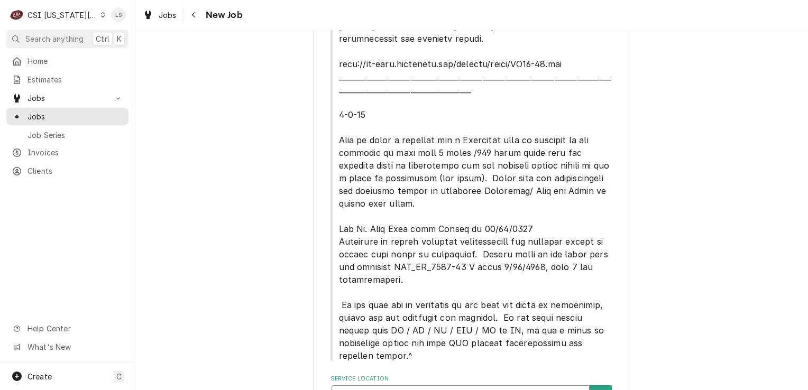
drag, startPoint x: 453, startPoint y: 334, endPoint x: 459, endPoint y: 334, distance: 6.3
type input "1822"
drag, startPoint x: 456, startPoint y: 356, endPoint x: 314, endPoint y: 288, distance: 158.2
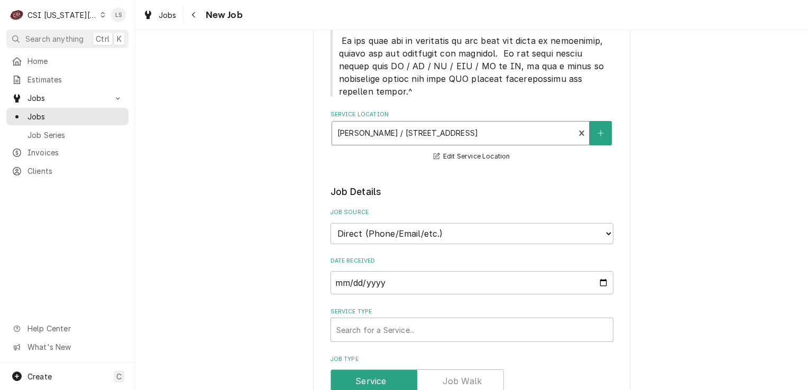
scroll to position [755, 0]
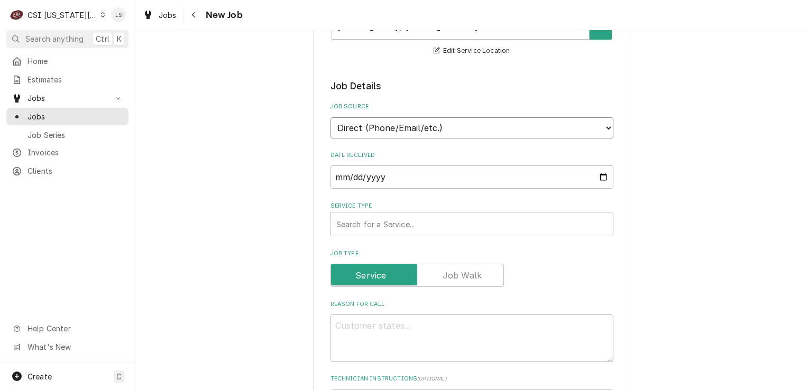
click at [351, 117] on select "Direct (Phone/Email/etc.) Service Channel Corrigo Ecotrak Other" at bounding box center [471, 127] width 283 height 21
select select "100"
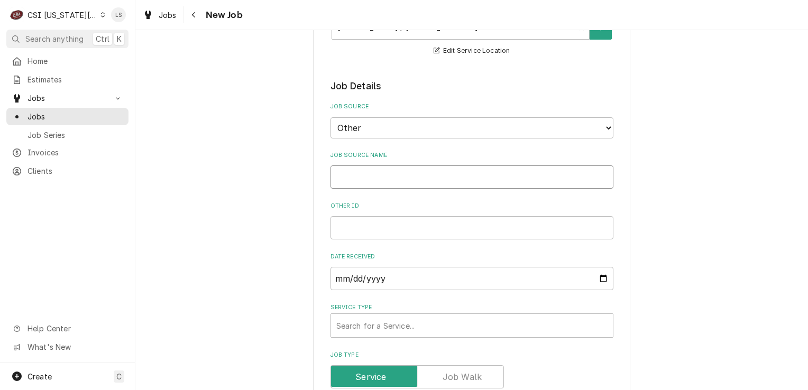
click at [353, 165] on input "Job Source Name" at bounding box center [471, 176] width 283 height 23
type textarea "x"
type input "r"
type textarea "x"
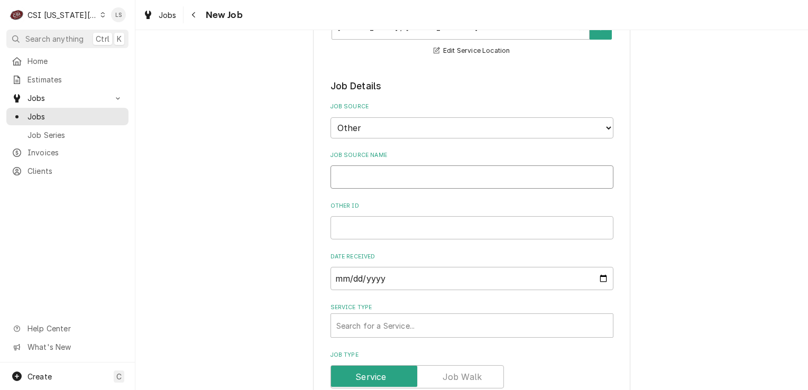
type input "F"
type textarea "x"
type input "Fr"
type textarea "x"
type input "Fry"
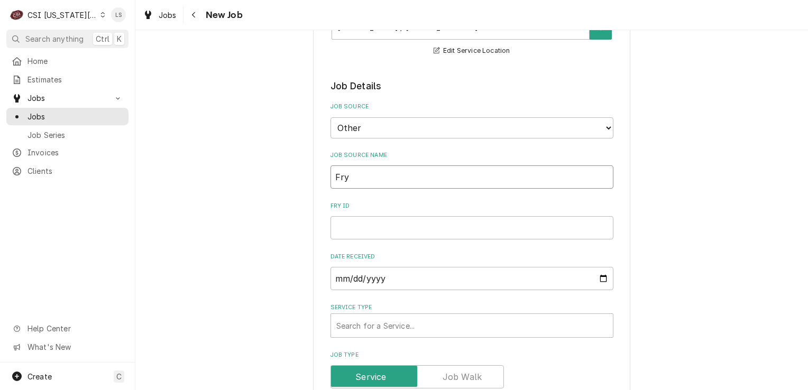
type textarea "x"
type input "Frym"
type textarea "x"
type input "Fryma"
type textarea "x"
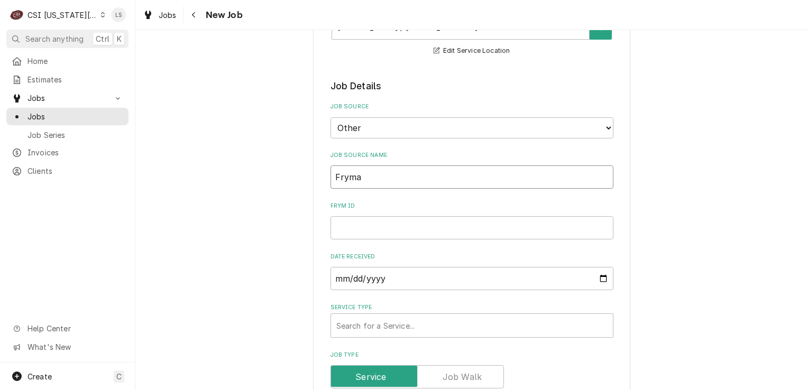
type input "Frymas"
type textarea "x"
type input "Frymast"
type textarea "x"
type input "Frymaste"
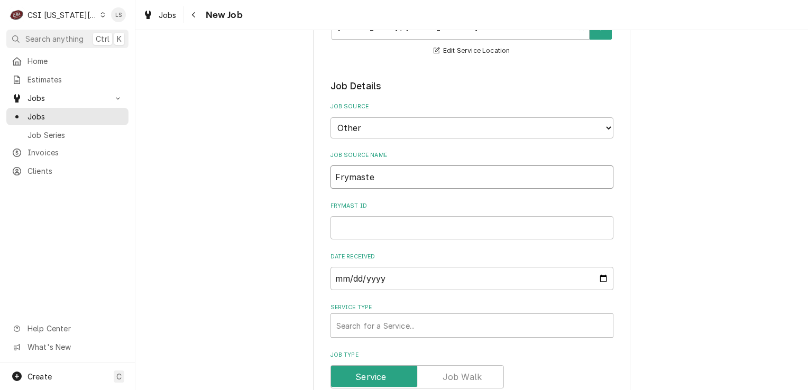
type textarea "x"
type input "Frymaster"
type textarea "x"
type input "Frymaster"
type textarea "x"
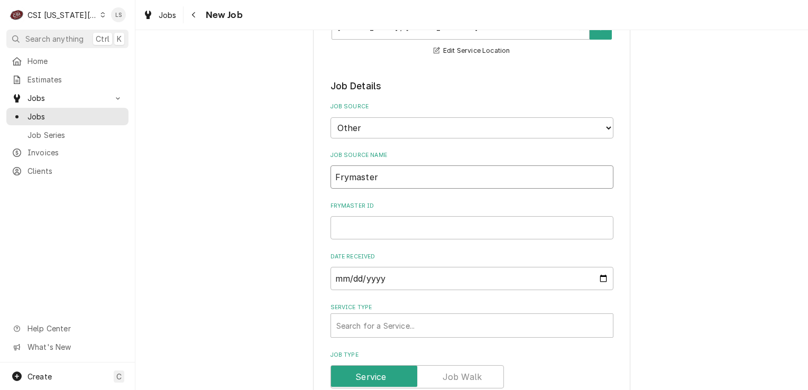
type input "Frymaster P"
type textarea "x"
type input "Frymaster [PERSON_NAME]"
type textarea "x"
type input "Frymaster [PERSON_NAME]"
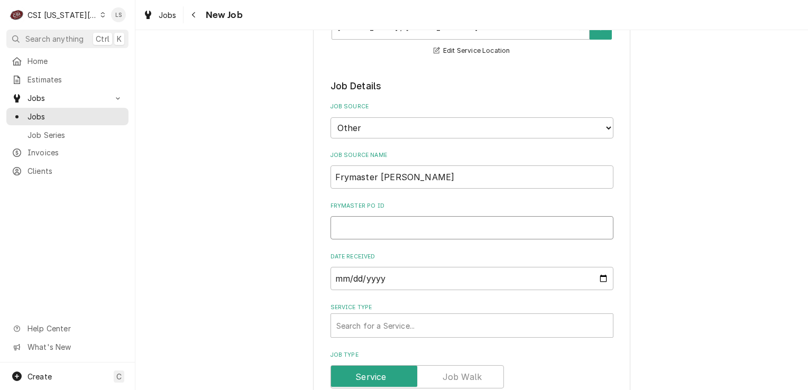
click at [357, 216] on input "Frymaster PO ID" at bounding box center [471, 227] width 283 height 23
type textarea "x"
type input "B"
type textarea "x"
type input "BD"
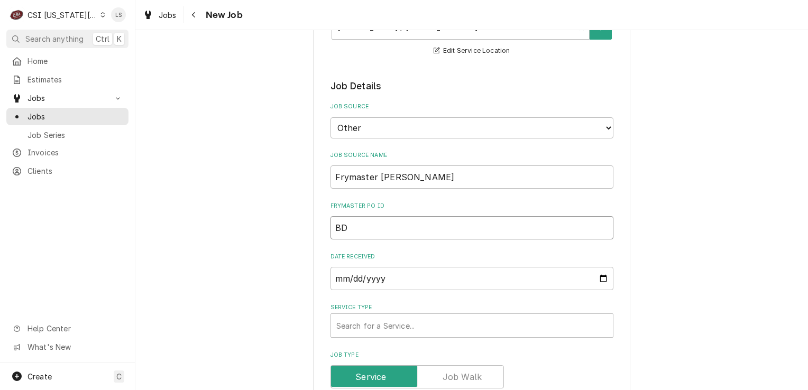
type textarea "x"
type input "B"
type textarea "x"
type input "T"
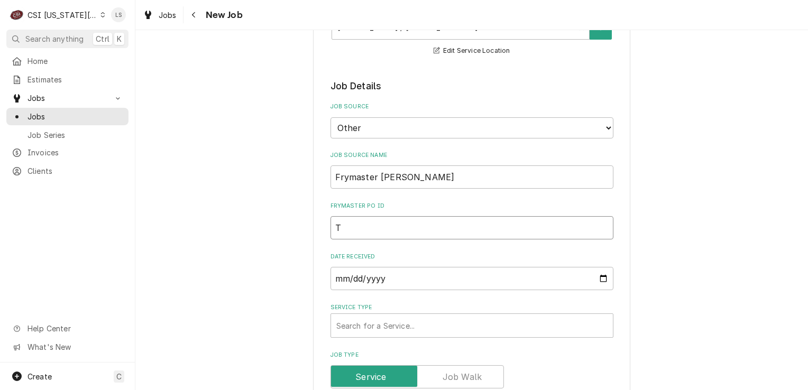
type textarea "x"
type input "TB"
type textarea "x"
type input "TBD"
type textarea "x"
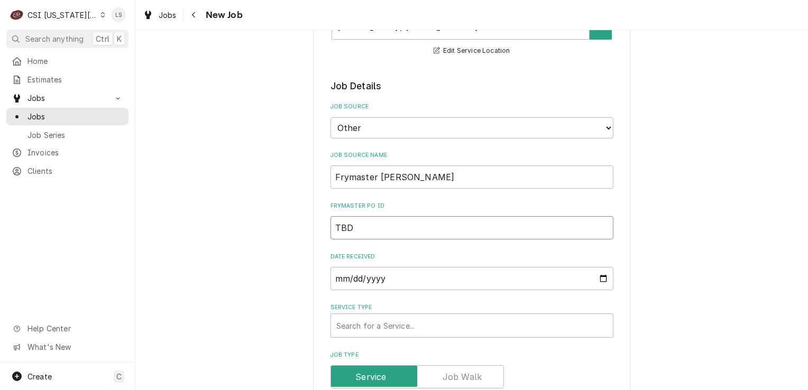
scroll to position [914, 0]
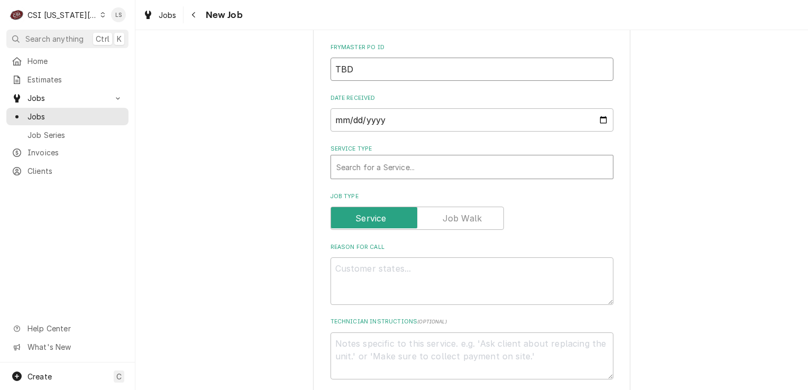
type input "TBD"
click at [361, 158] on div "Service Type" at bounding box center [471, 167] width 271 height 19
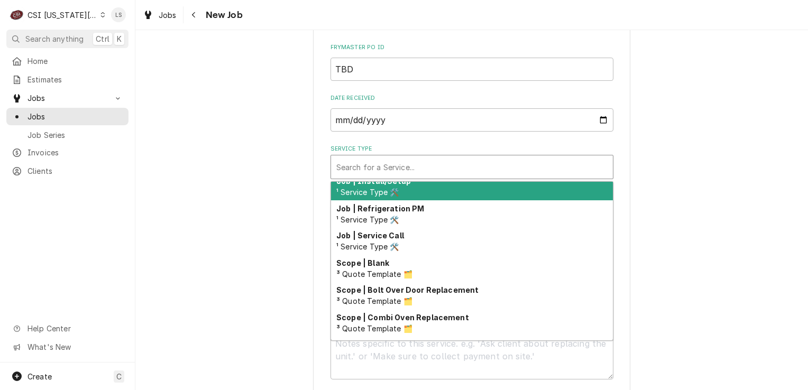
scroll to position [651, 0]
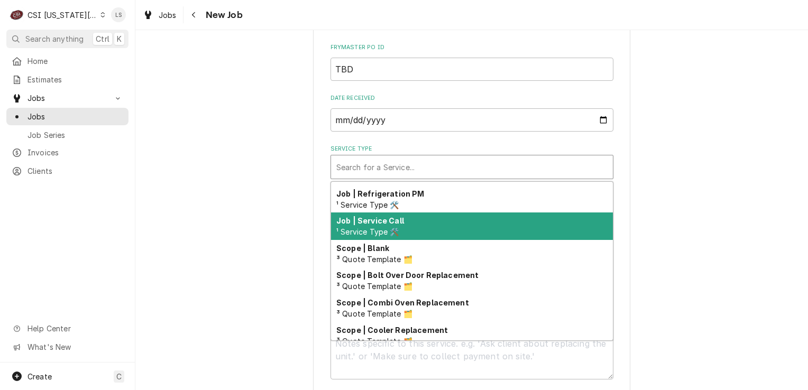
click at [366, 213] on div "Job | Service Call ¹ Service Type 🛠️" at bounding box center [472, 226] width 282 height 27
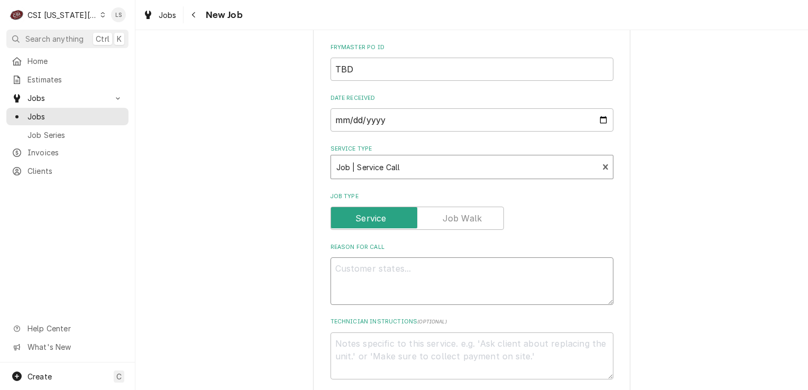
click at [365, 257] on textarea "Reason For Call" at bounding box center [471, 281] width 283 height 48
type textarea "x"
type textarea "F"
type textarea "x"
type textarea "Fr"
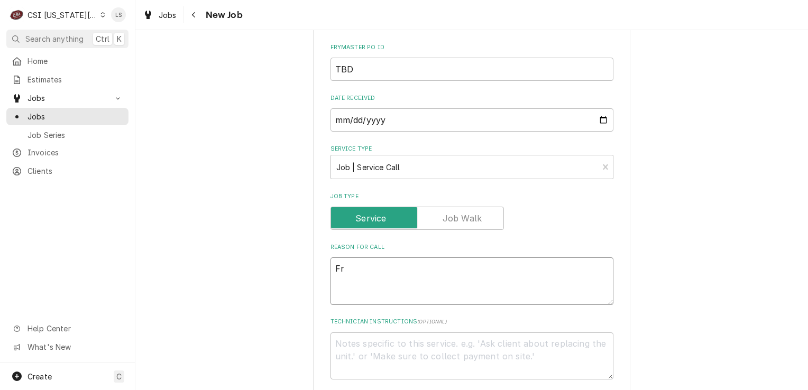
type textarea "x"
type textarea "Fry"
type textarea "x"
type textarea "Frye"
type textarea "x"
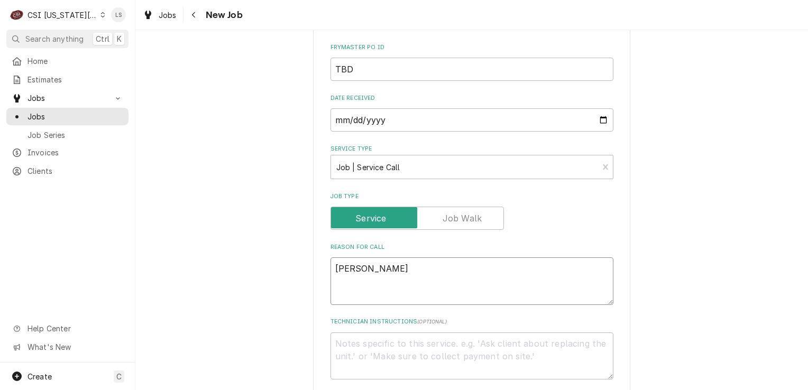
type textarea "Fryer"
type textarea "x"
type textarea "Fryer"
type textarea "x"
type textarea "Fryer -"
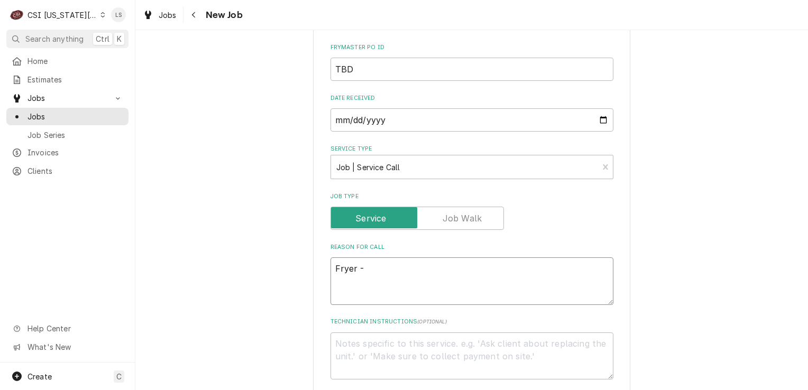
type textarea "x"
type textarea "Fryer -"
type textarea "x"
type textarea "Fryer - u"
type textarea "x"
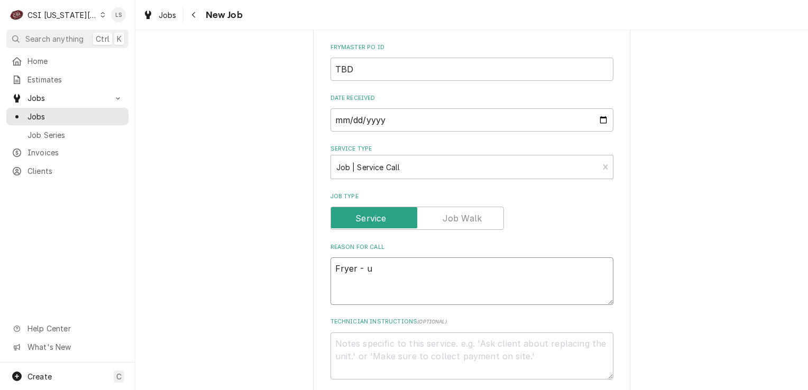
type textarea "Fryer - un"
type textarea "x"
type textarea "Fryer - uni"
type textarea "x"
type textarea "Fryer - unit"
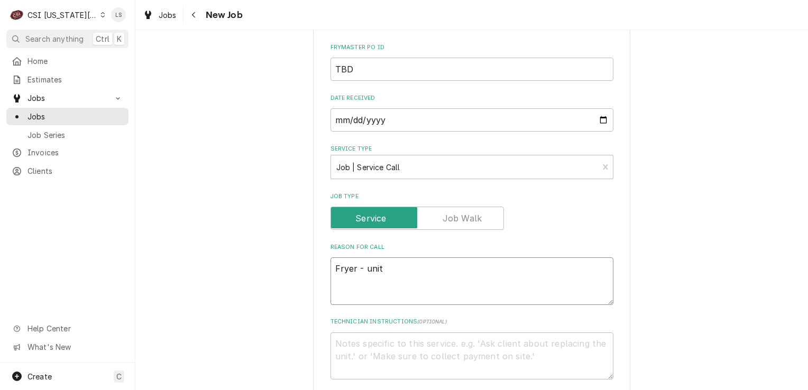
type textarea "x"
type textarea "Fryer - unit"
type textarea "x"
type textarea "Fryer - unit is"
type textarea "x"
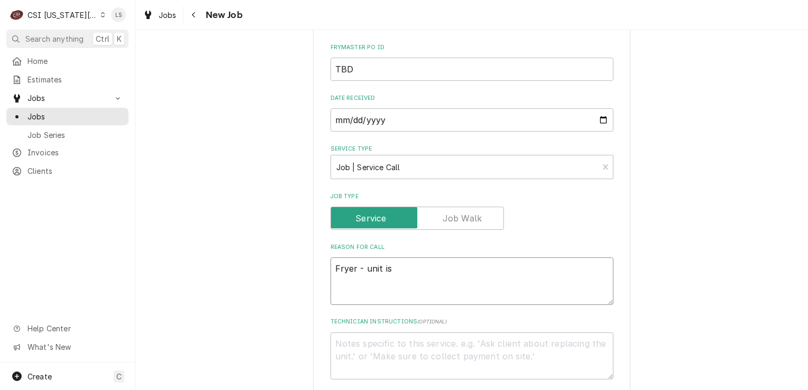
type textarea "Fryer - unit is"
type textarea "x"
type textarea "Fryer - unit is l"
type textarea "x"
type textarea "Fryer - unit is le"
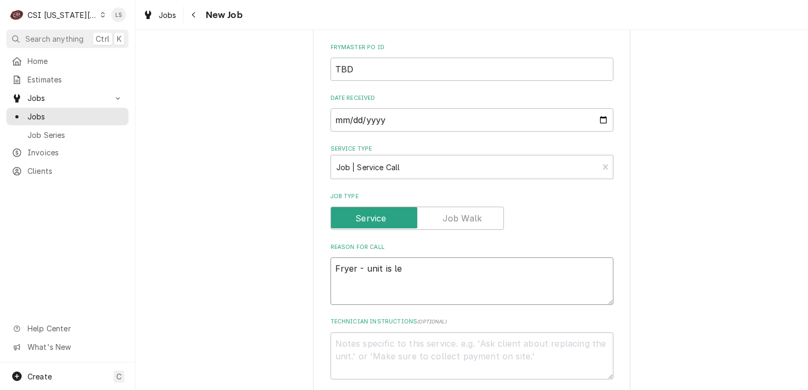
type textarea "x"
type textarea "Fryer - unit is lea"
type textarea "x"
type textarea "Fryer - unit is leak"
type textarea "x"
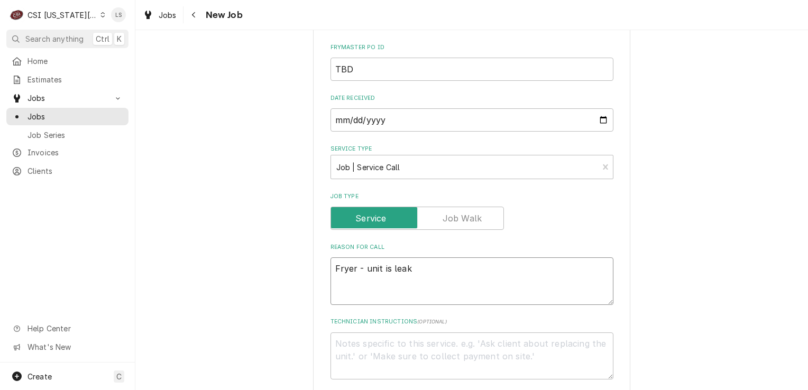
type textarea "Fryer - unit is leaki"
type textarea "x"
type textarea "Fryer - unit is leaking"
type textarea "x"
type textarea "Fryer - unit is leaking"
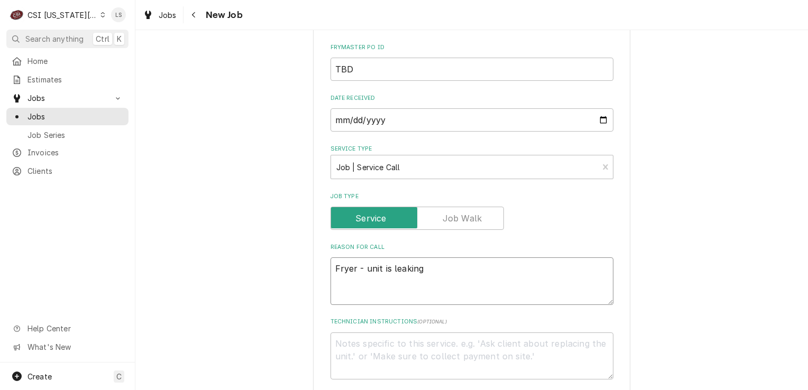
type textarea "x"
type textarea "Fryer - unit is leaking o"
type textarea "x"
type textarea "Fryer - unit is leaking oi"
type textarea "x"
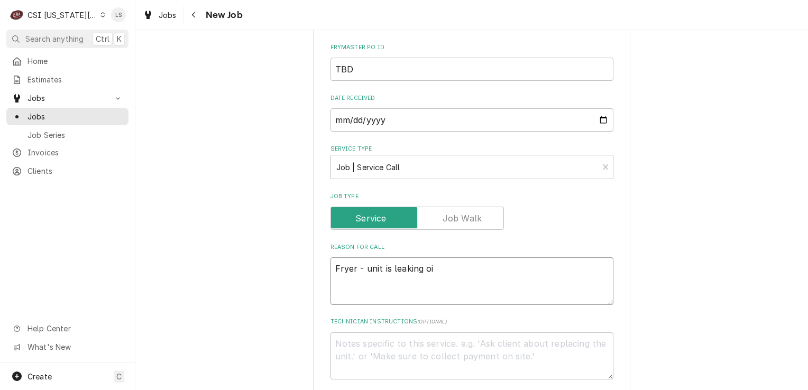
type textarea "Fryer - unit is leaking oil"
type textarea "x"
type textarea "Fryer - unit is leaking oil"
type textarea "x"
type textarea "Fryer - unit is leaking oil"
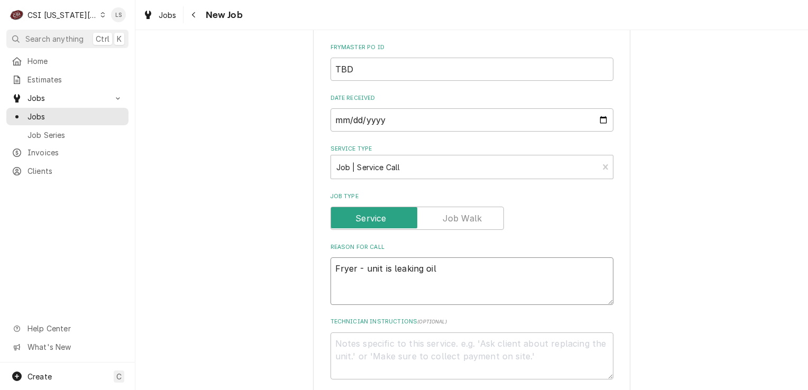
type textarea "x"
type textarea "Fryer - unit is leaking oil"
type textarea "x"
type textarea "Fryer - unit is leaking oil."
type textarea "x"
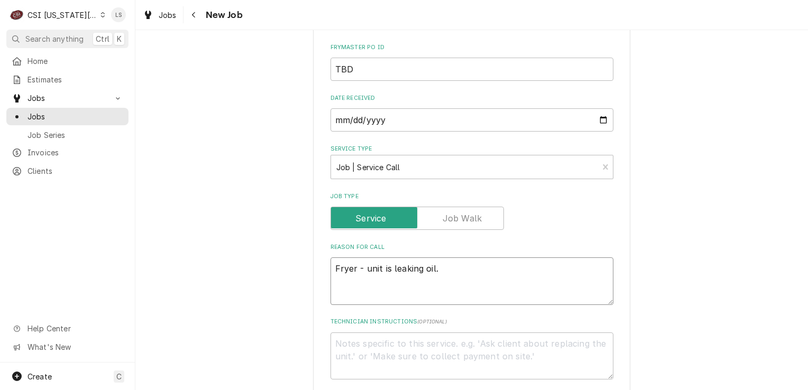
type textarea "Fryer - unit is leaking oil."
paste textarea "flex line between the filer pump and the manifold that return oil to the frypot"
type textarea "x"
type textarea "Fryer - unit is leaking oil. flex line between the filer pump and the manifold …"
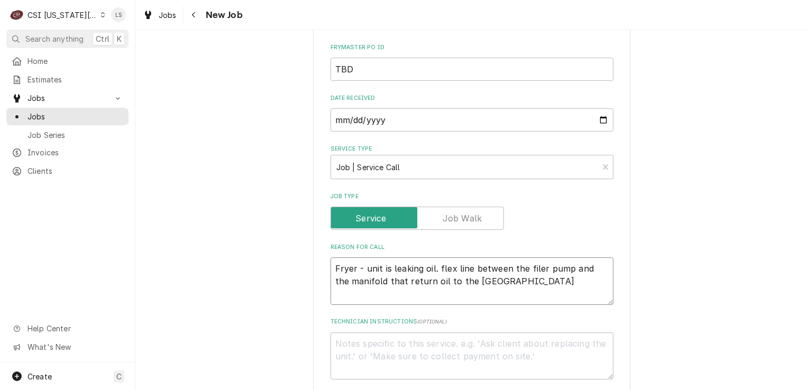
click at [436, 257] on textarea "Fryer - unit is leaking oil. flex line between the filer pump and the manifold …" at bounding box center [471, 281] width 283 height 48
type textarea "x"
type textarea "Fryer - unit is leaking oil. Cflex line between the filer pump and the manifold…"
type textarea "x"
type textarea "Fryer - unit is leaking oil. Coflex line between the filer pump and the manifol…"
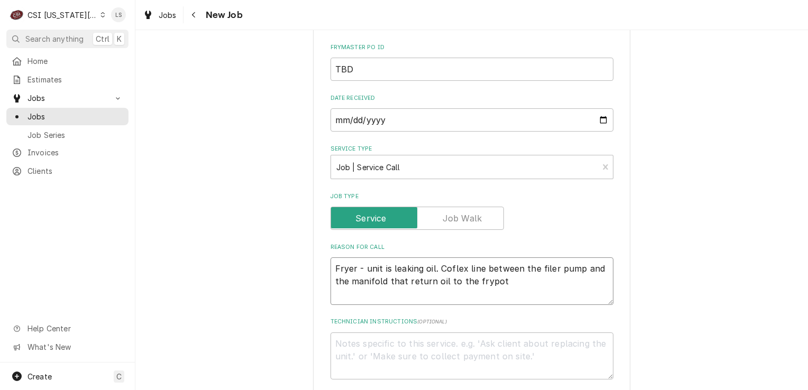
type textarea "x"
type textarea "Fryer - unit is leaking oil. Couflex line between the filer pump and the manifo…"
type textarea "x"
type textarea "Fryer - unit is leaking oil. Coulflex line between the filer pump and the manif…"
type textarea "x"
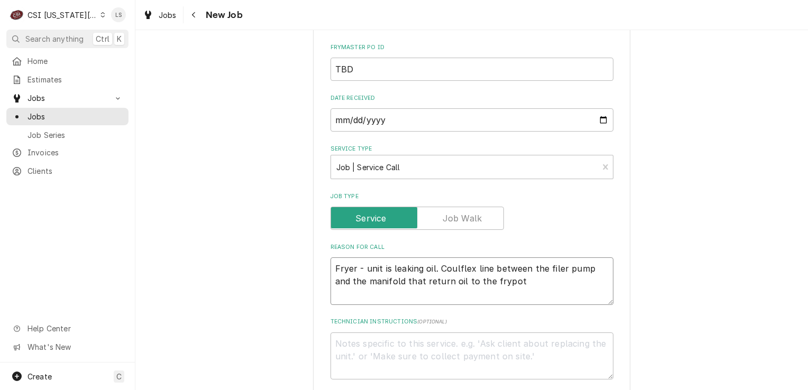
type textarea "Fryer - unit is leaking oil. Couldflex line between the filer pump and the mani…"
type textarea "x"
type textarea "Fryer - unit is leaking oil. Could flex line between the filer pump and the man…"
type textarea "x"
type textarea "Fryer - unit is leaking oil. Could beflex line between the filer pump and the m…"
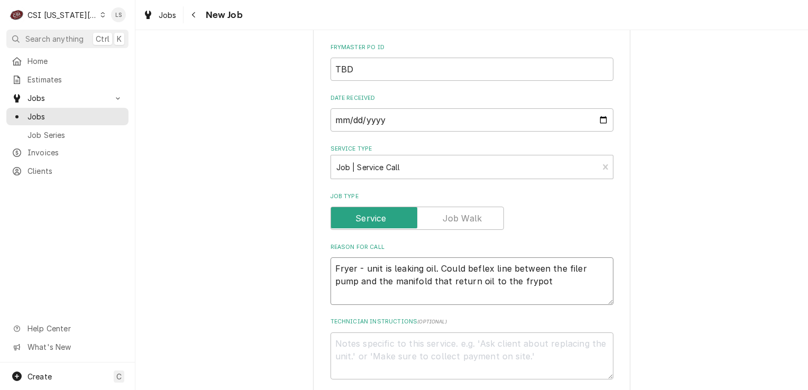
type textarea "x"
type textarea "Fryer - unit is leaking oil. Could be flex line between the filer pump and the …"
type textarea "x"
type textarea "Fryer - unit is leaking oil. Could be flex line between the filer pump and the …"
click at [449, 333] on textarea "Technician Instructions ( optional )" at bounding box center [471, 357] width 283 height 48
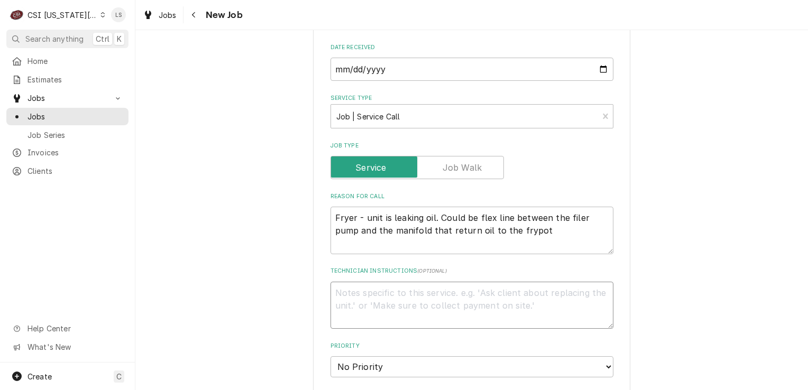
scroll to position [1019, 0]
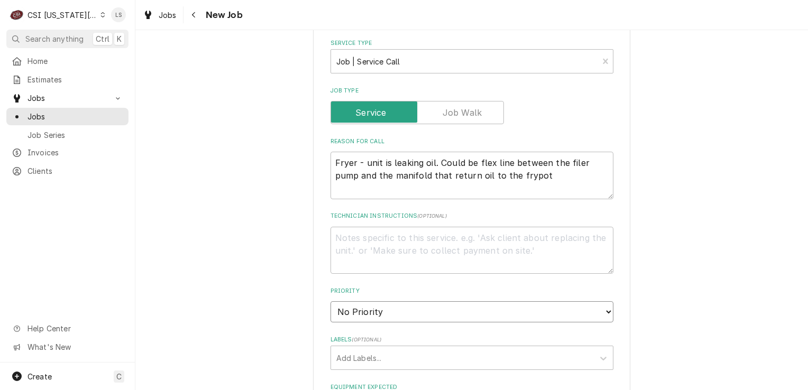
click at [361, 301] on select "No Priority Urgent High Medium Low" at bounding box center [471, 311] width 283 height 21
select select "2"
click at [330, 301] on select "No Priority Urgent High Medium Low" at bounding box center [471, 311] width 283 height 21
click at [355, 348] on div "Labels" at bounding box center [462, 357] width 252 height 19
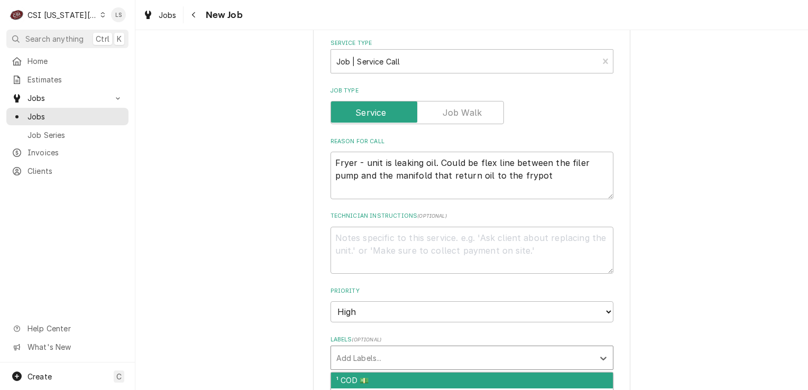
type textarea "x"
click at [353, 301] on select "No Priority Urgent High Medium Low" at bounding box center [471, 311] width 283 height 21
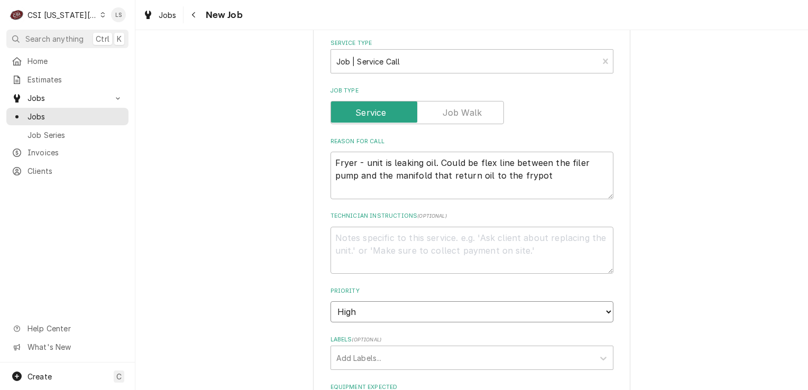
select select "1"
click at [330, 301] on select "No Priority Urgent High Medium Low" at bounding box center [471, 311] width 283 height 21
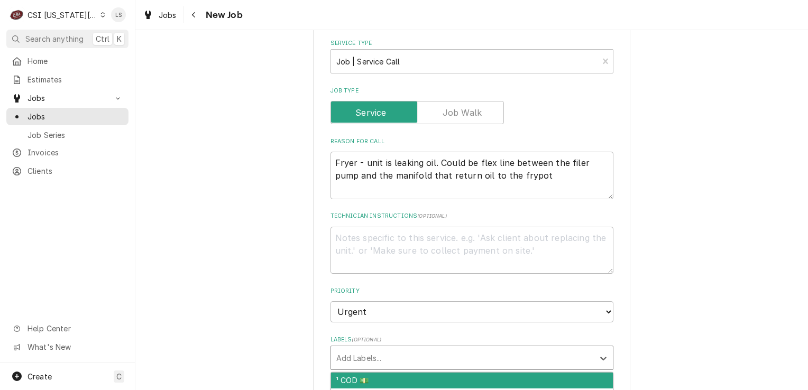
click at [353, 348] on div "Labels" at bounding box center [462, 357] width 252 height 19
type textarea "x"
type input "cookwar"
type textarea "x"
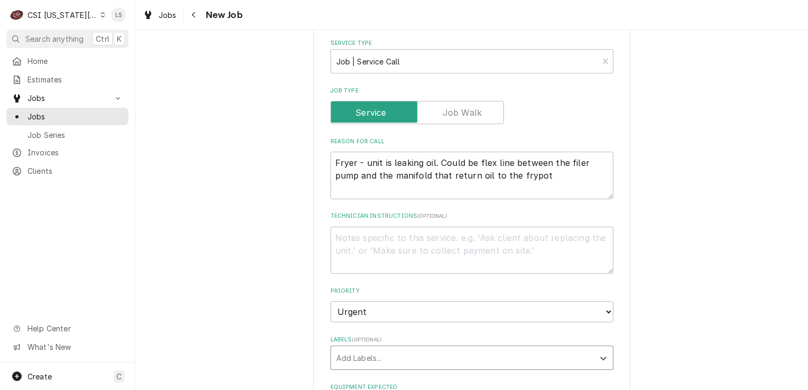
type textarea "x"
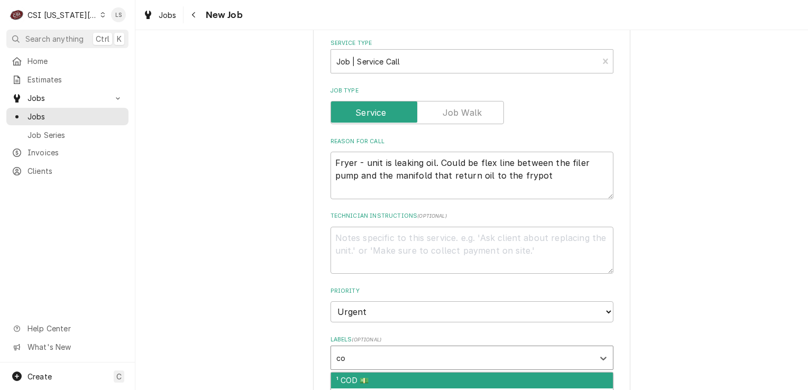
type input "coo"
type textarea "x"
type input "cook"
type textarea "x"
type input "war"
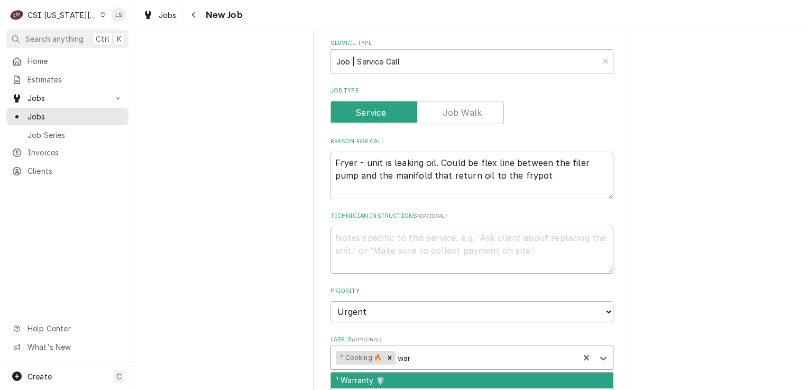
type textarea "x"
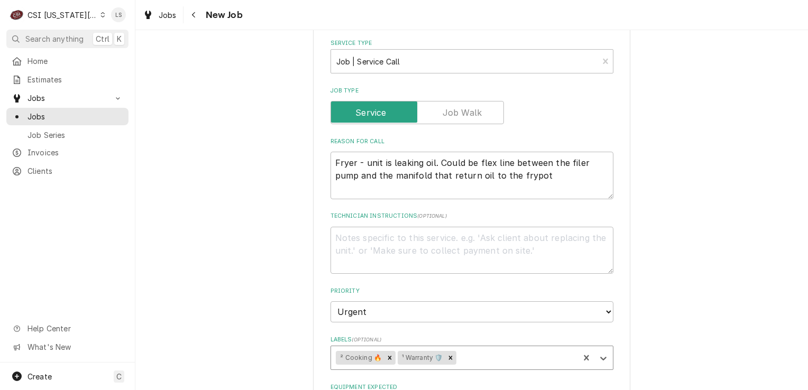
type textarea "x"
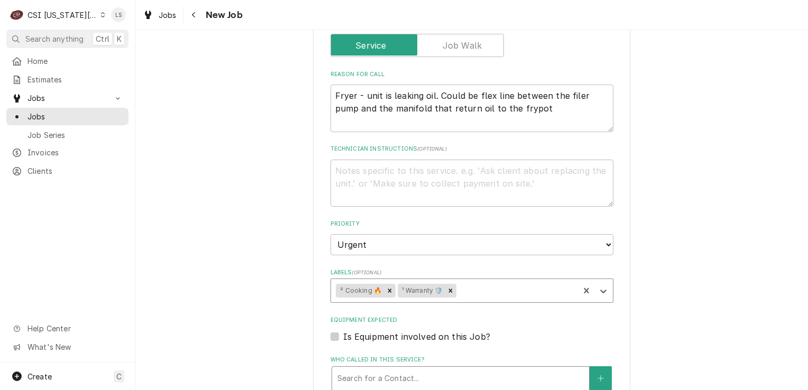
scroll to position [1231, 0]
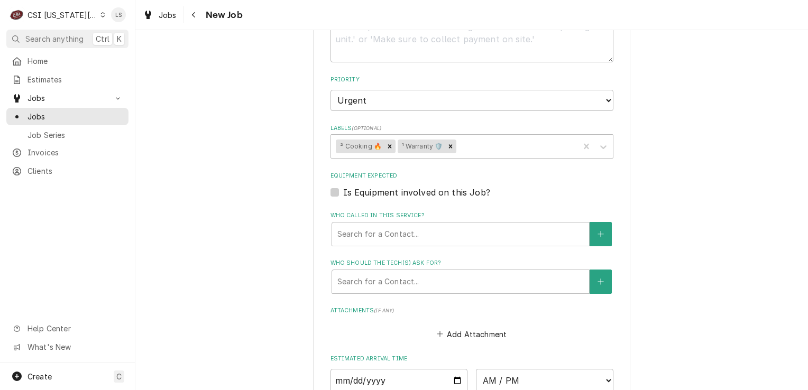
click at [343, 186] on label "Is Equipment involved on this Job?" at bounding box center [416, 192] width 147 height 13
click at [343, 186] on input "Equipment Expected" at bounding box center [484, 197] width 283 height 23
checkbox input "true"
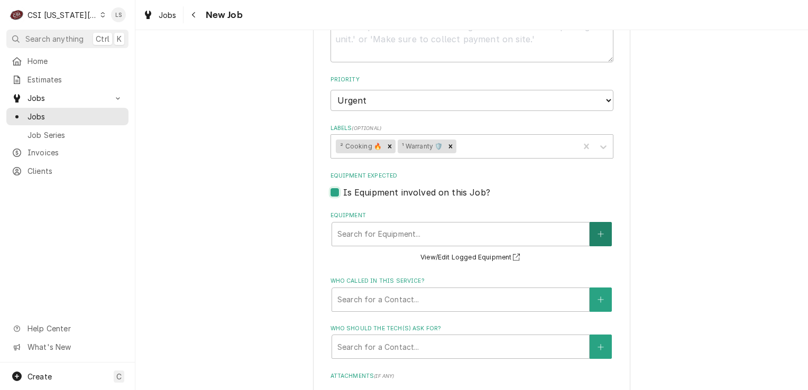
type textarea "x"
click at [598, 231] on icon "Create New Equipment" at bounding box center [600, 234] width 6 height 7
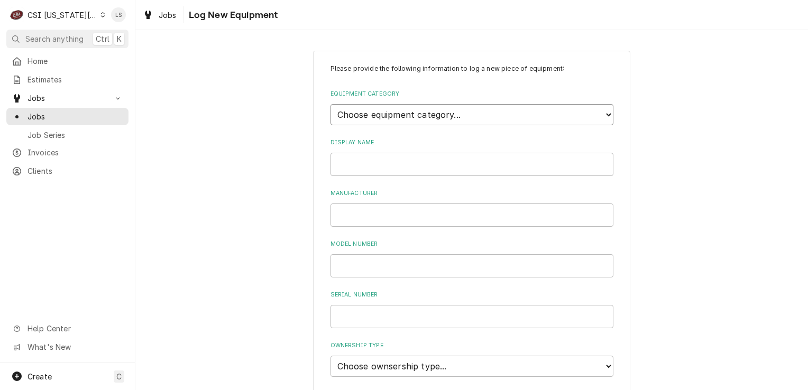
click at [400, 119] on select "Choose equipment category... Cooking Equipment Fryers Ice Machines Ovens and Ra…" at bounding box center [471, 114] width 283 height 21
select select "2"
click at [330, 104] on select "Choose equipment category... Cooking Equipment Fryers Ice Machines Ovens and Ra…" at bounding box center [471, 114] width 283 height 21
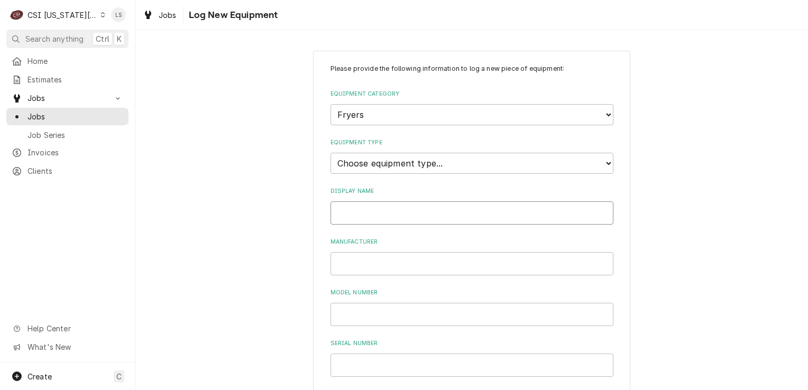
click at [369, 208] on input "Display Name" at bounding box center [471, 212] width 283 height 23
type input "f"
type input "Fryer"
click at [354, 257] on input "Manufacturer" at bounding box center [471, 263] width 283 height 23
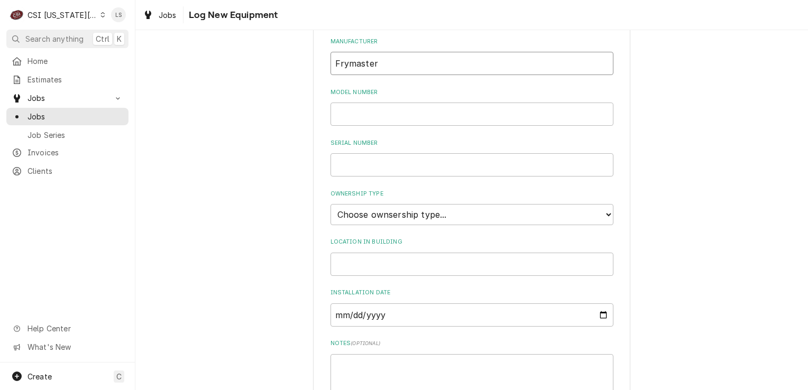
scroll to position [211, 0]
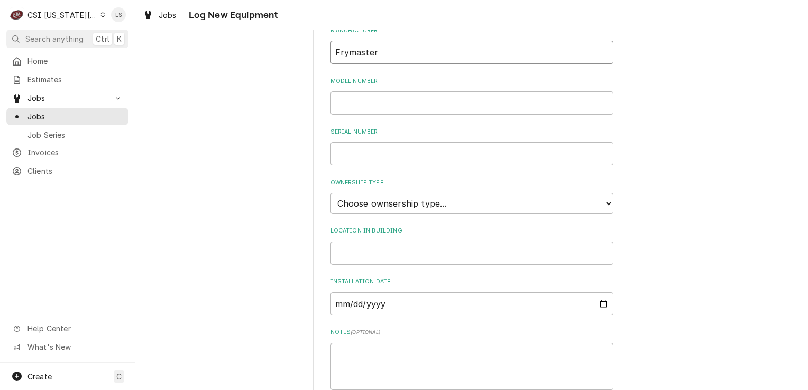
type input "Frymaster"
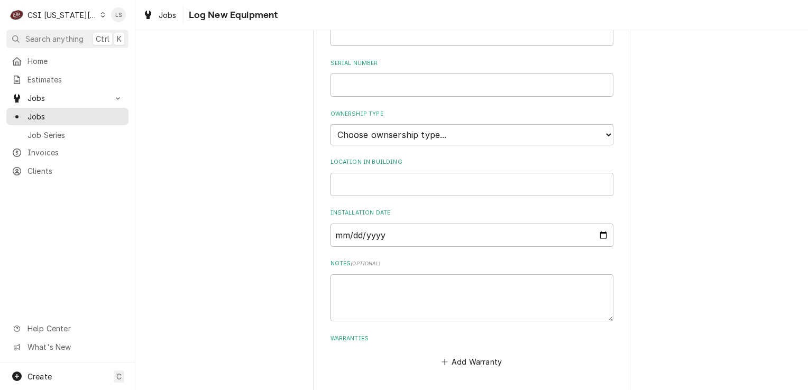
scroll to position [264, 0]
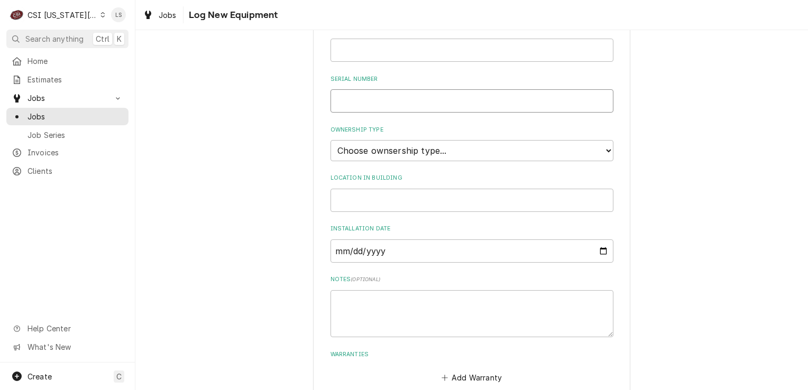
paste input "2507PS0073,0074,0075"
type input "2507PS0073,0074,0075"
click at [358, 149] on select "Choose ownsership type... Unknown Owned Leased Rented" at bounding box center [471, 150] width 283 height 21
select select "1"
click at [330, 140] on select "Choose ownsership type... Unknown Owned Leased Rented" at bounding box center [471, 150] width 283 height 21
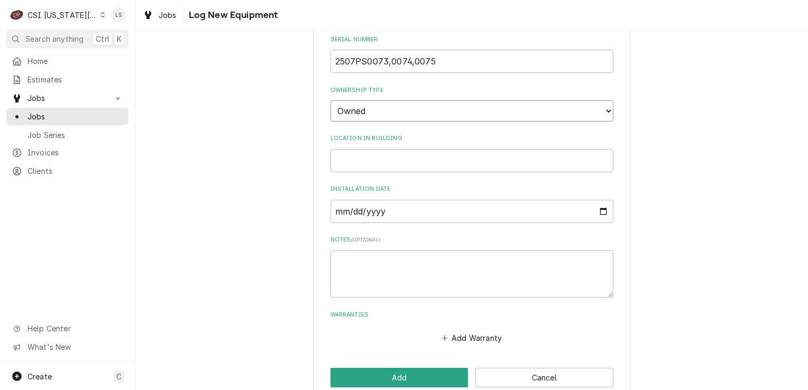
scroll to position [320, 0]
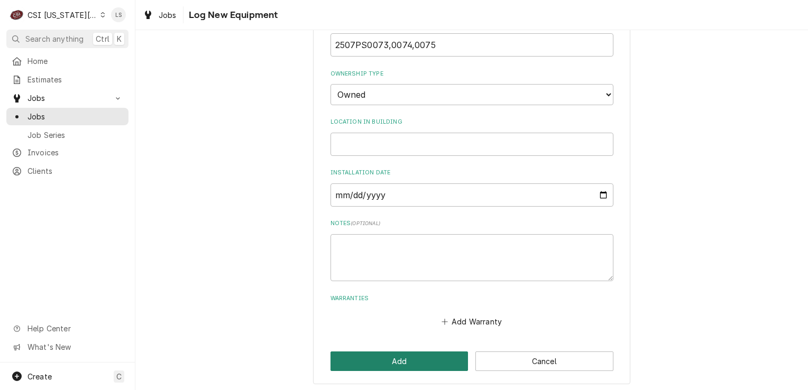
click at [425, 365] on button "Add" at bounding box center [399, 362] width 138 height 20
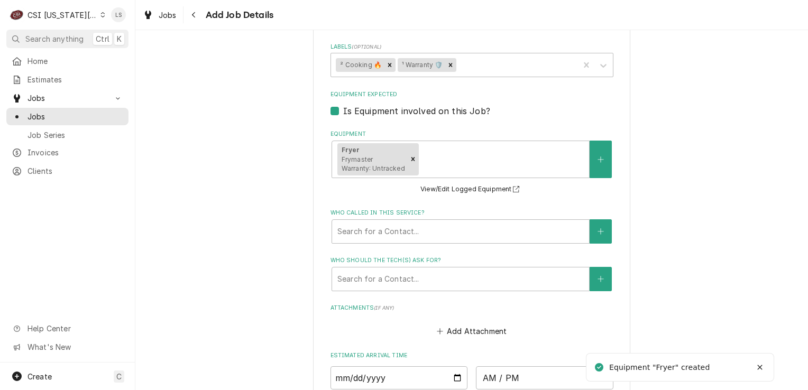
scroll to position [1389, 0]
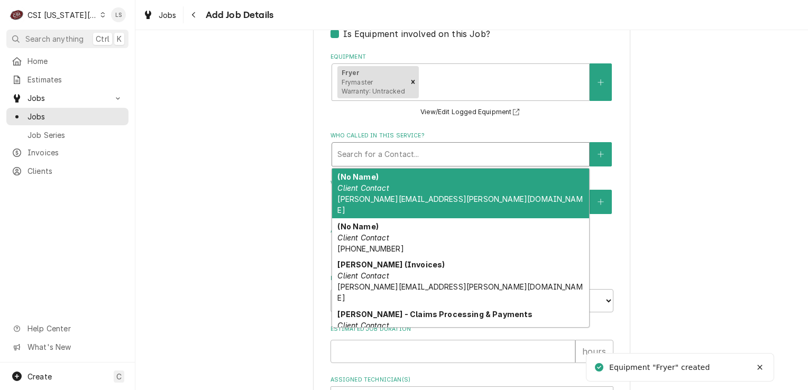
click at [447, 145] on div "Who called in this service?" at bounding box center [460, 154] width 246 height 19
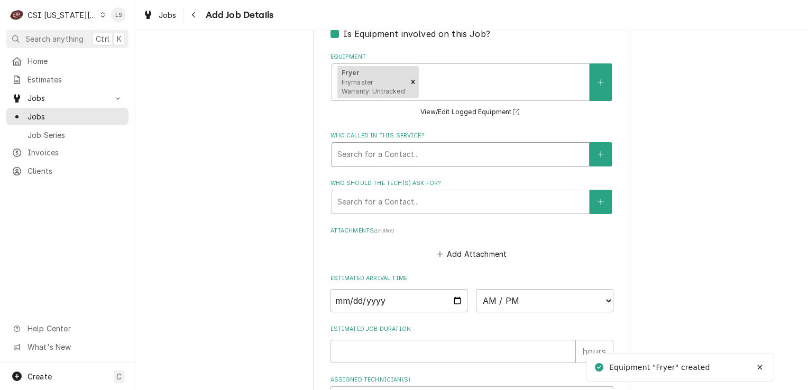
click at [447, 145] on div "Who called in this service?" at bounding box center [460, 154] width 246 height 19
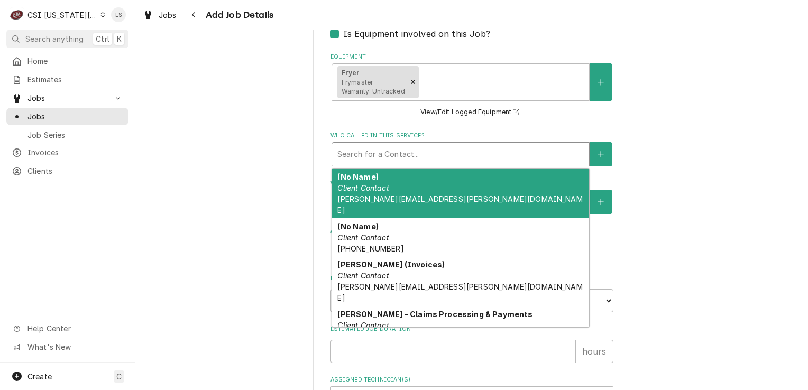
click at [522, 145] on div "Who called in this service?" at bounding box center [460, 154] width 246 height 19
type textarea "x"
type input "n"
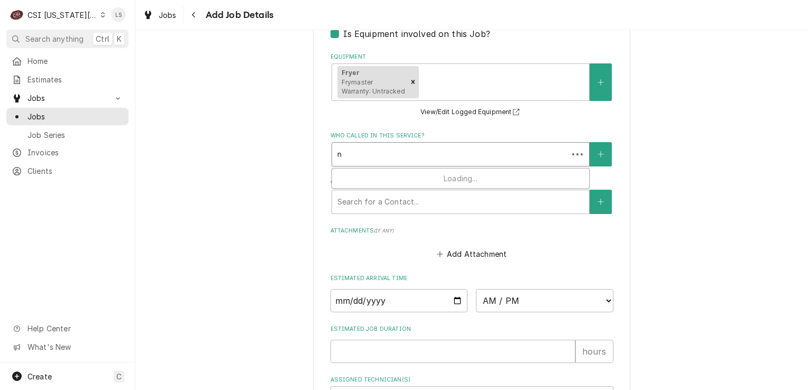
type textarea "x"
type input "no"
click at [590, 142] on button "Who called in this service?" at bounding box center [601, 154] width 22 height 24
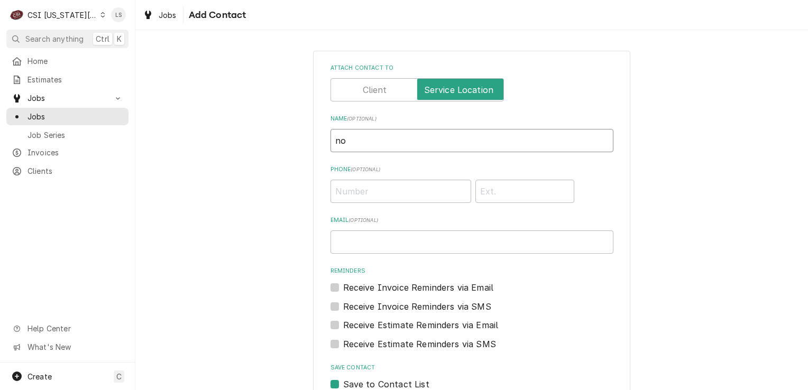
drag, startPoint x: 364, startPoint y: 146, endPoint x: 316, endPoint y: 144, distance: 48.2
click at [316, 144] on div "Attach contact to Name ( optional ) no Phone ( optional ) Email ( optional ) Re…" at bounding box center [471, 248] width 317 height 395
type input "Norma Evans w/ Trimark"
paste input "Phone"
paste input "Norm Evans"
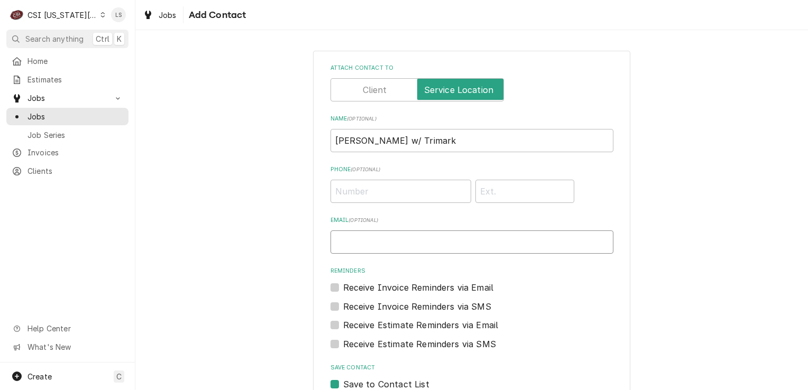
type input "Norm Evans"
drag, startPoint x: 400, startPoint y: 242, endPoint x: 318, endPoint y: 242, distance: 82.0
click at [266, 242] on div "Attach contact to Name ( optional ) Norma Evans w/ Trimark Phone ( optional ) E…" at bounding box center [471, 248] width 673 height 414
paste input "norm.evans@trimarkusa.com"
type input "norm.evans@trimarkusa.com"
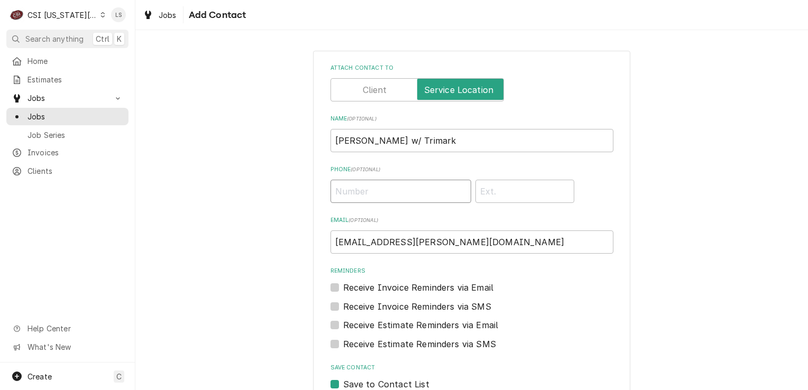
paste input "(913) 991-2727"
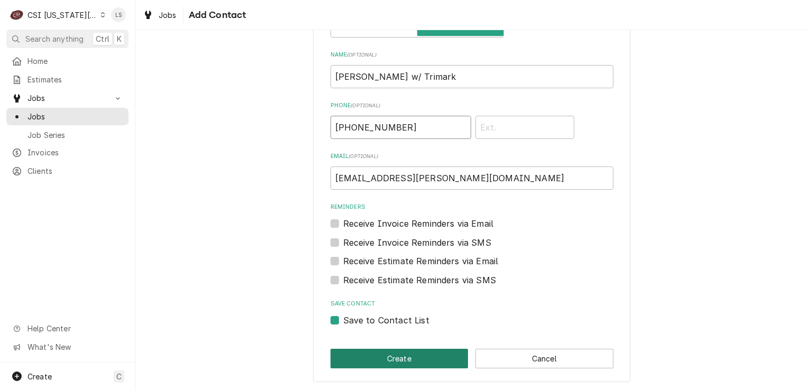
type input "(913) 991-2727"
click at [385, 354] on button "Create" at bounding box center [399, 359] width 138 height 20
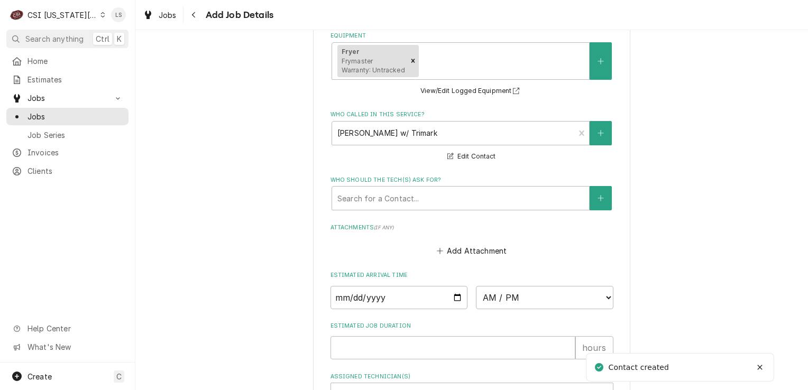
scroll to position [1429, 0]
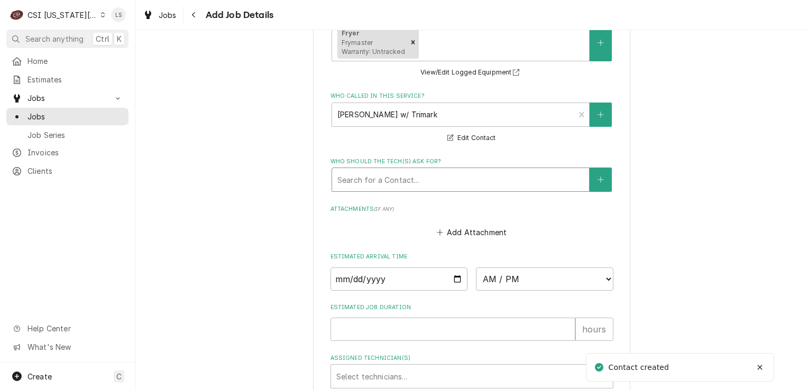
click at [410, 170] on div "Who should the tech(s) ask for?" at bounding box center [460, 179] width 246 height 19
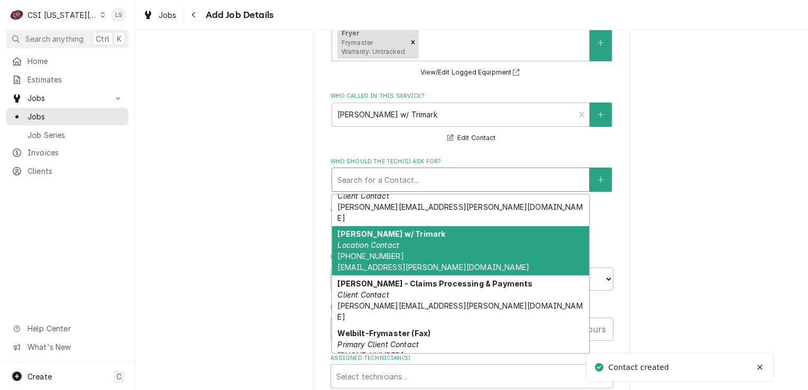
scroll to position [159, 0]
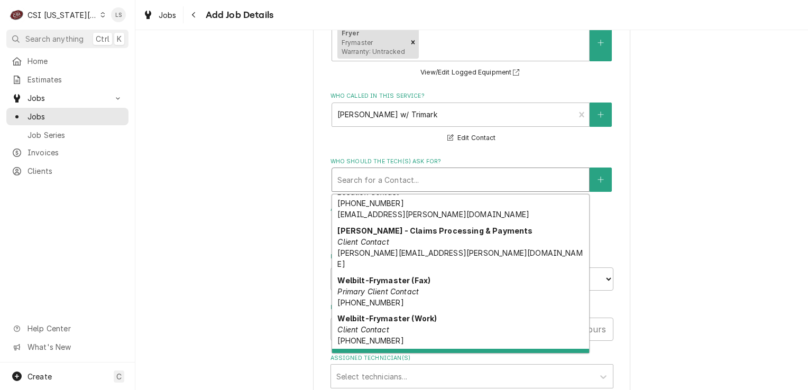
click at [392, 364] on em "Primary Location Contact" at bounding box center [382, 368] width 91 height 9
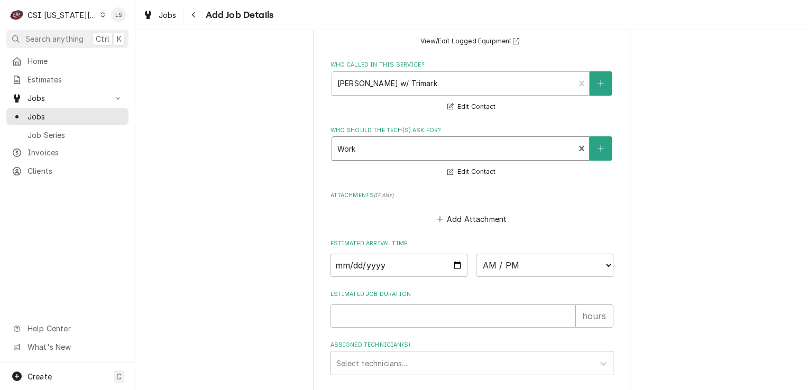
scroll to position [1469, 0]
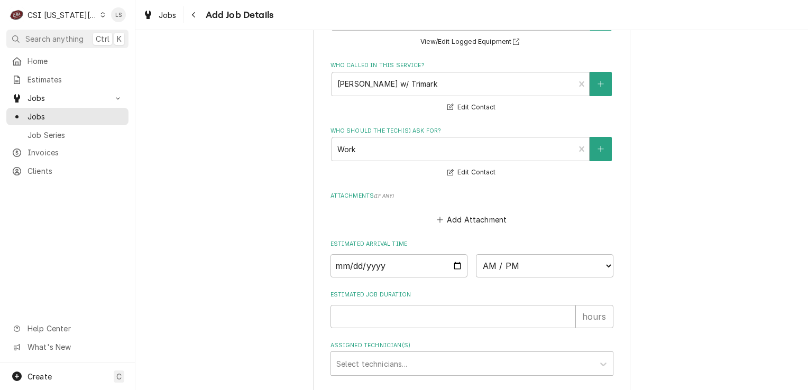
type textarea "x"
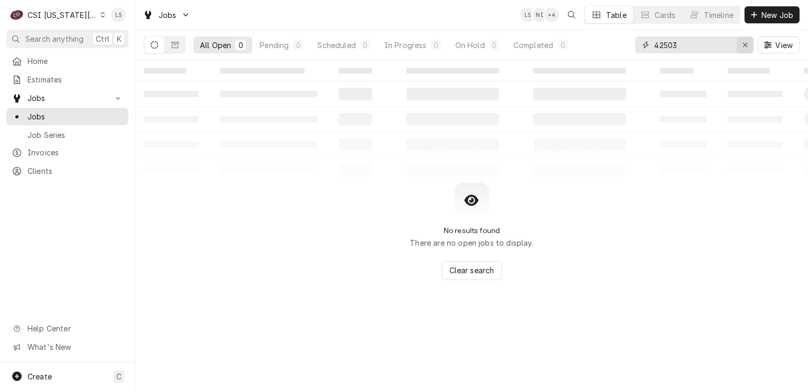
click at [741, 42] on div "Erase input" at bounding box center [745, 45] width 11 height 11
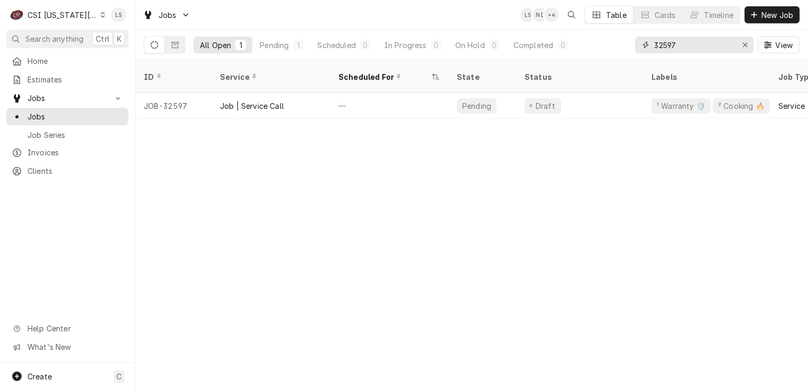
type input "32597"
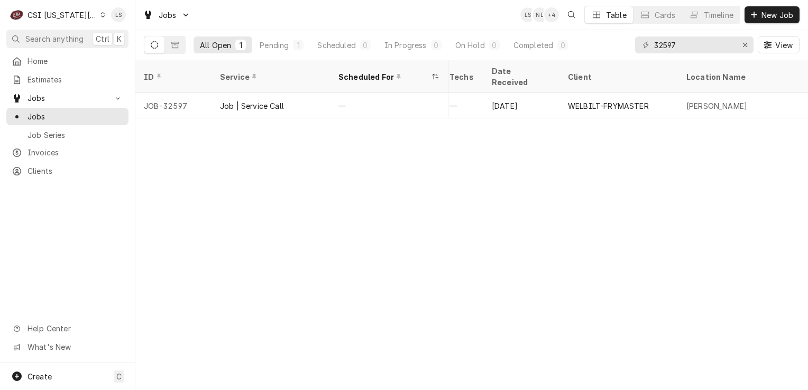
scroll to position [0, 301]
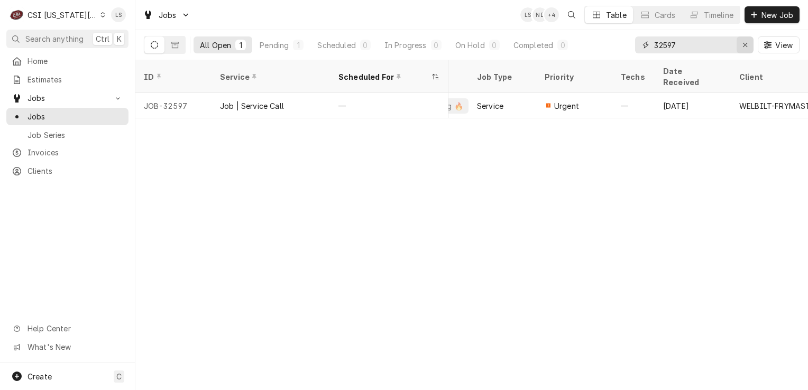
click at [744, 44] on icon "Erase input" at bounding box center [745, 45] width 4 height 4
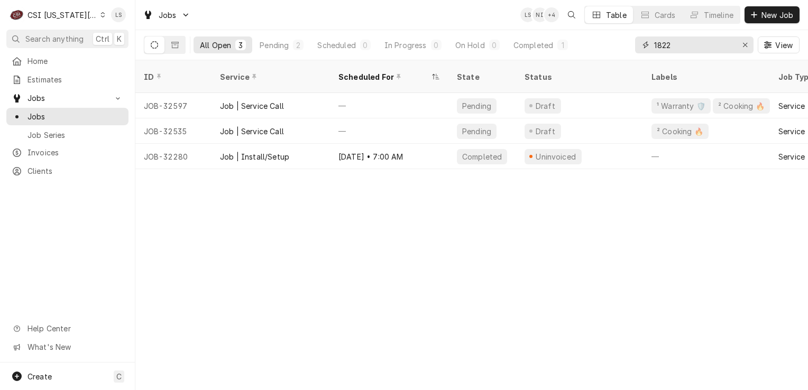
type input "1822"
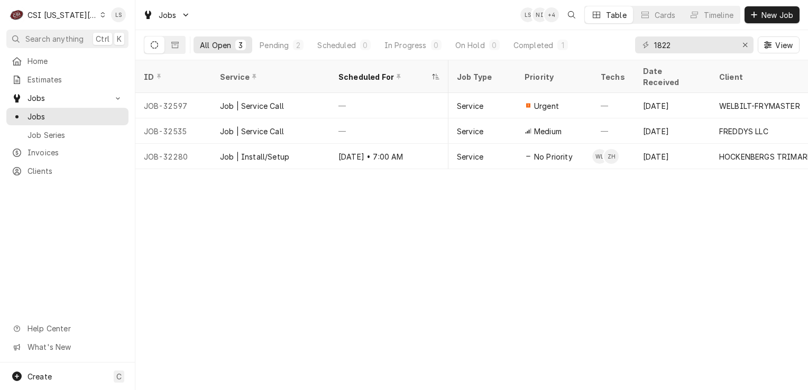
scroll to position [0, 0]
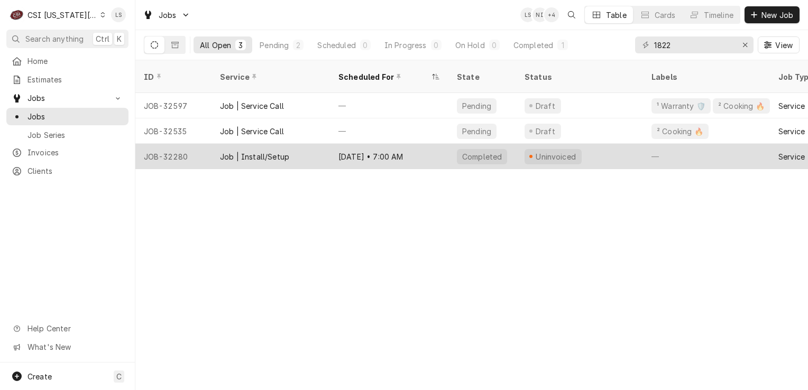
click at [173, 144] on div "JOB-32280" at bounding box center [173, 156] width 76 height 25
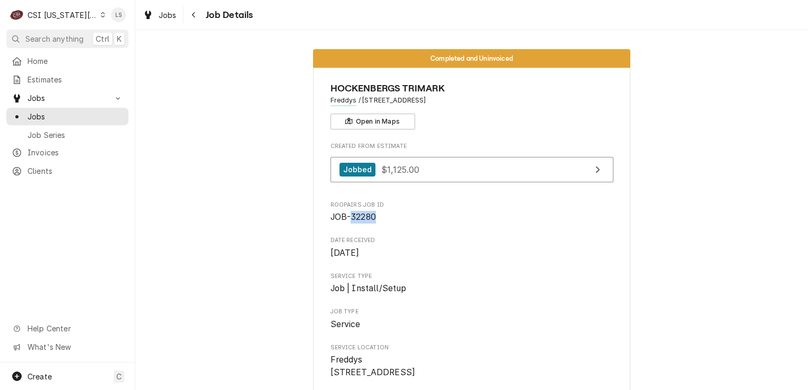
drag, startPoint x: 378, startPoint y: 217, endPoint x: 349, endPoint y: 214, distance: 29.2
click at [349, 214] on span "JOB-32280" at bounding box center [471, 217] width 283 height 13
copy span "32280"
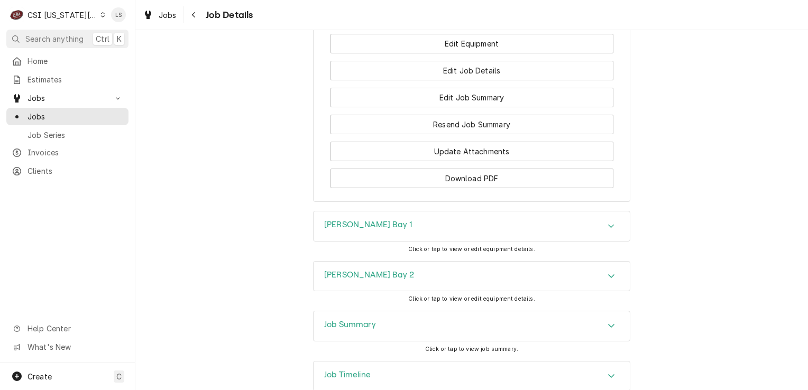
scroll to position [1348, 0]
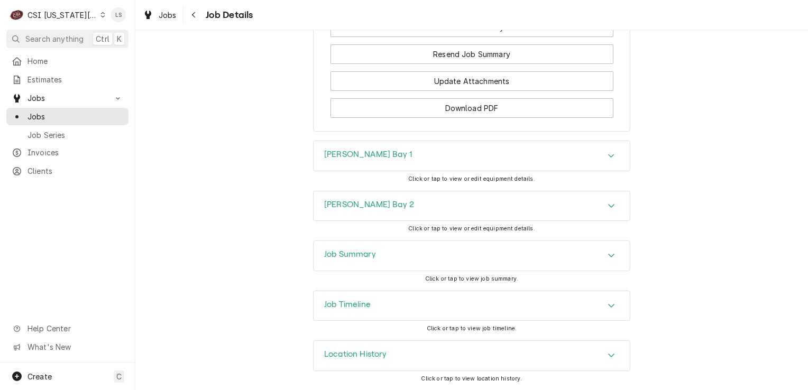
click at [603, 159] on div "Accordion Header" at bounding box center [611, 156] width 16 height 13
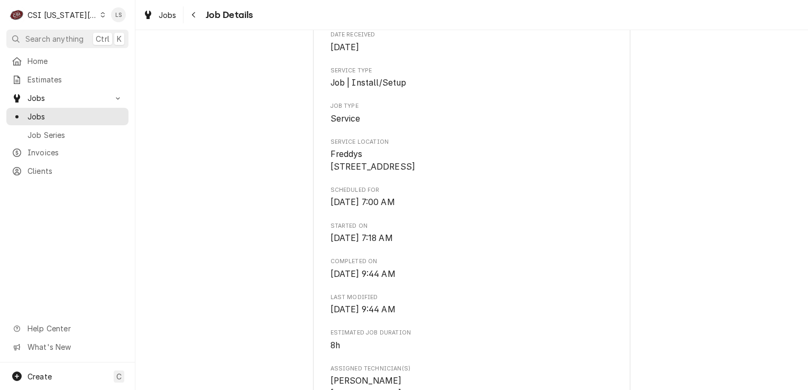
scroll to position [79, 0]
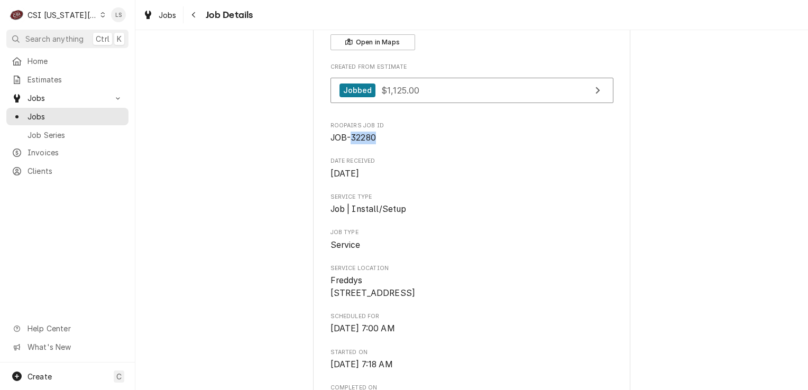
copy span "32280"
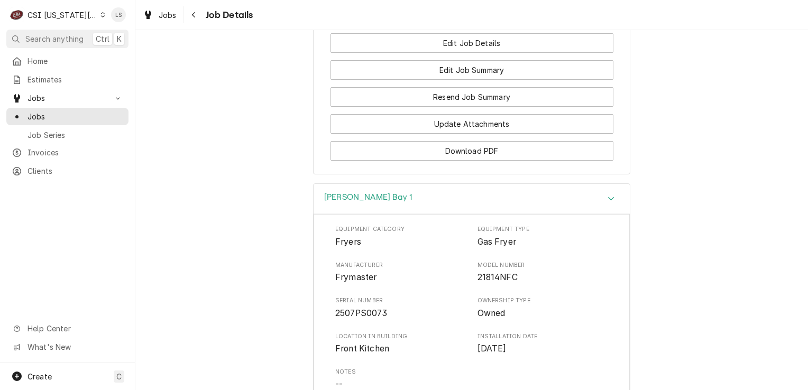
scroll to position [1294, 0]
click at [59, 111] on span "Jobs" at bounding box center [75, 116] width 96 height 11
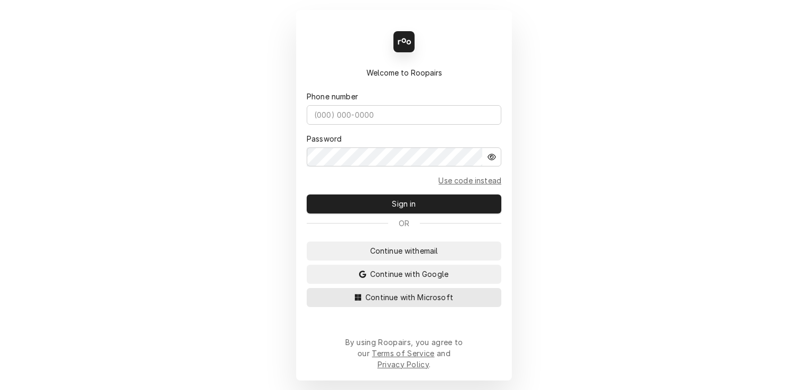
click at [443, 303] on span "Continue with Microsoft" at bounding box center [409, 297] width 92 height 11
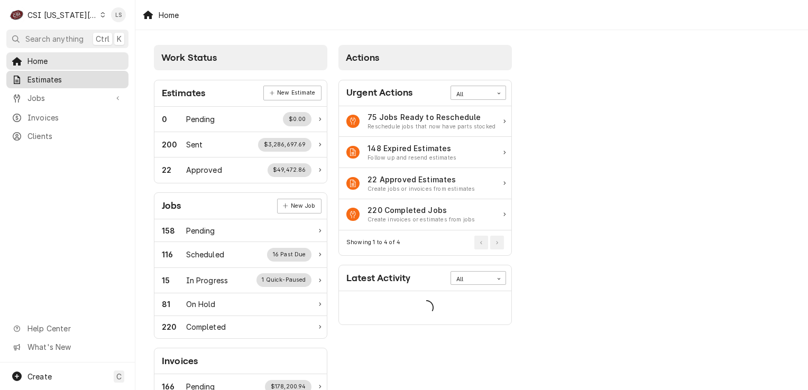
click at [56, 84] on link "Estimates" at bounding box center [67, 79] width 122 height 17
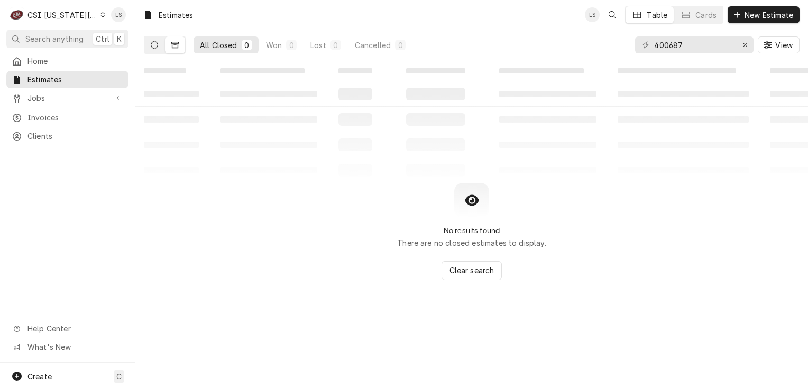
click at [151, 44] on icon "Dynamic Content Wrapper" at bounding box center [154, 44] width 7 height 7
drag, startPoint x: 749, startPoint y: 45, endPoint x: 737, endPoint y: 45, distance: 11.6
click at [742, 45] on div "Erase input" at bounding box center [745, 45] width 11 height 11
type input "32597"
click at [78, 100] on span "Jobs" at bounding box center [67, 98] width 80 height 11
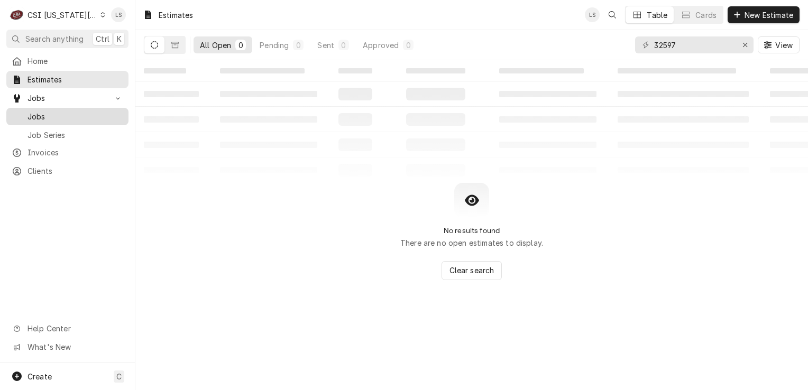
click at [69, 111] on span "Jobs" at bounding box center [75, 116] width 96 height 11
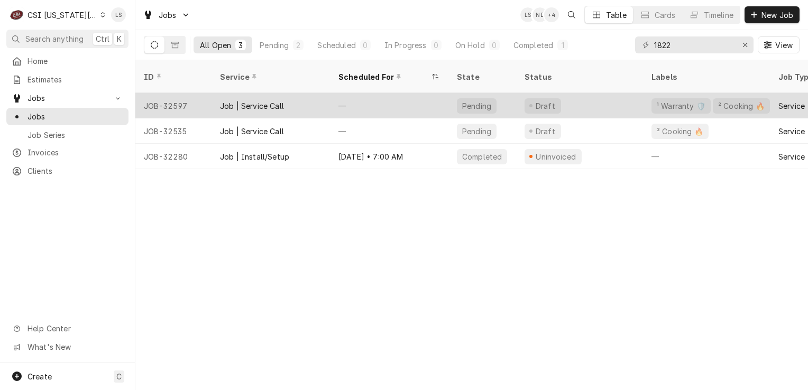
click at [154, 94] on div "JOB-32597" at bounding box center [173, 105] width 76 height 25
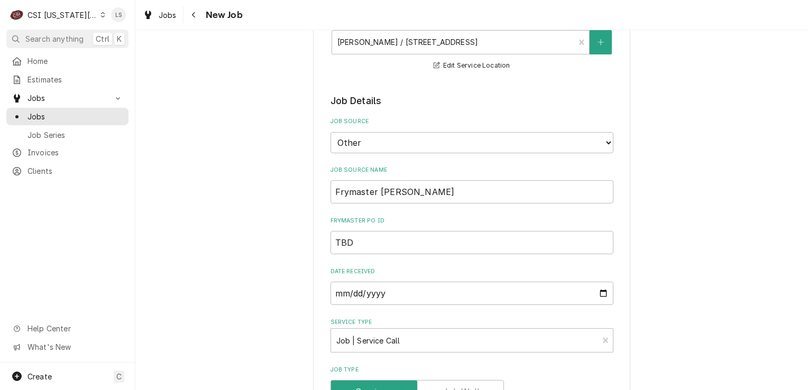
scroll to position [1057, 0]
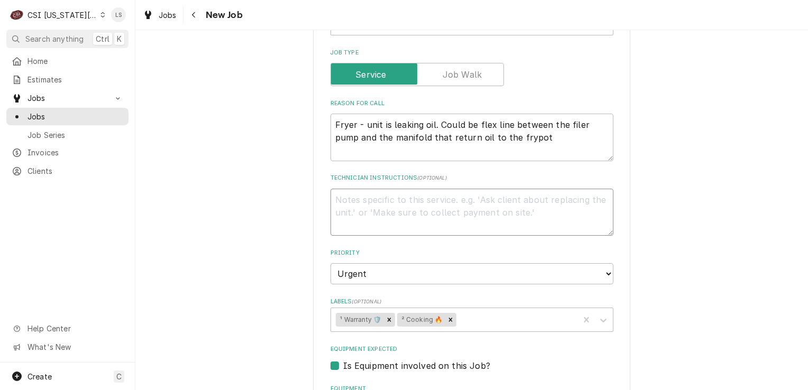
click at [371, 189] on textarea "Technician Instructions ( optional )" at bounding box center [471, 213] width 283 height 48
type textarea "x"
type textarea "R"
type textarea "x"
type textarea "Re"
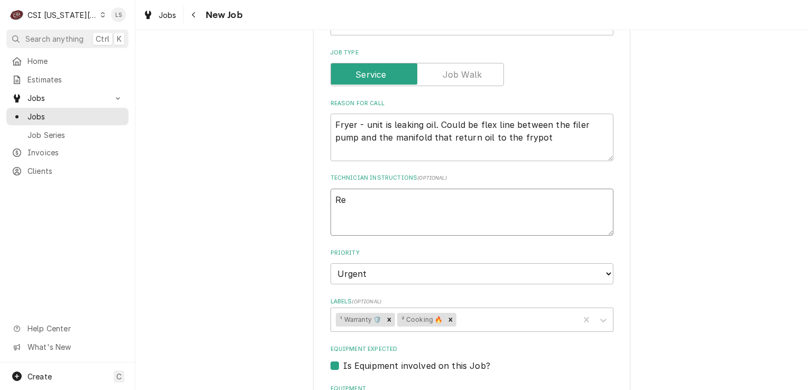
type textarea "x"
type textarea "Rec"
type textarea "x"
type textarea "Reca"
type textarea "x"
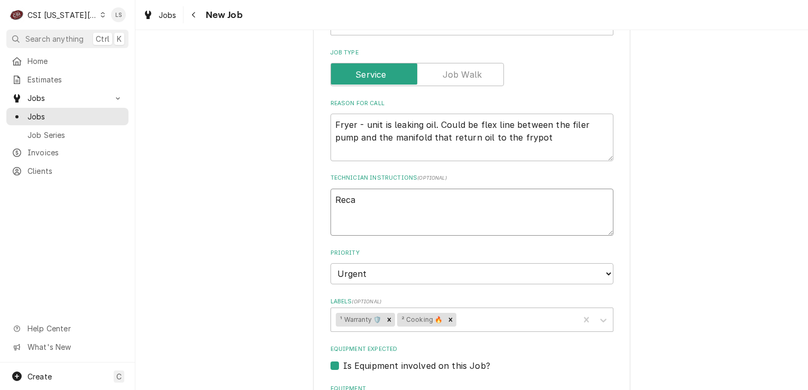
type textarea "Recal"
type textarea "x"
type textarea "Recall"
type textarea "x"
type textarea "Recall"
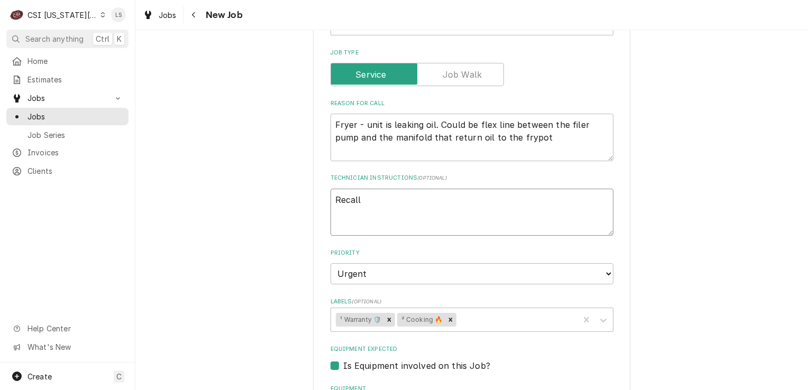
type textarea "x"
type textarea "Recall -"
type textarea "x"
type textarea "Recall -"
type textarea "x"
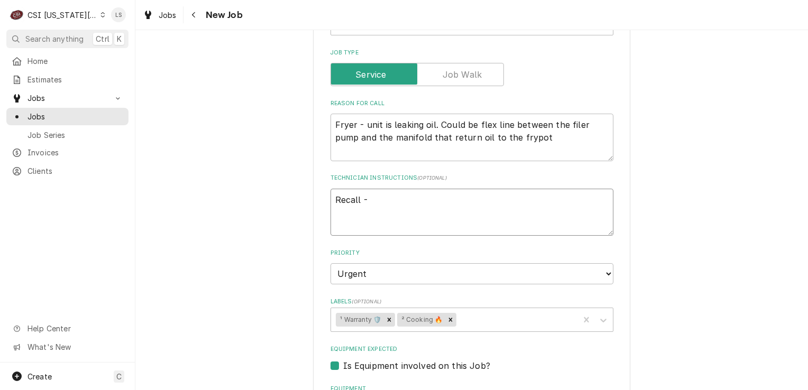
type textarea "Recall - j"
type textarea "x"
type textarea "Recall - jo"
type textarea "x"
type textarea "Recall - job"
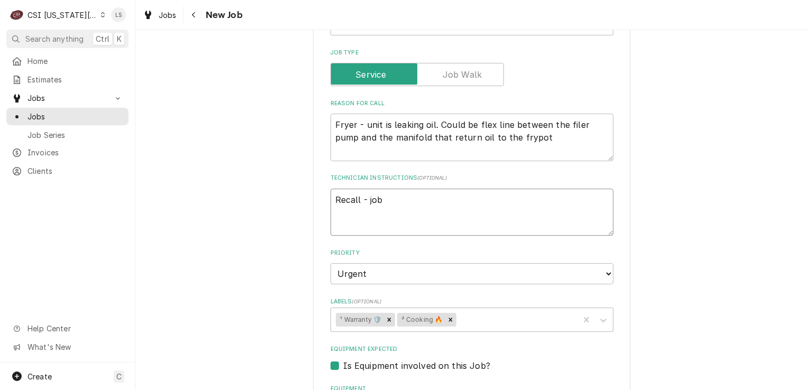
type textarea "x"
type textarea "Recall - job"
type textarea "x"
type textarea "Recall - job #"
type textarea "x"
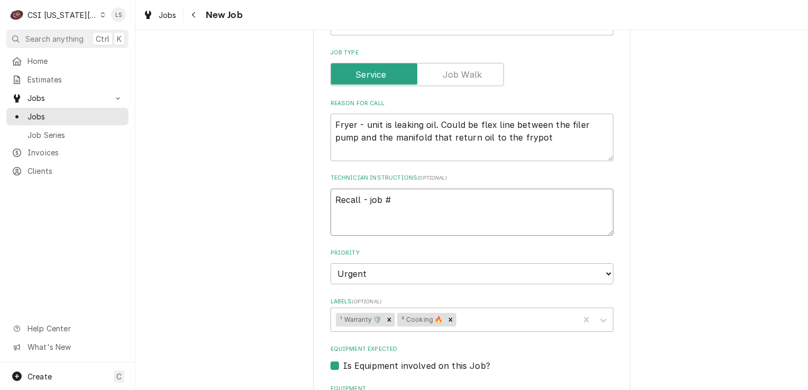
type textarea "Recall - job #"
paste textarea "32280"
type textarea "x"
type textarea "Recall - job #32280"
type textarea "x"
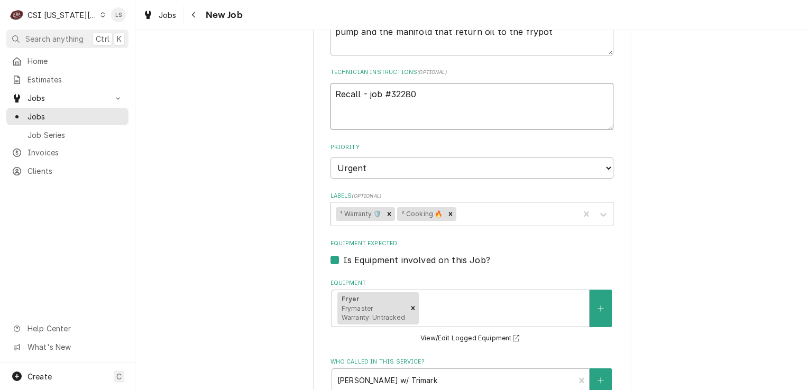
scroll to position [1216, 0]
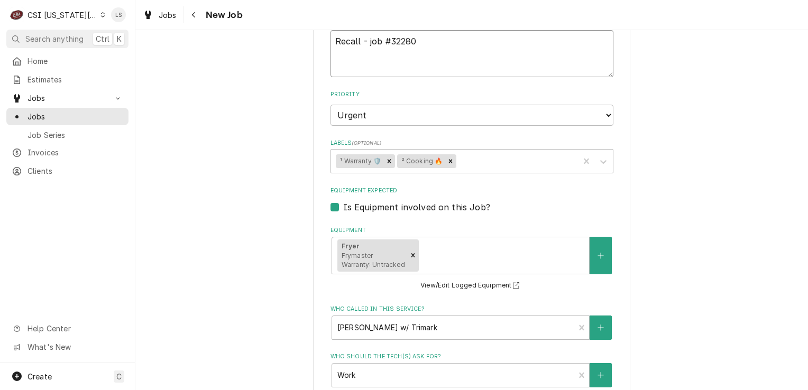
type textarea "Recall - job #32280"
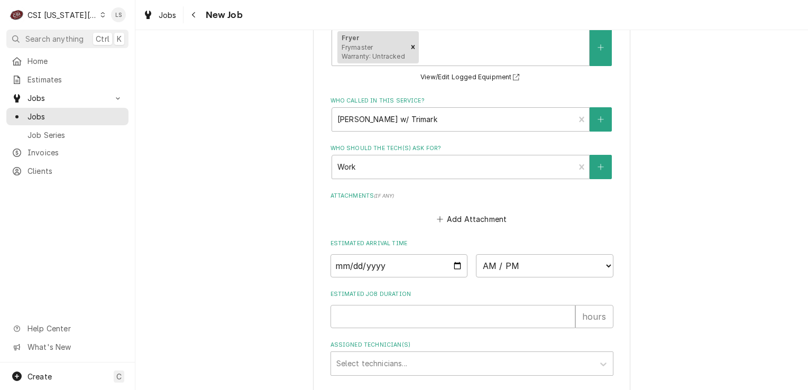
type textarea "x"
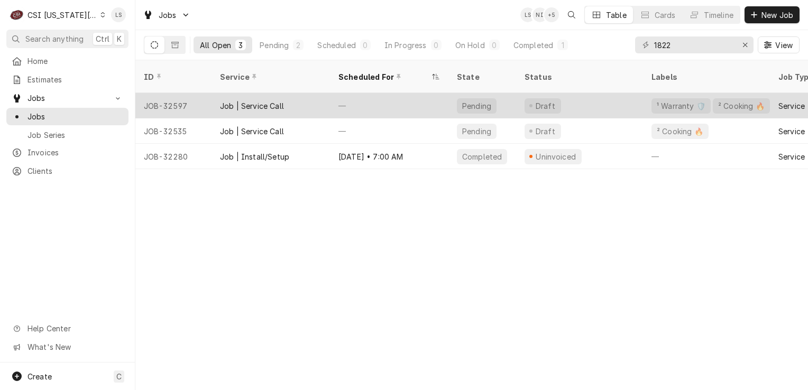
click at [159, 93] on div "JOB-32597" at bounding box center [173, 105] width 76 height 25
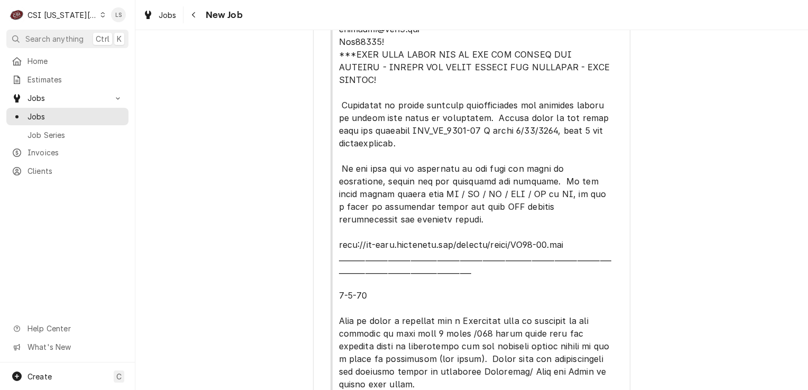
type textarea "x"
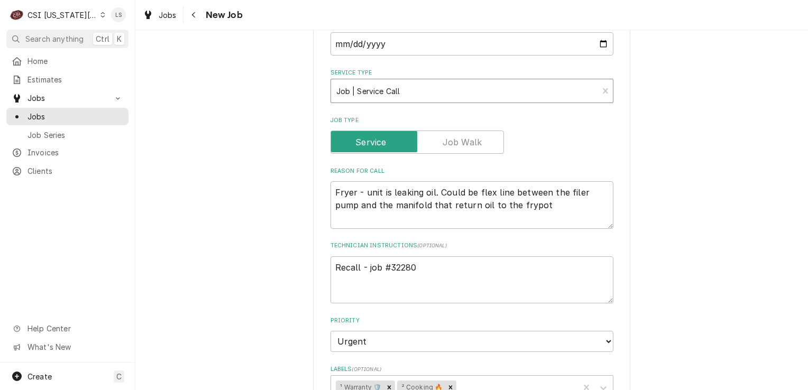
scroll to position [1110, 0]
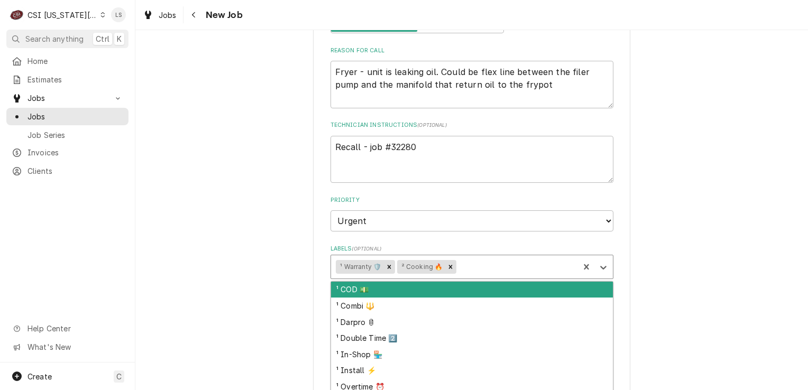
click at [476, 255] on div "¹ Warranty 🛡️ ² Cooking 🔥" at bounding box center [455, 266] width 248 height 23
type input "re"
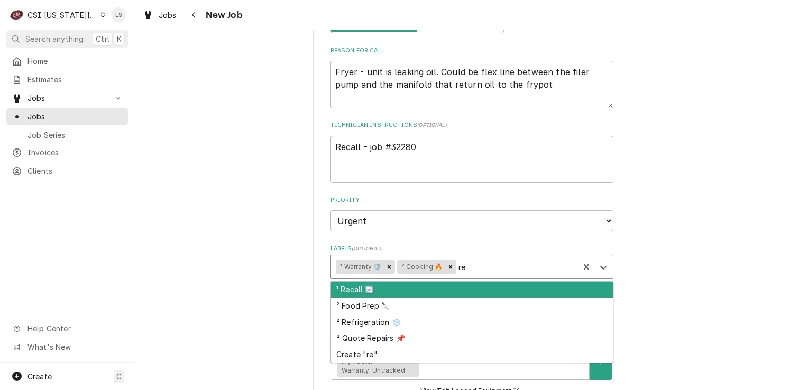
click at [368, 282] on div "¹ Recall 🔄" at bounding box center [472, 290] width 282 height 16
type textarea "x"
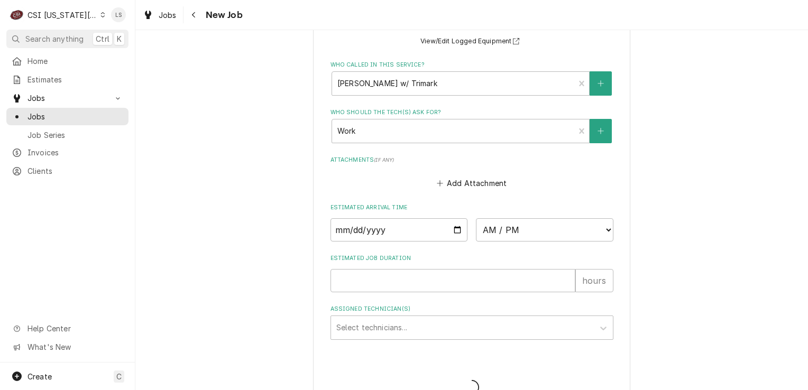
scroll to position [1424, 0]
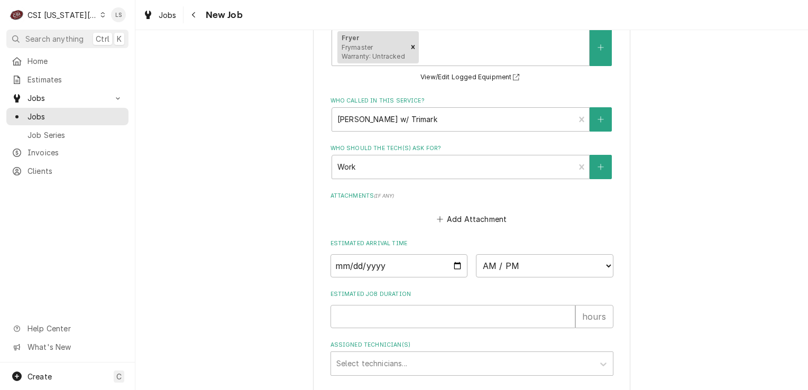
type textarea "x"
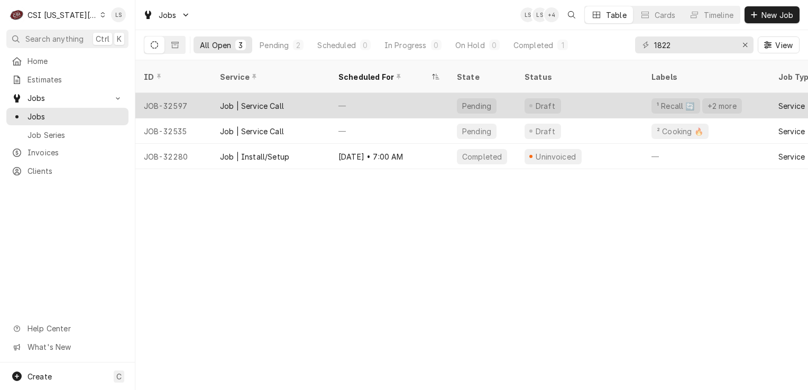
click at [163, 98] on div "JOB-32597" at bounding box center [173, 105] width 76 height 25
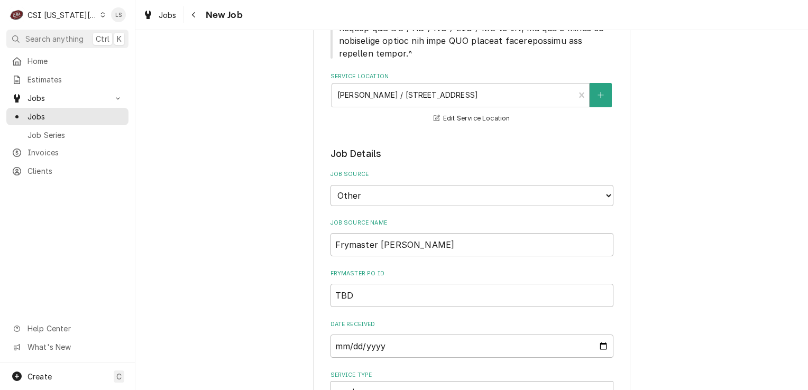
scroll to position [793, 0]
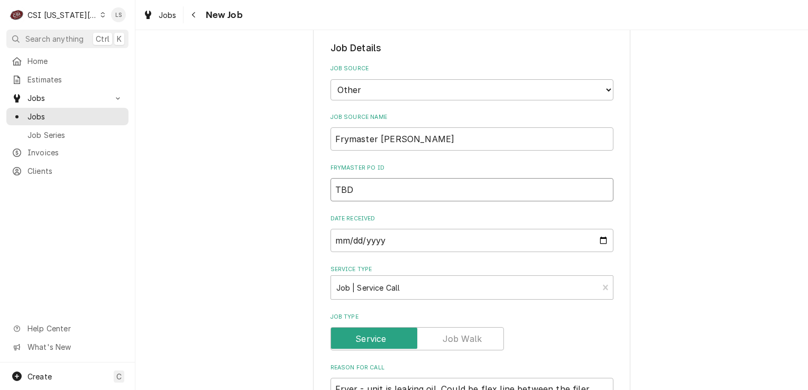
drag, startPoint x: 346, startPoint y: 126, endPoint x: 334, endPoint y: 126, distance: 12.7
click at [300, 126] on div "Use the fields below to edit this job: Client Details Client WELBILT-FRYMASTER …" at bounding box center [471, 186] width 673 height 1877
type textarea "x"
paste input "00928700-1"
type textarea "x"
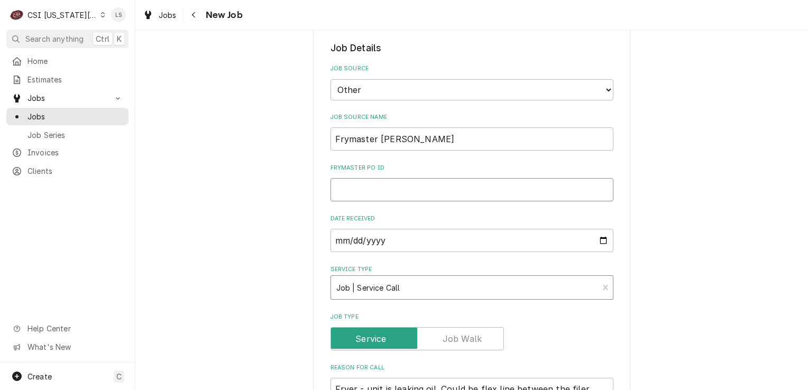
type input "00928700-1"
type textarea "x"
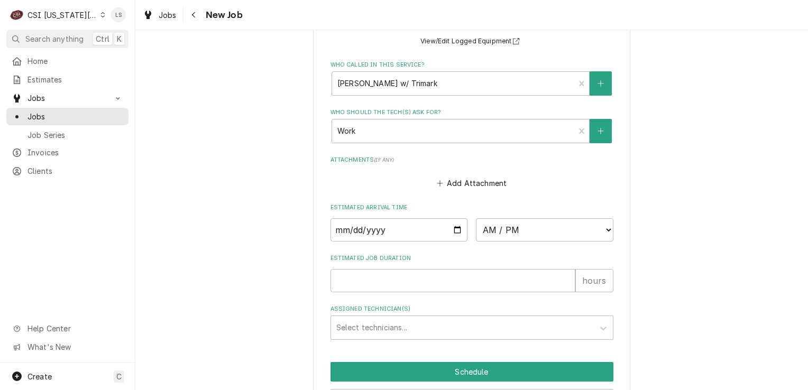
type input "00928700-1"
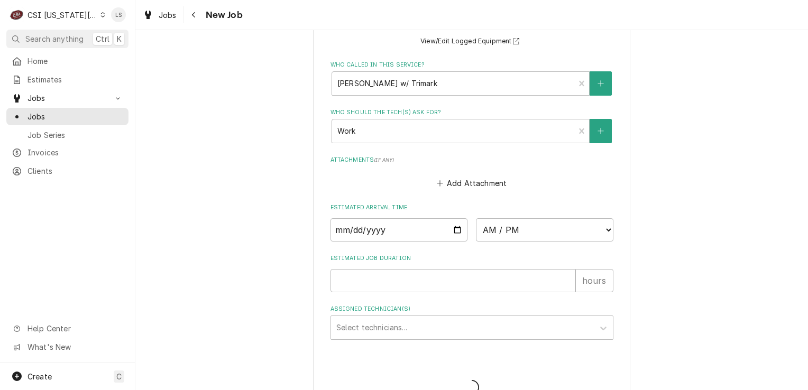
scroll to position [1424, 0]
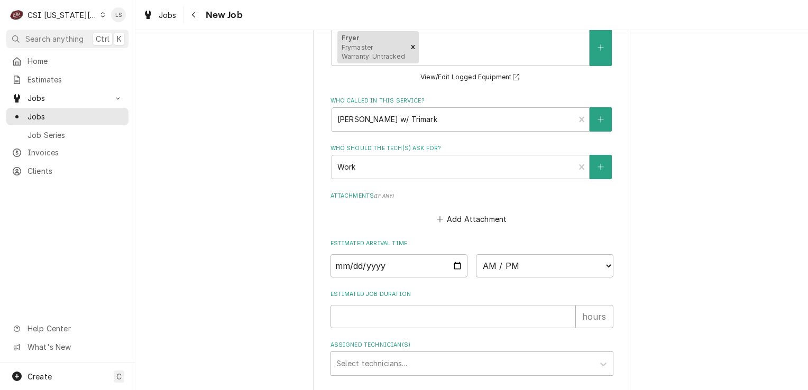
type textarea "x"
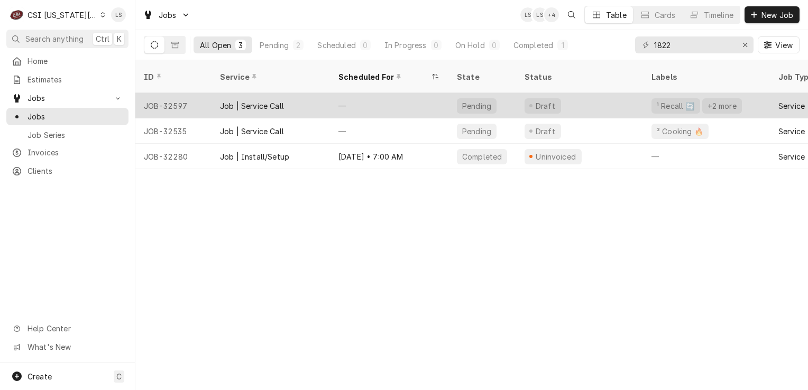
click at [168, 93] on div "JOB-32597" at bounding box center [173, 105] width 76 height 25
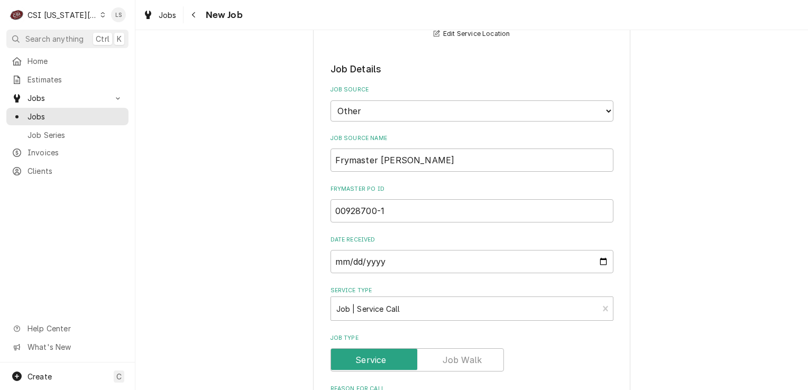
scroll to position [899, 0]
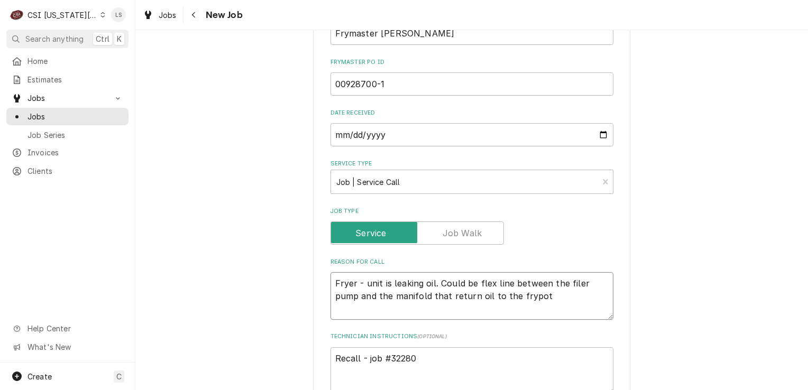
click at [330, 272] on textarea "Fryer - unit is leaking oil. Could be flex line between the filer pump and the …" at bounding box center [471, 296] width 283 height 48
type textarea "x"
type textarea "Fryer - unit is leaking oil. Could be flex line between the filer pump and the …"
type textarea "x"
type textarea "Fryer - unit is leaking oil. Could be flex line between the filer pump and the …"
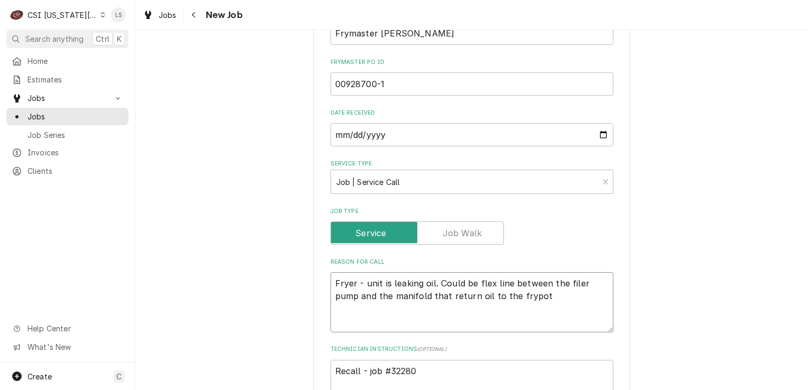
paste textarea "Type: Service Priority: Urgent Required On Site Date: 9/4/2025, 3:34 PM Require…"
type textarea "x"
type textarea "Fryer - unit is leaking oil. Could be flex line between the filer pump and the …"
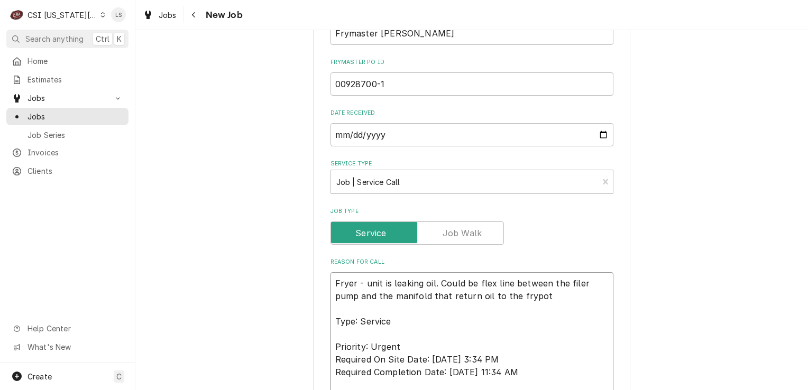
click at [330, 278] on textarea "Fryer - unit is leaking oil. Could be flex line between the filer pump and the …" at bounding box center [471, 334] width 283 height 124
type textarea "x"
type textarea "Fryer - unit is leaking oil. Could be flex line between the filer pump and the …"
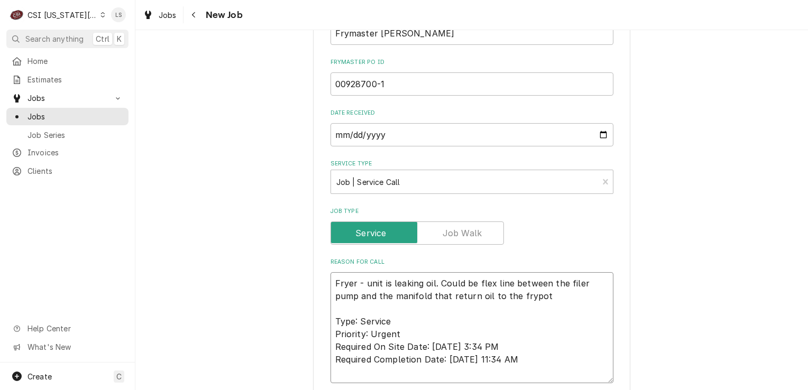
click at [360, 306] on textarea "Fryer - unit is leaking oil. Could be flex line between the filer pump and the …" at bounding box center [471, 327] width 283 height 111
type textarea "x"
type textarea "Fryer - unit is leaking oil. Could be flex line between the filer pump and the …"
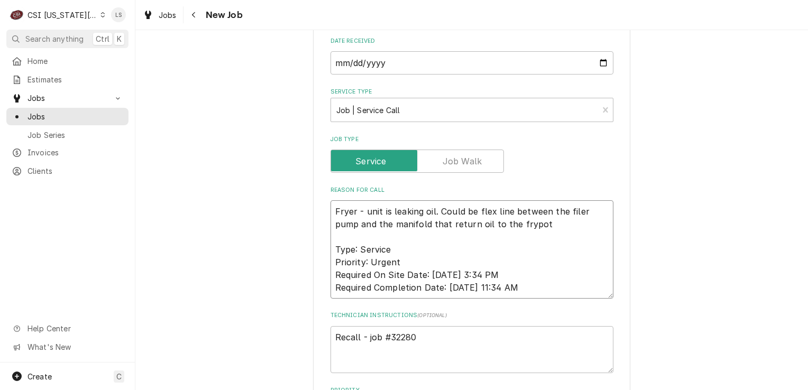
scroll to position [1110, 0]
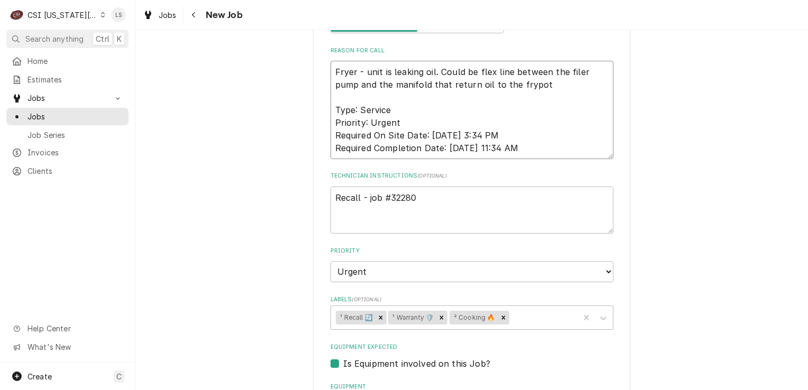
type textarea "x"
type textarea "Fryer - unit is leaking oil. Could be flex line between the filer pump and the …"
drag, startPoint x: 408, startPoint y: 134, endPoint x: 427, endPoint y: 133, distance: 18.5
click at [417, 187] on textarea "Recall - job #32280" at bounding box center [471, 211] width 283 height 48
click at [427, 187] on textarea "Recall - job #32280" at bounding box center [471, 211] width 283 height 48
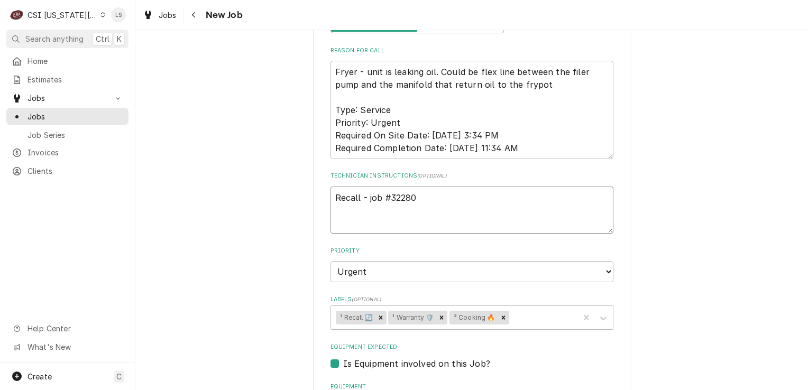
type textarea "x"
type textarea "Recall - job #32280"
type textarea "x"
type textarea "Recall - job #32280"
paste textarea "Additional Dispatch Notes: Unit is reported to have an oil leak, very possible …"
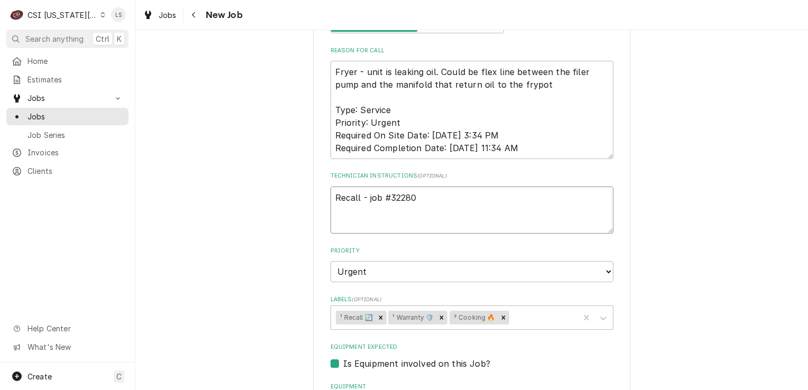
type textarea "x"
type textarea "Recall - job #32280 Additional Dispatch Notes: Unit is reported to have an oil …"
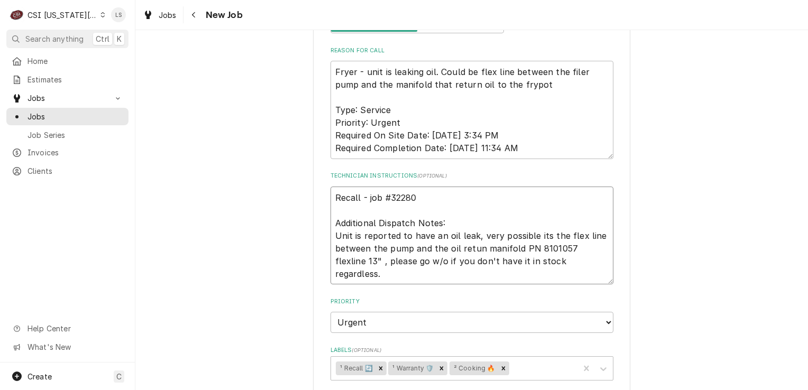
type textarea "x"
type textarea "Recall - job #32280 Additional Dispatch Notes: Unit is reported to have an oil …"
click at [576, 201] on textarea "Recall - job #32280 Additional Dispatch Notes: Unit is reported to have an oil …" at bounding box center [471, 236] width 283 height 98
type textarea "x"
type textarea "Recall - job #32280 Additional Dispatch Notes: Unit is reported to have an oil …"
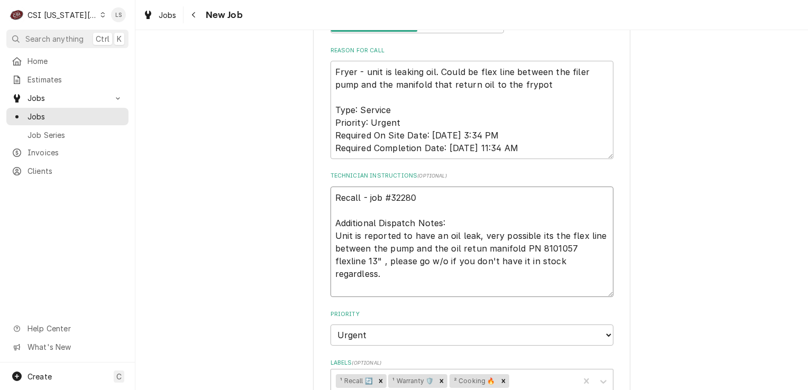
type textarea "x"
type textarea "Recall - job #32280 Additional Dispatch Notes: Unit is reported to have an oil …"
paste textarea "Warranty Coverage Details: Warranty Exclusions: Not covered under warranty: • D…"
type textarea "x"
type textarea "Recall - job #32280 Additional Dispatch Notes: Unit is reported to have an oil …"
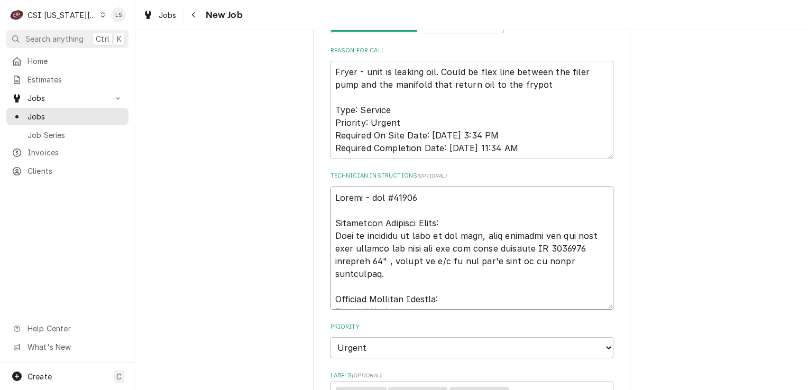
scroll to position [1365, 0]
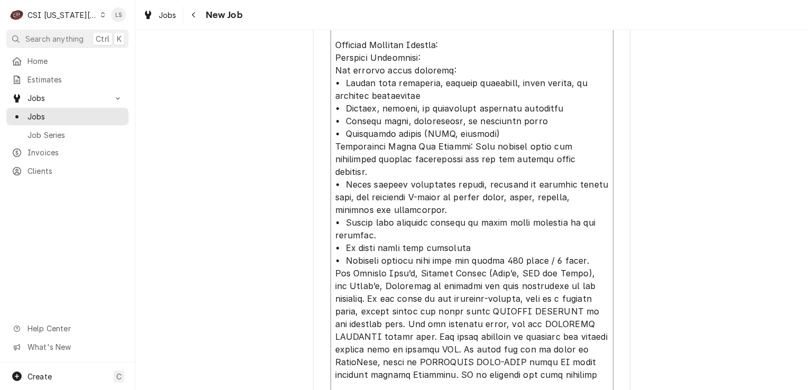
click at [330, 329] on textarea "Technician Instructions ( optional )" at bounding box center [471, 203] width 283 height 542
type textarea "x"
type textarea "Recall - job #32280 Additional Dispatch Notes: Unit is reported to have an oil …"
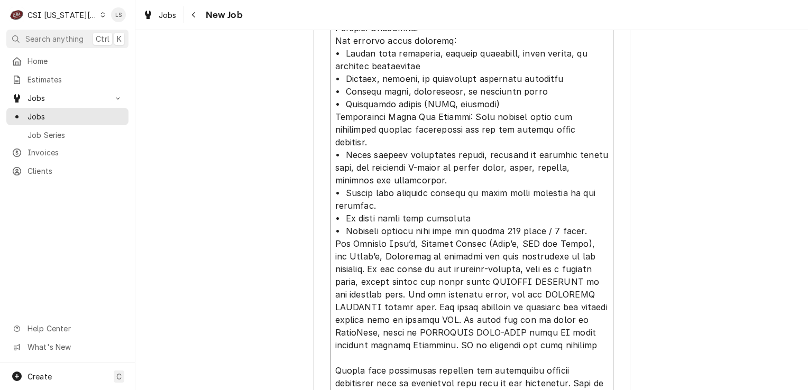
scroll to position [1417, 0]
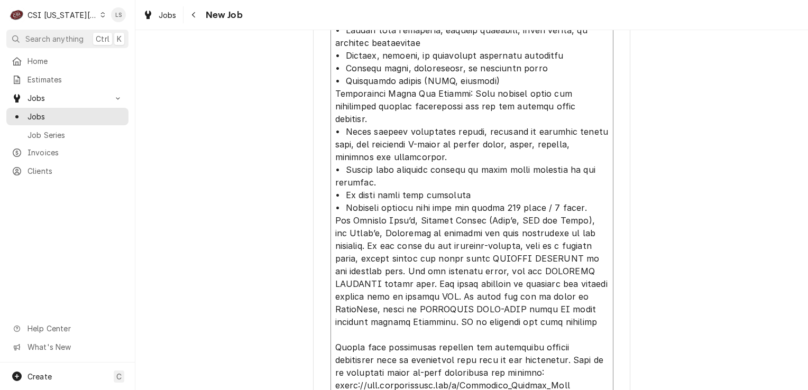
click at [353, 338] on textarea "Technician Instructions ( optional )" at bounding box center [471, 144] width 283 height 530
type textarea "x"
type textarea "Recall - job #32280 Additional Dispatch Notes: Unit is reported to have an oil …"
type textarea "x"
type textarea "Recall - job #32280 Additional Dispatch Notes: Unit is reported to have an oil …"
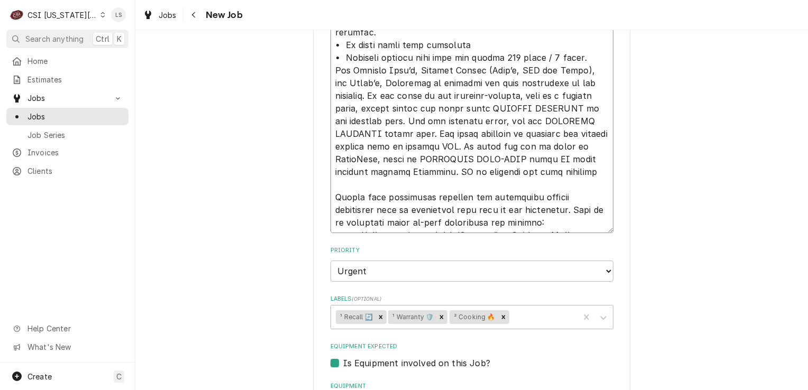
type textarea "x"
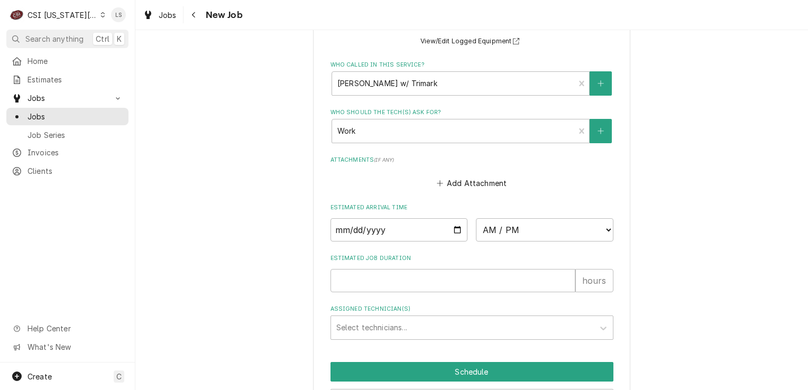
type textarea "Recall - job #32280 Additional Dispatch Notes: Unit is reported to have an oil …"
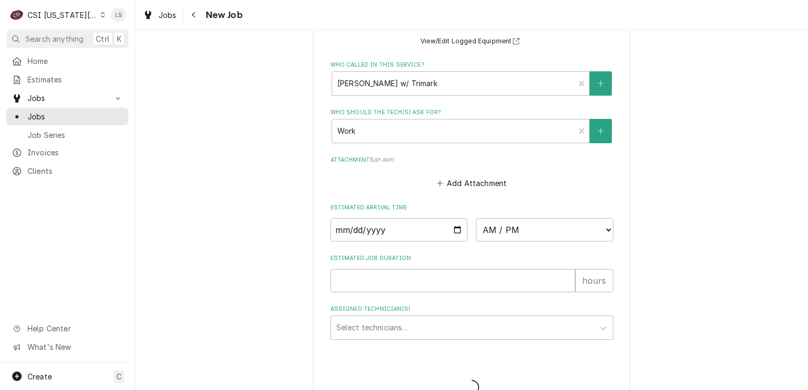
scroll to position [1932, 0]
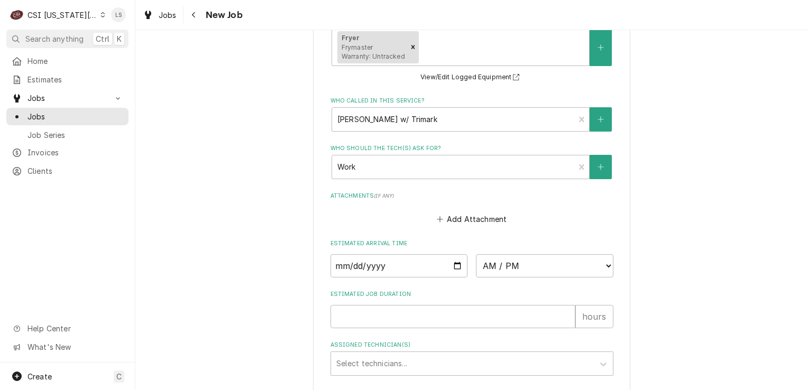
type textarea "x"
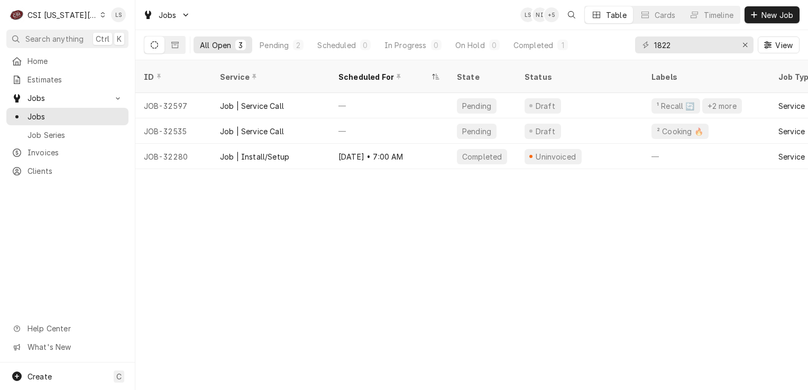
click at [100, 13] on div "Dynamic Content Wrapper" at bounding box center [102, 14] width 5 height 7
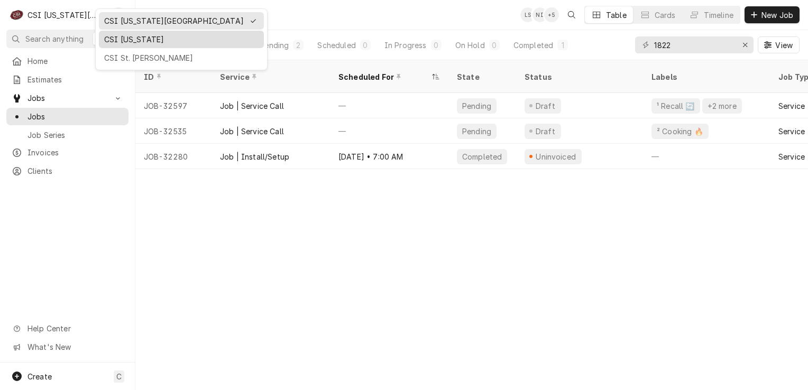
click at [127, 41] on div "CSI [US_STATE]" at bounding box center [181, 39] width 154 height 11
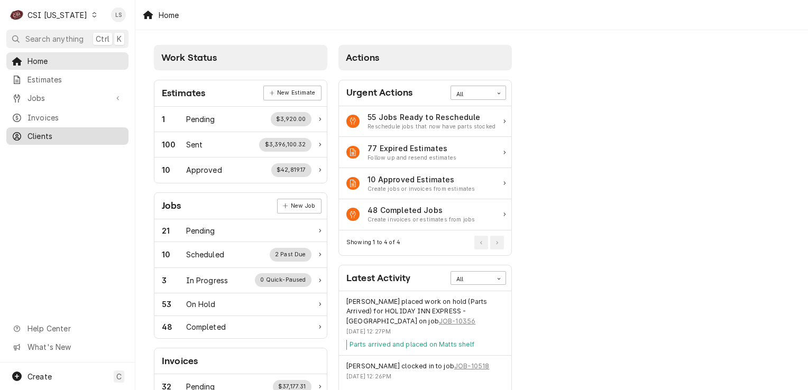
click at [59, 131] on span "Clients" at bounding box center [75, 136] width 96 height 11
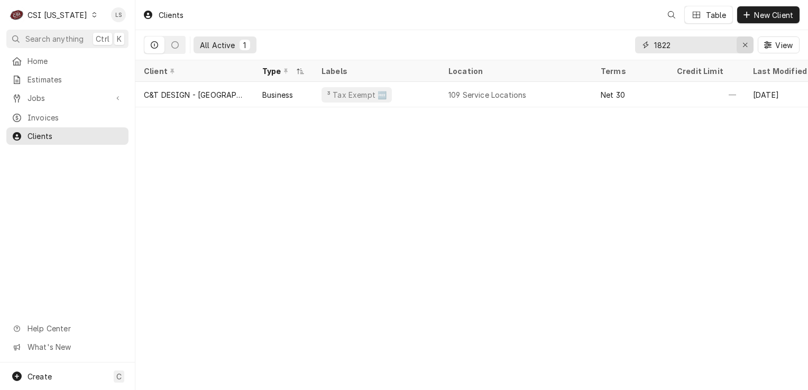
click at [747, 42] on icon "Erase input" at bounding box center [745, 44] width 6 height 7
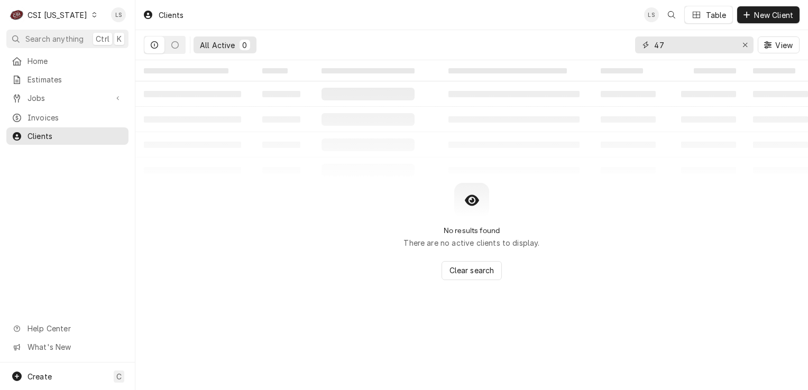
type input "4"
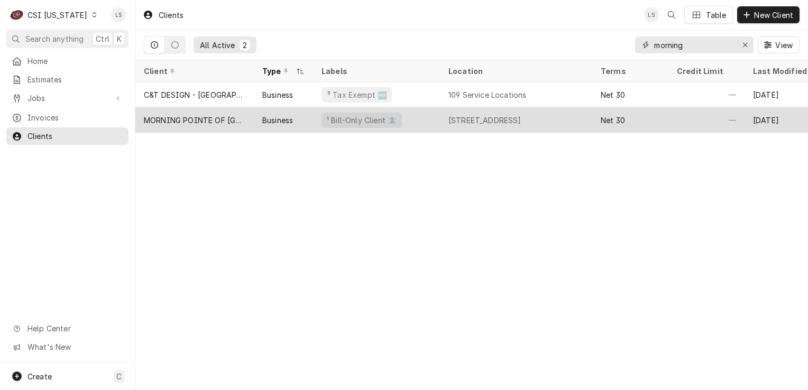
type input "morning"
click at [443, 116] on div "4711 South Hurstbourn Parkway, Louisville, KY 40291" at bounding box center [516, 119] width 152 height 25
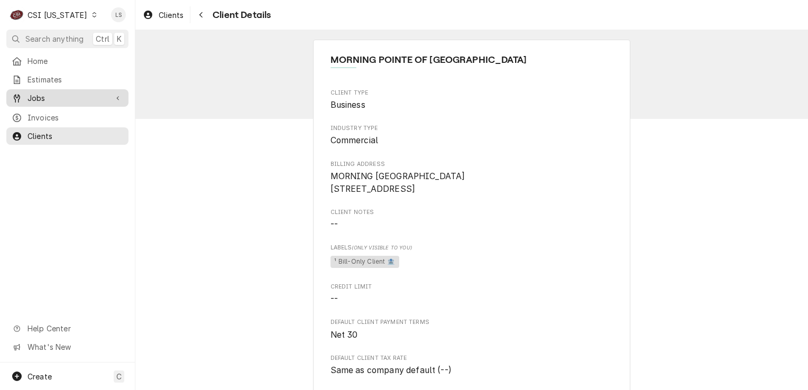
click at [30, 98] on span "Jobs" at bounding box center [67, 98] width 80 height 11
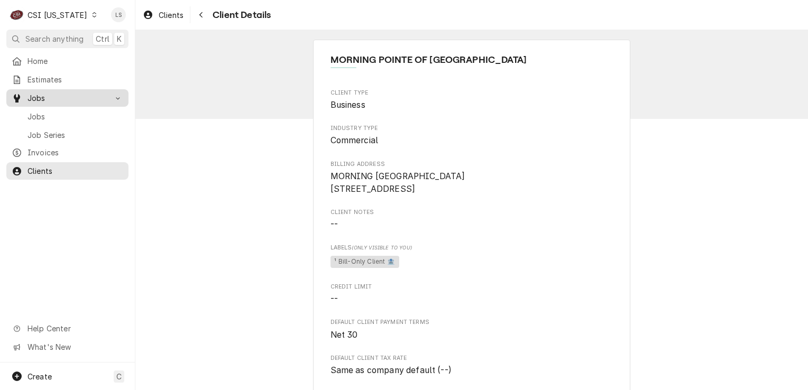
click at [39, 111] on span "Jobs" at bounding box center [75, 116] width 96 height 11
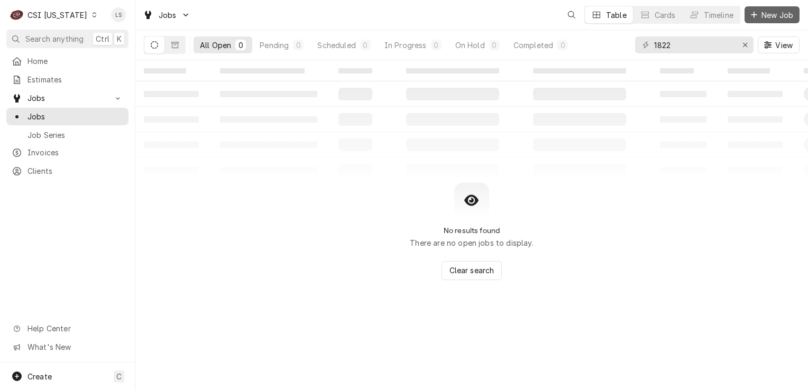
click at [766, 19] on span "New Job" at bounding box center [777, 15] width 36 height 11
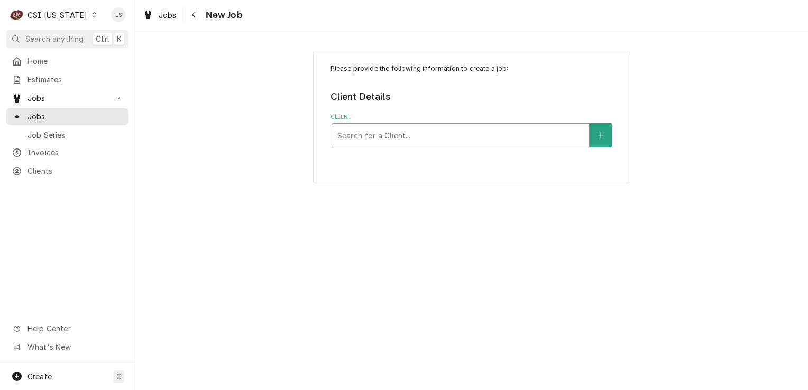
click at [362, 140] on div "Client" at bounding box center [460, 135] width 246 height 19
type input "morning poin"
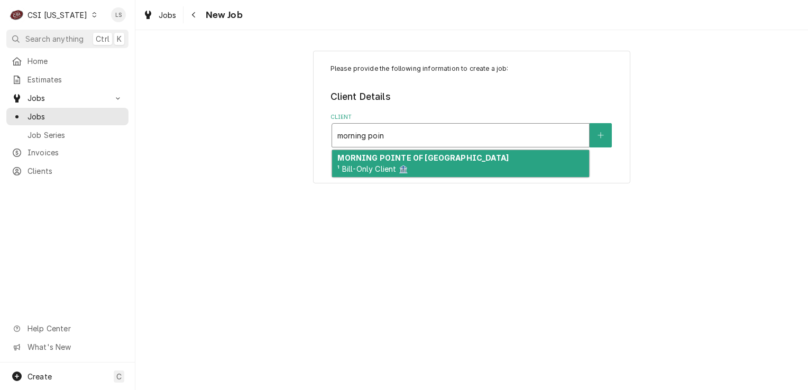
click at [394, 165] on span "¹ Bill-Only Client 🏦" at bounding box center [372, 168] width 70 height 9
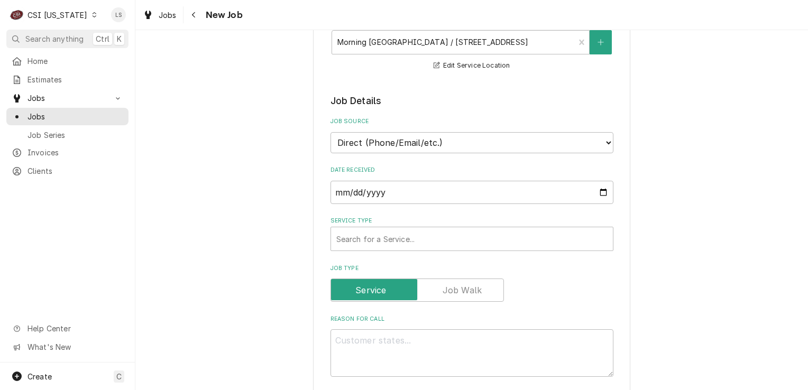
scroll to position [264, 0]
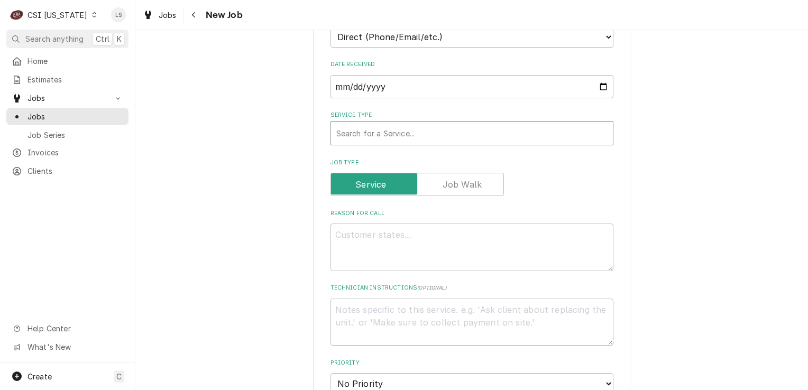
click at [389, 143] on div "Search for a Service..." at bounding box center [472, 133] width 282 height 23
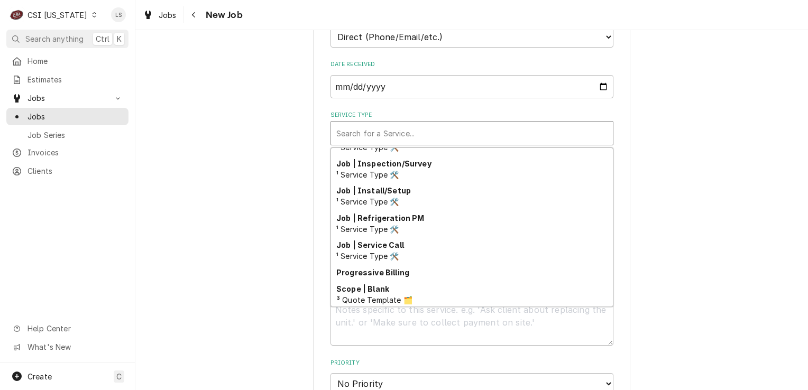
scroll to position [565, 0]
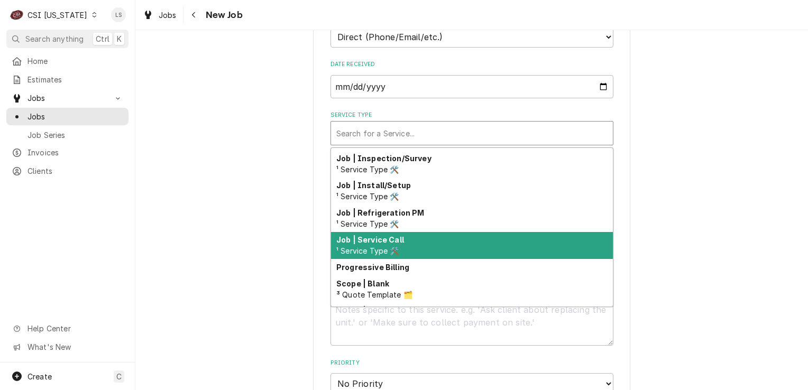
click at [385, 248] on span "¹ Service Type 🛠️" at bounding box center [367, 250] width 63 height 9
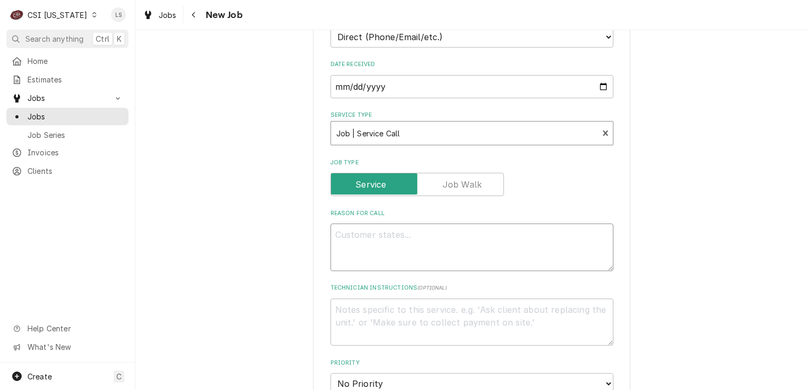
click at [381, 263] on textarea "Reason For Call" at bounding box center [471, 248] width 283 height 48
type textarea "x"
type textarea "I"
type textarea "x"
type textarea "Ic"
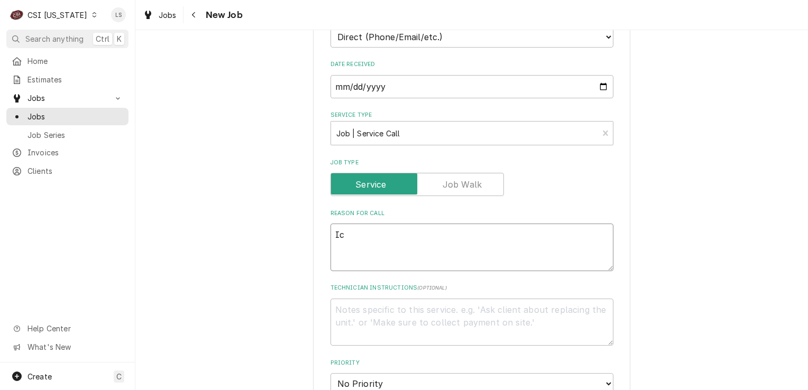
type textarea "x"
type textarea "Ice"
type textarea "x"
type textarea "Ice m"
type textarea "x"
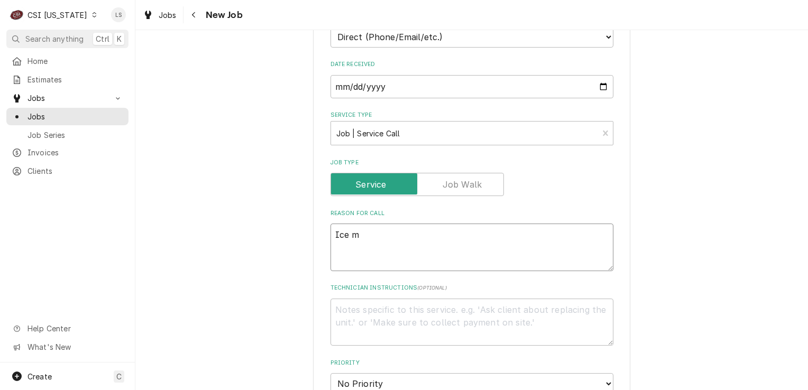
type textarea "Ice ma"
type textarea "x"
type textarea "Ice mac"
type textarea "x"
type textarea "Ice mach"
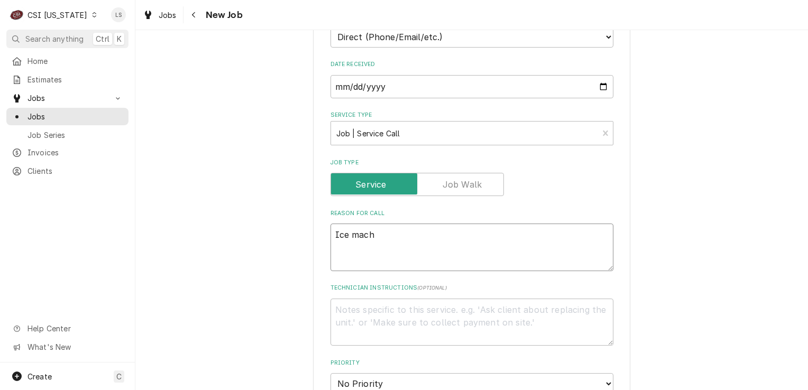
type textarea "x"
type textarea "Ice machin"
type textarea "x"
type textarea "Ice machine"
type textarea "x"
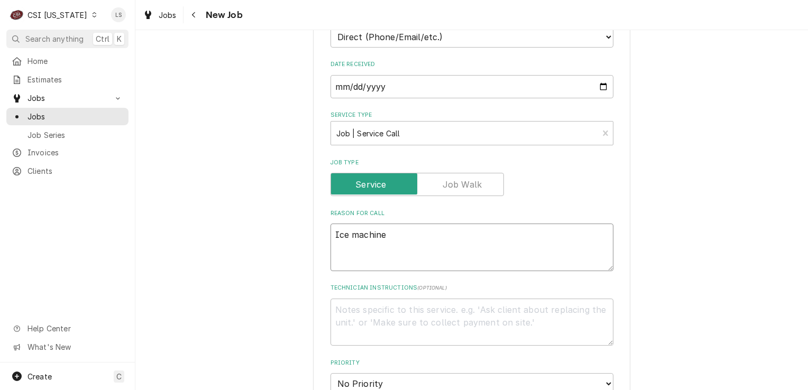
type textarea "Ice machine"
type textarea "x"
type textarea "Ice machine -"
type textarea "x"
type textarea "Ice machine -"
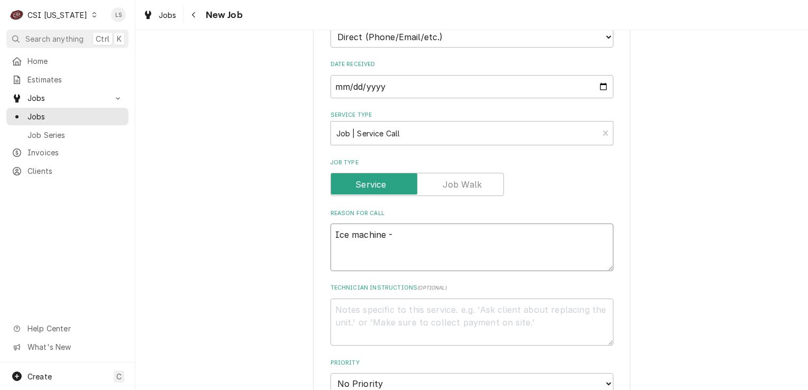
type textarea "x"
type textarea "Ice machine - u"
type textarea "x"
type textarea "Ice machine - un"
type textarea "x"
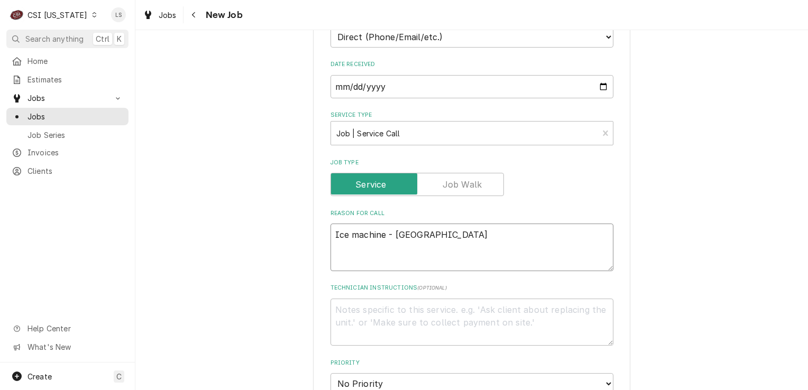
type textarea "Ice machine - unit"
type textarea "x"
type textarea "Ice machine - unit"
type textarea "x"
type textarea "Ice machine - unit i"
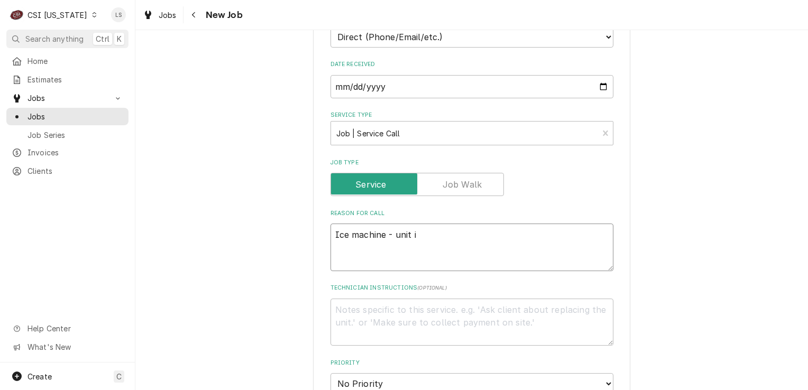
type textarea "x"
type textarea "Ice machine - unit is"
type textarea "x"
type textarea "Ice machine - unit is"
type textarea "x"
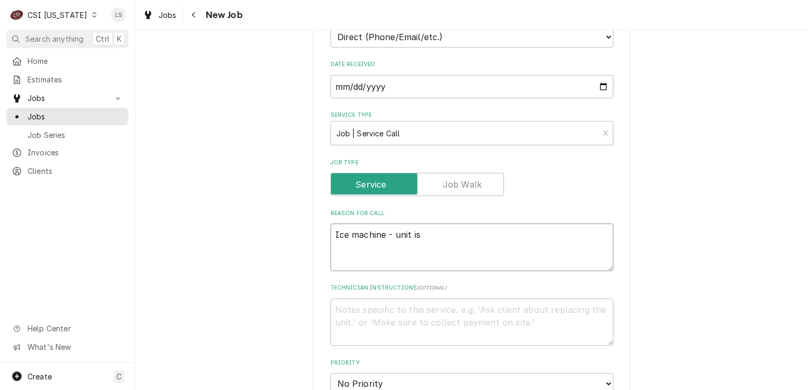
type textarea "Ice machine - unit is n"
type textarea "x"
type textarea "Ice machine - unit is no"
type textarea "x"
type textarea "Ice machine - unit is not"
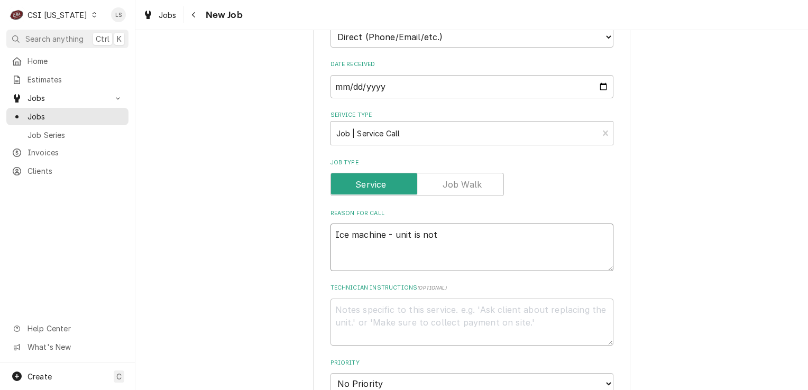
type textarea "x"
type textarea "Ice machine - unit is not"
type textarea "x"
type textarea "Ice machine - unit is not m"
type textarea "x"
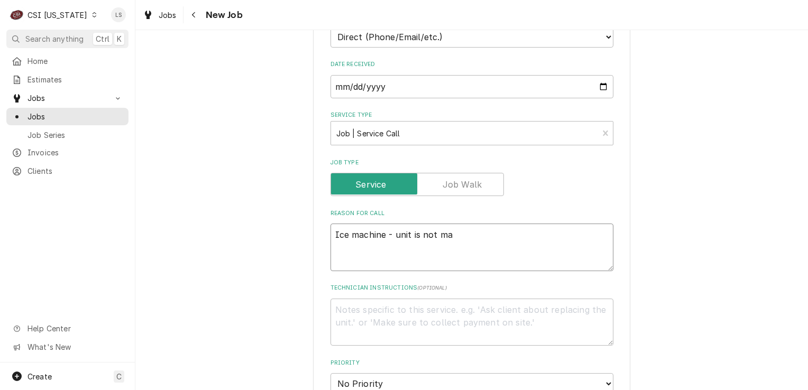
type textarea "Ice machine - unit is not mak"
type textarea "x"
type textarea "Ice machine - unit is not maki"
type textarea "x"
type textarea "Ice machine - unit is not making"
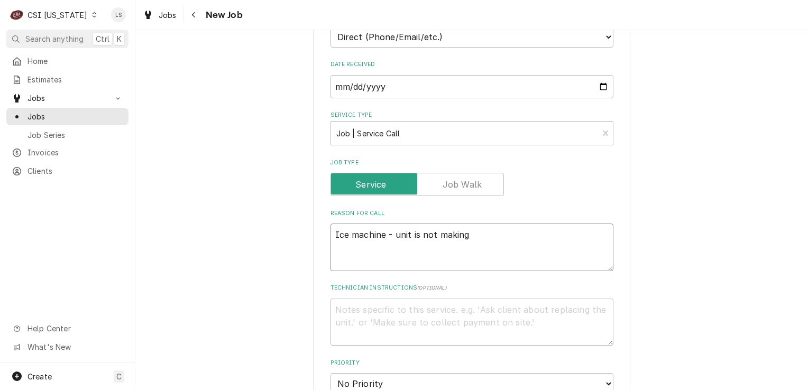
type textarea "x"
type textarea "Ice machine - unit is not making"
type textarea "x"
type textarea "Ice machine - unit is not making i"
type textarea "x"
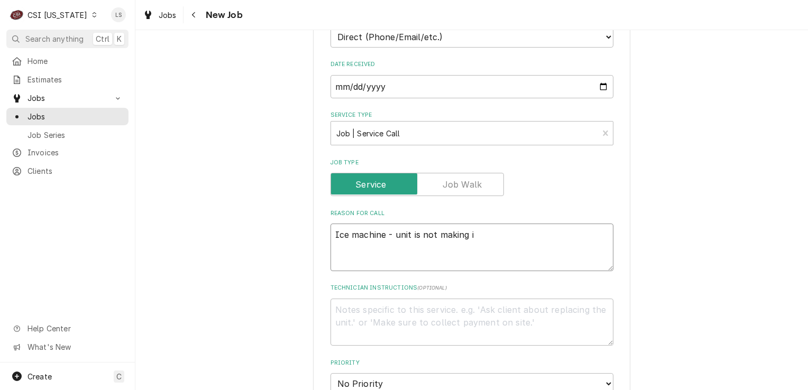
type textarea "Ice machine - unit is not making ic"
type textarea "x"
type textarea "Ice machine - unit is not making ice"
type textarea "x"
type textarea "Ice machine - unit is not making ice,"
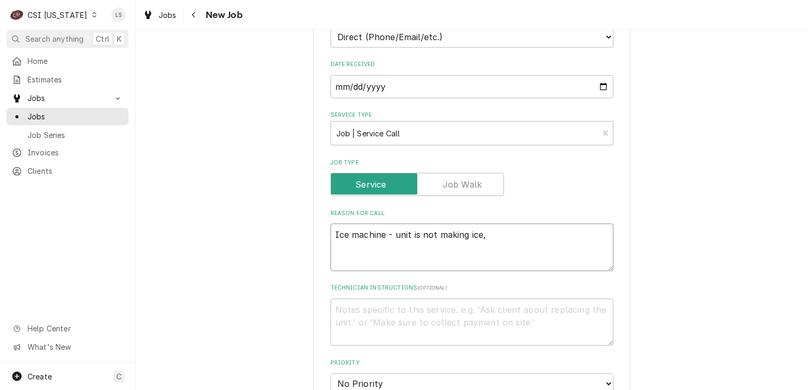
type textarea "x"
type textarea "Ice machine - unit is not making ice, t"
type textarea "x"
type textarea "Ice machine - unit is not making ice, th"
type textarea "x"
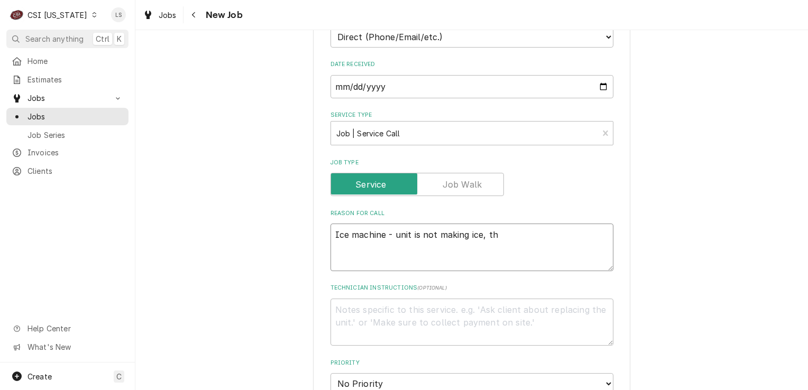
type textarea "Ice machine - unit is not making ice, the"
type textarea "x"
type textarea "Ice machine - unit is not making ice, the"
type textarea "x"
type textarea "Ice machine - unit is not making ice, the co"
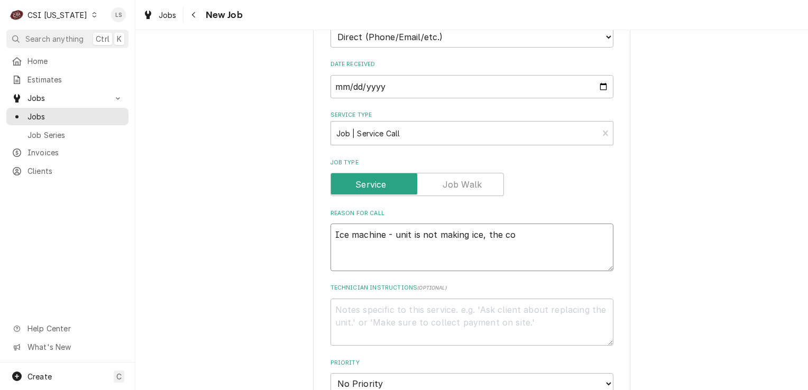
type textarea "x"
type textarea "Ice machine - unit is not making ice, the com"
type textarea "x"
type textarea "Ice machine - unit is not making ice, the comp"
type textarea "x"
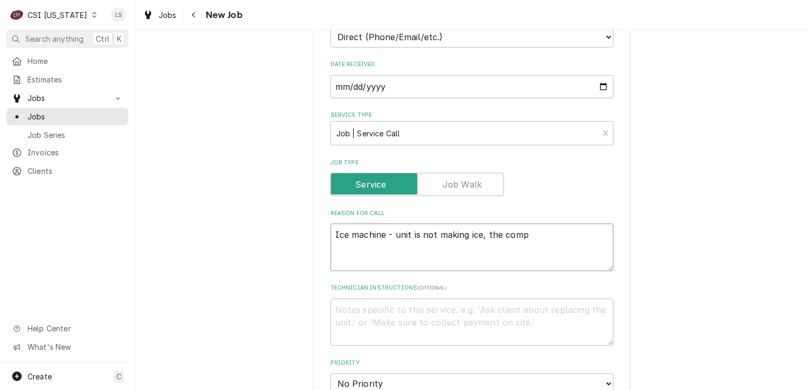
type textarea "Ice machine - unit is not making ice, the compr"
type textarea "x"
type textarea "Ice machine - unit is not making ice, the compre"
type textarea "x"
type textarea "Ice machine - unit is not making ice, the compres"
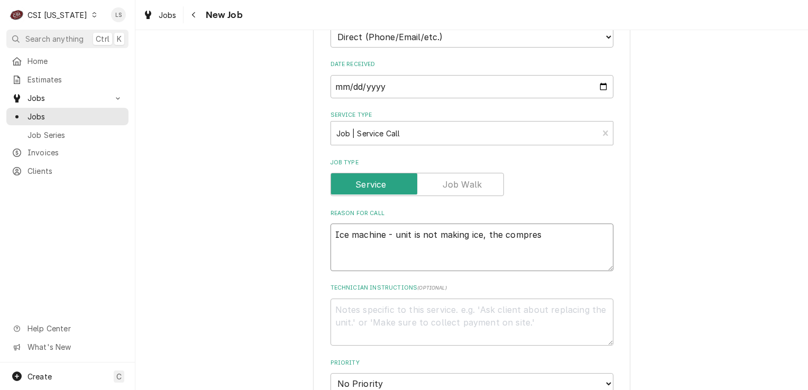
type textarea "x"
type textarea "Ice machine - unit is not making ice, the compresso"
type textarea "x"
type textarea "Ice machine - unit is not making ice, the compressor"
type textarea "x"
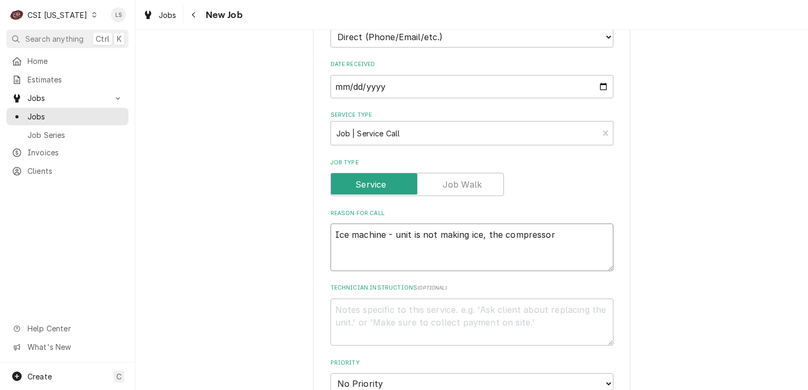
type textarea "Ice machine - unit is not making ice, the compresso"
type textarea "x"
type textarea "Ice machine - unit is not making ice, the compress"
type textarea "x"
type textarea "Ice machine - unit is not making ice, the compres"
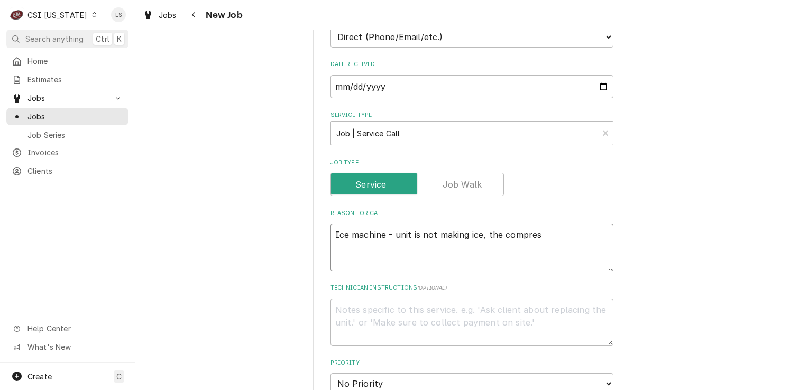
type textarea "x"
type textarea "Ice machine - unit is not making ice, the compre"
type textarea "x"
type textarea "Ice machine - unit is not making ice, the compr"
type textarea "x"
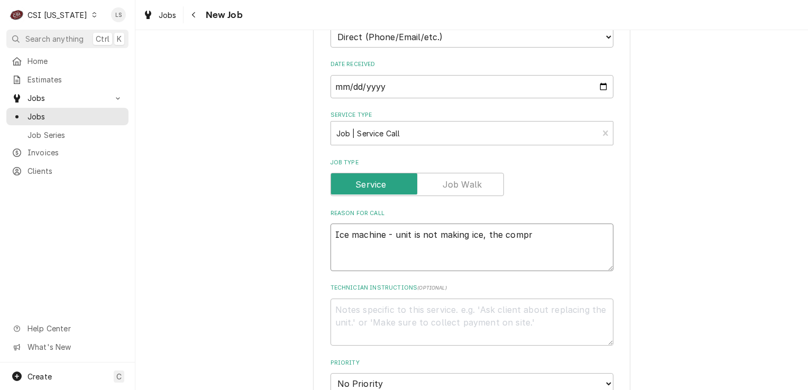
type textarea "Ice machine - unit is not making ice, the comp"
type textarea "x"
type textarea "Ice machine - unit is not making ice, the com"
type textarea "x"
type textarea "Ice machine - unit is not making ice, the co"
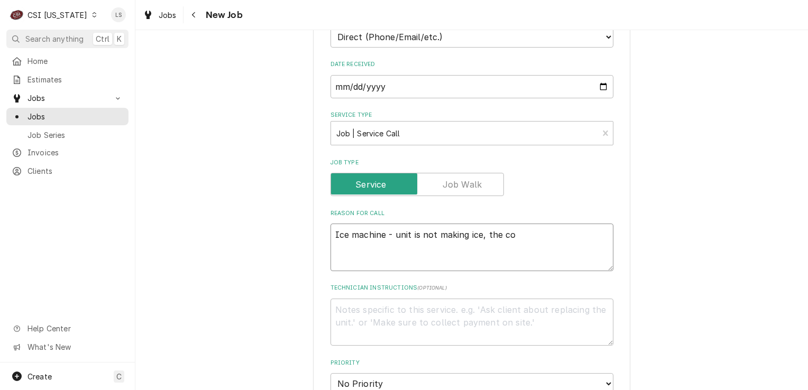
type textarea "x"
type textarea "Ice machine - unit is not making ice, the c"
type textarea "x"
type textarea "Ice machine - unit is not making ice, the"
type textarea "x"
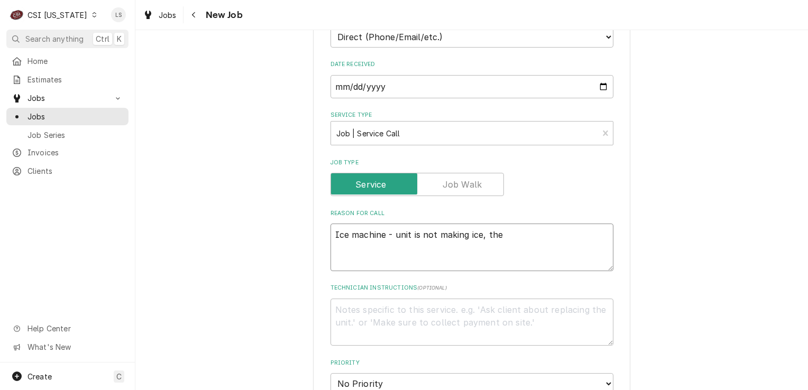
type textarea "Ice machine - unit is not making ice, the"
type textarea "x"
type textarea "Ice machine - unit is not making ice, th"
type textarea "x"
type textarea "Ice machine - unit is not making ice, t"
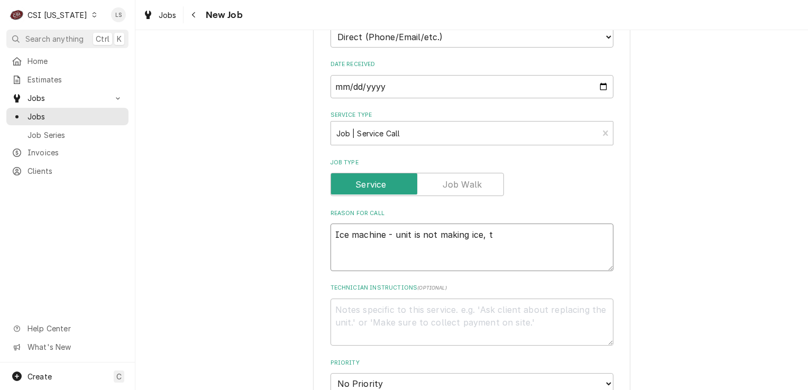
type textarea "x"
type textarea "Ice machine - unit is not making ice,"
type textarea "x"
type textarea "Ice machine - unit is not making ice, t"
type textarea "x"
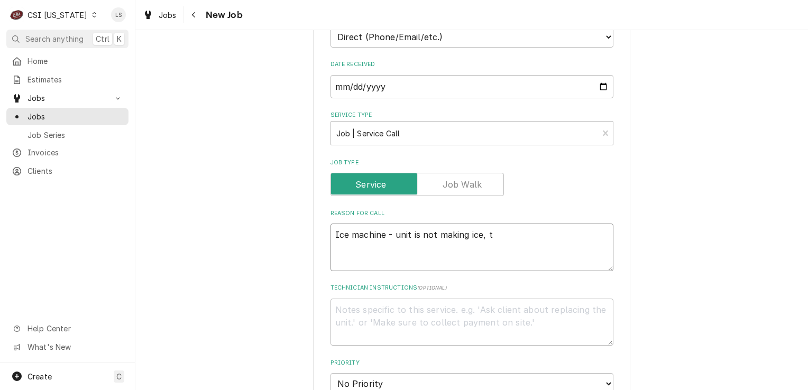
type textarea "Ice machine - unit is not making ice, th"
type textarea "x"
type textarea "Ice machine - unit is not making ice, thi"
type textarea "x"
type textarea "Ice machine - unit is not making ice, thin"
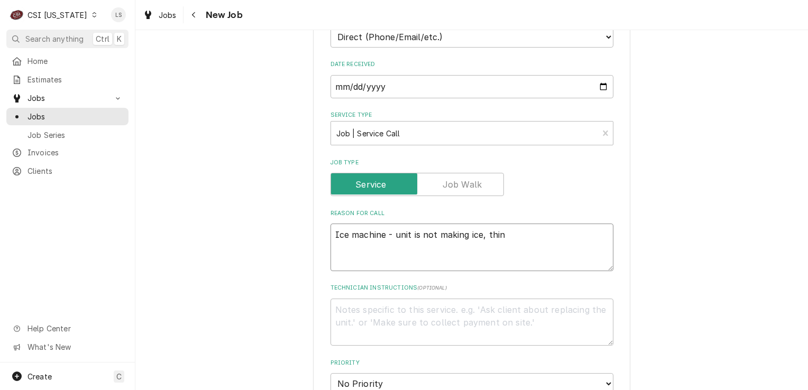
type textarea "x"
type textarea "Ice machine - unit is not making ice, think"
type textarea "x"
type textarea "Ice machine - unit is not making ice, thinks"
type textarea "x"
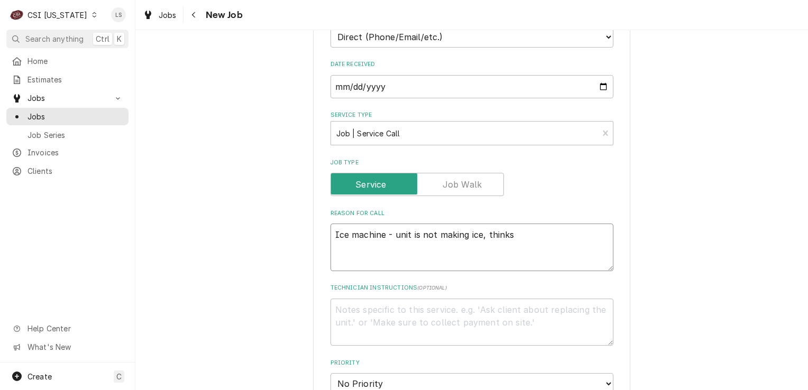
type textarea "Ice machine - unit is not making ice, thinks t"
type textarea "x"
type textarea "Ice machine - unit is not making ice, thinks th"
type textarea "x"
type textarea "Ice machine - unit is not making ice, thinks the"
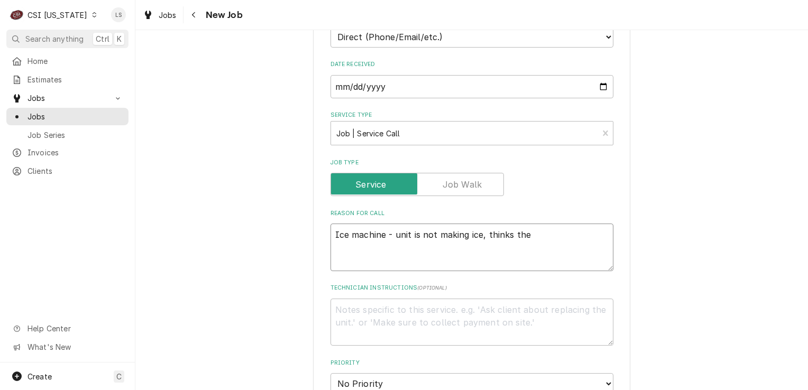
type textarea "x"
type textarea "Ice machine - unit is not making ice, thinks the"
type textarea "x"
type textarea "Ice machine - unit is not making ice, thinks the co"
type textarea "x"
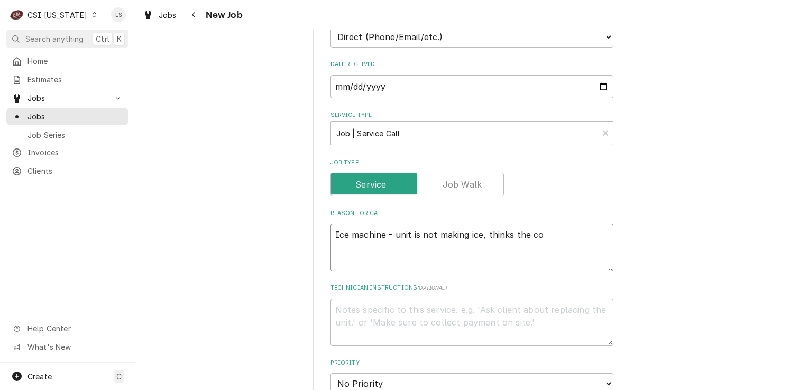
type textarea "Ice machine - unit is not making ice, thinks the com"
type textarea "x"
type textarea "Ice machine - unit is not making ice, thinks the compr"
type textarea "x"
type textarea "Ice machine - unit is not making ice, thinks the compre"
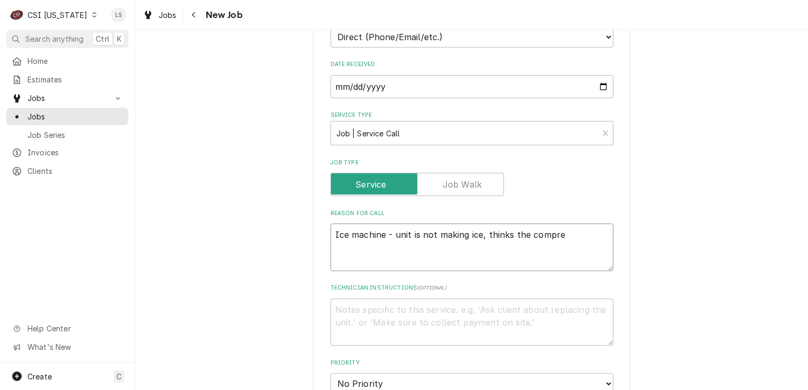
type textarea "x"
type textarea "Ice machine - unit is not making ice, thinks the compres"
type textarea "x"
type textarea "Ice machine - unit is not making ice, thinks the compress"
type textarea "x"
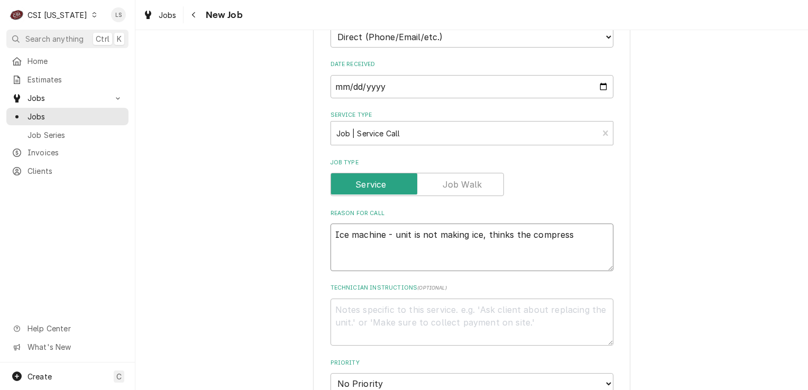
type textarea "Ice machine - unit is not making ice, thinks the compresso"
type textarea "x"
type textarea "Ice machine - unit is not making ice, thinks the compressor"
type textarea "x"
type textarea "Ice machine - unit is not making ice, thinks the compressor"
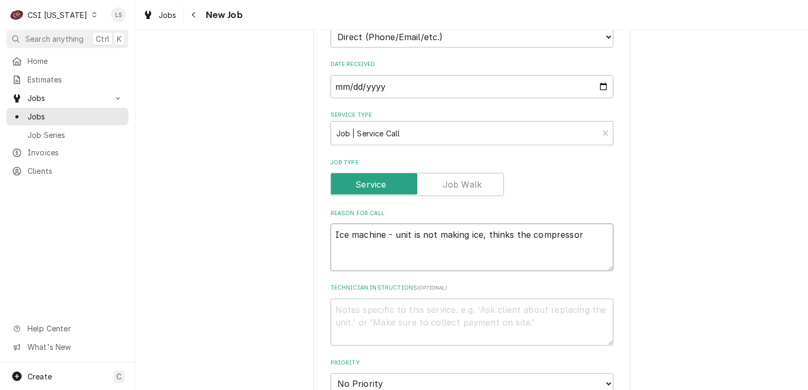
type textarea "x"
type textarea "Ice machine - unit is not making ice, thinks the compressor i"
type textarea "x"
type textarea "Ice machine - unit is not making ice, thinks the compressor is"
type textarea "x"
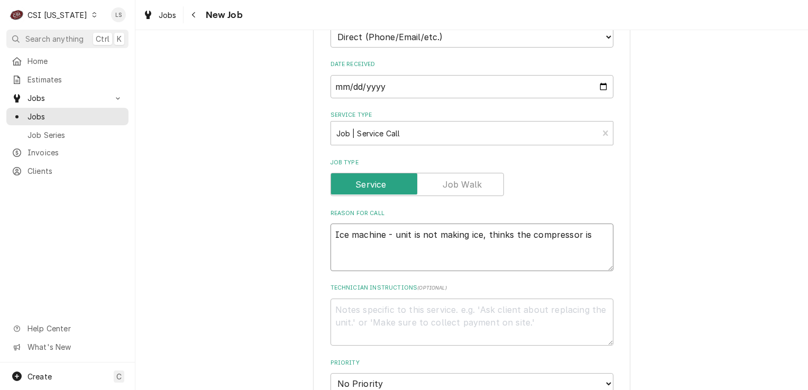
type textarea "Ice machine - unit is not making ice, thinks the compressor is"
type textarea "x"
type textarea "Ice machine - unit is not making ice, thinks the compressor is g"
type textarea "x"
type textarea "Ice machine - unit is not making ice, thinks the compressor is go"
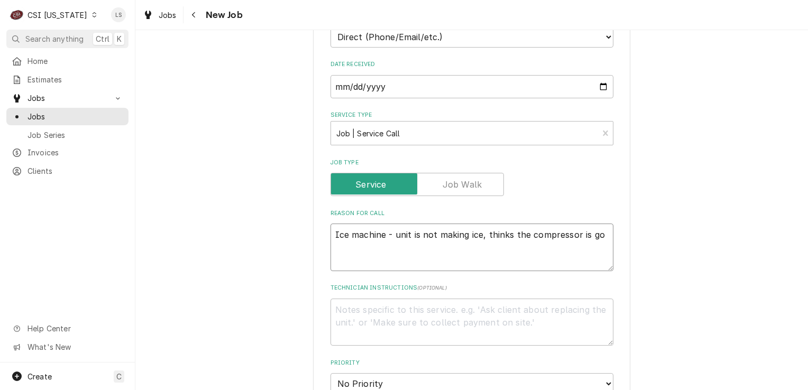
type textarea "x"
type textarea "Ice machine - unit is not making ice, thinks the compressor is goi"
type textarea "x"
type textarea "Ice machine - unit is not making ice, thinks the compressor is going"
type textarea "x"
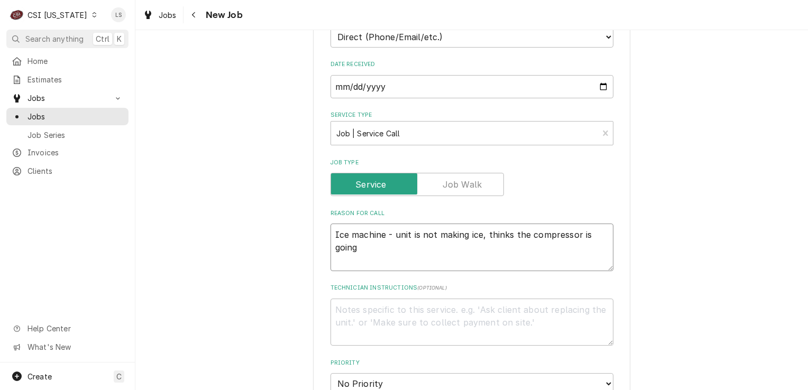
type textarea "Ice machine - unit is not making ice, thinks the compressor is going"
type textarea "x"
type textarea "Ice machine - unit is not making ice, thinks the compressor is going o"
type textarea "x"
type textarea "Ice machine - unit is not making ice, thinks the compressor is going ou"
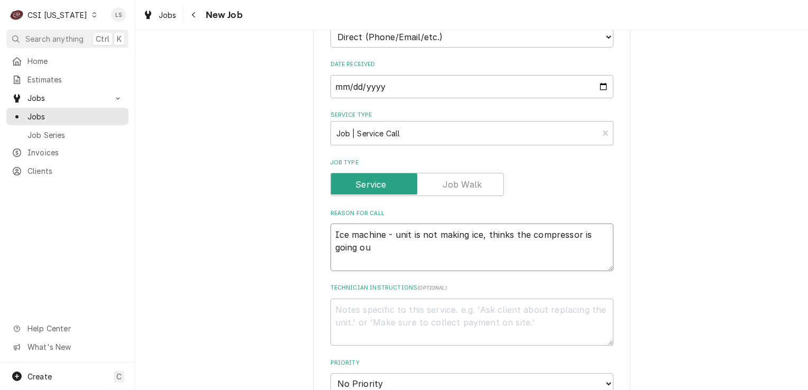
type textarea "x"
type textarea "Ice machine - unit is not making ice, thinks the compressor is going out"
type textarea "x"
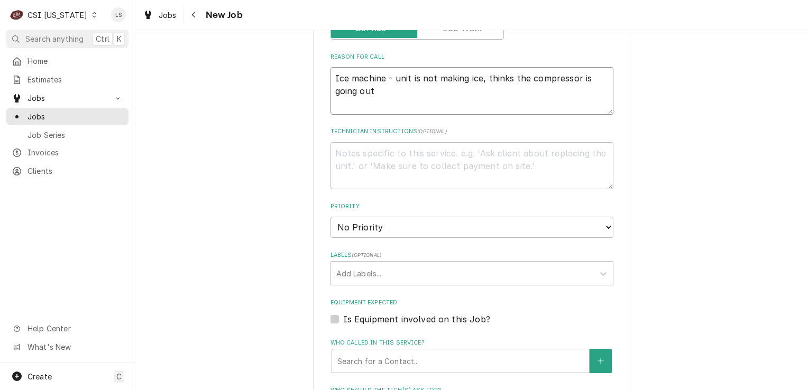
scroll to position [423, 0]
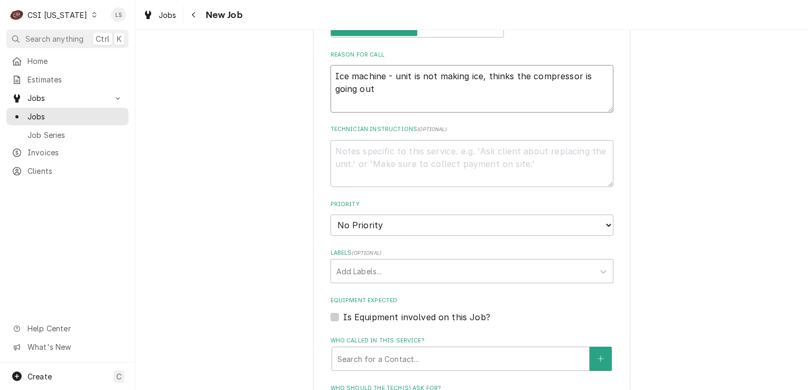
type textarea "Ice machine - unit is not making ice, thinks the compressor is going out"
click at [366, 225] on select "No Priority Urgent High Medium Low" at bounding box center [471, 225] width 283 height 21
select select "4"
click at [330, 215] on select "No Priority Urgent High Medium Low" at bounding box center [471, 225] width 283 height 21
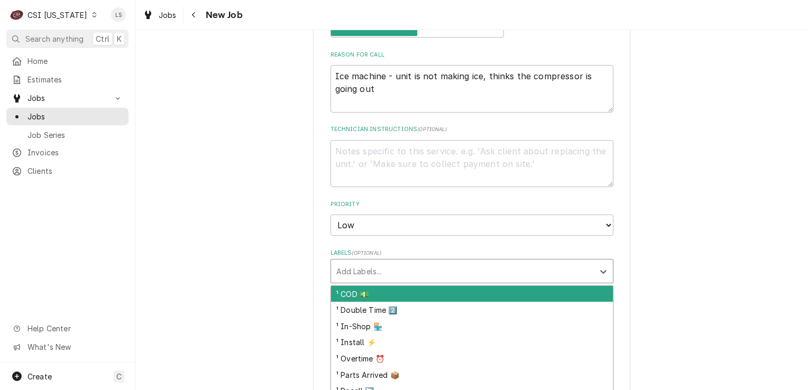
click at [347, 269] on div "Labels" at bounding box center [462, 271] width 252 height 19
type textarea "x"
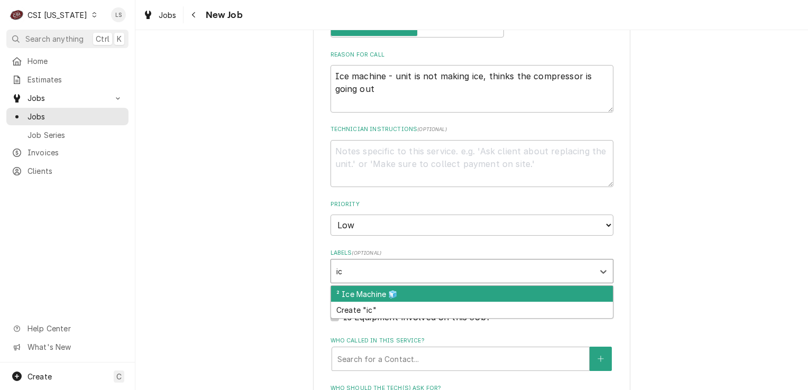
type input "ice"
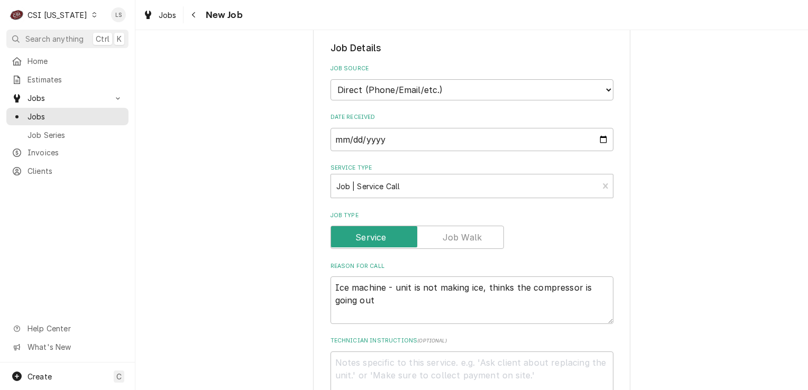
scroll to position [370, 0]
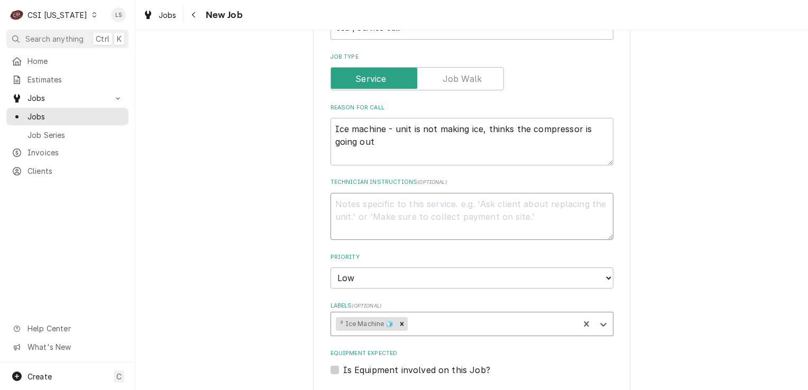
click at [410, 217] on textarea "Technician Instructions ( optional )" at bounding box center [471, 217] width 283 height 48
type textarea "x"
type textarea "M"
type textarea "x"
type textarea "M"
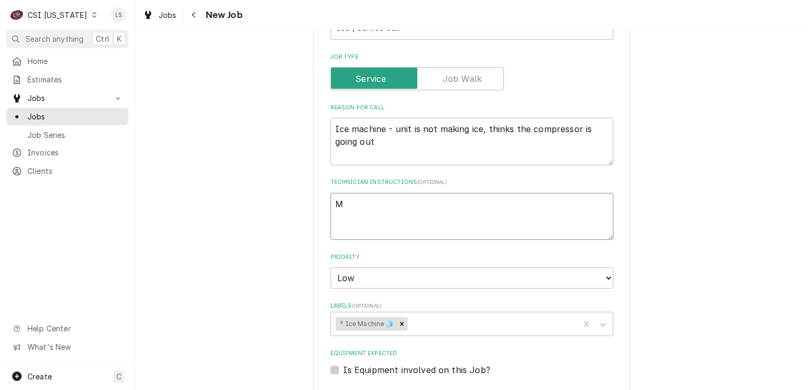
type textarea "x"
type textarea "M ="
type textarea "x"
type textarea "M"
type textarea "x"
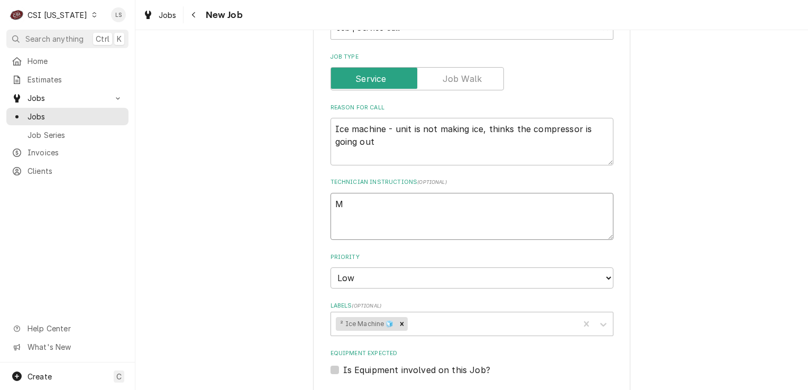
type textarea "M -"
type textarea "x"
type textarea "M -"
type textarea "x"
type textarea "M - F"
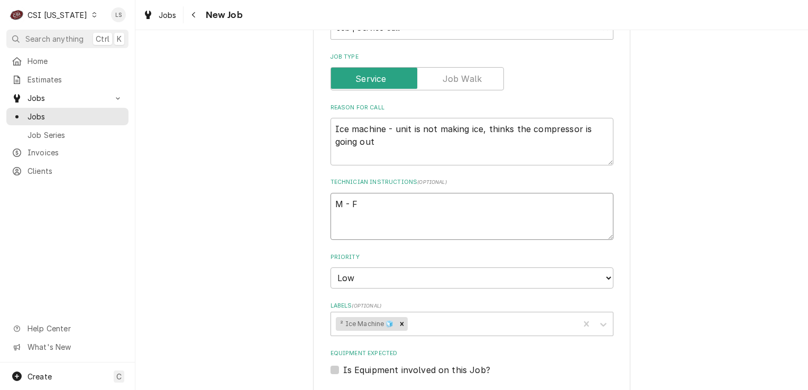
type textarea "x"
type textarea "M - F"
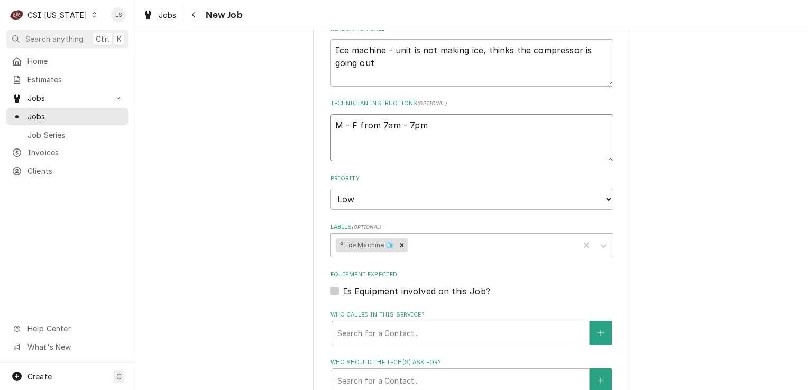
scroll to position [634, 0]
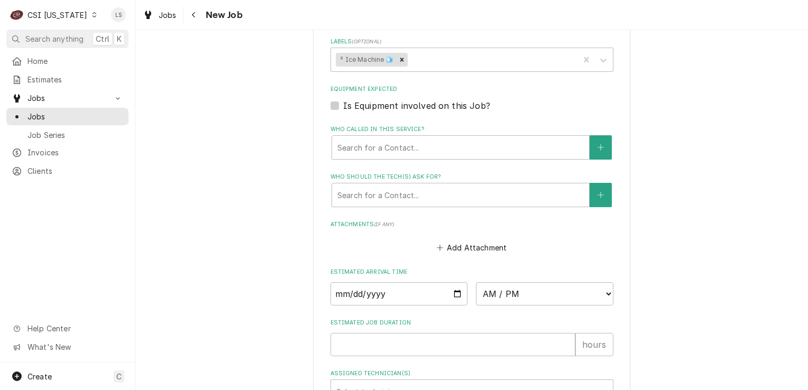
click at [343, 103] on label "Is Equipment involved on this Job?" at bounding box center [416, 105] width 147 height 13
click at [343, 103] on input "Equipment Expected" at bounding box center [484, 110] width 283 height 23
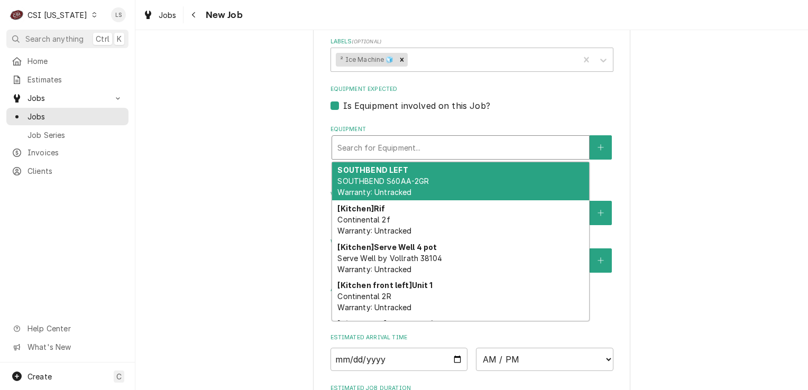
click at [358, 143] on div "Equipment" at bounding box center [460, 147] width 246 height 19
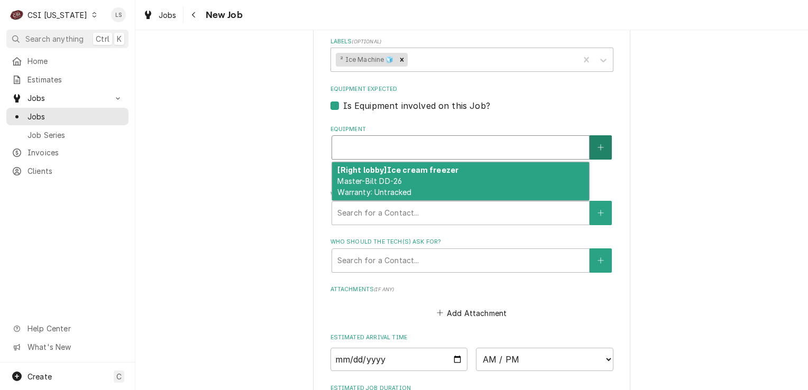
click at [606, 137] on button "Equipment" at bounding box center [601, 147] width 22 height 24
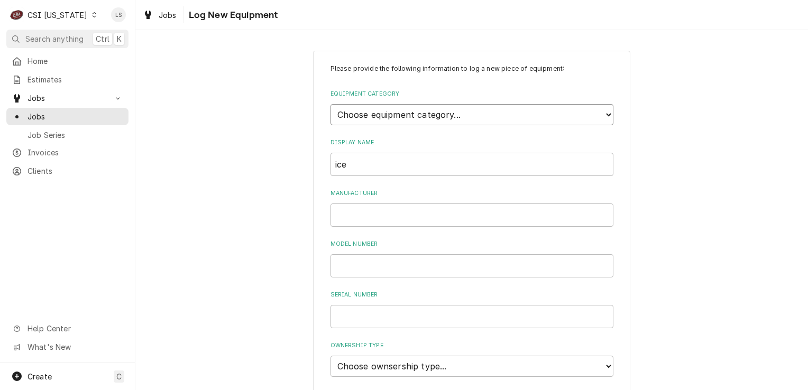
click at [406, 116] on select "Choose equipment category... Cooking Equipment Fryers Ice Machines Ovens and Ra…" at bounding box center [471, 114] width 283 height 21
click at [330, 104] on select "Choose equipment category... Cooking Equipment Fryers Ice Machines Ovens and Ra…" at bounding box center [471, 114] width 283 height 21
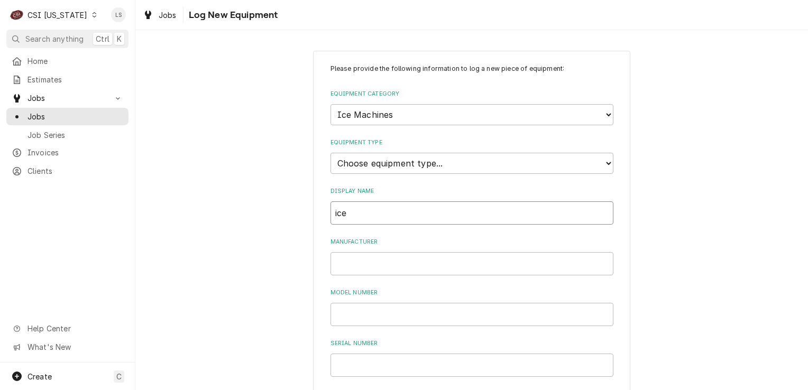
drag, startPoint x: 368, startPoint y: 203, endPoint x: 250, endPoint y: 217, distance: 119.3
click at [250, 217] on div "Please provide the following information to log a new piece of equipment: Equip…" at bounding box center [471, 377] width 673 height 673
click at [385, 157] on select "Choose equipment type... Ice Bin Ice Dispenser Ice Maker Ice Merchandiser" at bounding box center [471, 163] width 283 height 21
click at [330, 153] on select "Choose equipment type... Ice Bin Ice Dispenser Ice Maker Ice Merchandiser" at bounding box center [471, 163] width 283 height 21
click at [385, 160] on select "Choose equipment type... Ice Bin Ice Dispenser Ice Maker Ice Merchandiser" at bounding box center [471, 163] width 283 height 21
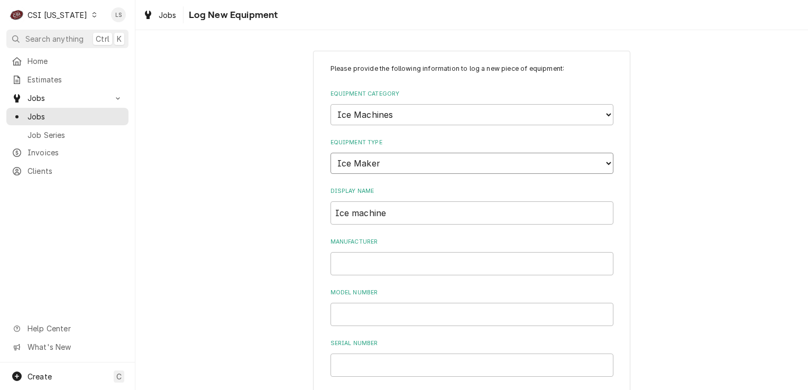
click at [330, 153] on select "Choose equipment type... Ice Bin Ice Dispenser Ice Maker Ice Merchandiser" at bounding box center [471, 163] width 283 height 21
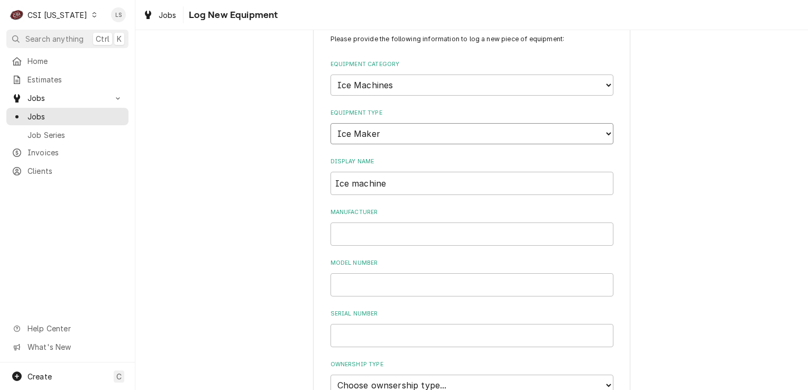
scroll to position [159, 0]
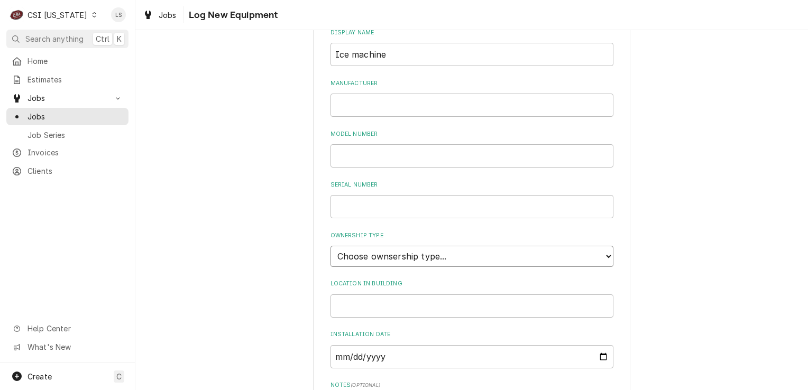
click at [360, 259] on select "Choose ownsership type... Unknown Owned Leased Rented" at bounding box center [471, 256] width 283 height 21
click at [330, 246] on select "Choose ownsership type... Unknown Owned Leased Rented" at bounding box center [471, 256] width 283 height 21
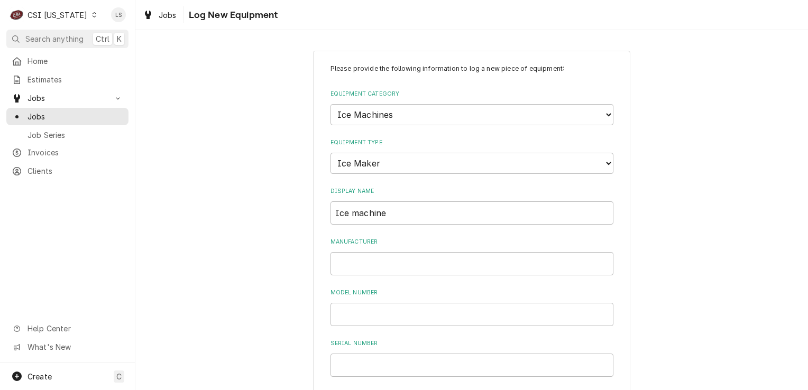
scroll to position [53, 0]
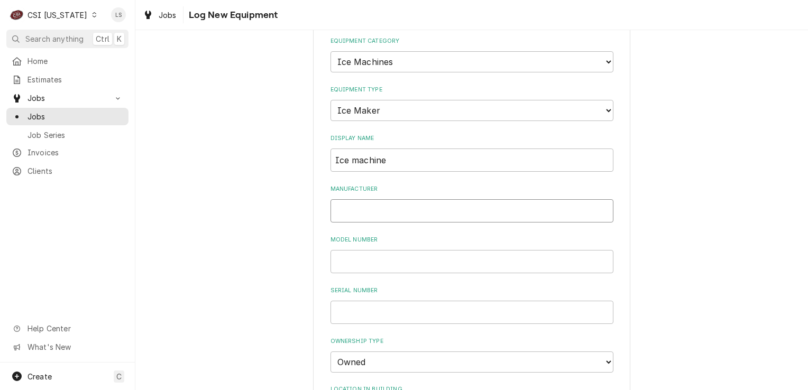
click at [330, 208] on input "Manufacturer" at bounding box center [471, 210] width 283 height 23
click at [383, 255] on input "Model Number" at bounding box center [471, 261] width 283 height 23
click at [365, 311] on input "Serial Number" at bounding box center [471, 312] width 283 height 23
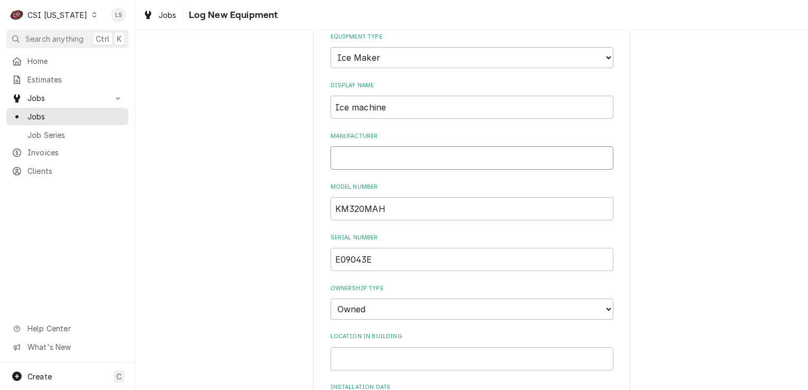
click at [402, 155] on input "Manufacturer" at bounding box center [471, 157] width 283 height 23
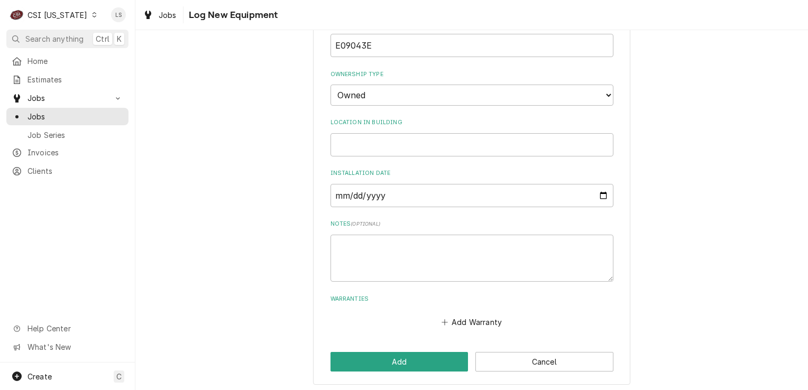
scroll to position [320, 0]
click at [380, 356] on button "Add" at bounding box center [399, 362] width 138 height 20
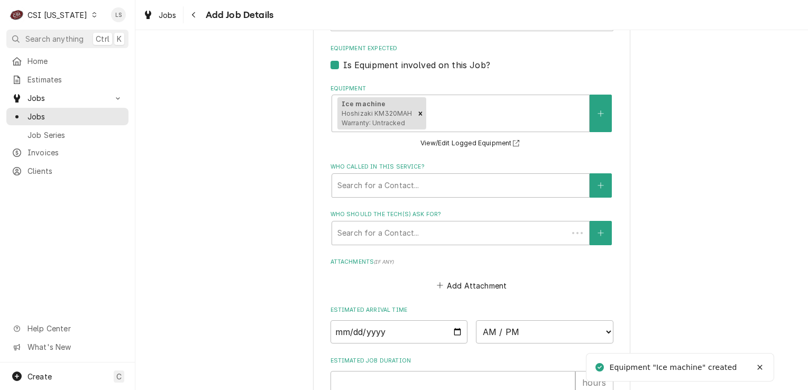
scroll to position [740, 0]
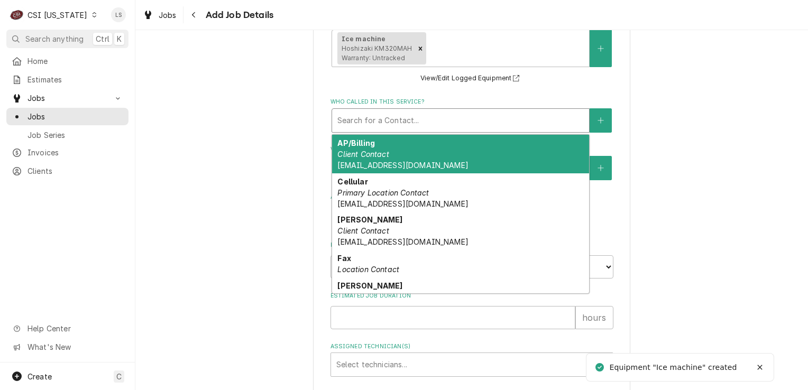
click at [376, 124] on div "Who called in this service?" at bounding box center [460, 120] width 246 height 19
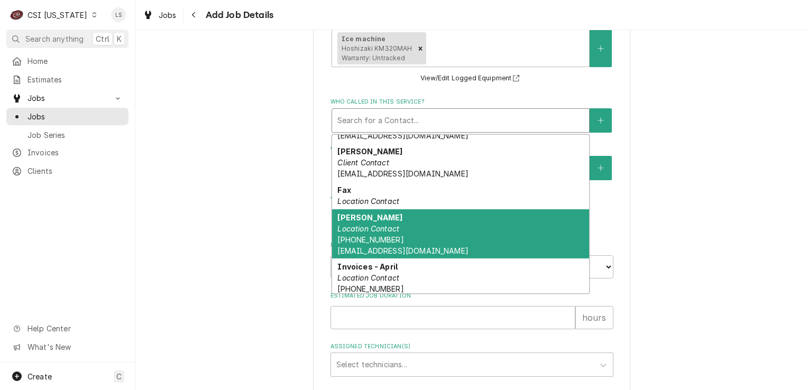
scroll to position [0, 0]
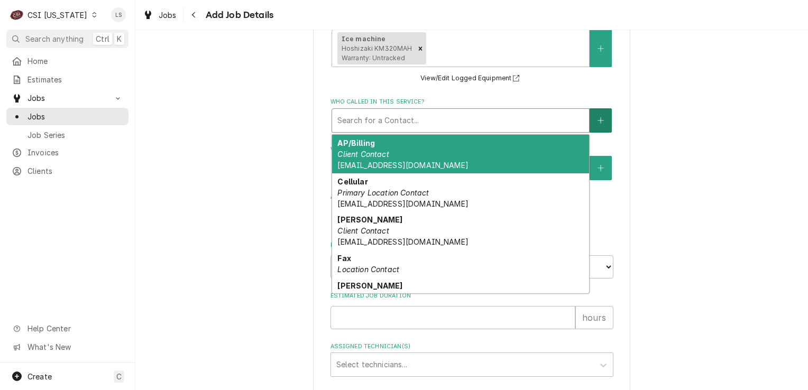
click at [600, 111] on button "Who called in this service?" at bounding box center [601, 120] width 22 height 24
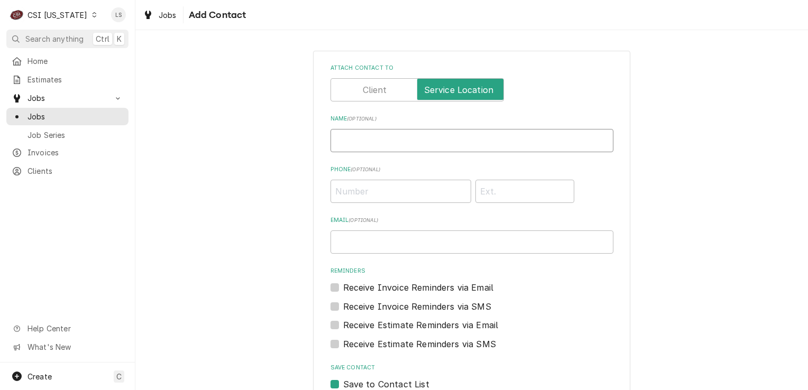
click at [397, 140] on input "Name ( optional )" at bounding box center [471, 140] width 283 height 23
click at [418, 192] on input "Phone ( optional )" at bounding box center [400, 191] width 141 height 23
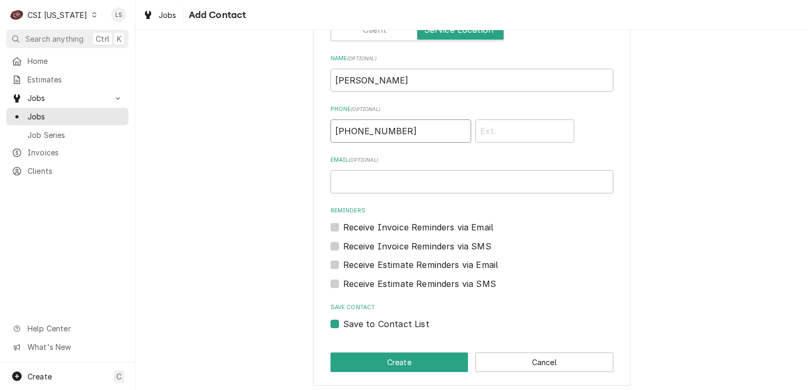
scroll to position [64, 0]
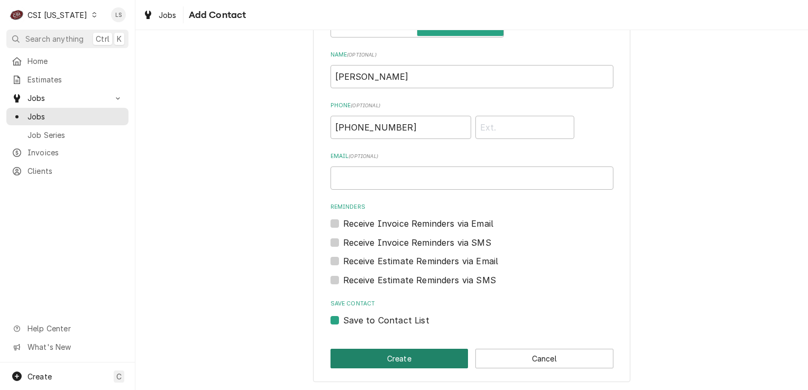
click at [404, 352] on button "Create" at bounding box center [399, 359] width 138 height 20
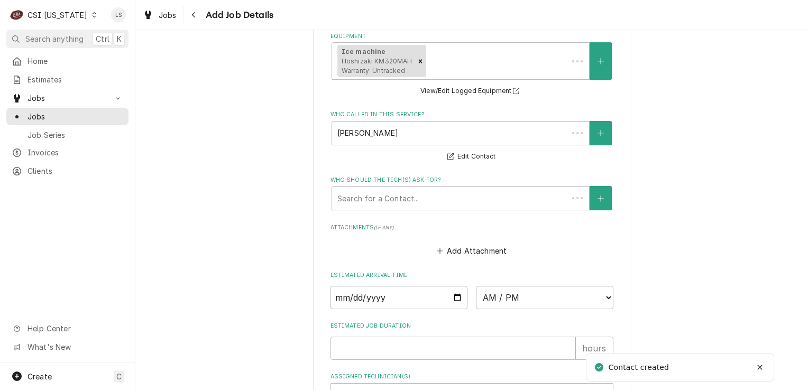
scroll to position [727, 0]
click at [370, 192] on div "Who should the tech(s) ask for?" at bounding box center [449, 198] width 225 height 19
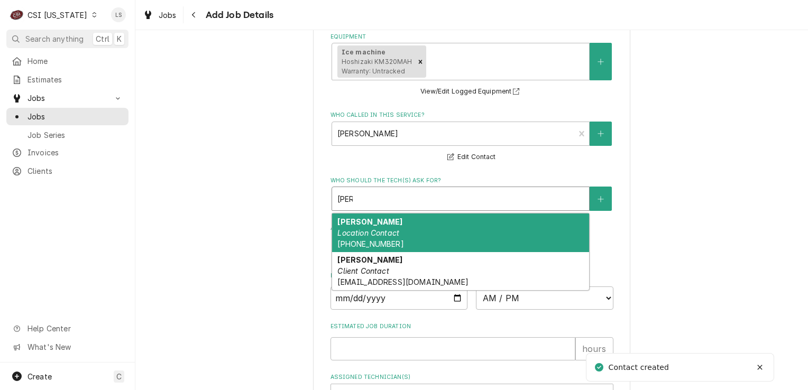
click at [375, 222] on div "Eric Location Contact (502) 541-1187" at bounding box center [460, 233] width 257 height 39
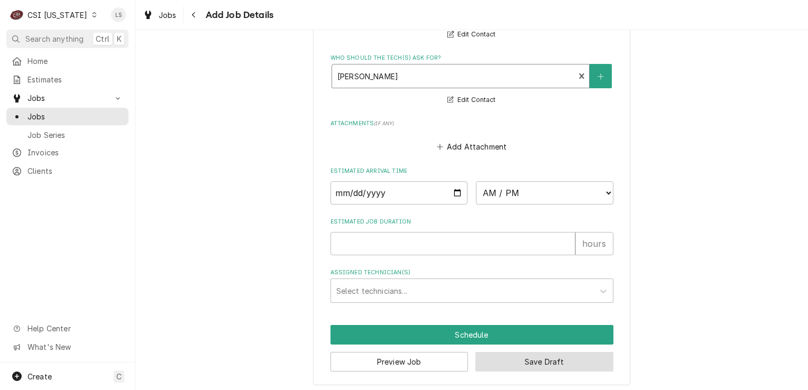
click at [542, 364] on button "Save Draft" at bounding box center [544, 362] width 138 height 20
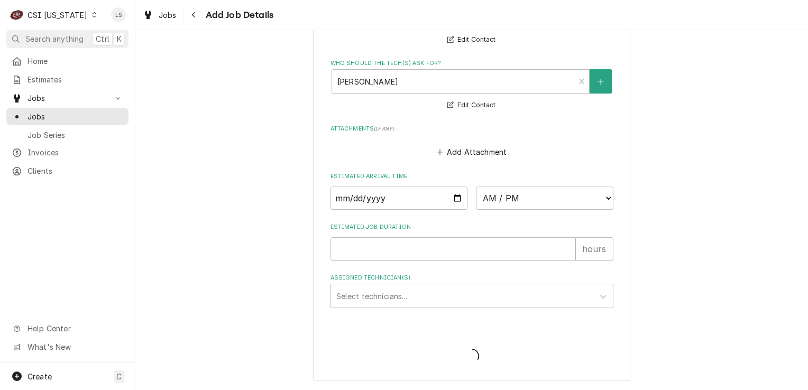
scroll to position [840, 0]
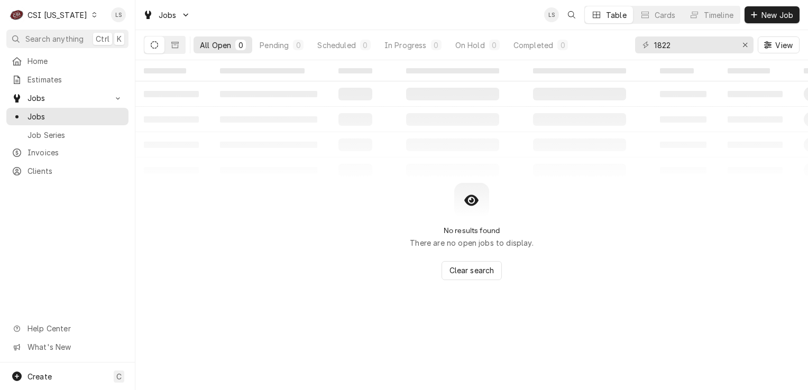
click at [92, 14] on icon "Dynamic Content Wrapper" at bounding box center [94, 14] width 5 height 5
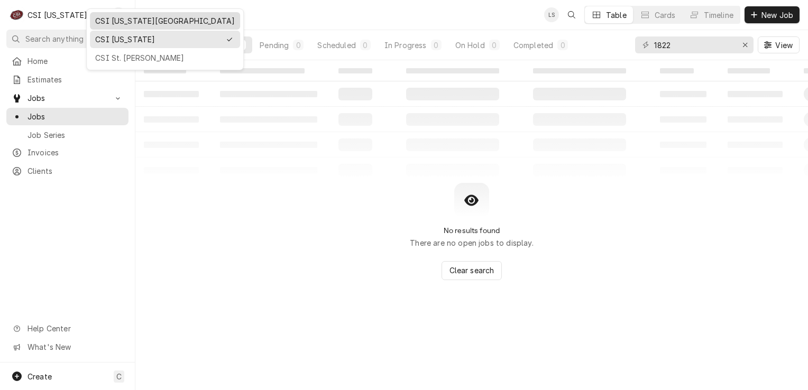
click at [118, 24] on div "CSI [US_STATE][GEOGRAPHIC_DATA]" at bounding box center [165, 20] width 140 height 11
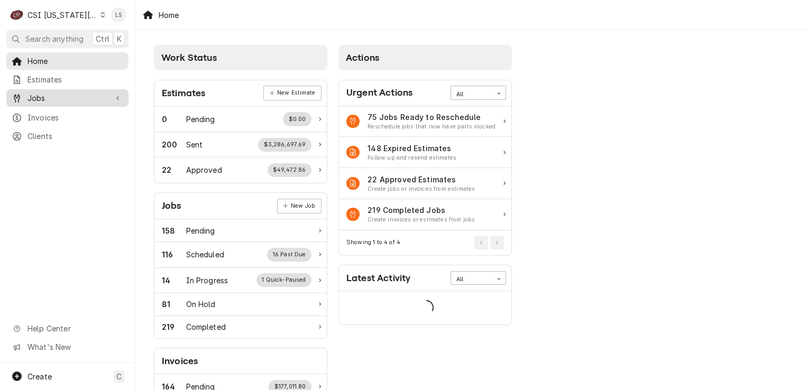
click at [51, 94] on span "Jobs" at bounding box center [67, 98] width 80 height 11
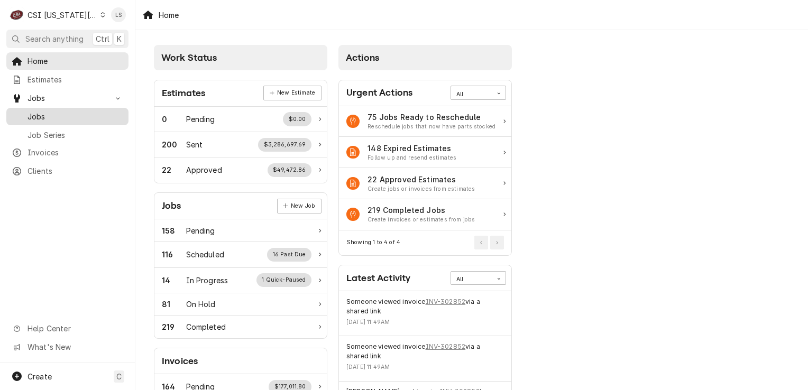
click at [49, 111] on span "Jobs" at bounding box center [75, 116] width 96 height 11
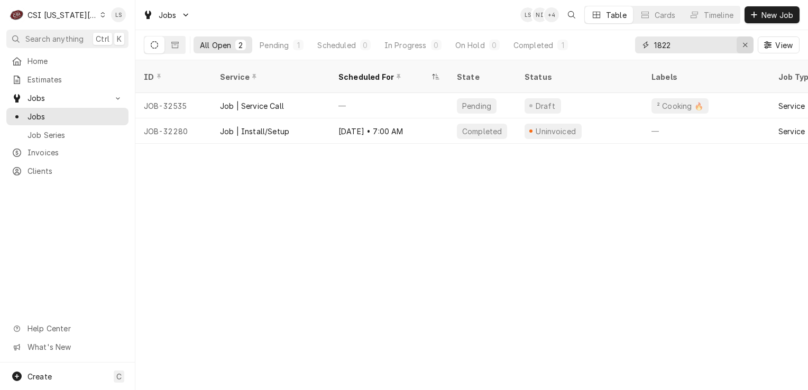
click at [740, 43] on div "Erase input" at bounding box center [745, 45] width 11 height 11
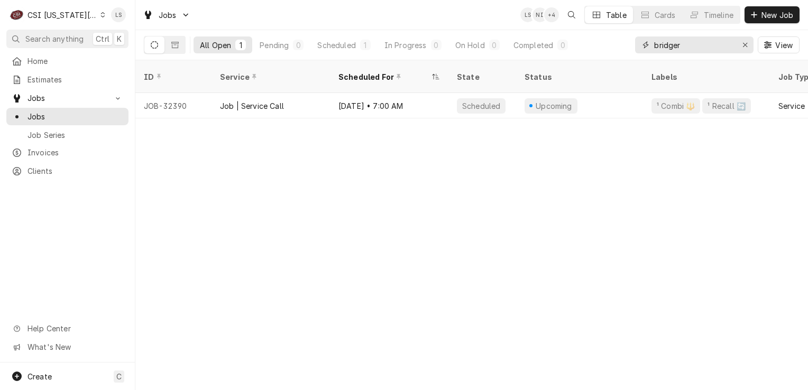
type input "bridger"
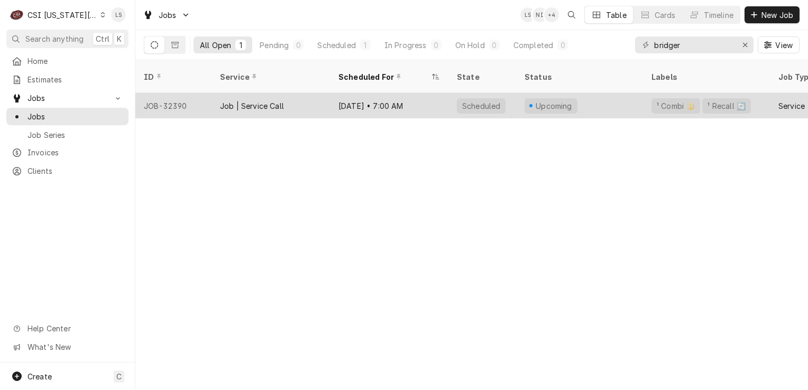
click at [174, 95] on div "JOB-32390" at bounding box center [173, 105] width 76 height 25
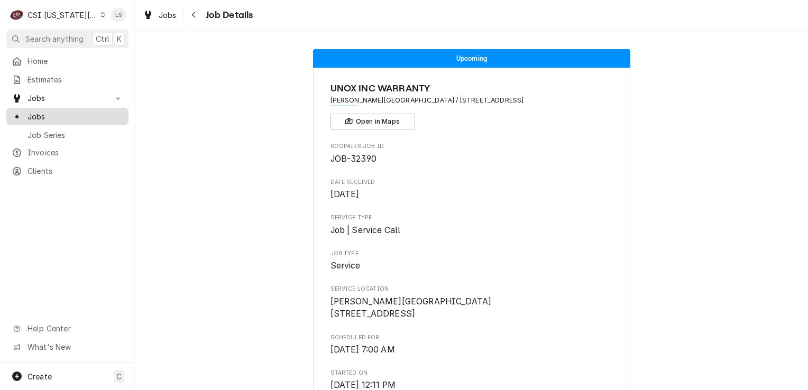
click at [30, 115] on span "Jobs" at bounding box center [75, 116] width 96 height 11
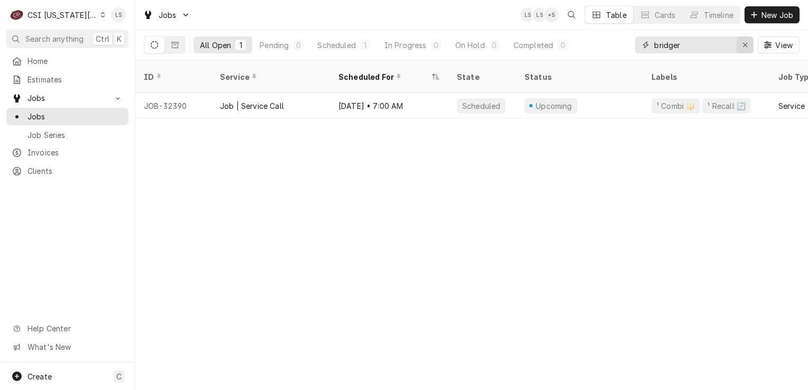
click at [745, 47] on icon "Erase input" at bounding box center [745, 44] width 6 height 7
